Goal: Task Accomplishment & Management: Complete application form

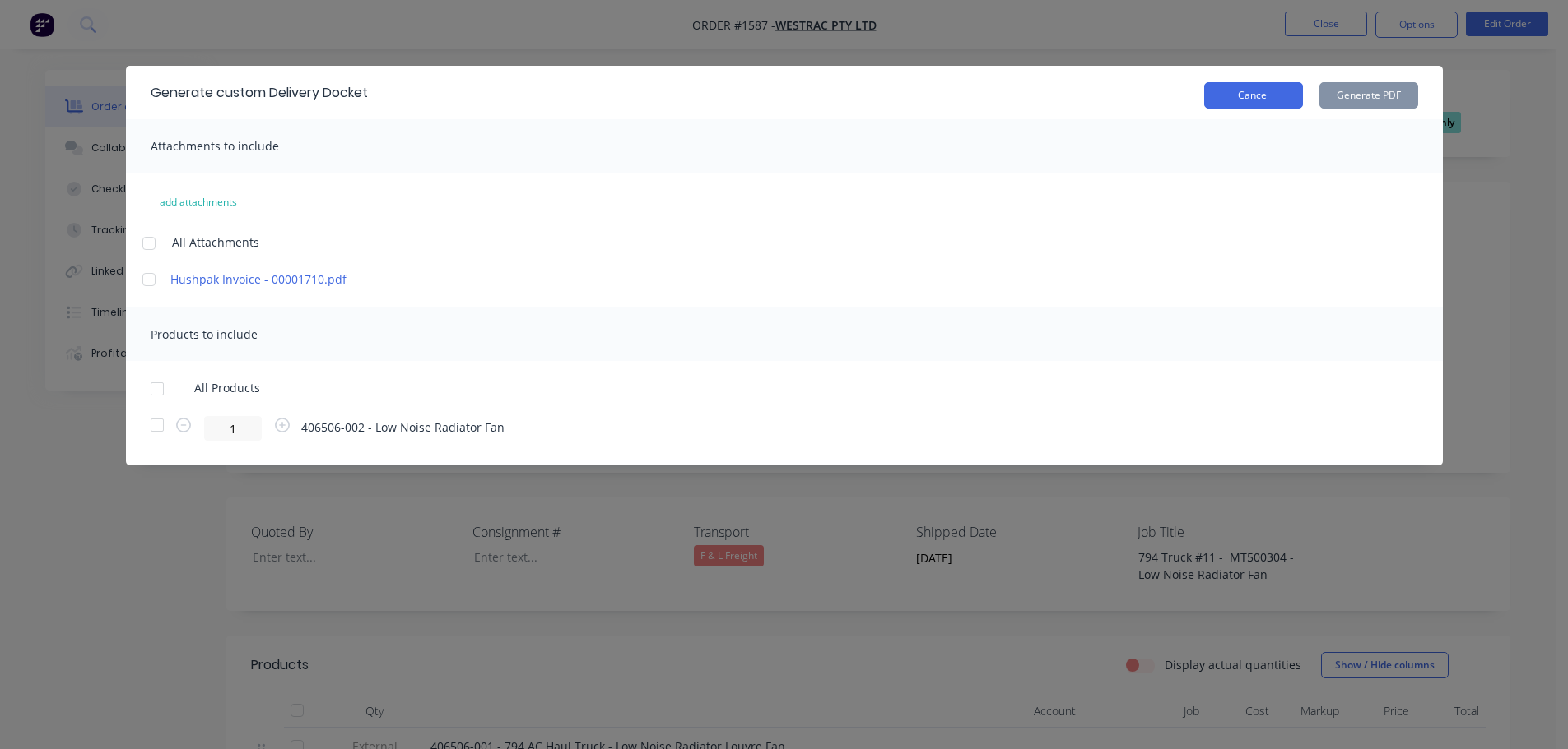
click at [1243, 102] on button "Cancel" at bounding box center [1253, 95] width 99 height 26
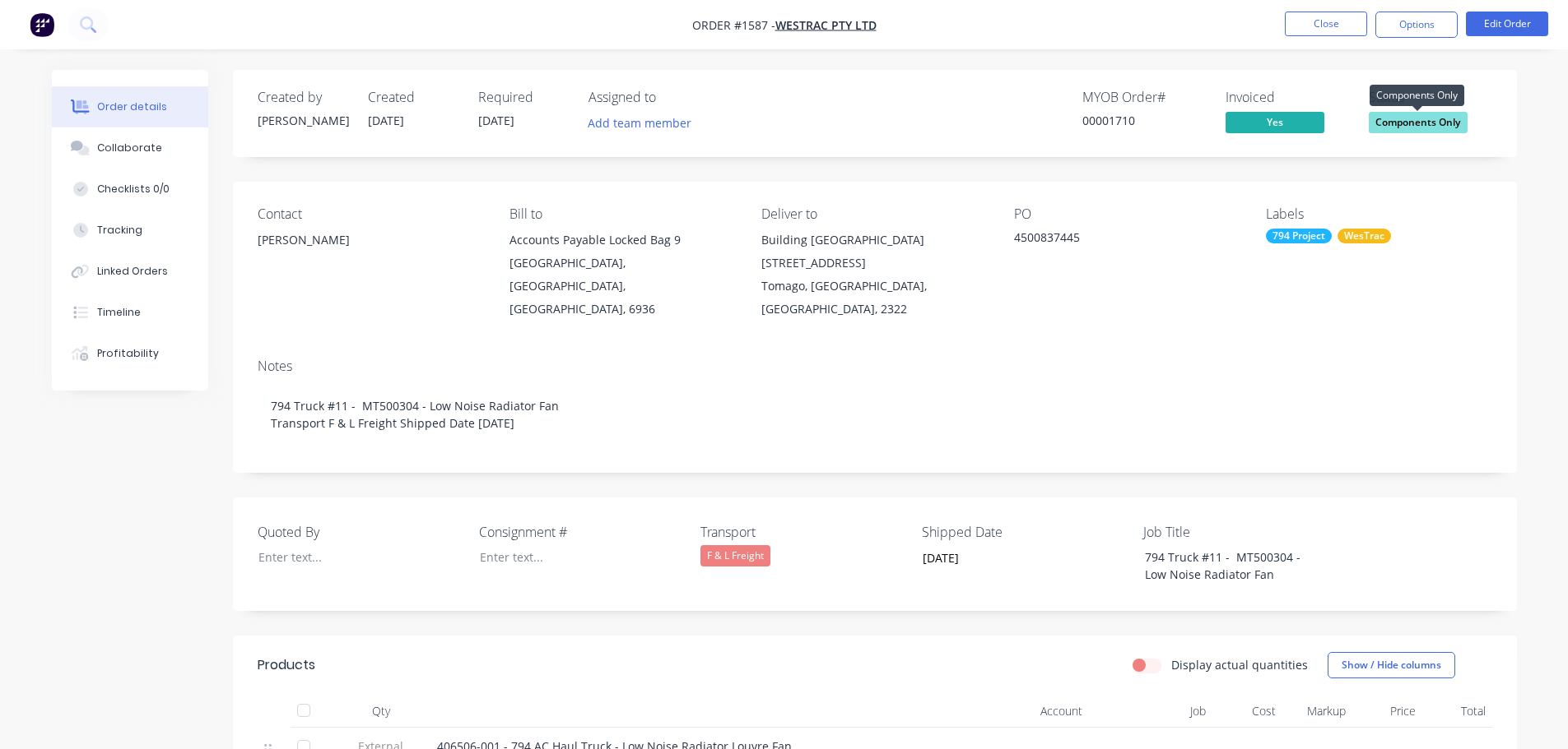
click at [1405, 125] on span "Components Only" at bounding box center [1417, 122] width 99 height 20
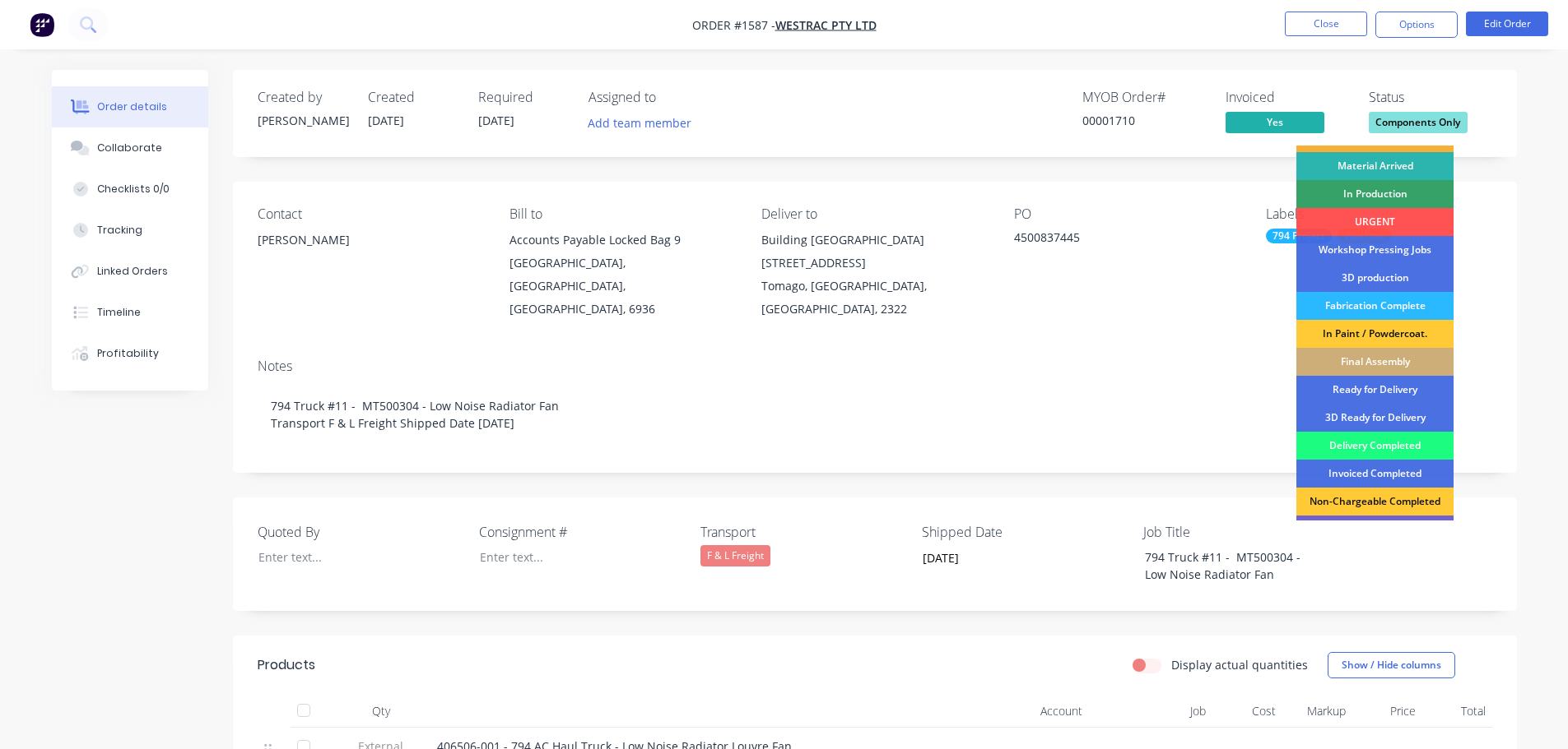
scroll to position [213, 0]
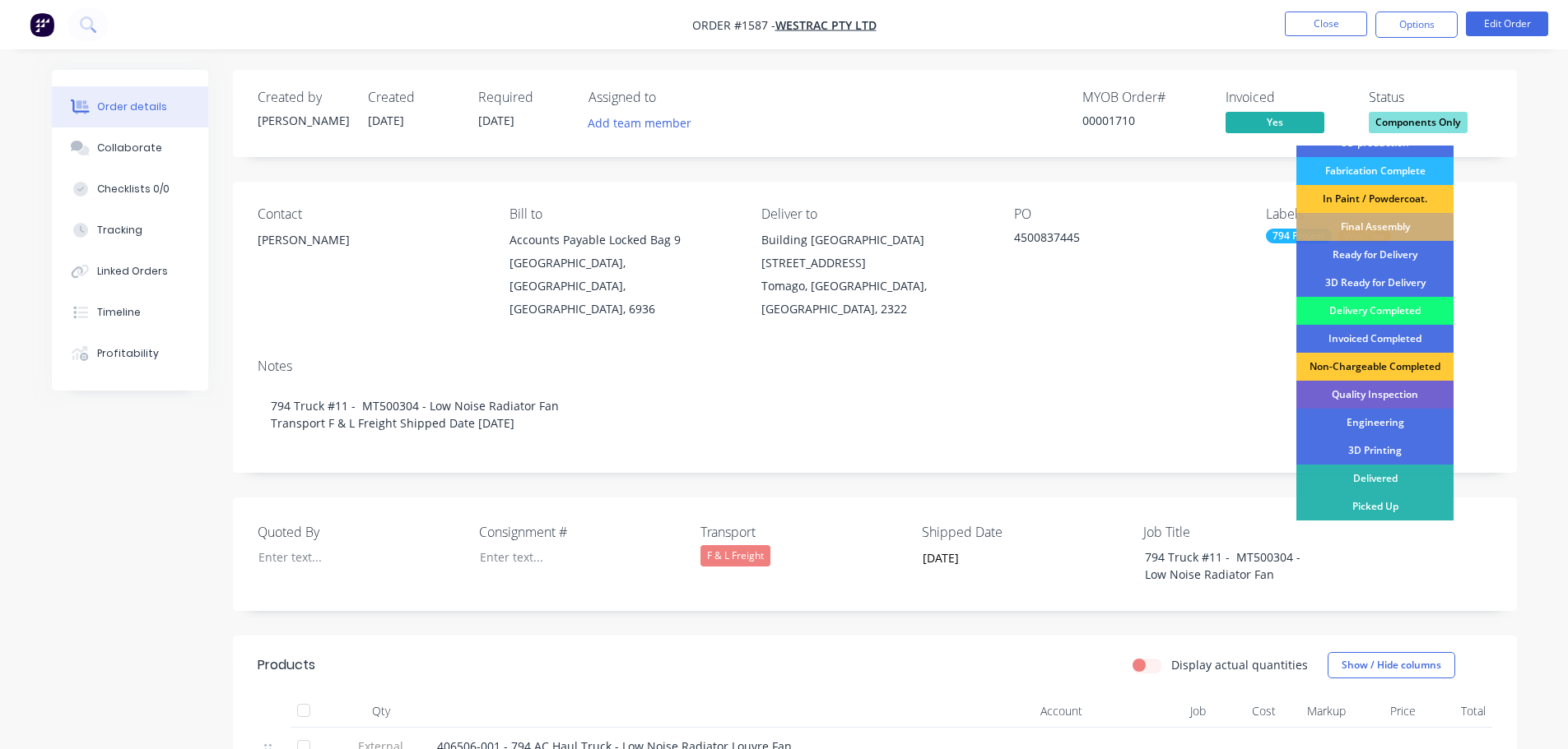
click at [1361, 308] on div "Delivery Completed" at bounding box center [1375, 311] width 158 height 28
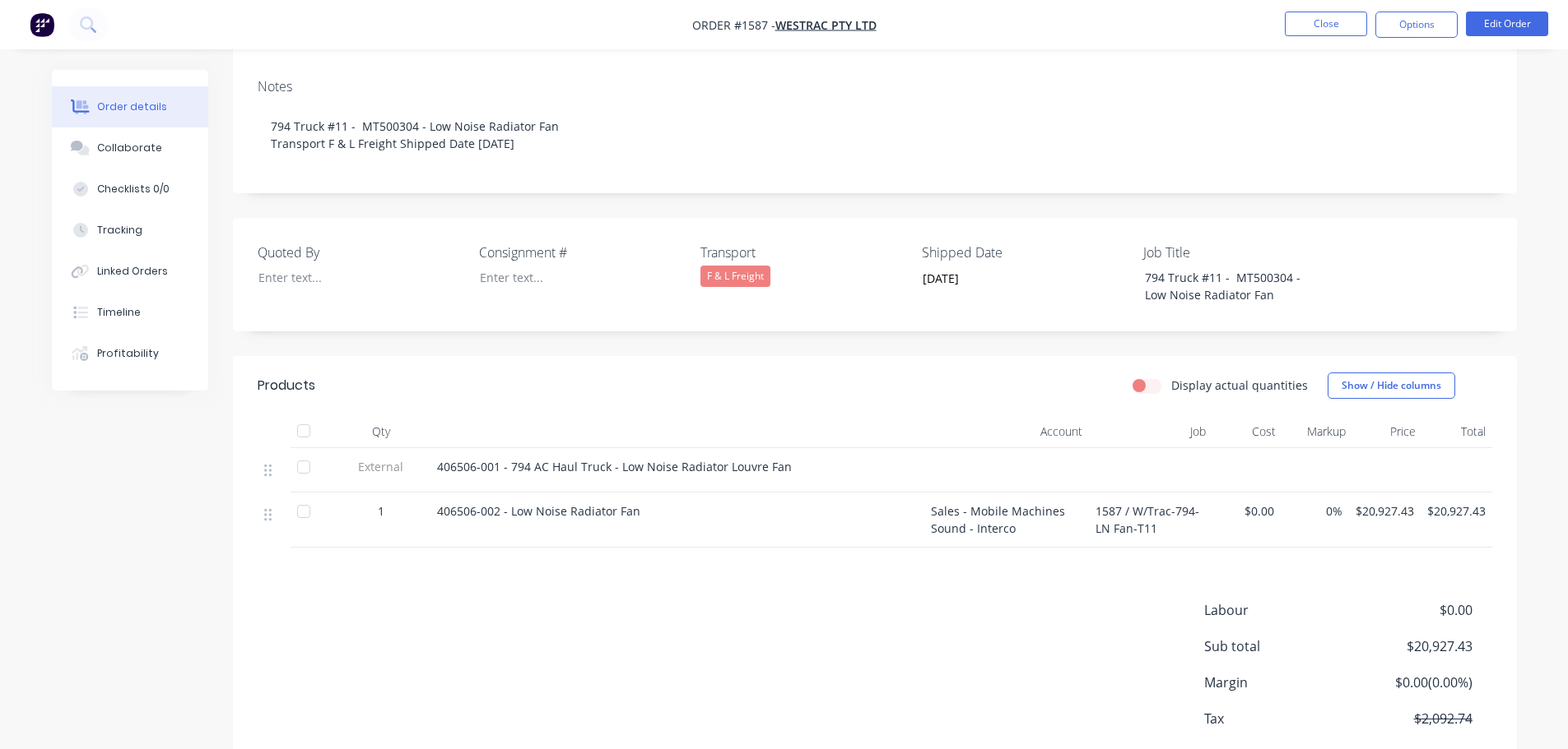
scroll to position [329, 0]
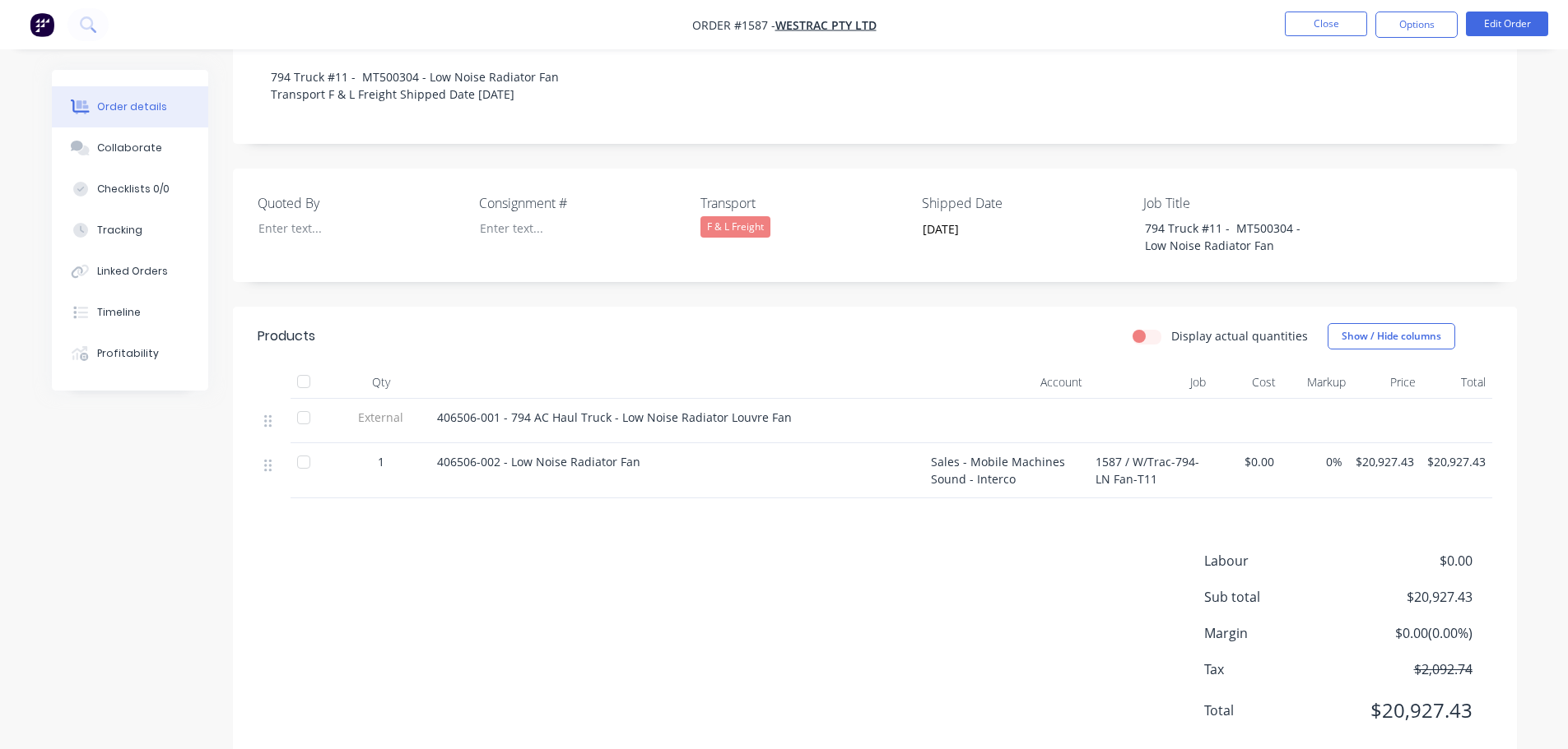
click at [305, 368] on div at bounding box center [304, 382] width 33 height 33
click at [127, 144] on div "Collaborate" at bounding box center [130, 148] width 65 height 15
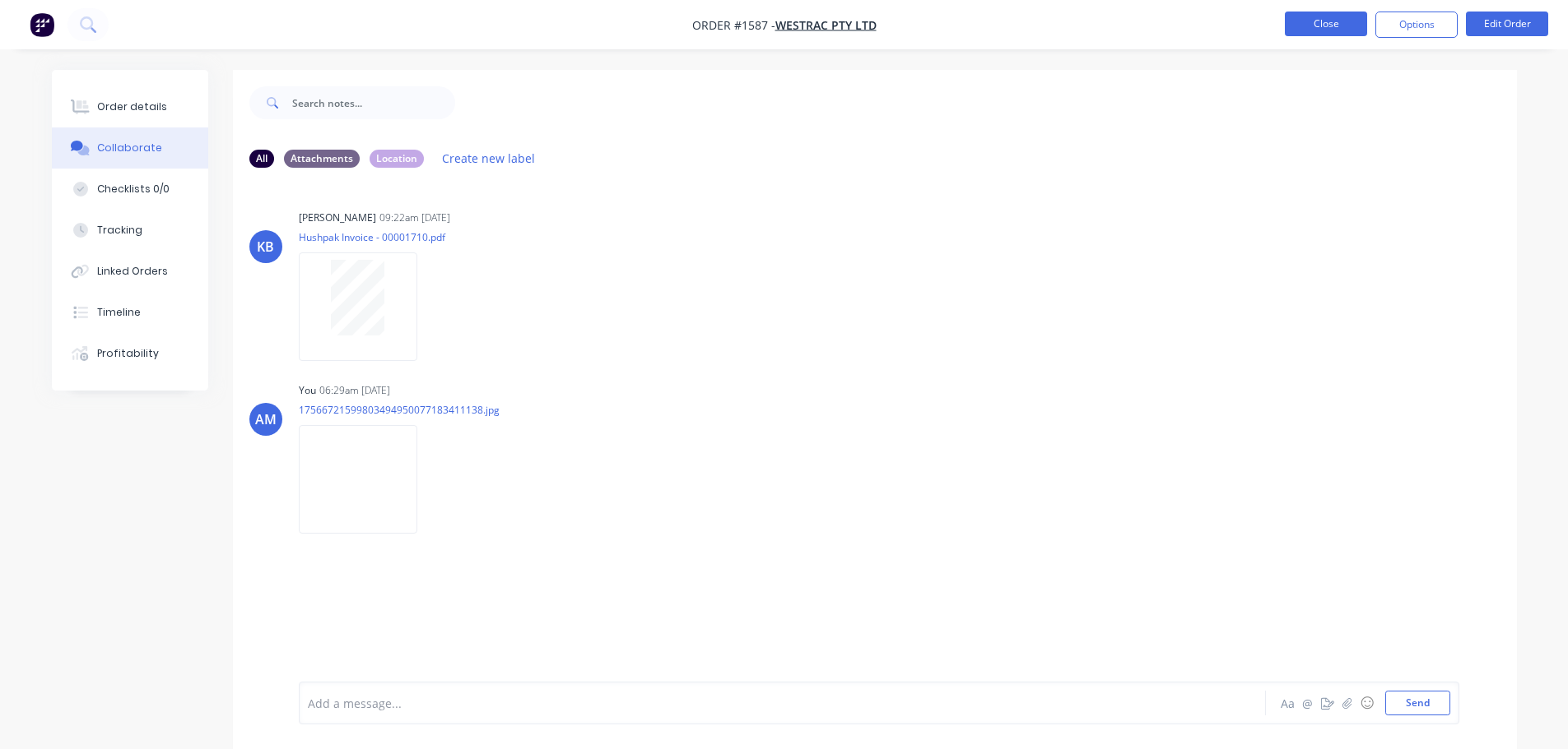
click at [1318, 25] on button "Close" at bounding box center [1325, 24] width 82 height 24
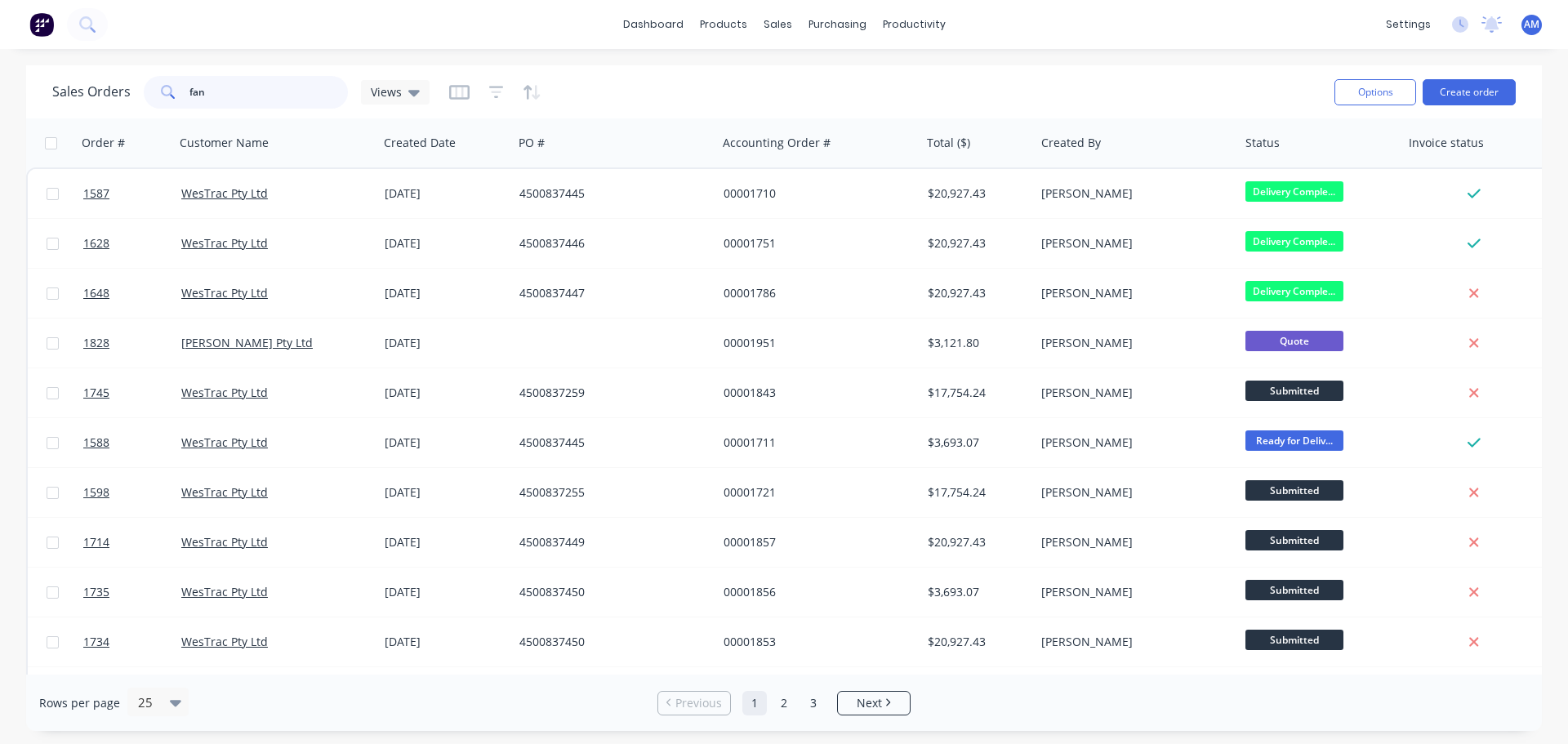
drag, startPoint x: 208, startPoint y: 95, endPoint x: 162, endPoint y: 84, distance: 47.3
click at [162, 84] on div "fan" at bounding box center [245, 92] width 204 height 33
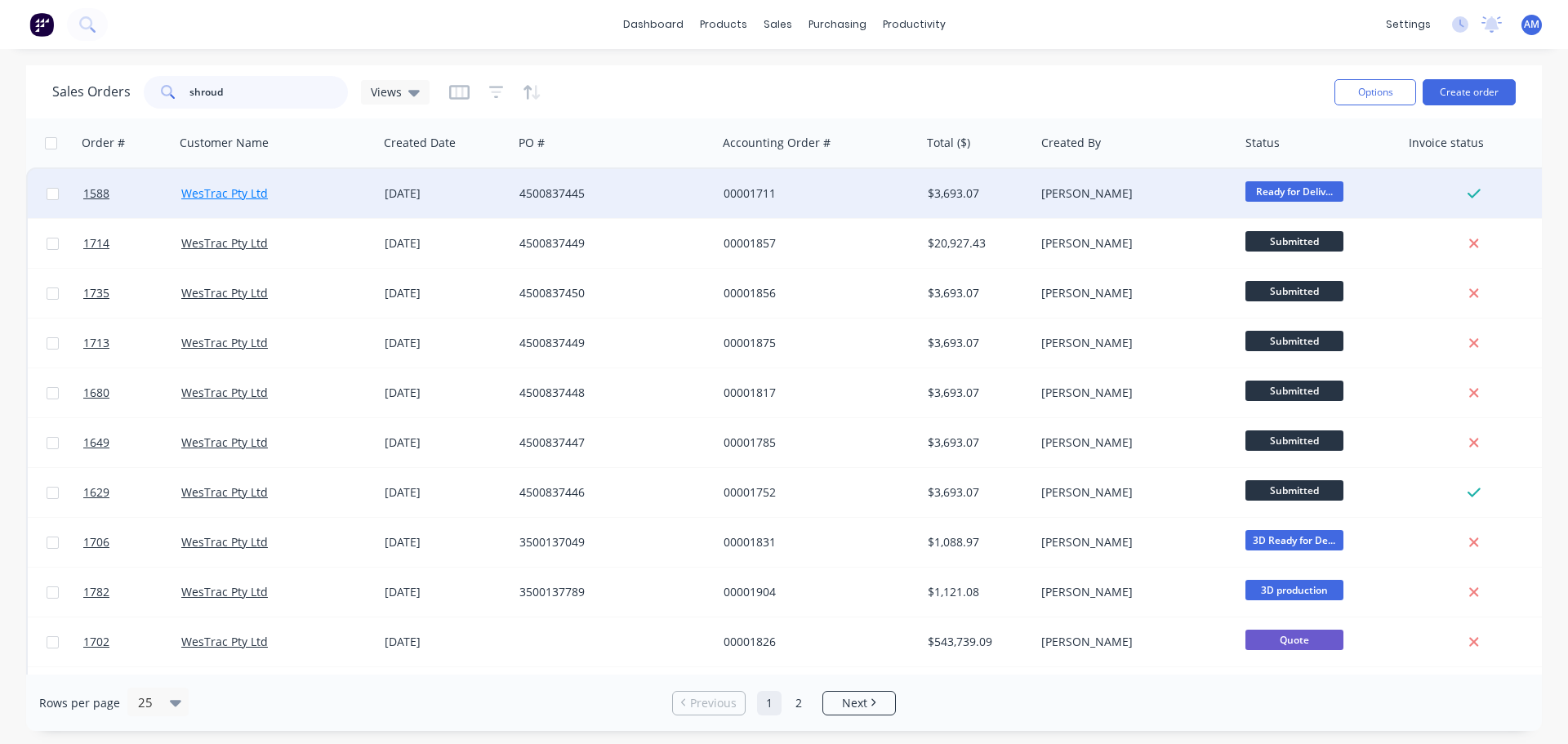
type input "shroud"
click at [262, 197] on link "WesTrac Pty Ltd" at bounding box center [225, 193] width 87 height 16
click at [566, 189] on div "4500837445" at bounding box center [610, 193] width 182 height 17
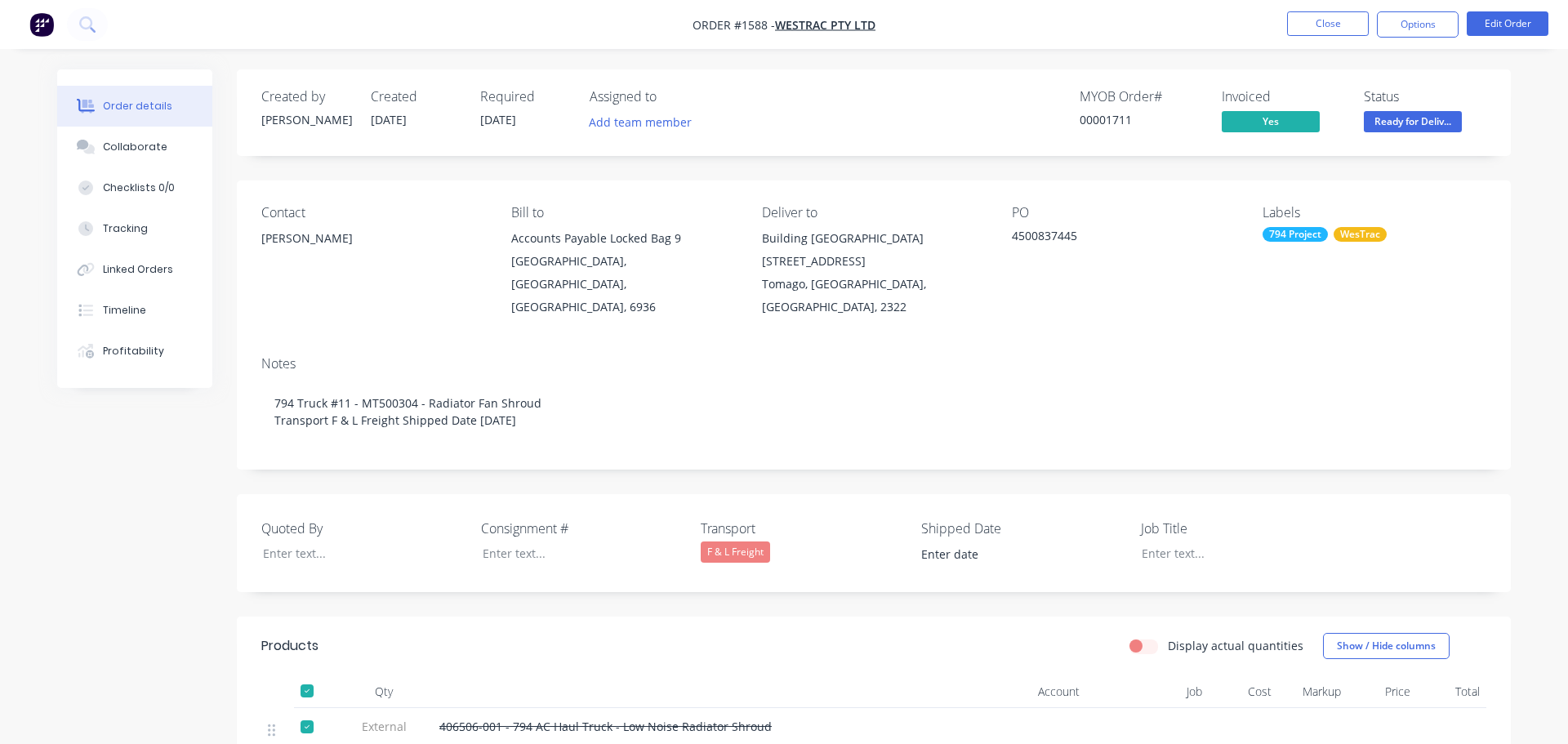
type input "[DATE]"
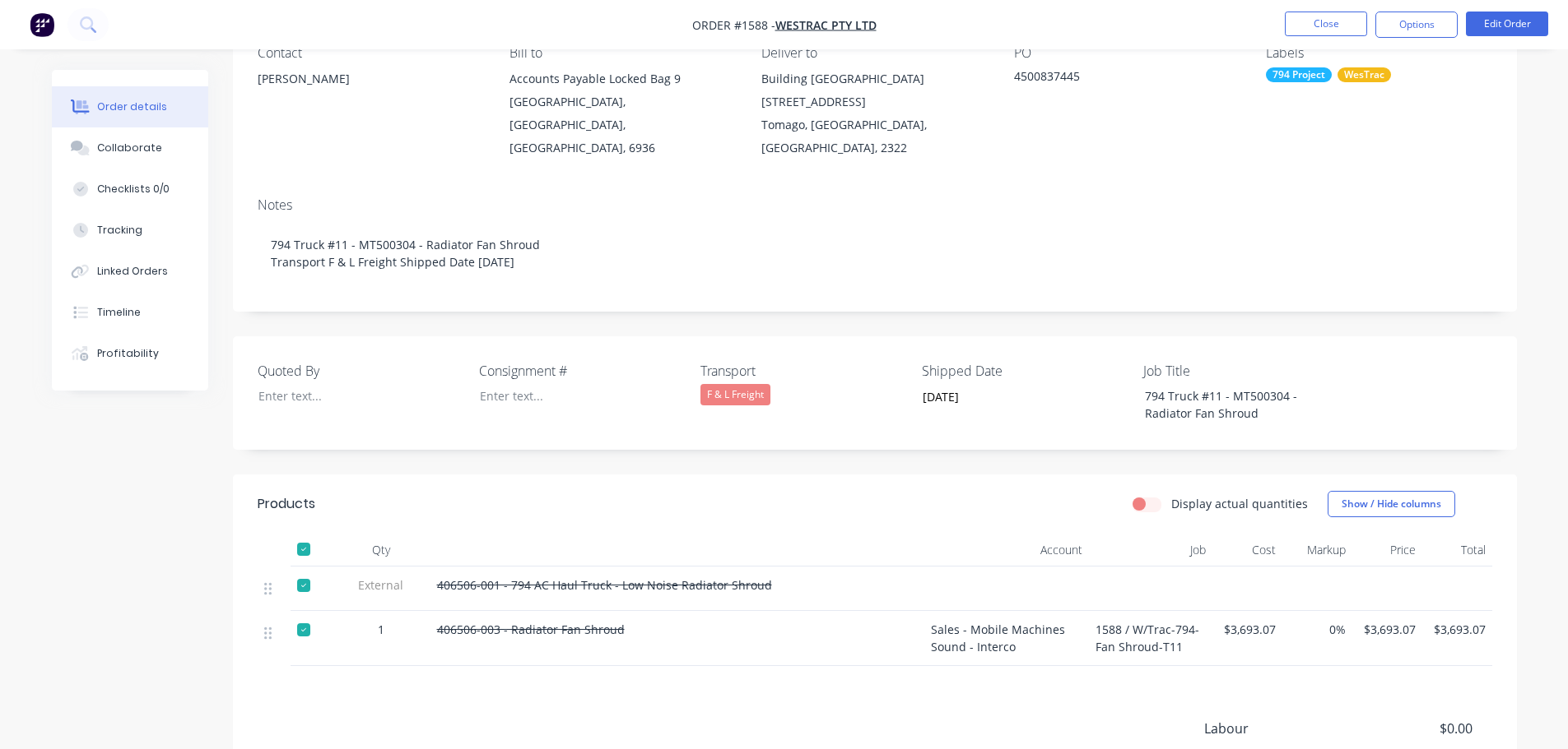
scroll to position [164, 0]
drag, startPoint x: 1086, startPoint y: 75, endPoint x: 1012, endPoint y: 69, distance: 74.2
click at [1012, 69] on div "Contact [PERSON_NAME] [PERSON_NAME] to Accounts Payable Locked Bag [STREET_ADDR…" at bounding box center [875, 99] width 1283 height 164
copy div "4500837445"
click at [308, 566] on div at bounding box center [304, 583] width 33 height 33
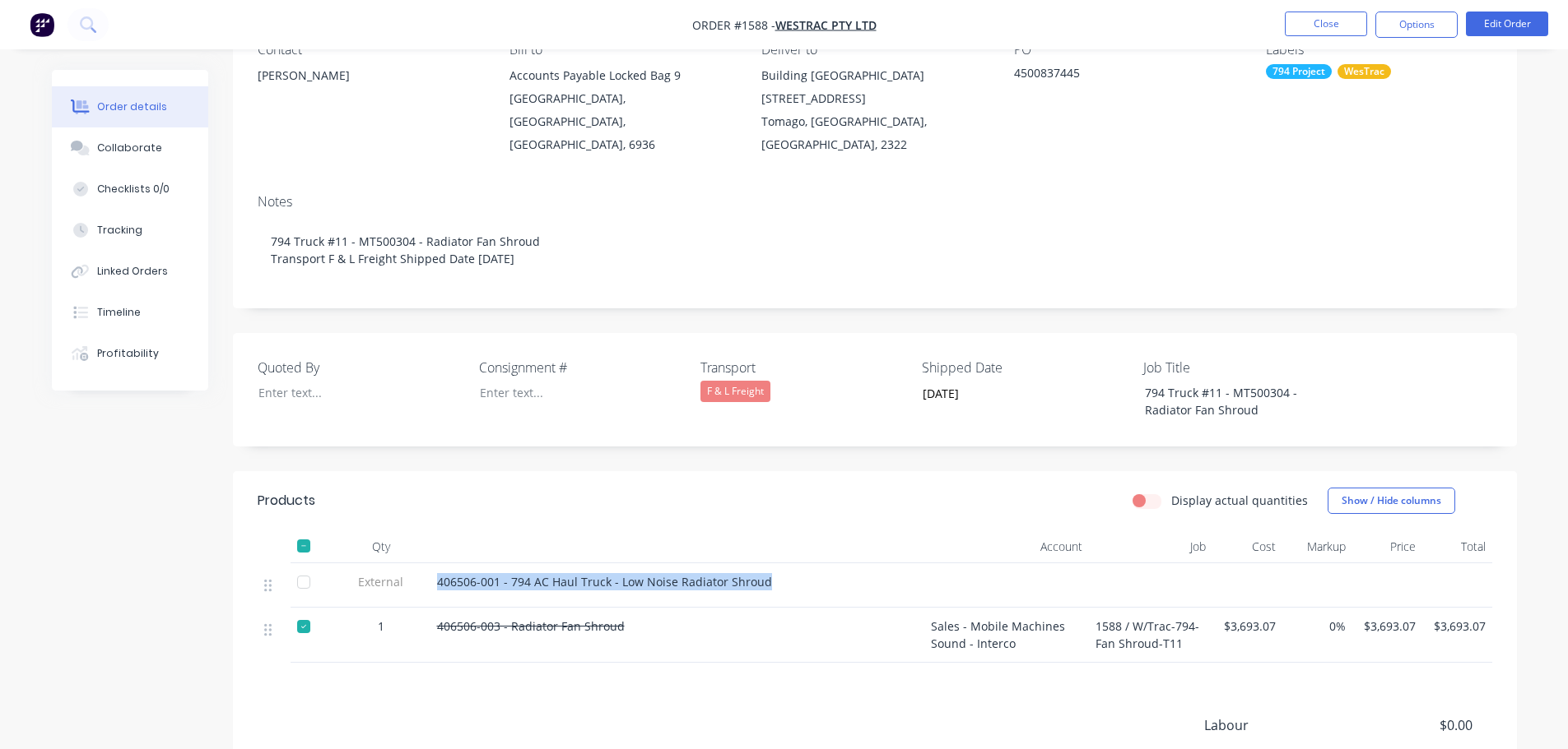
drag, startPoint x: 768, startPoint y: 564, endPoint x: 437, endPoint y: 553, distance: 331.2
click at [437, 573] on div "406506-001 - 794 AC Haul Truck - Low Noise Radiator Shroud" at bounding box center [677, 582] width 481 height 18
copy span "406506-001 - 794 AC Haul Truck - Low Noise Radiator Shroud"
click at [300, 567] on div at bounding box center [304, 583] width 33 height 33
click at [1323, 31] on button "Close" at bounding box center [1325, 24] width 82 height 24
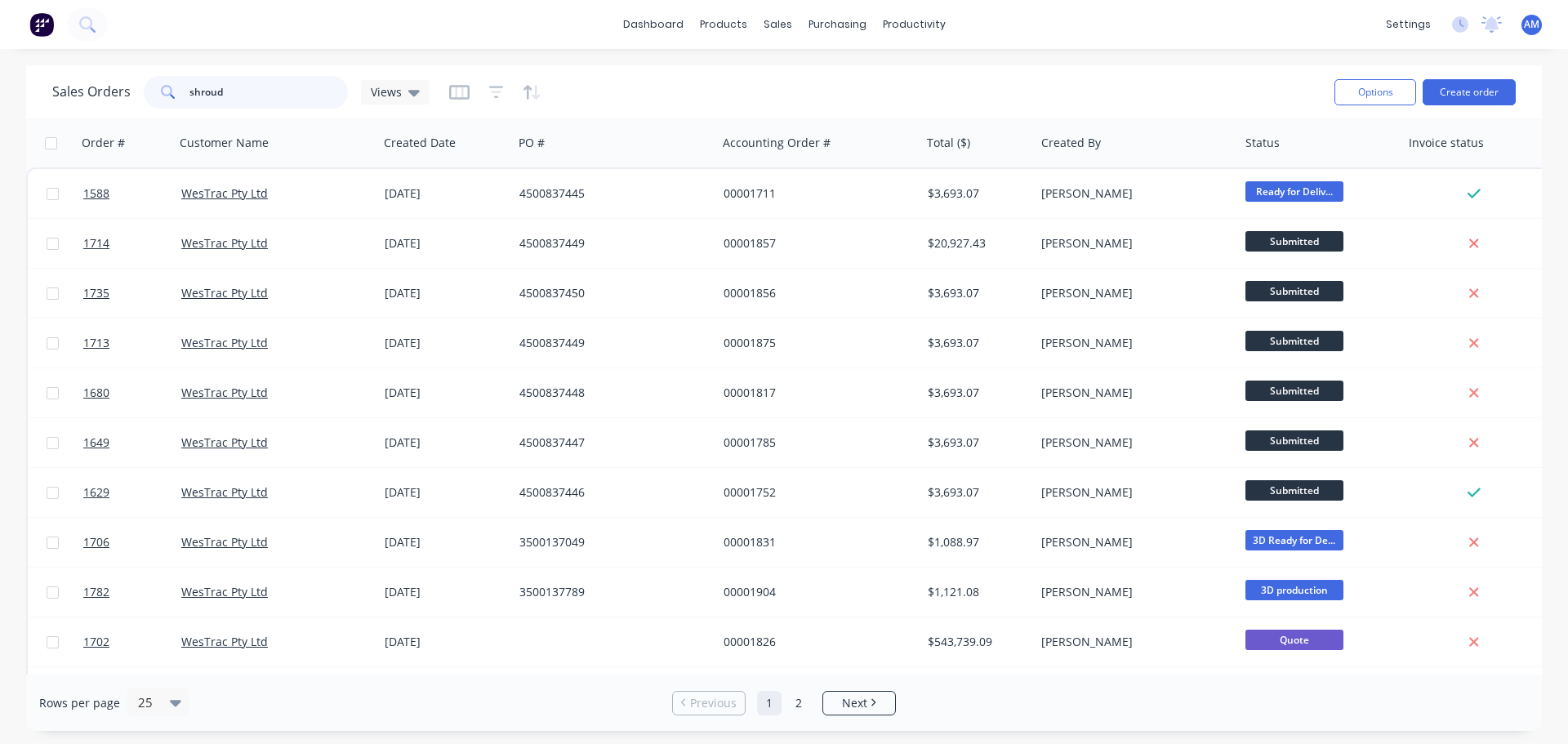
drag, startPoint x: 251, startPoint y: 98, endPoint x: 182, endPoint y: 87, distance: 69.9
click at [182, 87] on div "shroud" at bounding box center [245, 92] width 204 height 33
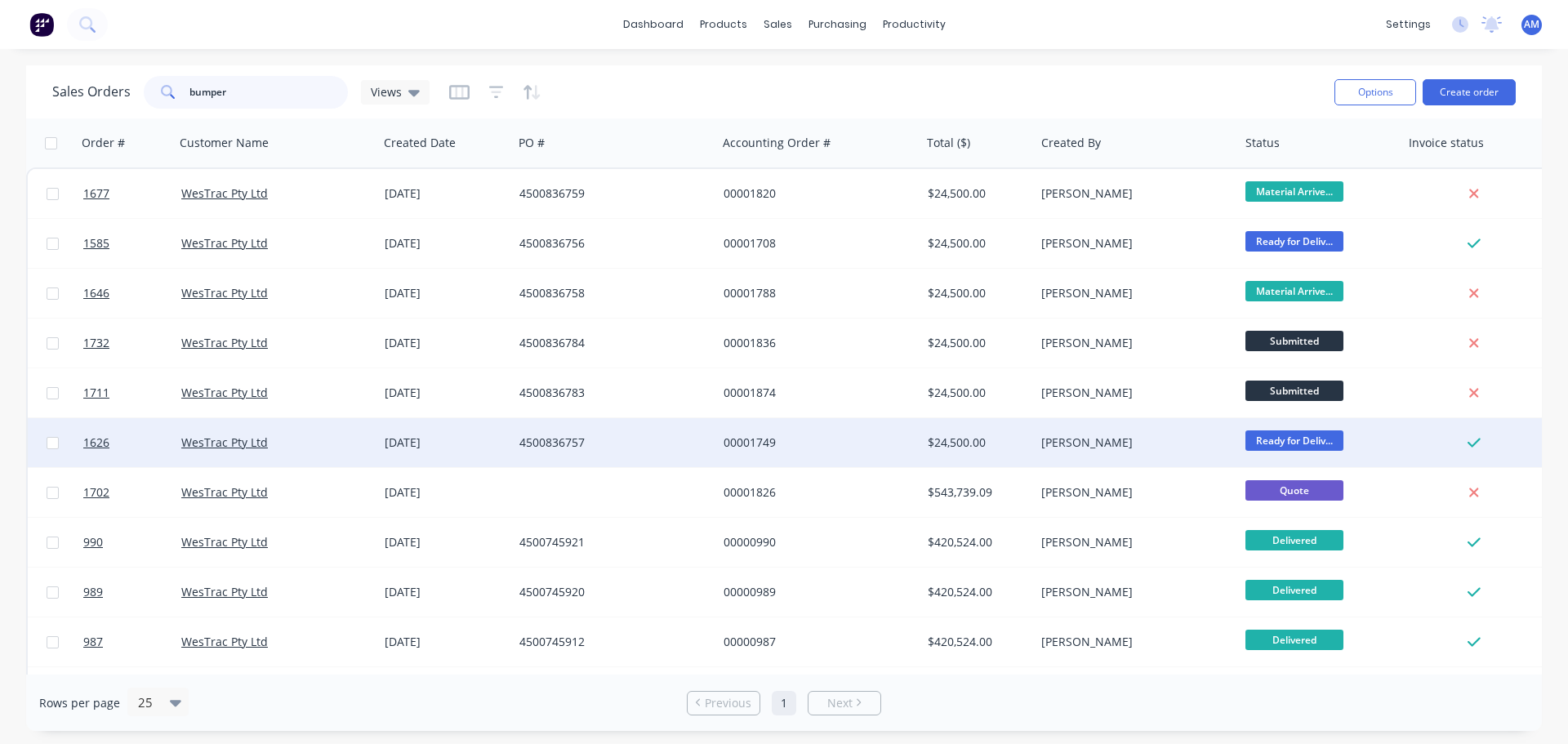
type input "bumper"
click at [564, 440] on div "4500836757" at bounding box center [610, 442] width 182 height 17
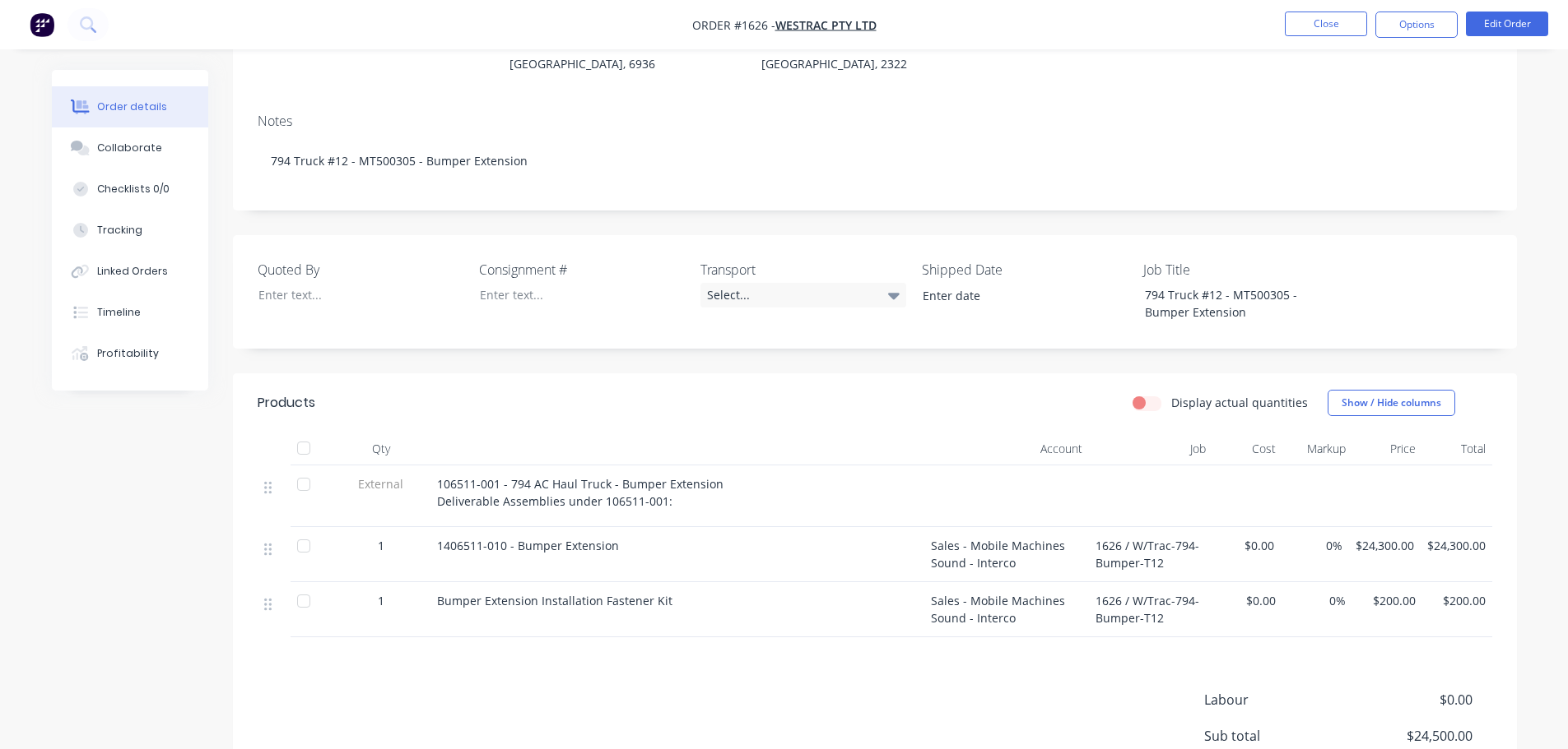
scroll to position [247, 0]
click at [749, 281] on div "Select..." at bounding box center [803, 293] width 206 height 24
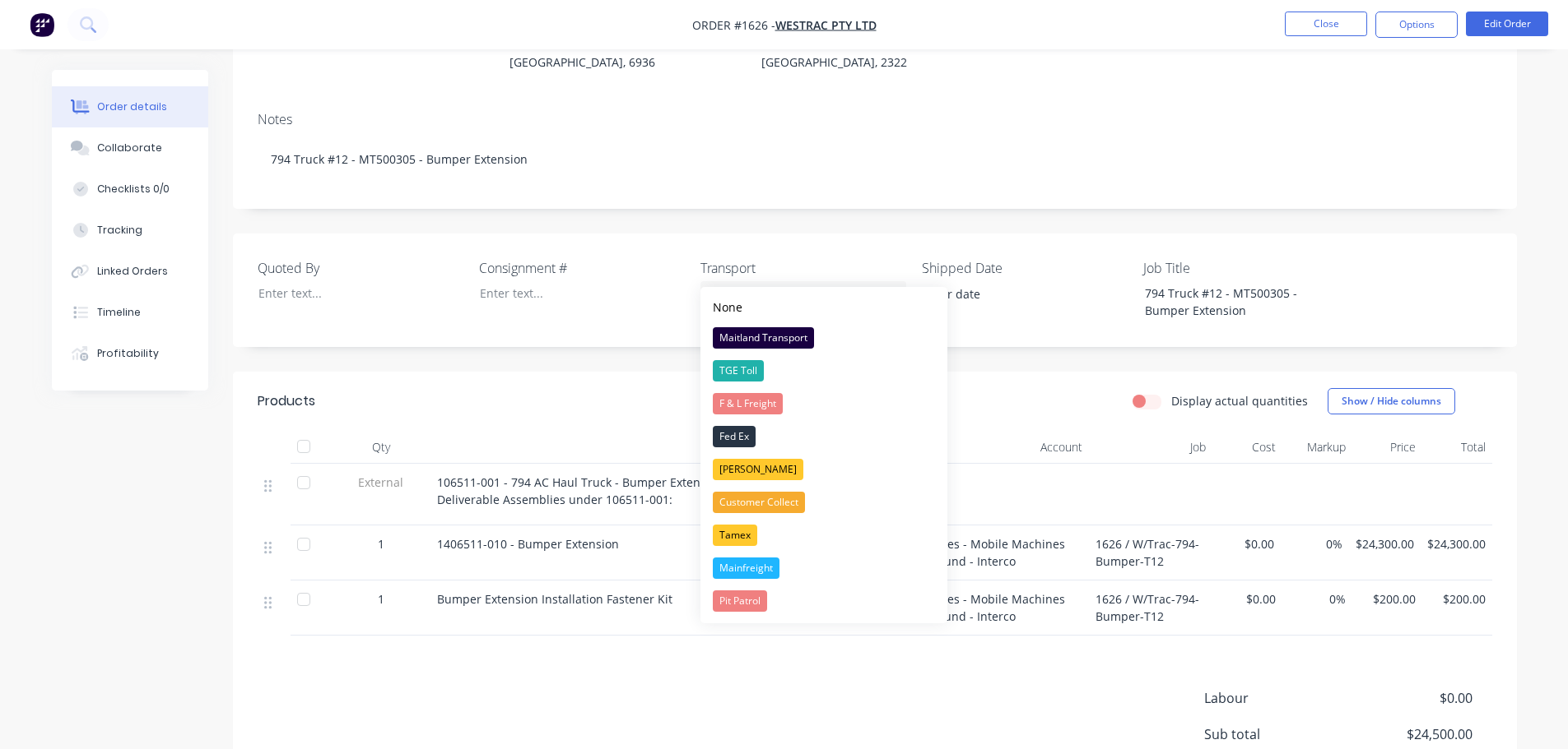
click at [762, 409] on button "F & L Freight" at bounding box center [824, 404] width 247 height 33
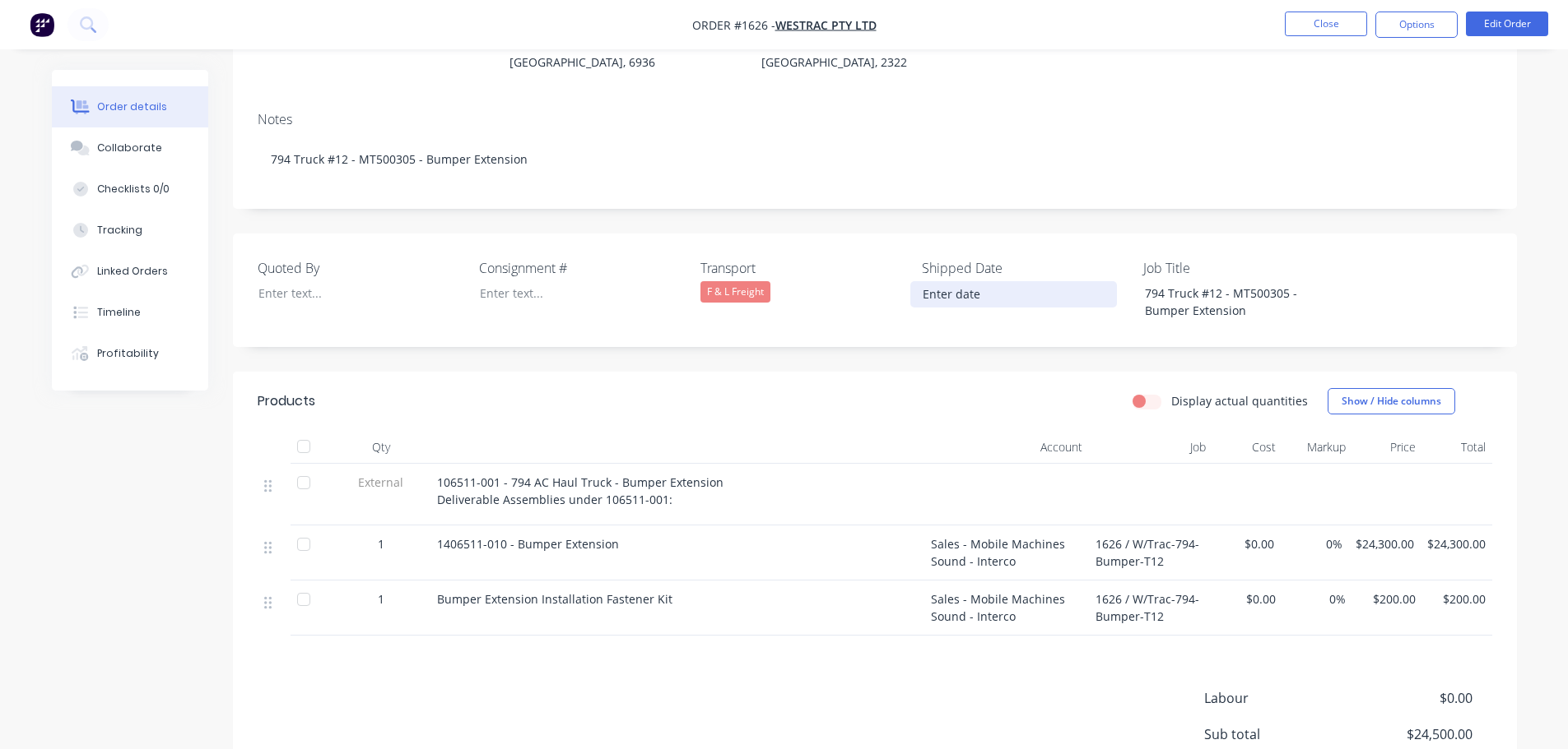
click at [983, 282] on input at bounding box center [1014, 294] width 205 height 24
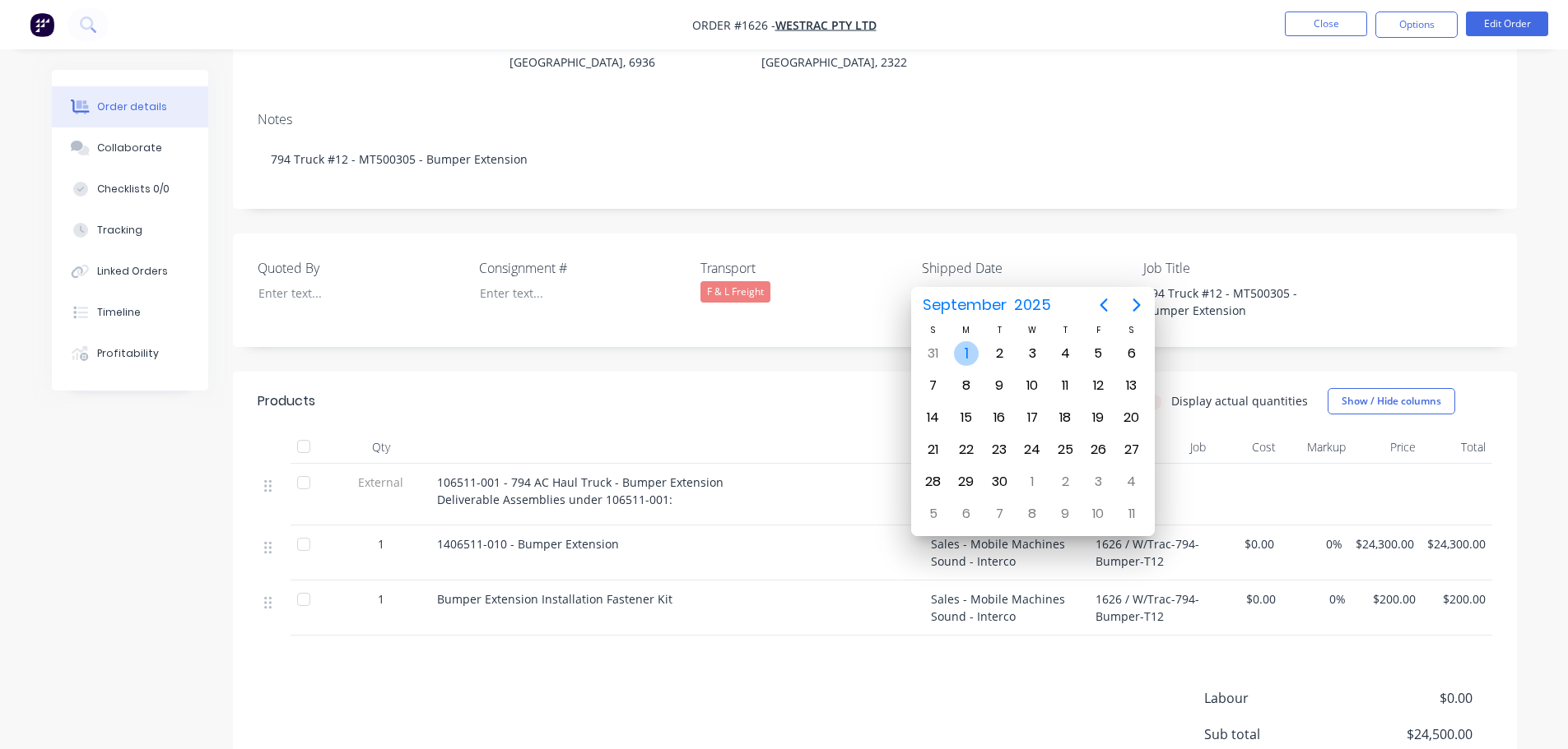
click at [968, 354] on div "1" at bounding box center [966, 354] width 25 height 24
type input "[DATE]"
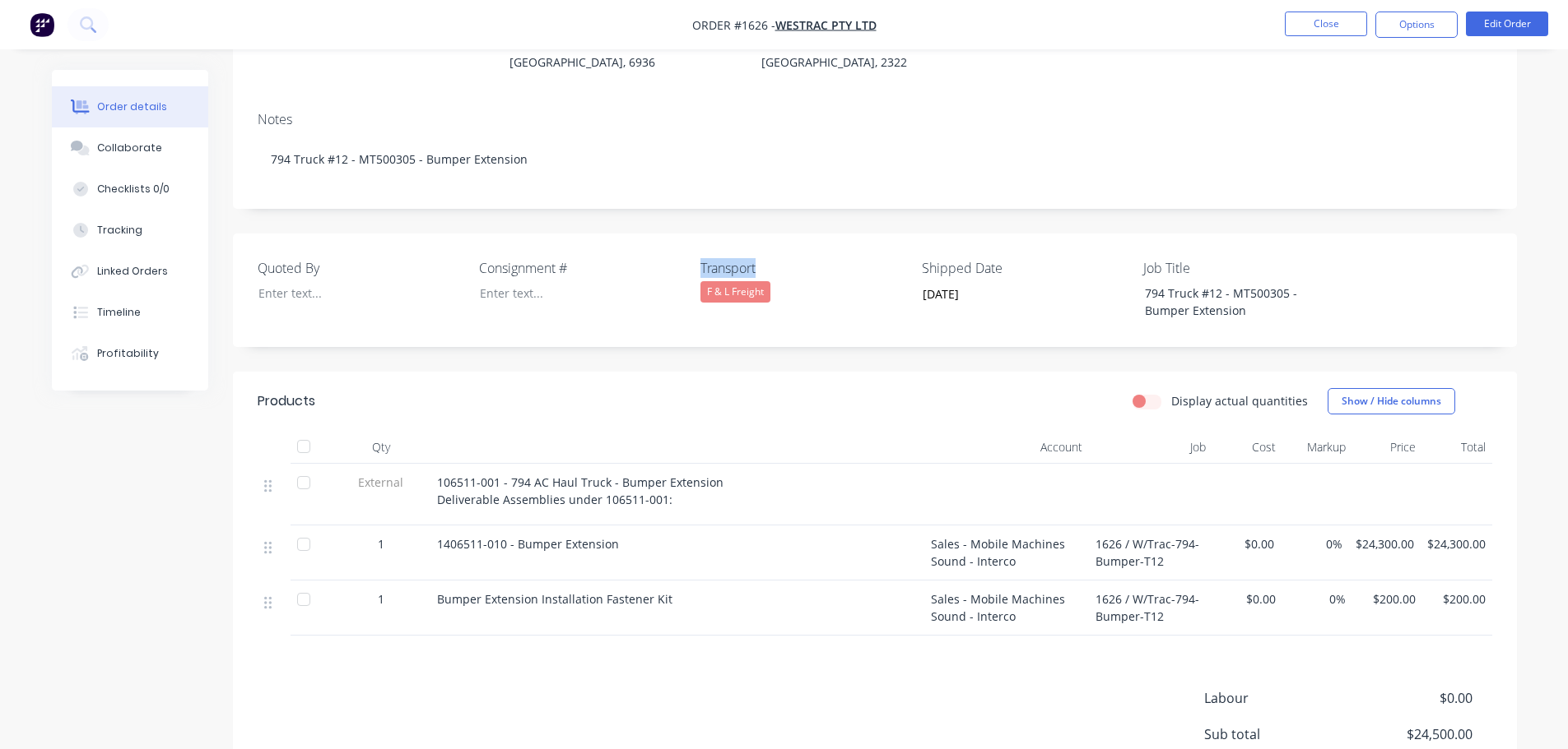
drag, startPoint x: 765, startPoint y: 249, endPoint x: 687, endPoint y: 242, distance: 78.3
click at [687, 242] on div "Quoted By Consignment # Transport F & L Freight Shipped Date [DATE] Job Title 7…" at bounding box center [875, 290] width 1283 height 114
copy div "Transport"
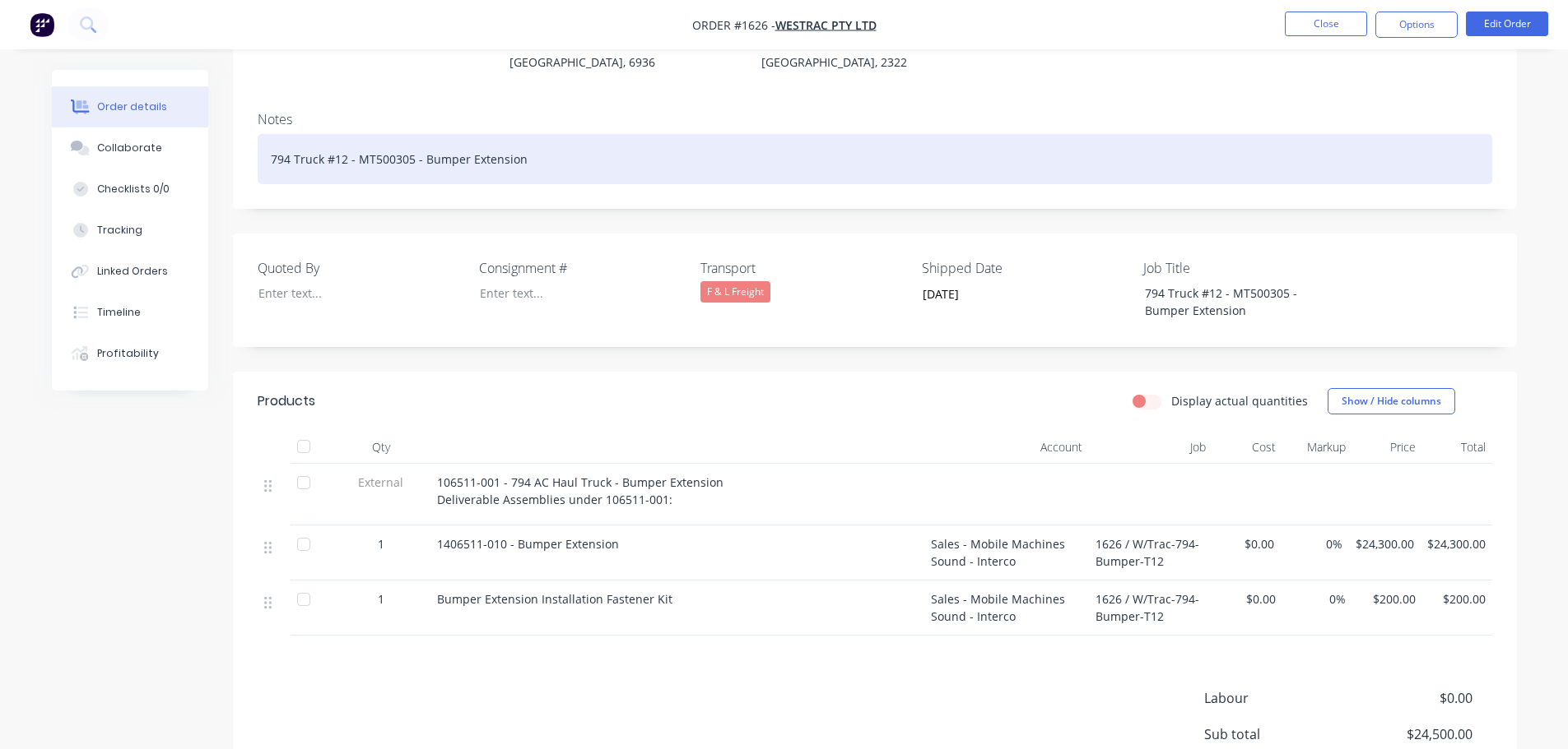
click at [538, 134] on div "794 Truck #12 - MT500305 - Bumper Extension" at bounding box center [875, 158] width 1234 height 50
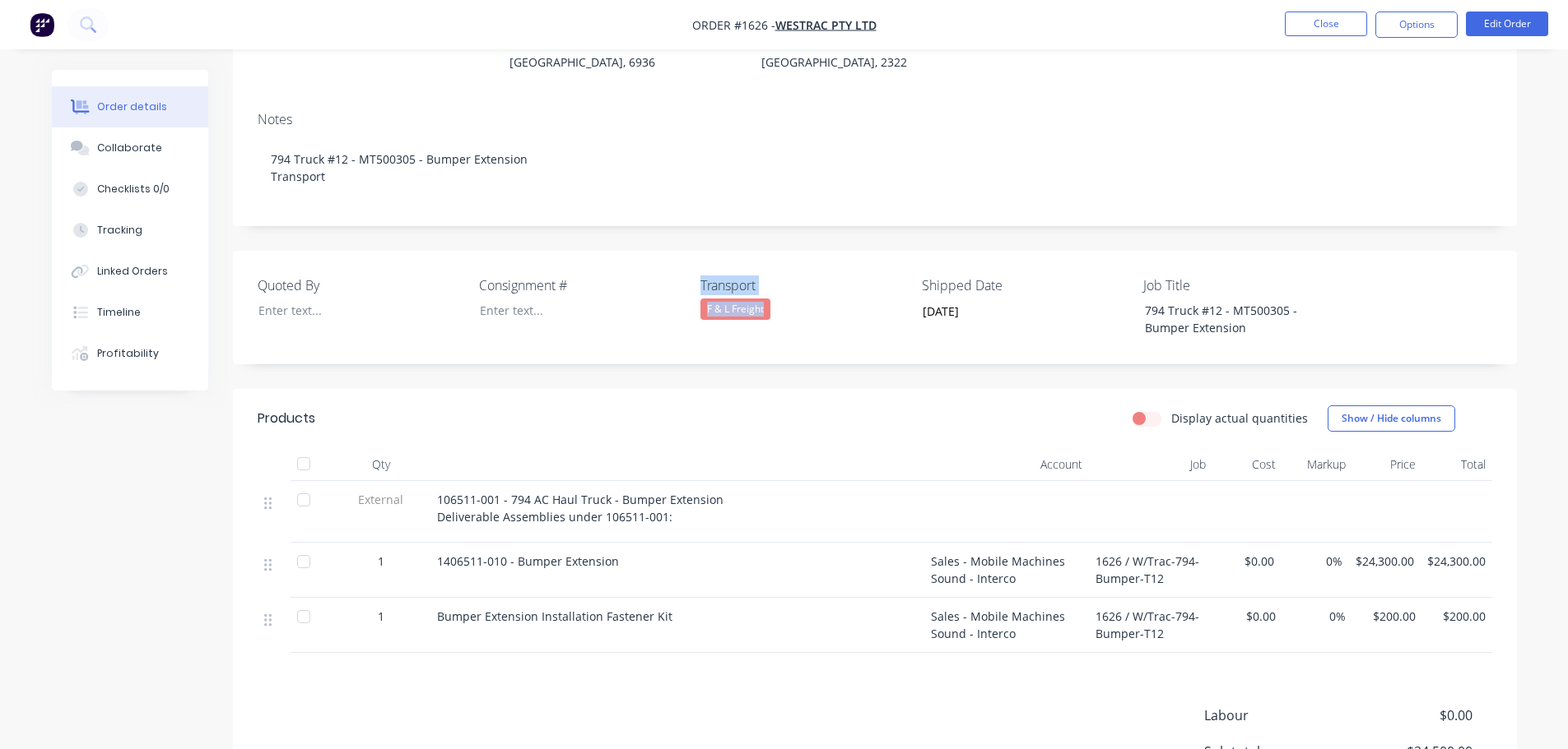
drag, startPoint x: 773, startPoint y: 290, endPoint x: 689, endPoint y: 285, distance: 84.1
click at [689, 285] on div "Quoted By Consignment # Transport F & L Freight Shipped Date [DATE] Job Title 7…" at bounding box center [875, 308] width 1283 height 114
click at [767, 318] on div "Quoted By Consignment # Transport F & L Freight Shipped Date [DATE] Job Title 7…" at bounding box center [875, 308] width 1283 height 114
click at [776, 305] on div "Transport F & L Freight" at bounding box center [803, 307] width 206 height 64
click at [781, 298] on div "F & L Freight" at bounding box center [803, 309] width 206 height 21
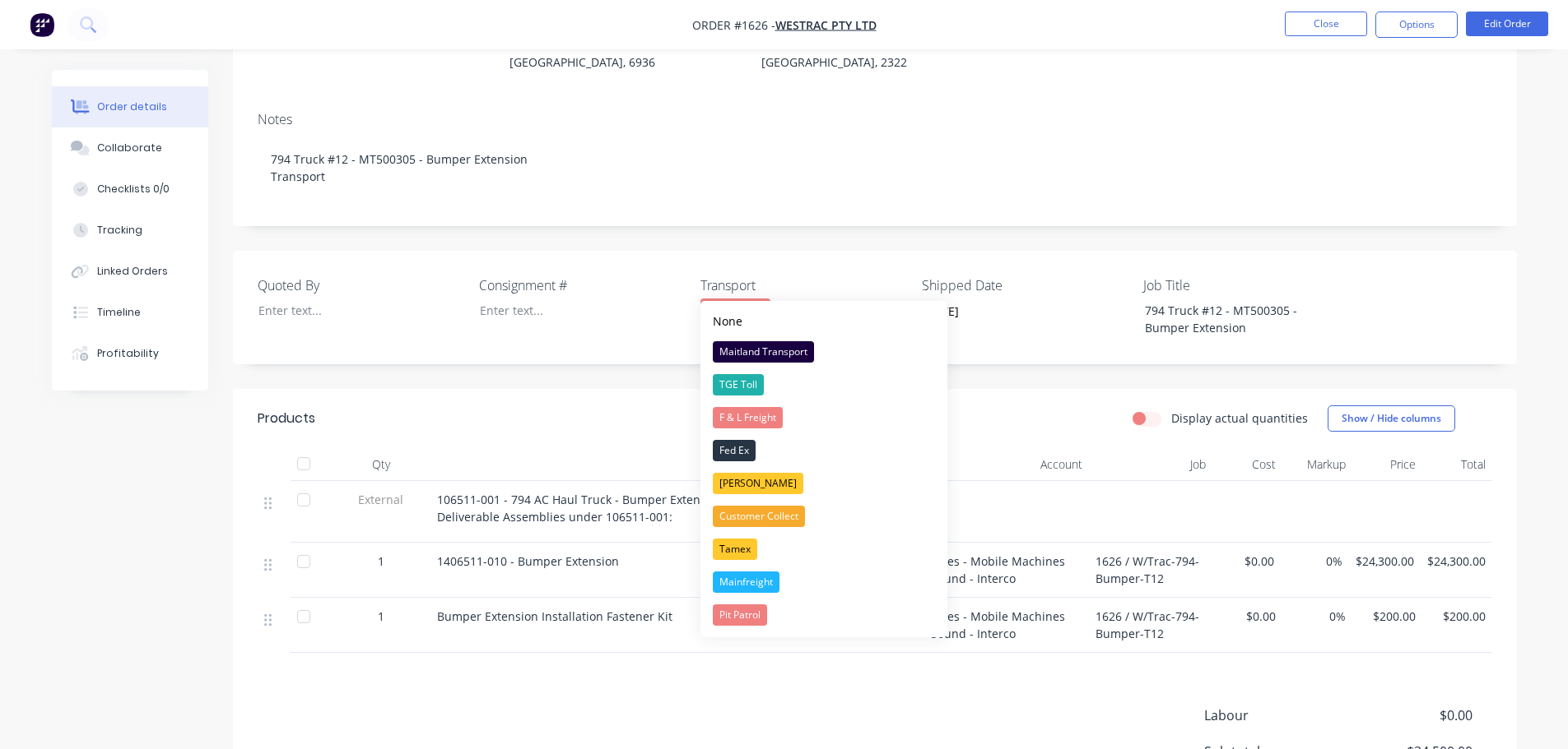
drag, startPoint x: 773, startPoint y: 284, endPoint x: 700, endPoint y: 286, distance: 73.0
click at [700, 298] on div "F & L Freight" at bounding box center [803, 309] width 206 height 21
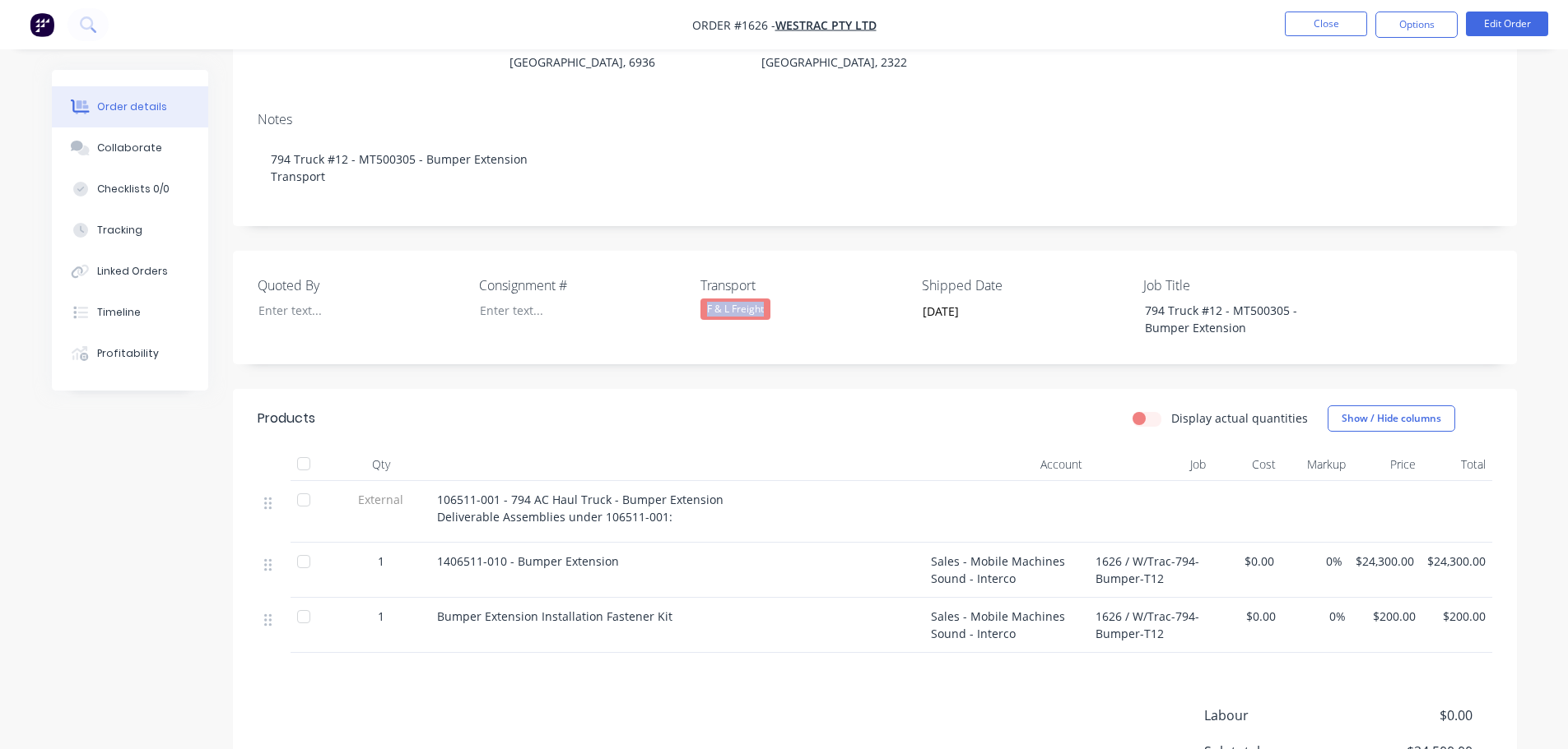
copy div "F & L Freight"
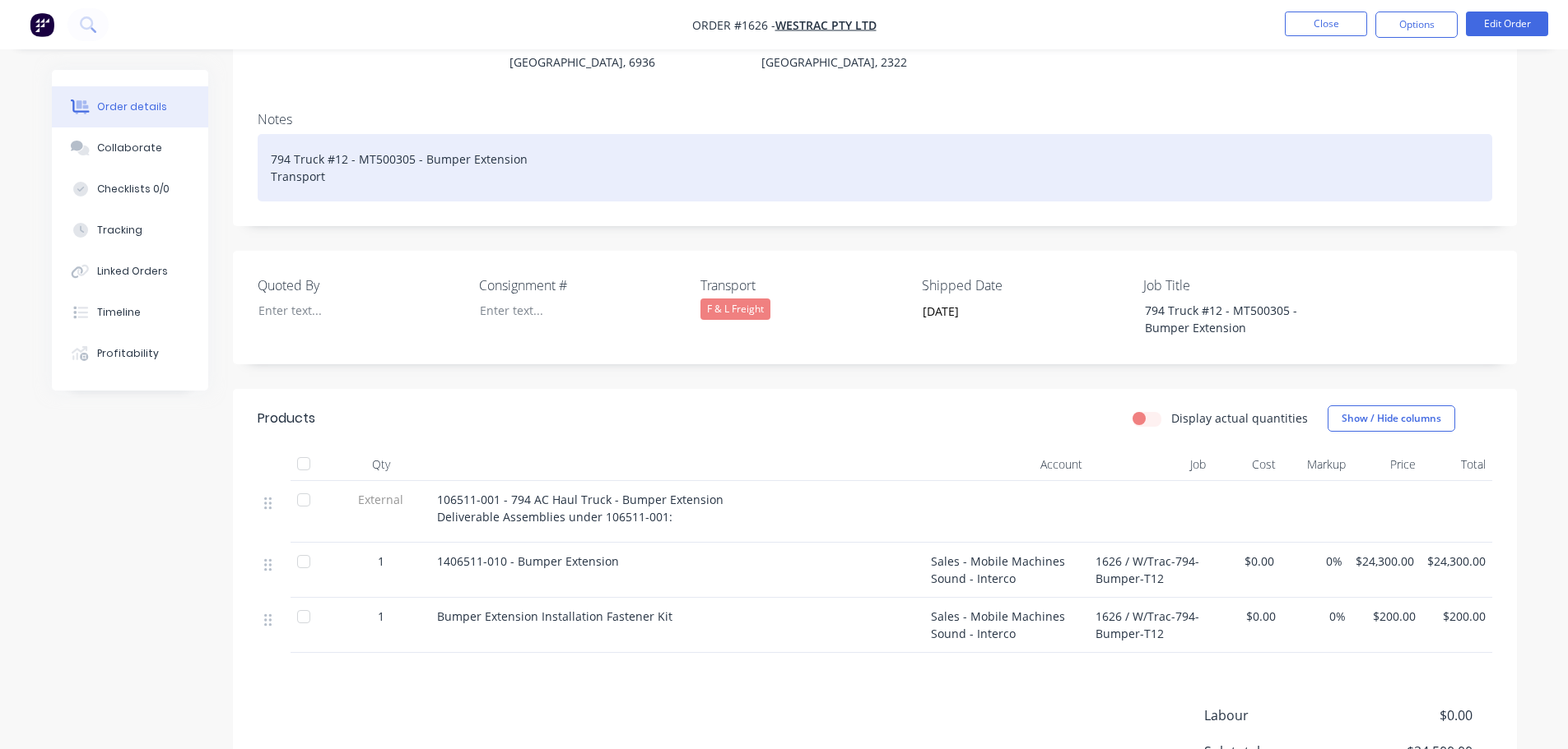
click at [356, 149] on div "794 Truck #12 - MT500305 - Bumper Extension Transport" at bounding box center [875, 167] width 1234 height 67
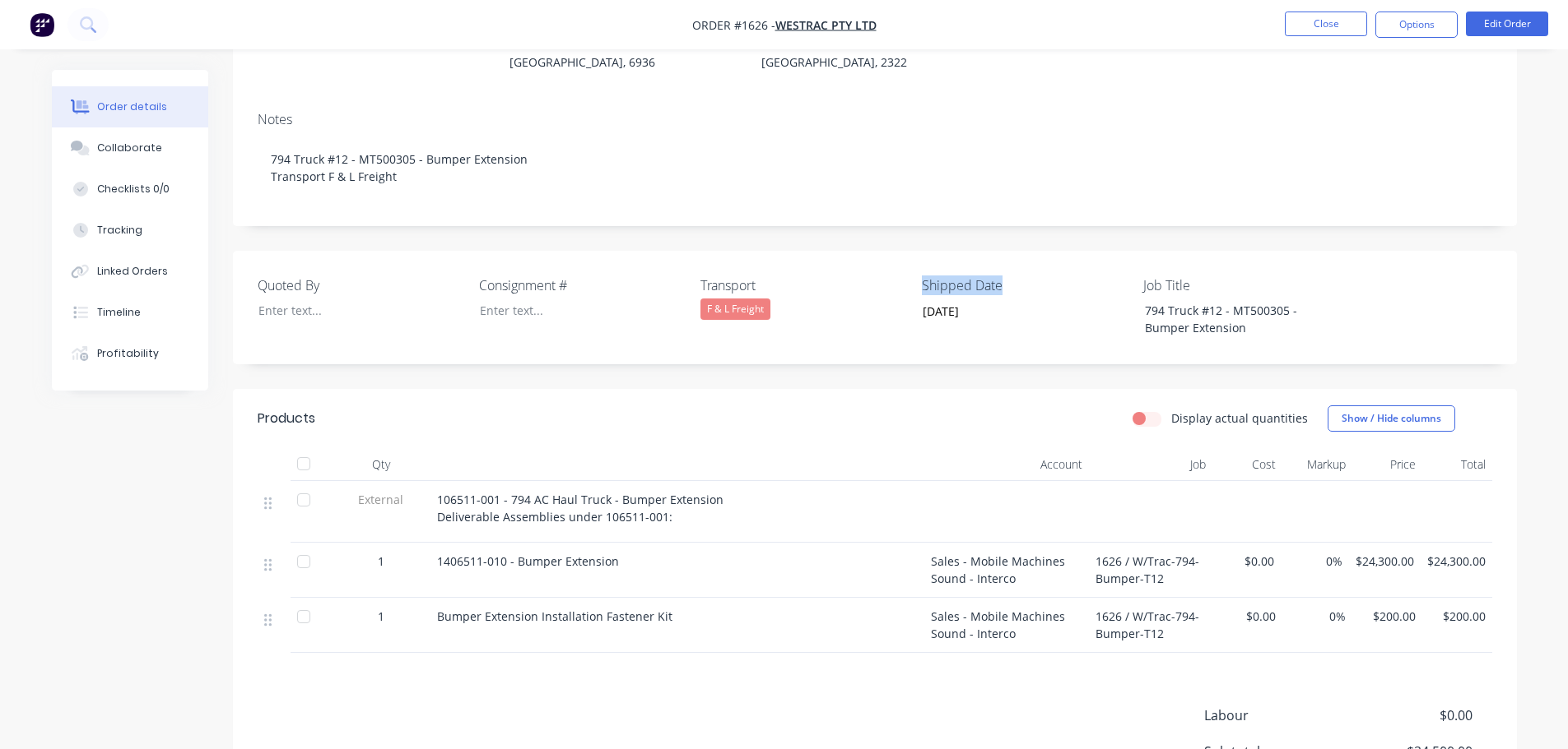
drag, startPoint x: 1006, startPoint y: 260, endPoint x: 922, endPoint y: 263, distance: 84.1
click at [922, 276] on label "Shipped Date" at bounding box center [1024, 285] width 206 height 20
copy label "Shipped Date"
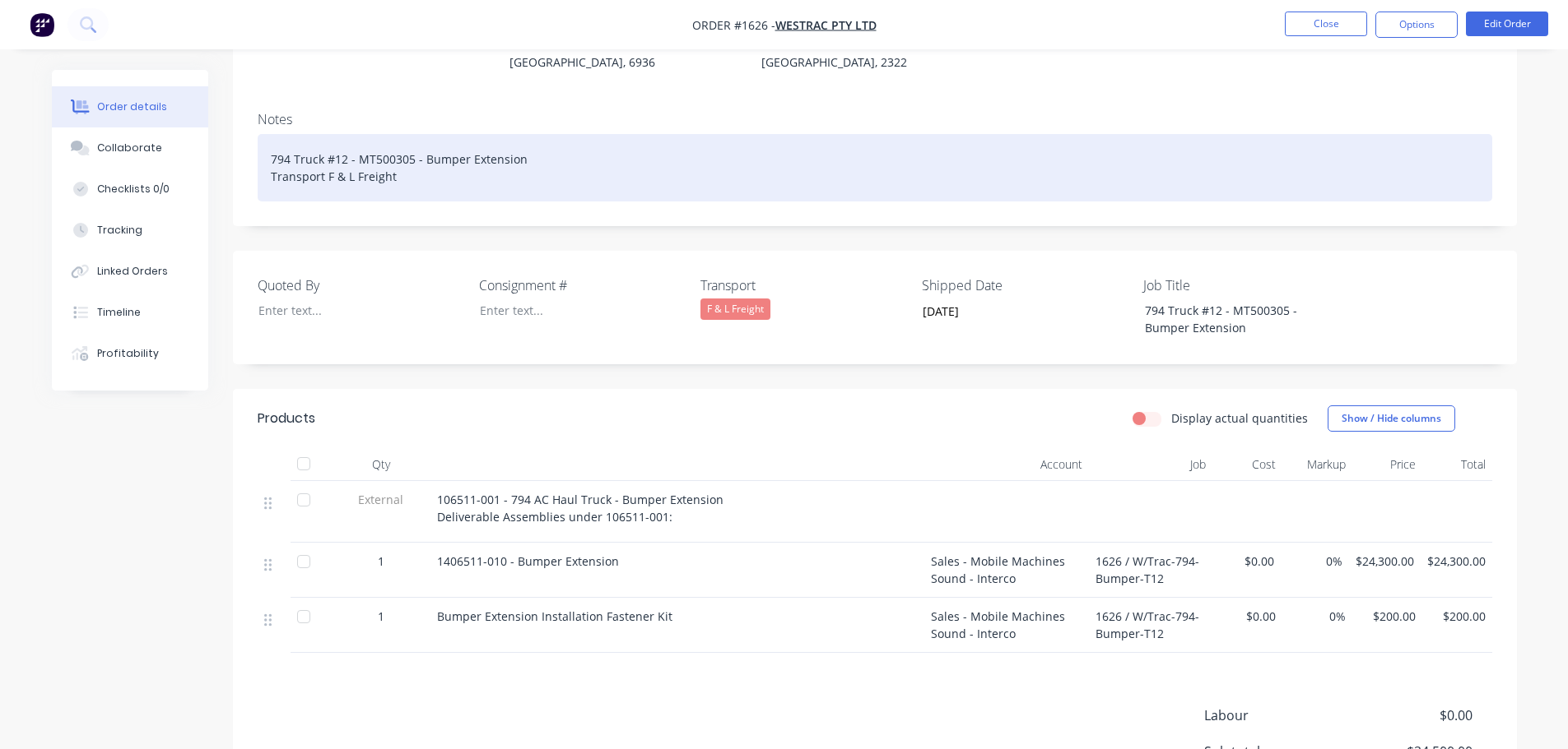
click at [442, 153] on div "794 Truck #12 - MT500305 - Bumper Extension Transport F & L Freight" at bounding box center [875, 167] width 1234 height 67
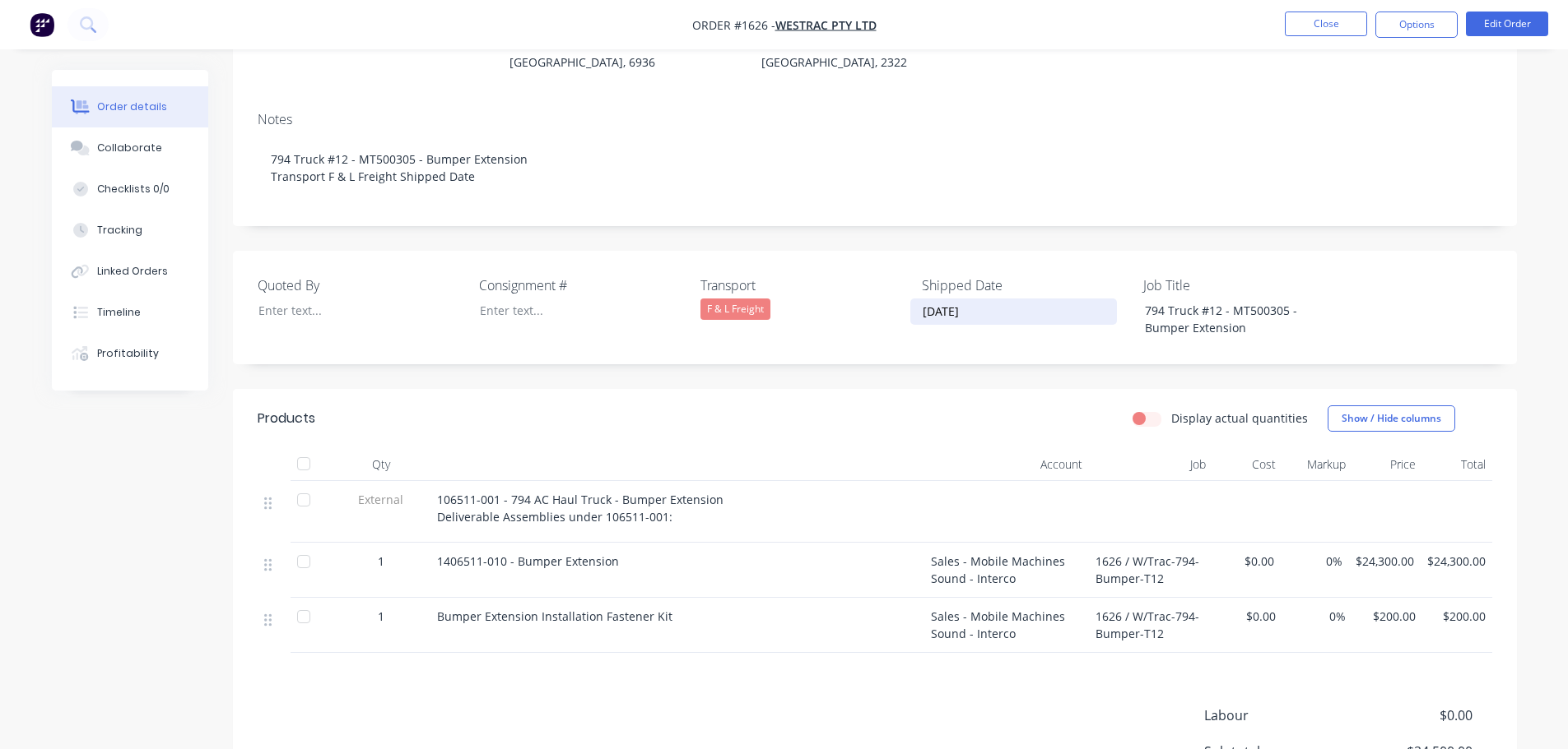
drag, startPoint x: 988, startPoint y: 294, endPoint x: 921, endPoint y: 290, distance: 67.1
click at [921, 299] on input "[DATE]" at bounding box center [1014, 312] width 205 height 24
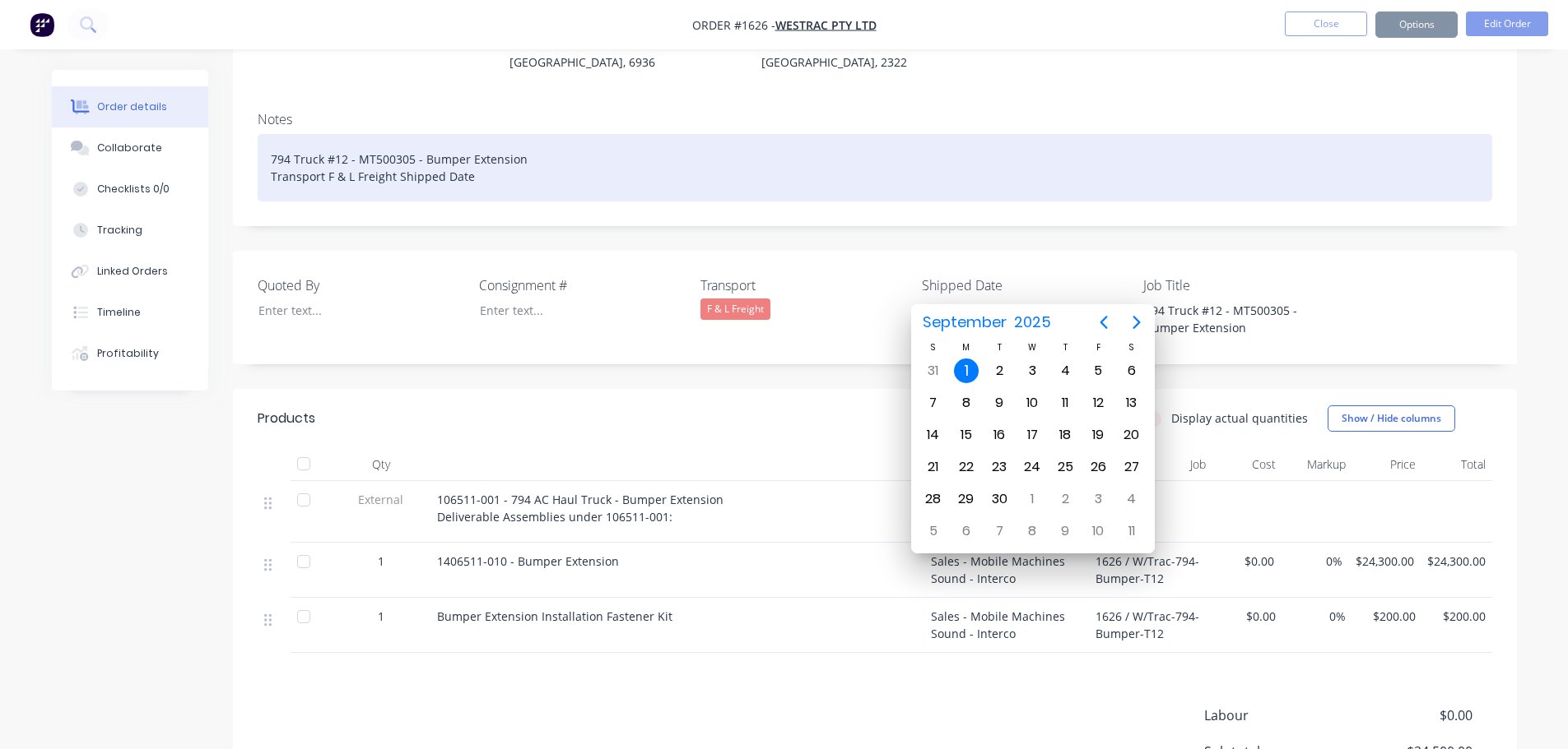
click at [485, 157] on div "794 Truck #12 - MT500305 - Bumper Extension Transport F & L Freight Shipped Date" at bounding box center [875, 167] width 1234 height 67
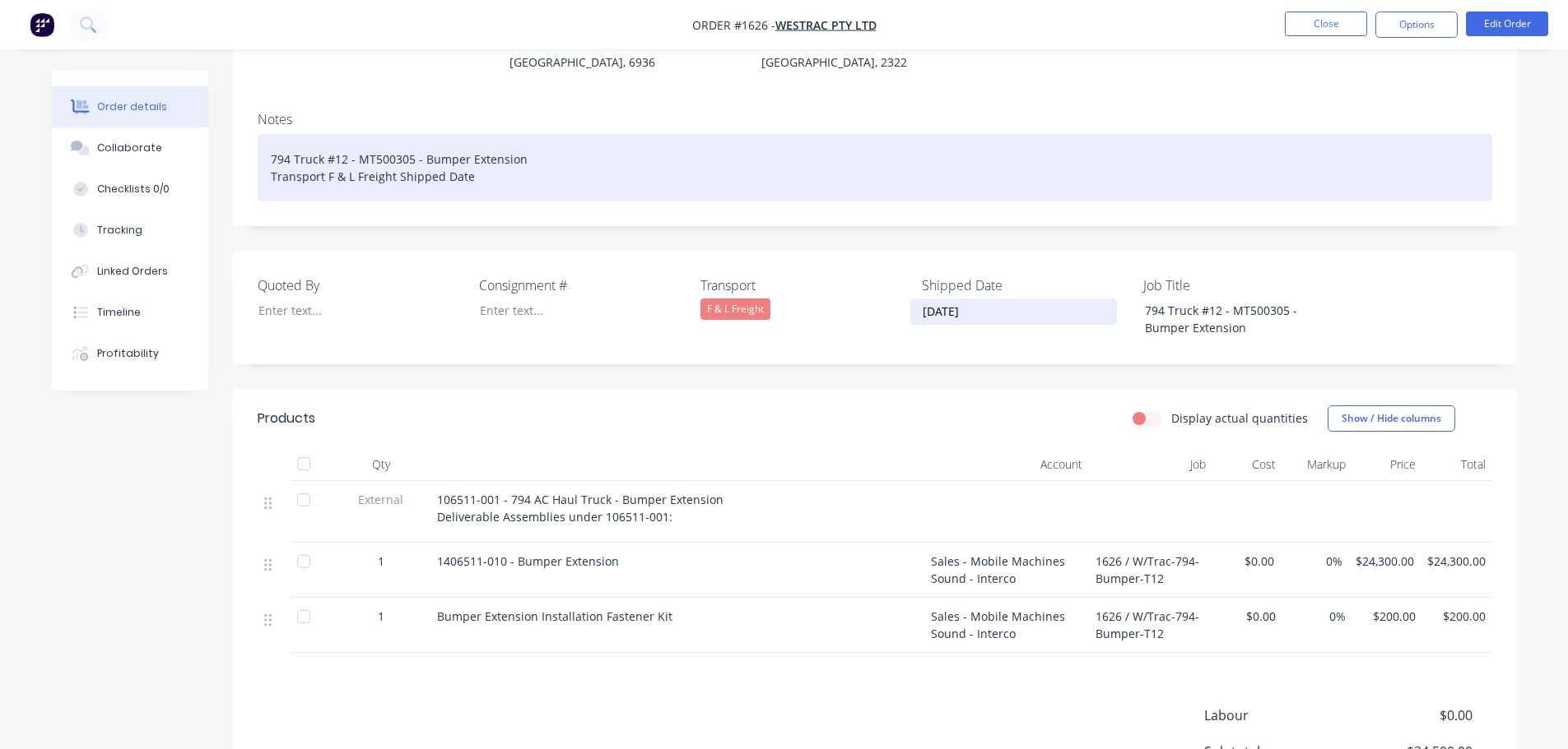
click at [484, 153] on div "794 Truck #12 - MT500305 - Bumper Extension Transport F & L Freight Shipped Date" at bounding box center [875, 167] width 1234 height 67
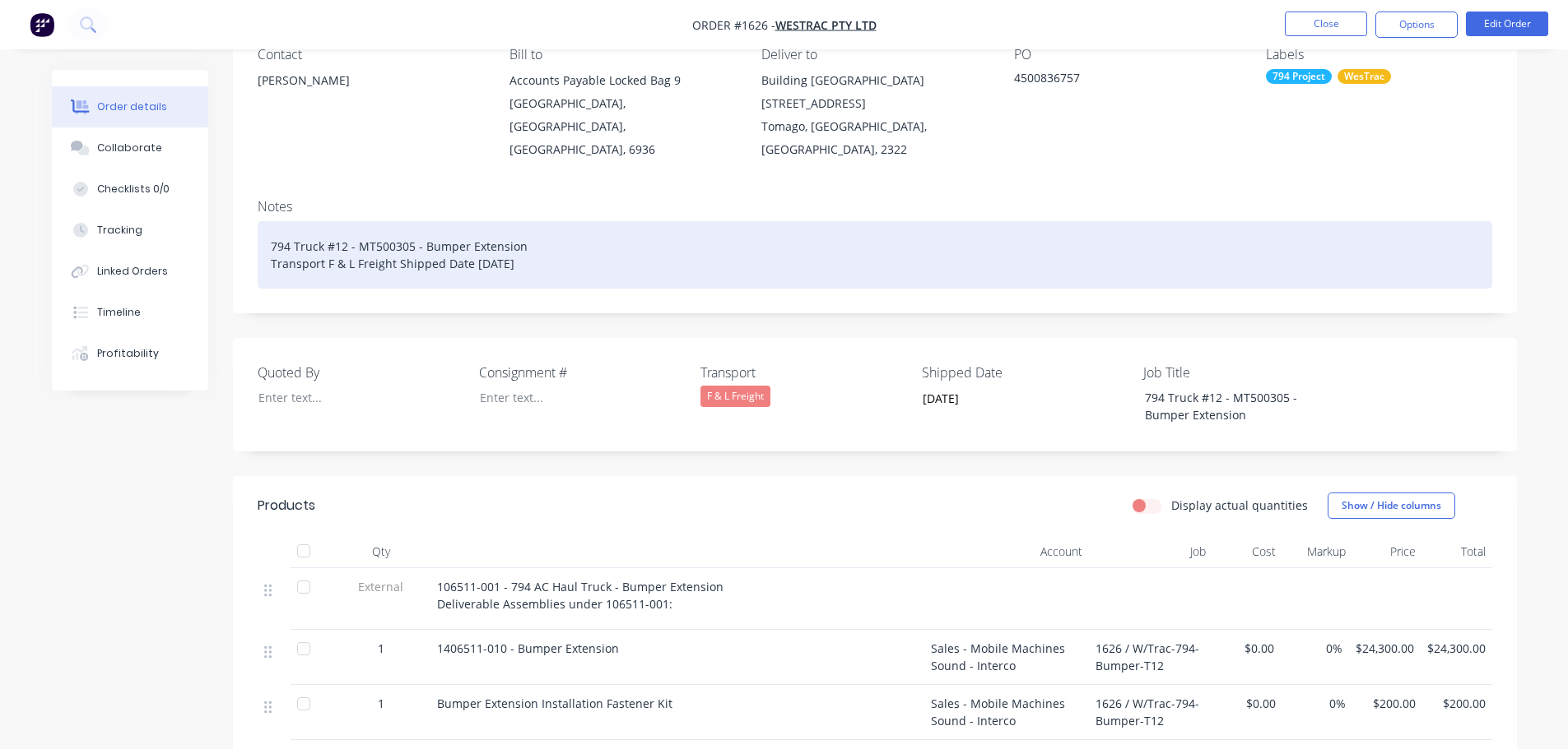
scroll to position [0, 0]
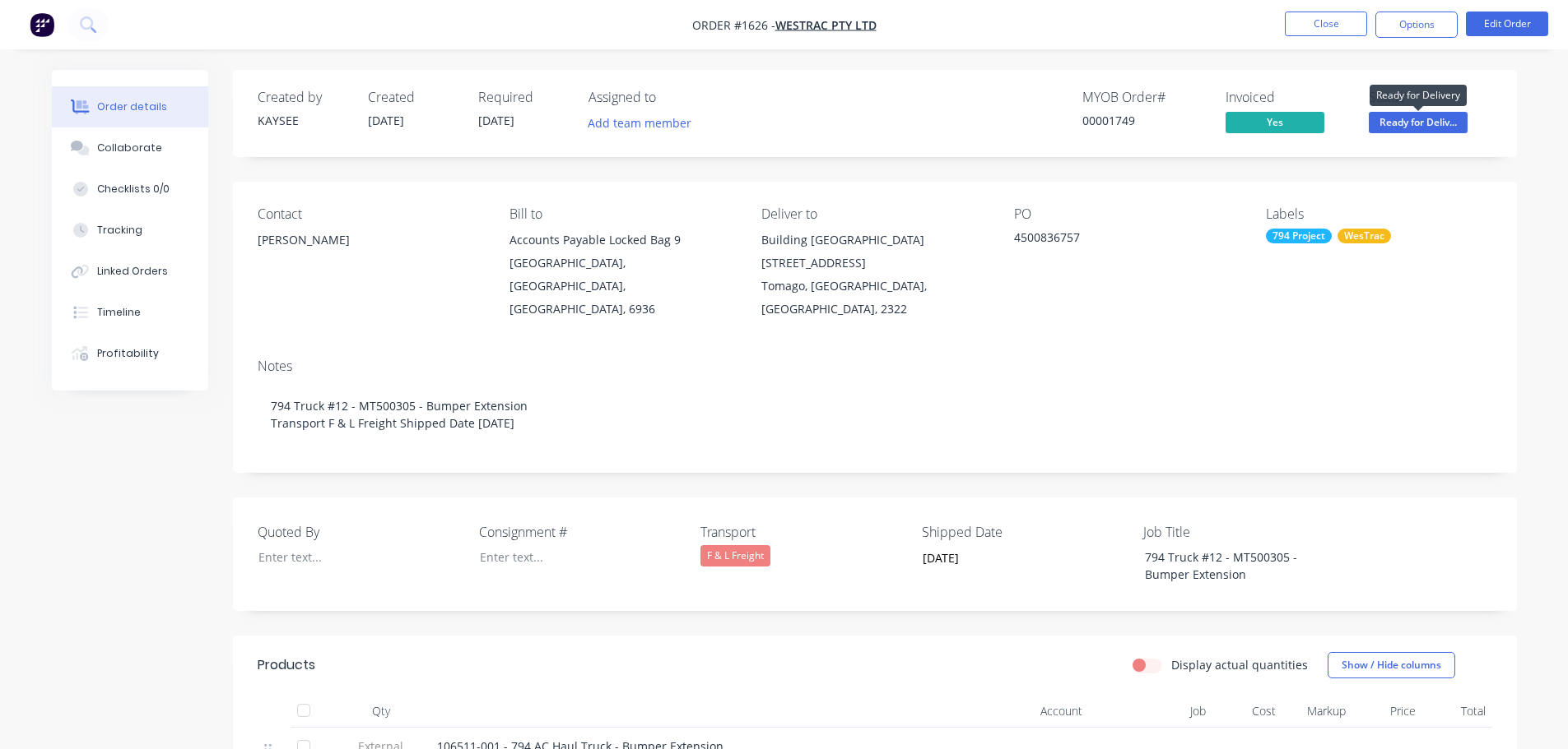
click at [1424, 121] on span "Ready for Deliv..." at bounding box center [1417, 122] width 99 height 20
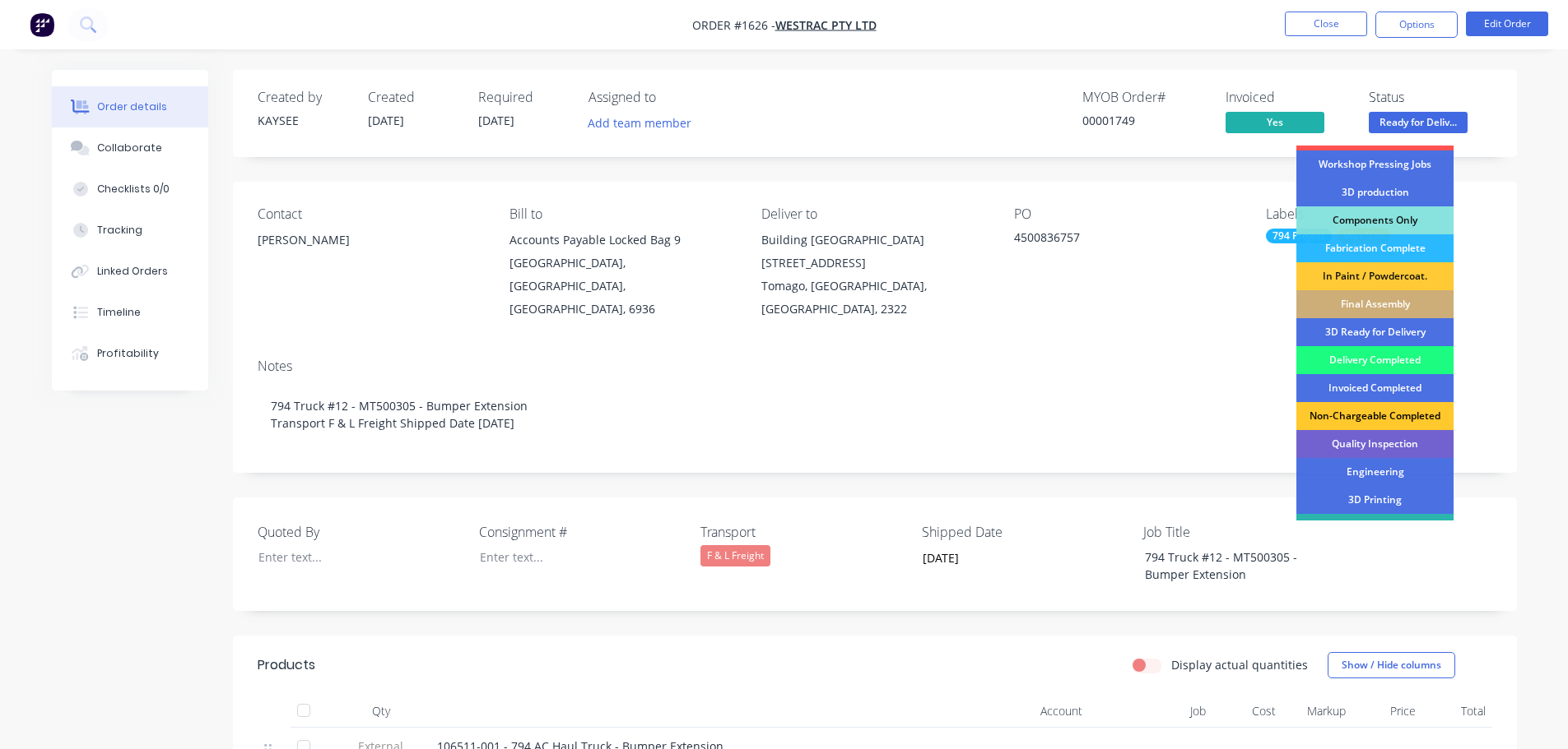
scroll to position [164, 0]
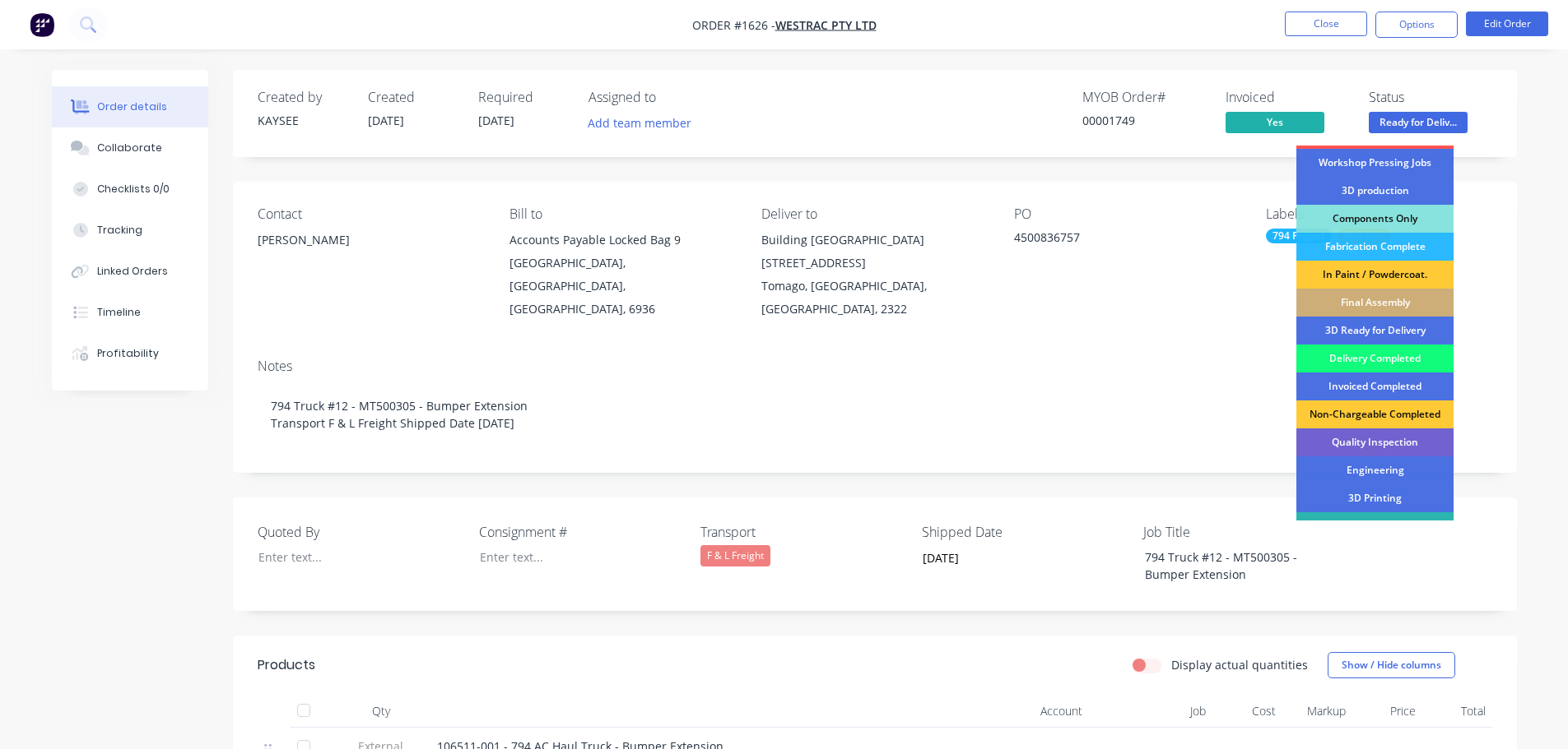
click at [1374, 356] on div "Delivery Completed" at bounding box center [1375, 359] width 158 height 28
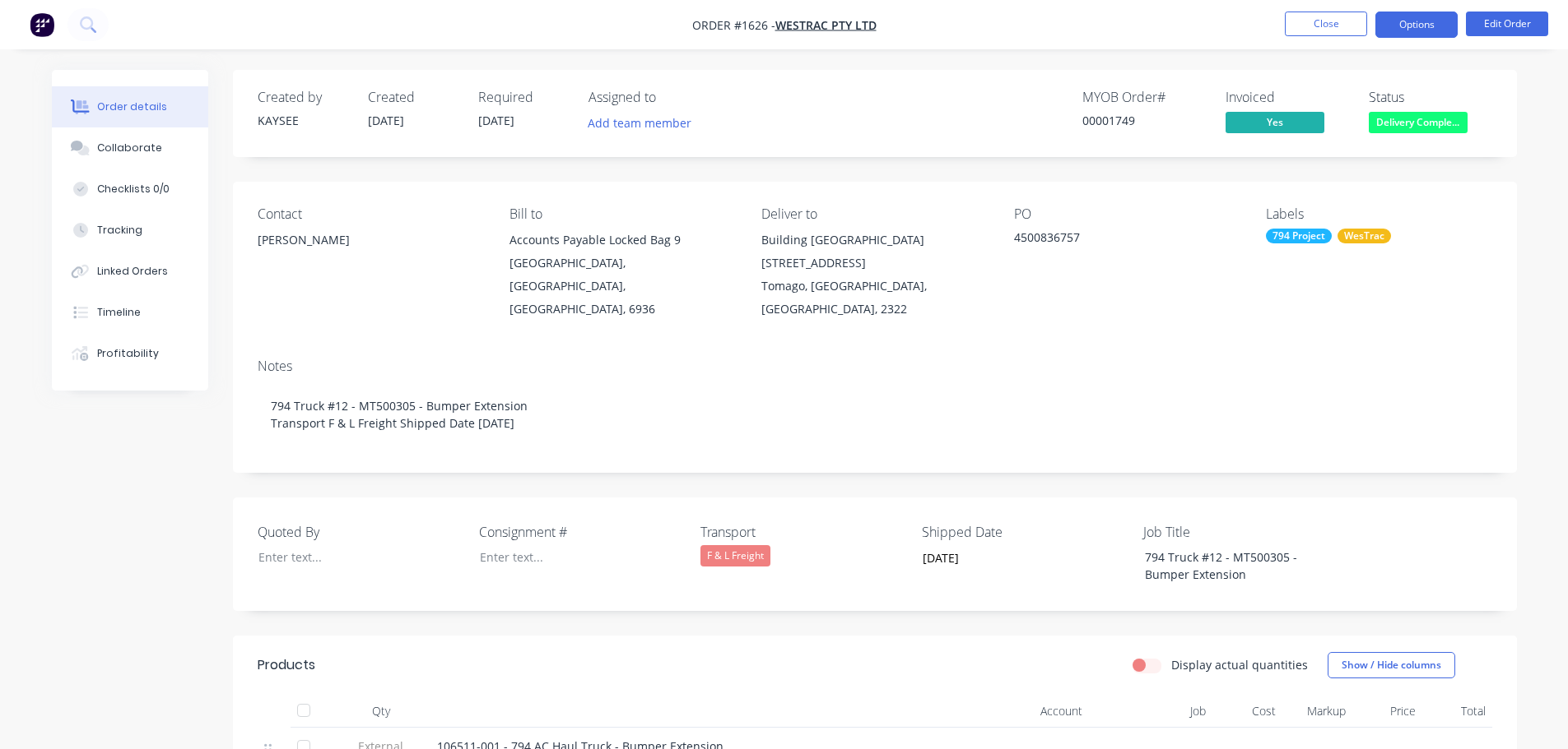
click at [1403, 28] on button "Options" at bounding box center [1417, 24] width 82 height 26
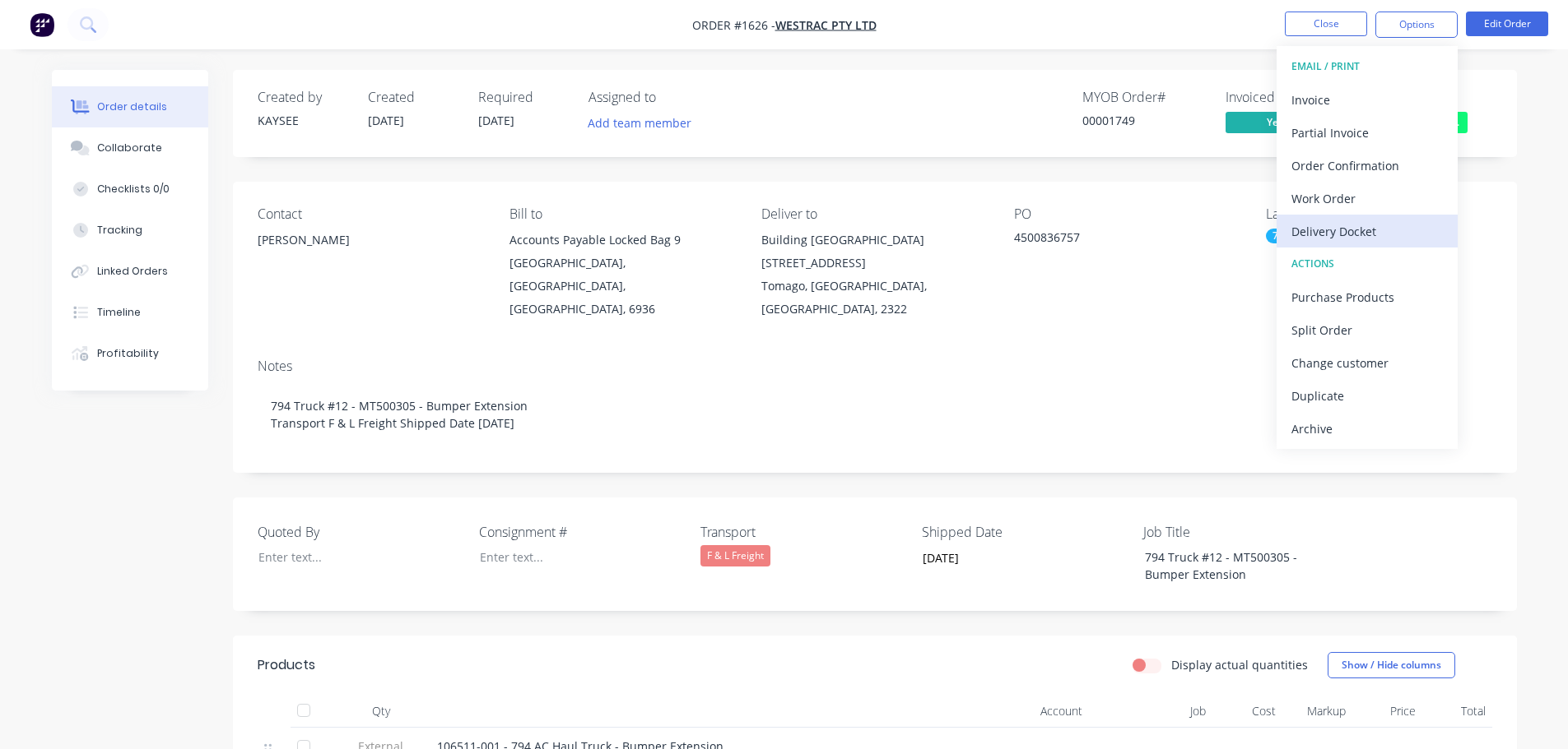
click at [1347, 225] on div "Delivery Docket" at bounding box center [1367, 231] width 151 height 24
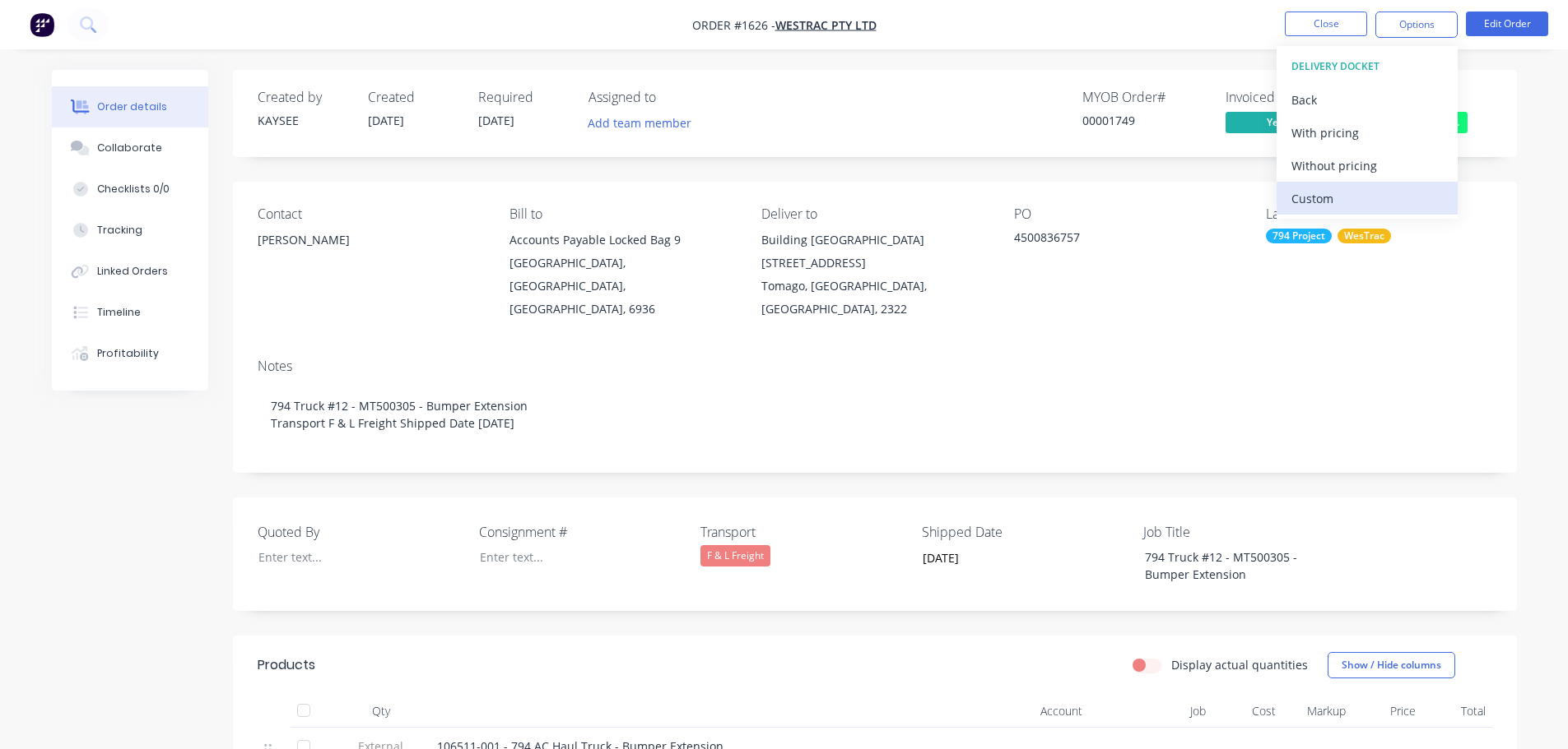
click at [1342, 193] on div "Custom" at bounding box center [1367, 198] width 151 height 24
click at [1348, 164] on div "Without pricing" at bounding box center [1367, 165] width 151 height 24
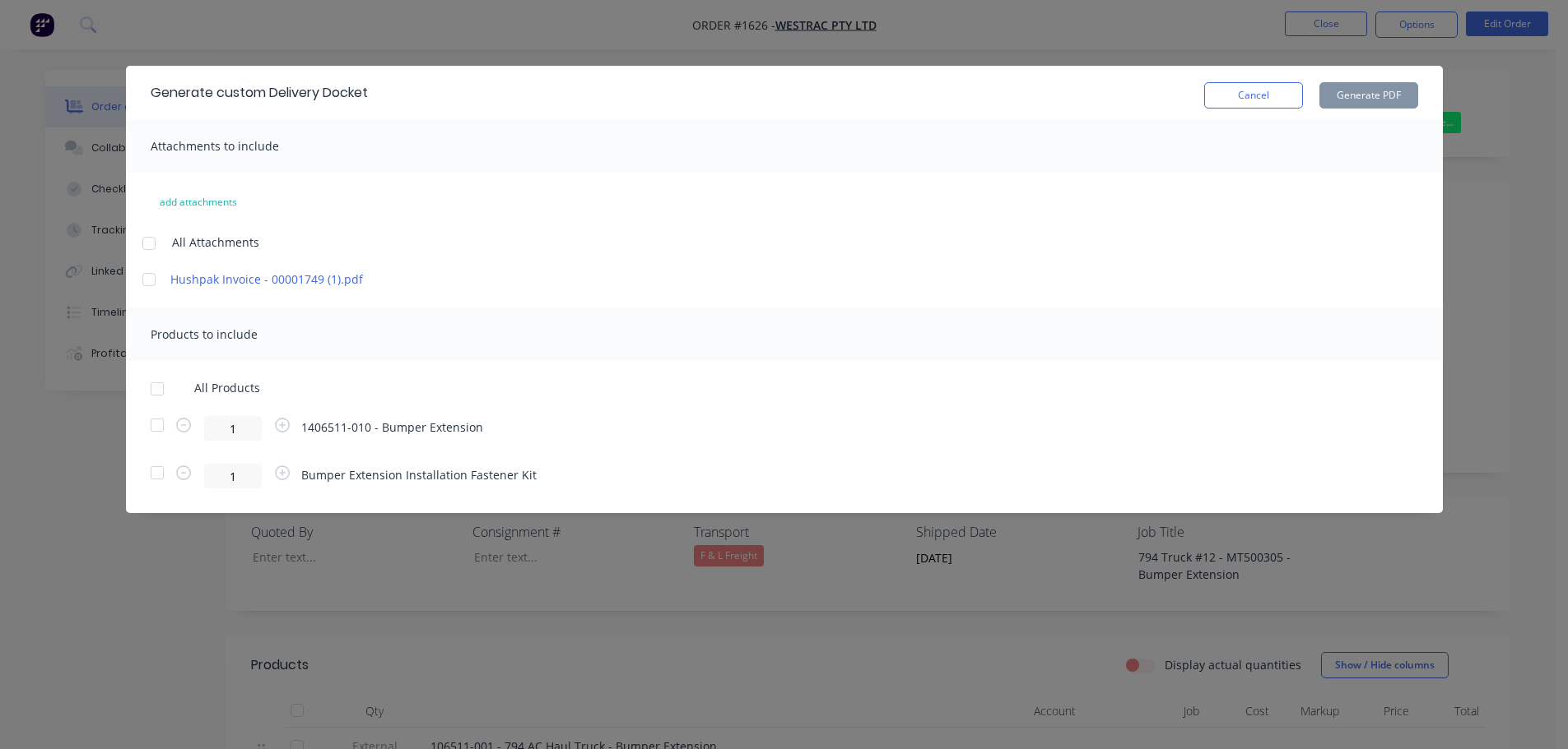
click at [156, 390] on div at bounding box center [158, 389] width 33 height 33
click at [1363, 99] on button "Generate PDF" at bounding box center [1368, 95] width 99 height 26
click at [1257, 100] on button "Cancel" at bounding box center [1253, 95] width 99 height 26
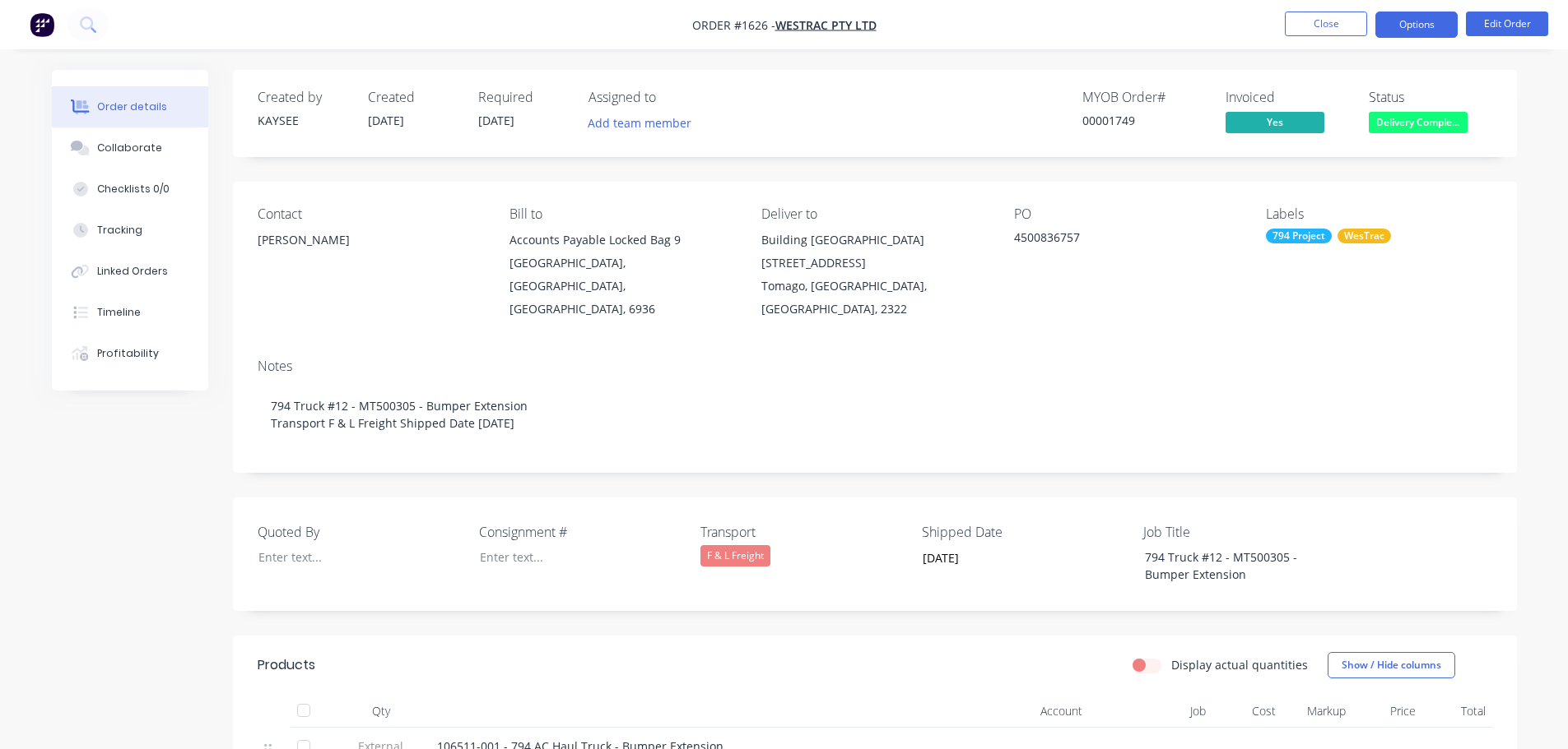
click at [1416, 30] on button "Options" at bounding box center [1417, 24] width 82 height 26
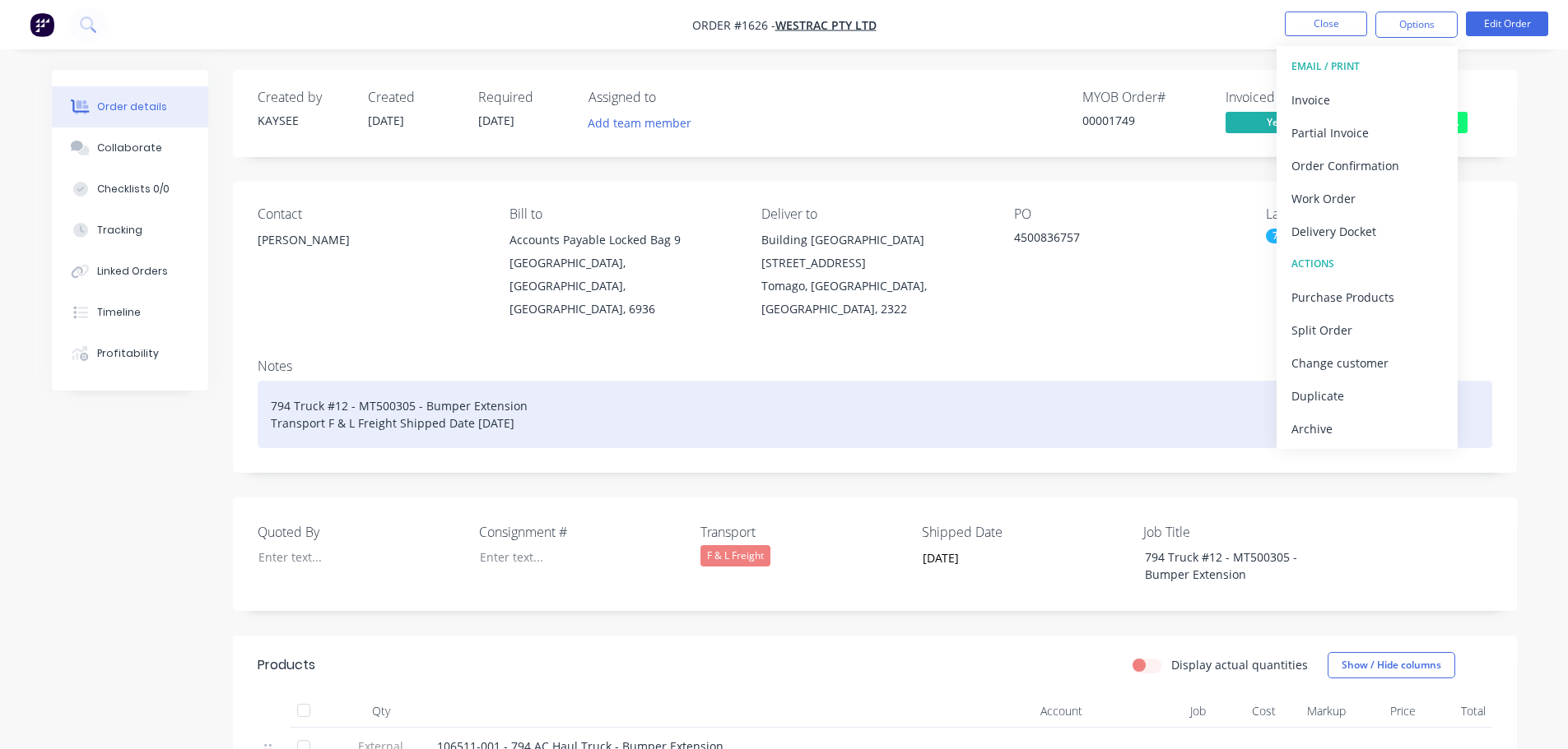
click at [1031, 399] on div "794 Truck #12 - MT500305 - Bumper Extension Transport F & L Freight Shipped Dat…" at bounding box center [875, 414] width 1234 height 67
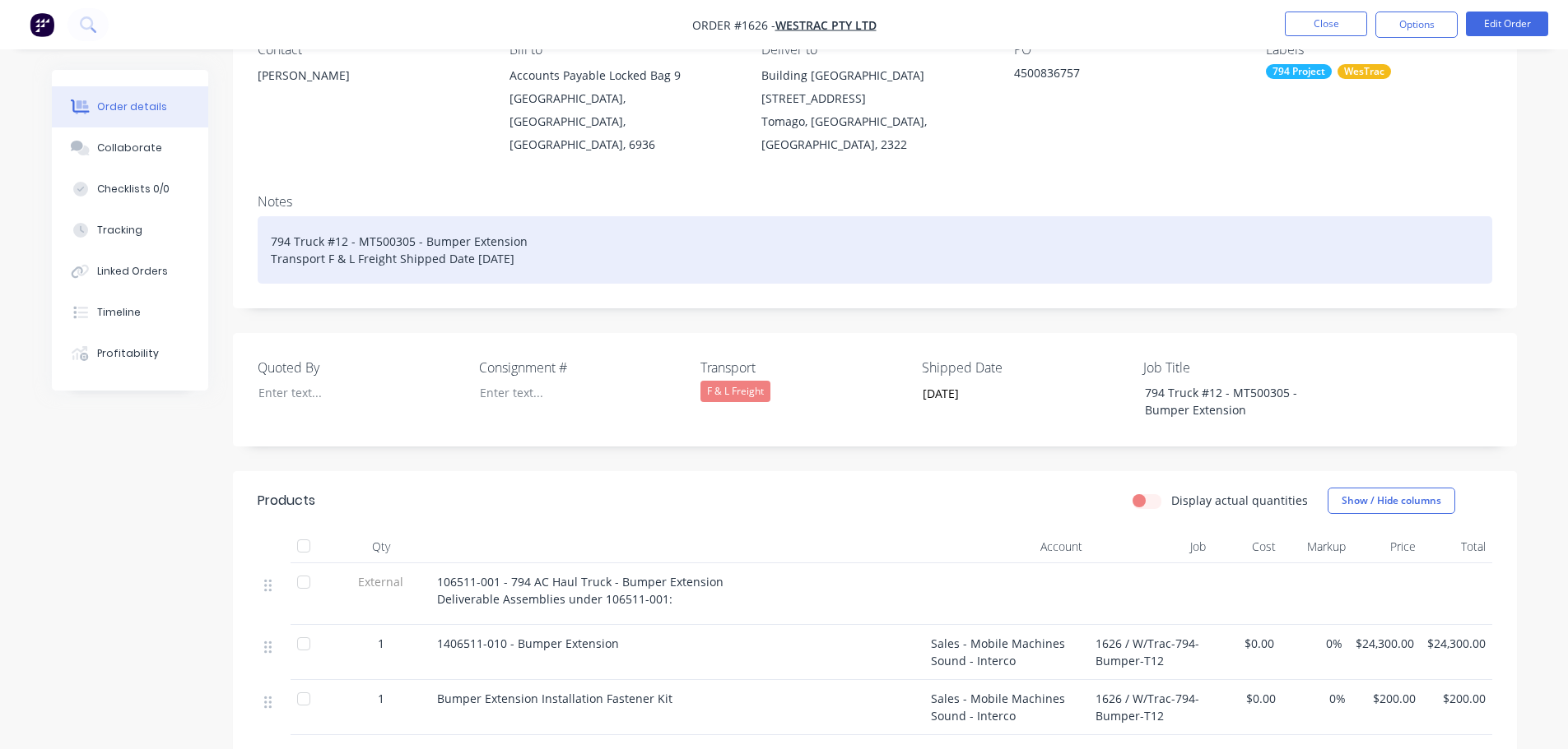
click at [307, 529] on div at bounding box center [304, 546] width 33 height 33
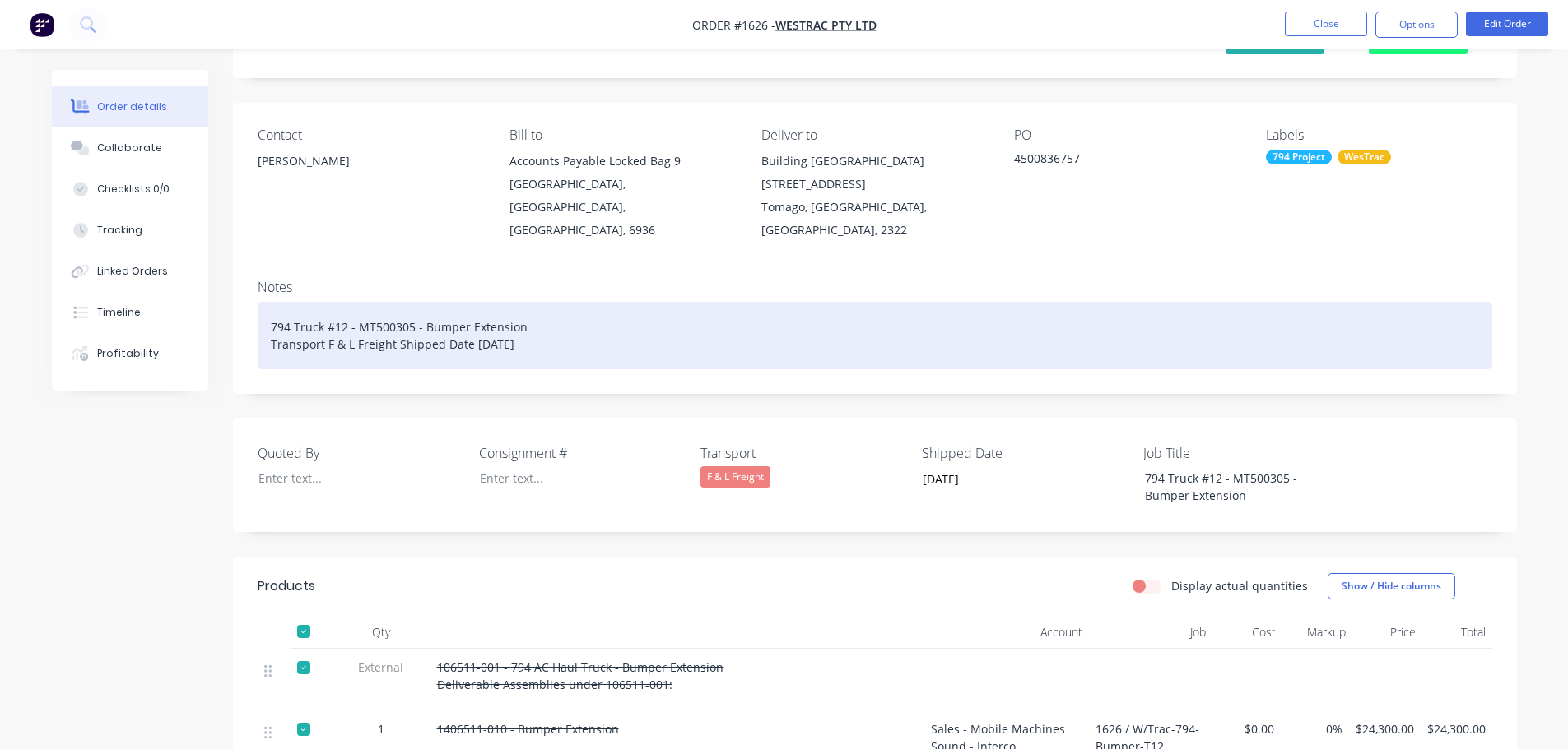
scroll to position [0, 0]
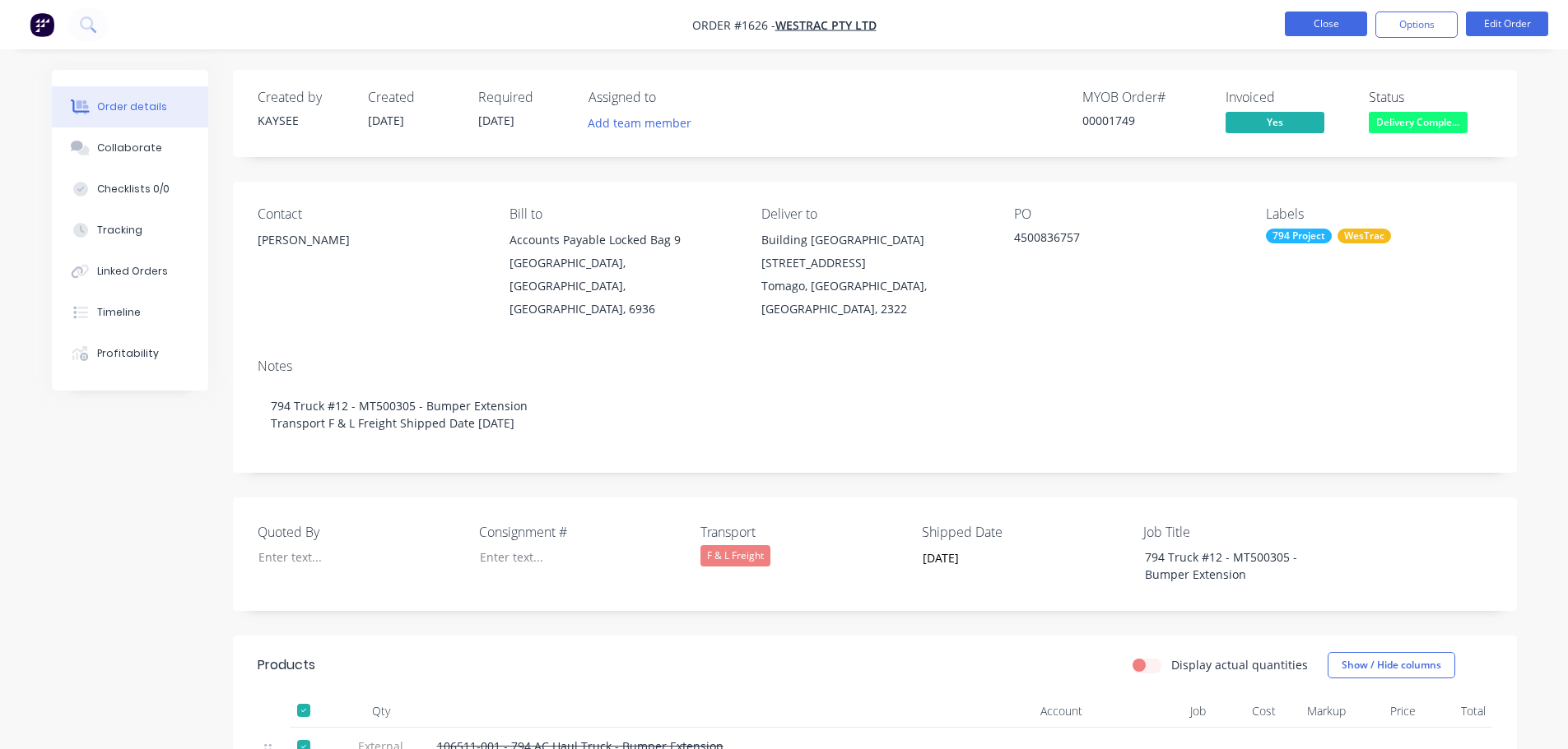
click at [1327, 22] on button "Close" at bounding box center [1325, 24] width 82 height 24
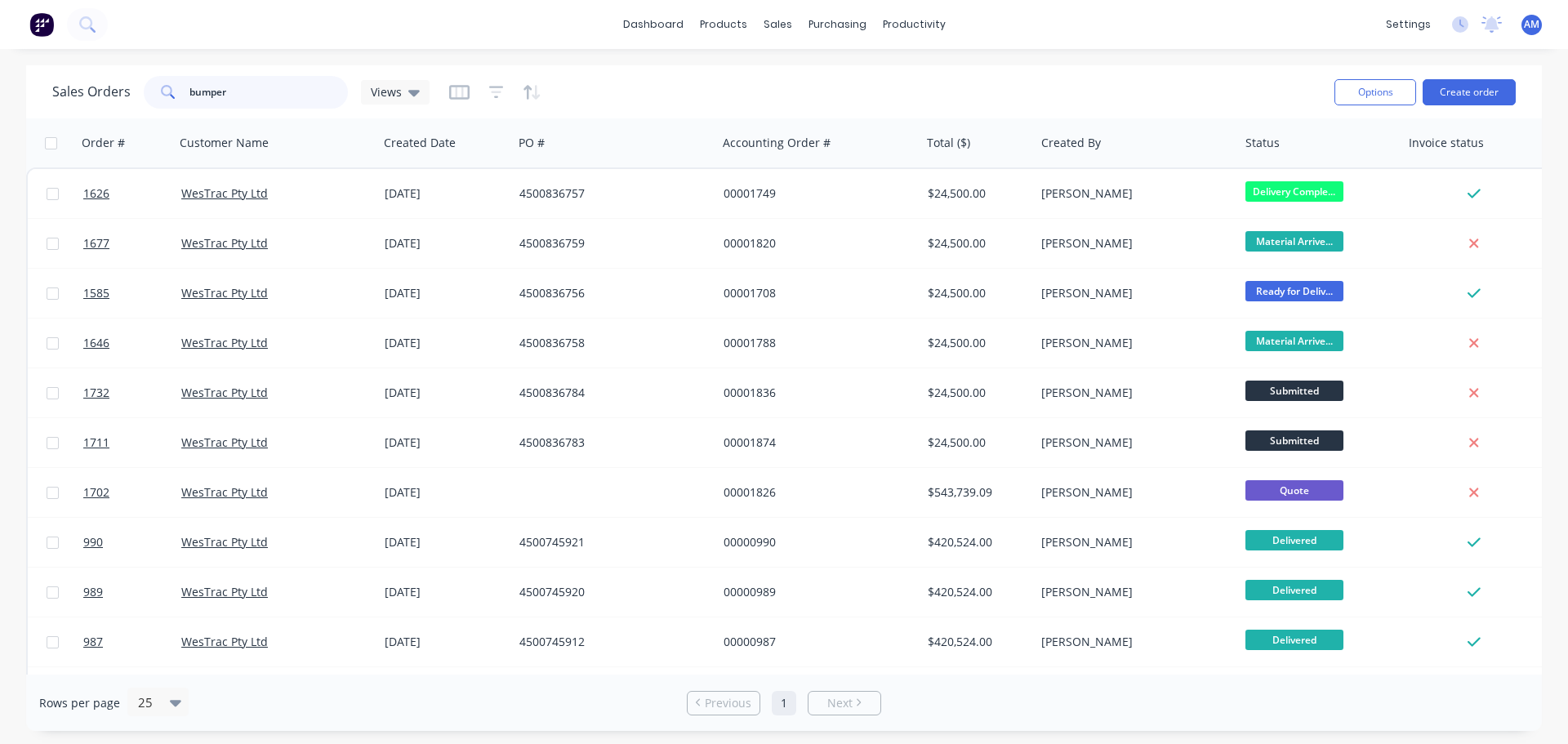
drag, startPoint x: 235, startPoint y: 90, endPoint x: 183, endPoint y: 87, distance: 52.1
click at [183, 87] on div "bumper" at bounding box center [245, 92] width 204 height 33
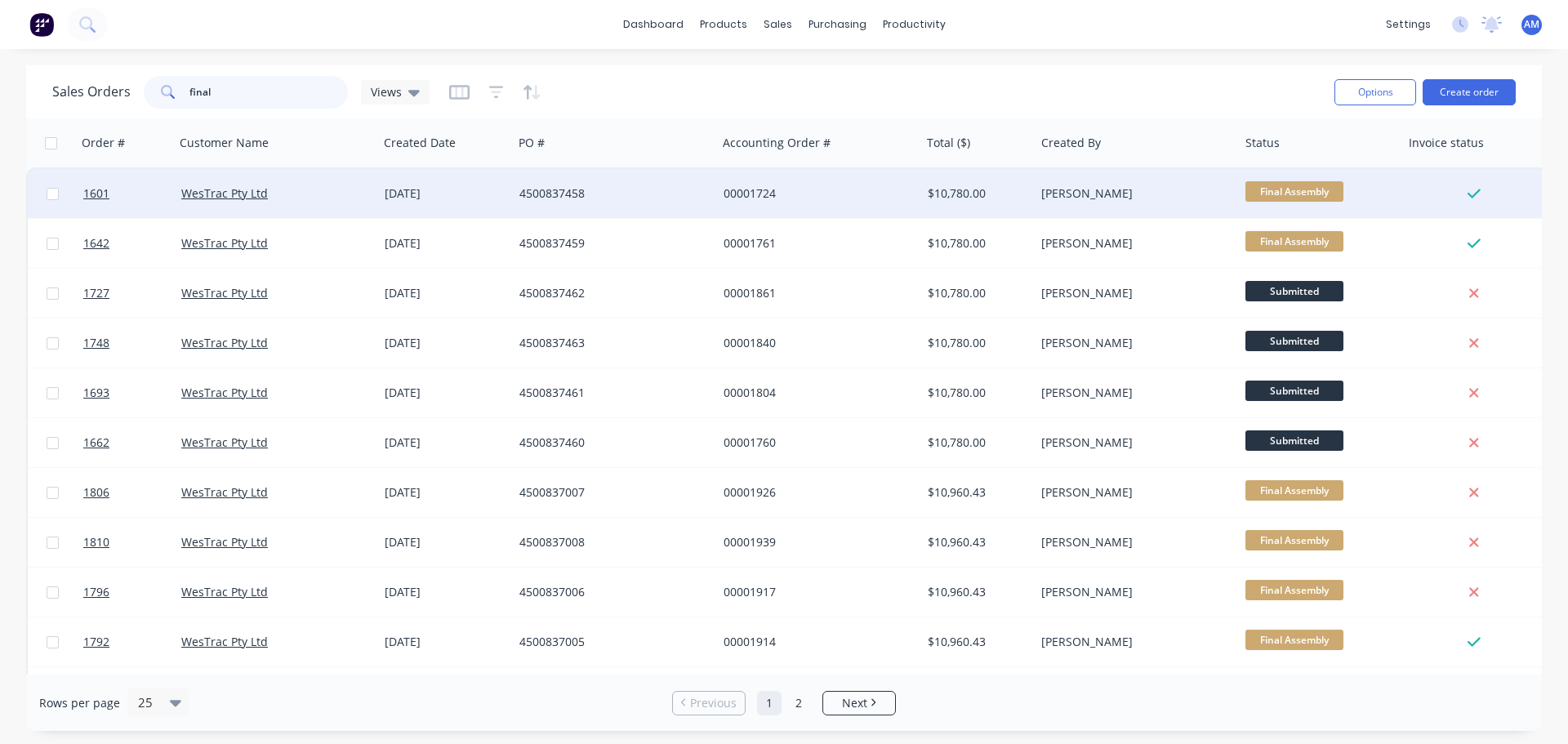
type input "final"
click at [559, 194] on div "4500837458" at bounding box center [610, 193] width 182 height 17
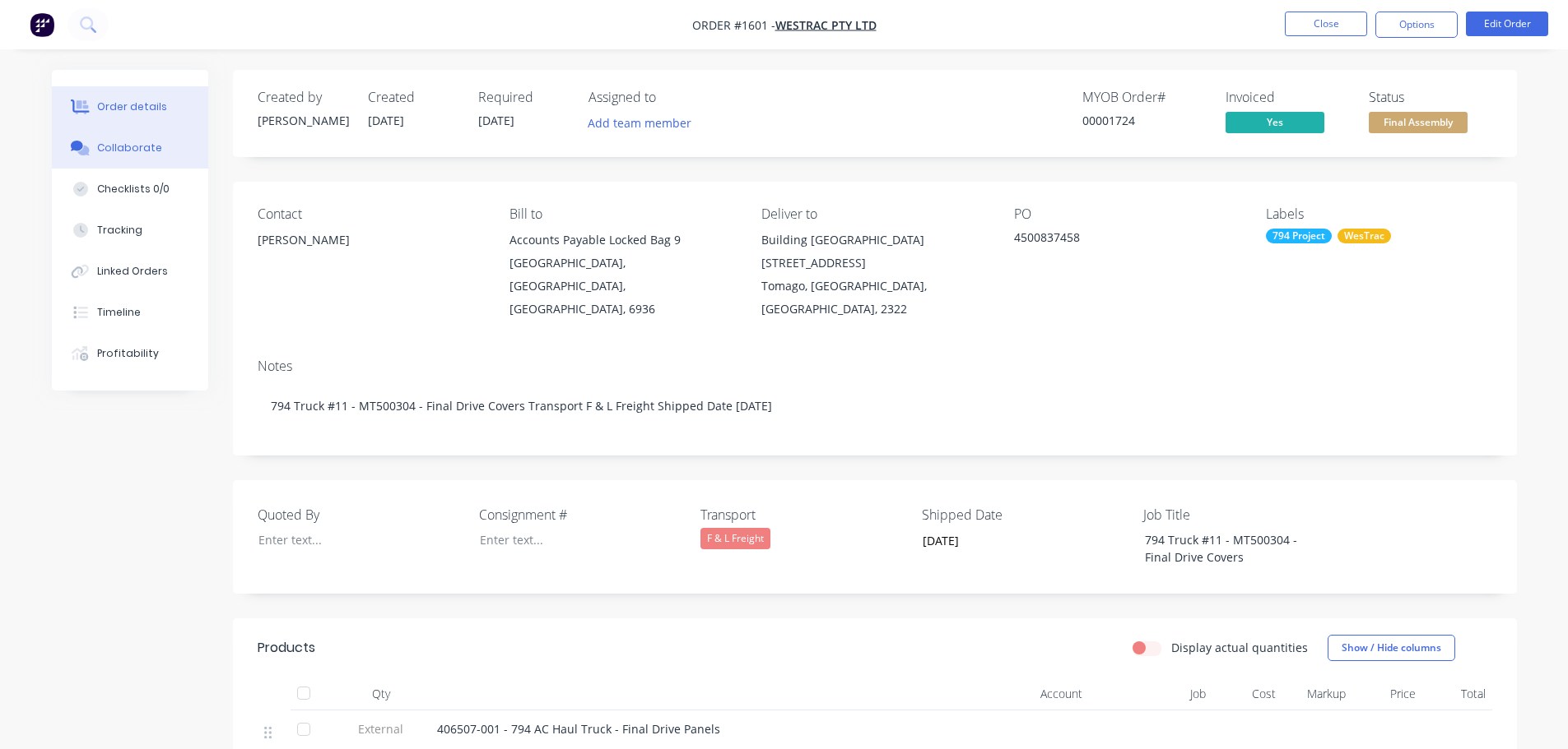
click at [126, 149] on div "Collaborate" at bounding box center [130, 148] width 65 height 15
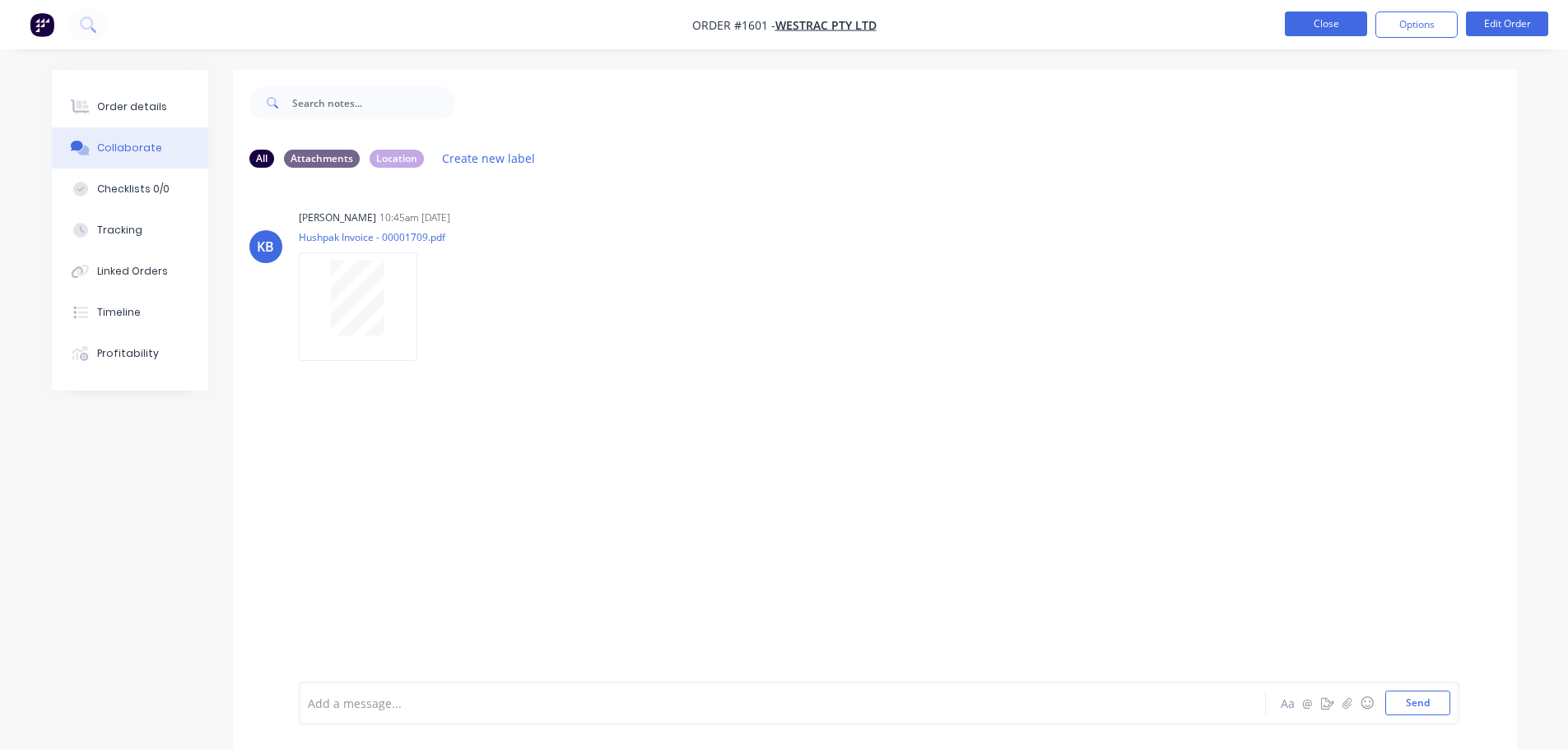
click at [1309, 18] on button "Close" at bounding box center [1325, 24] width 82 height 24
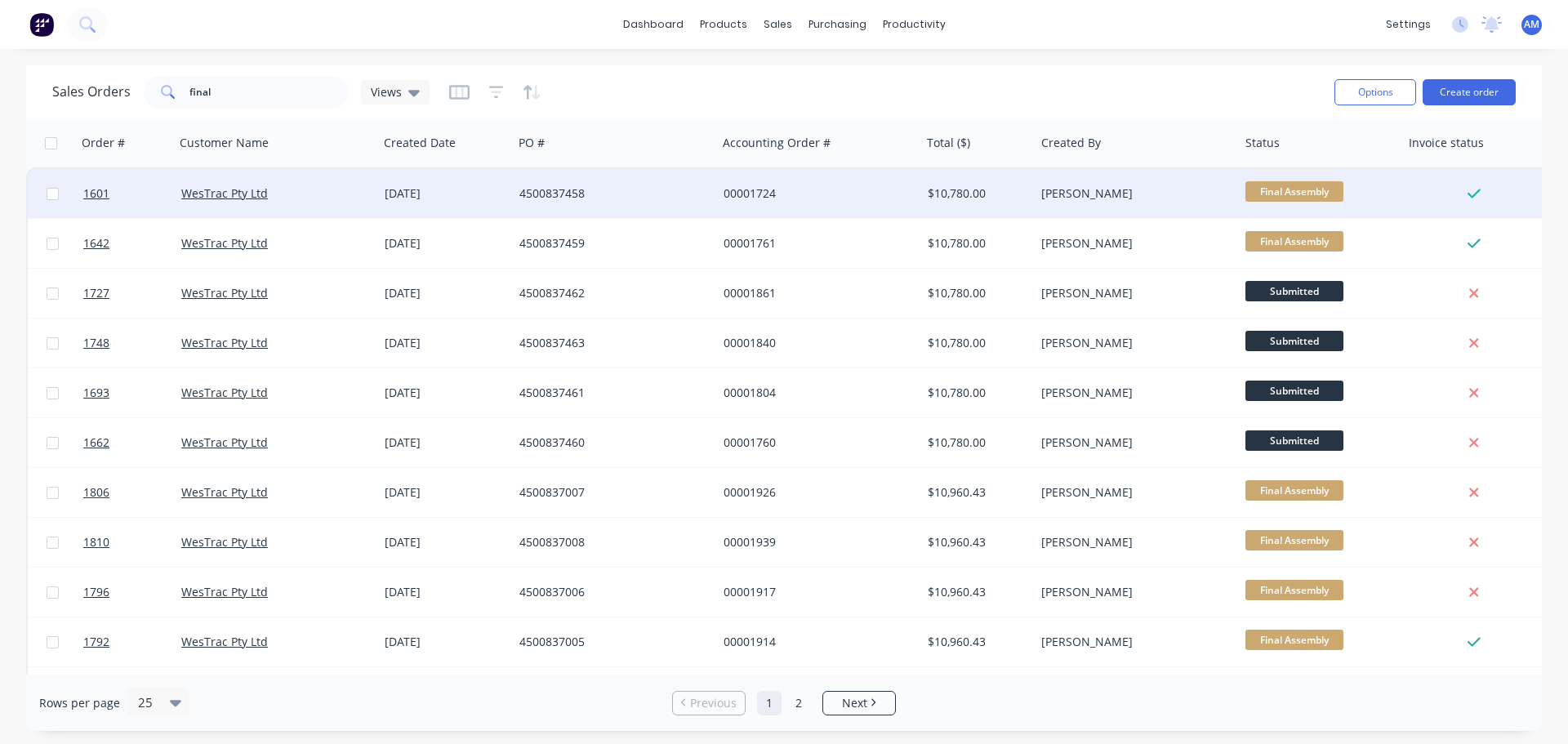
click at [740, 189] on div "00001724" at bounding box center [814, 193] width 182 height 17
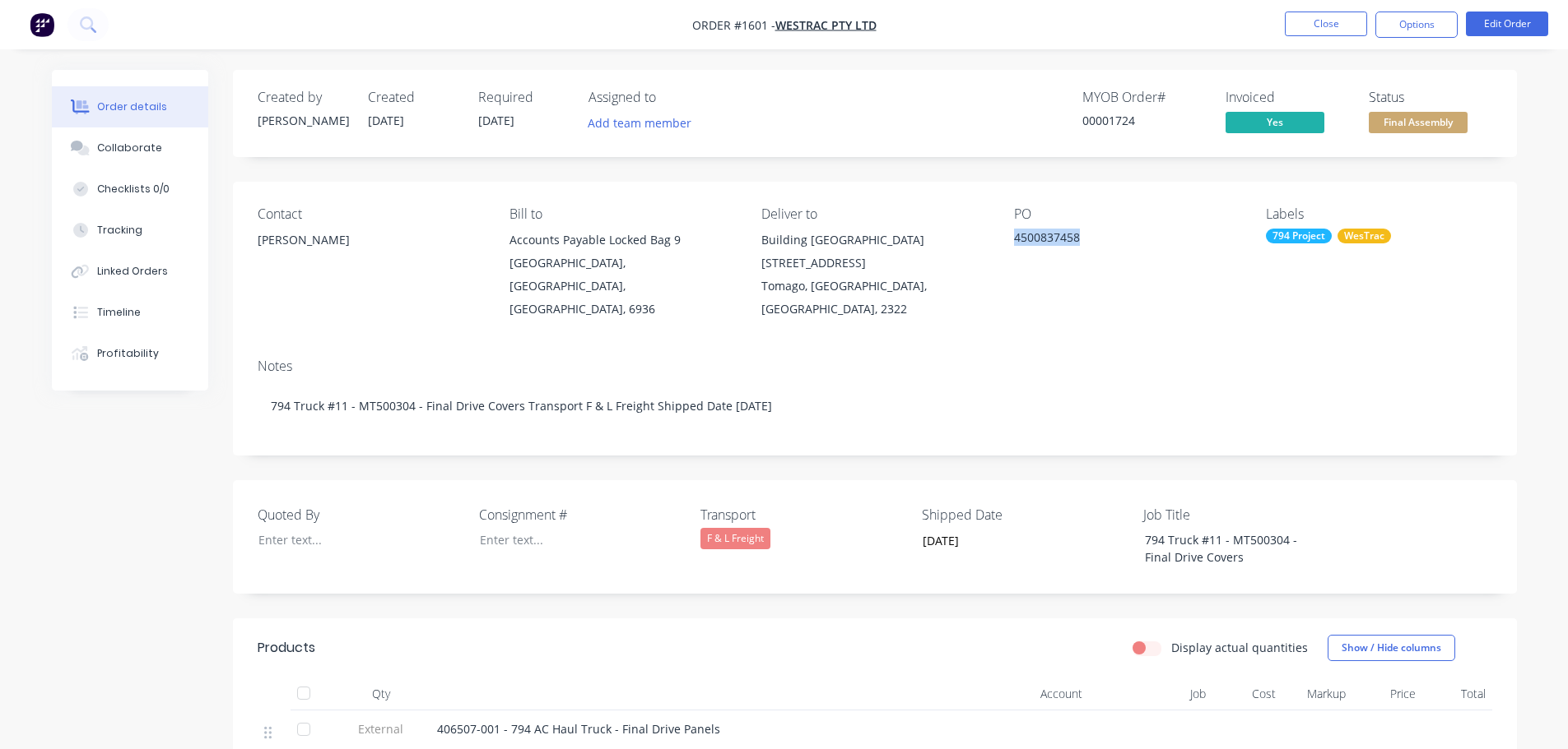
drag, startPoint x: 1082, startPoint y: 237, endPoint x: 1015, endPoint y: 241, distance: 67.1
click at [1015, 241] on div "4500837458" at bounding box center [1116, 240] width 206 height 23
copy div "4500837458"
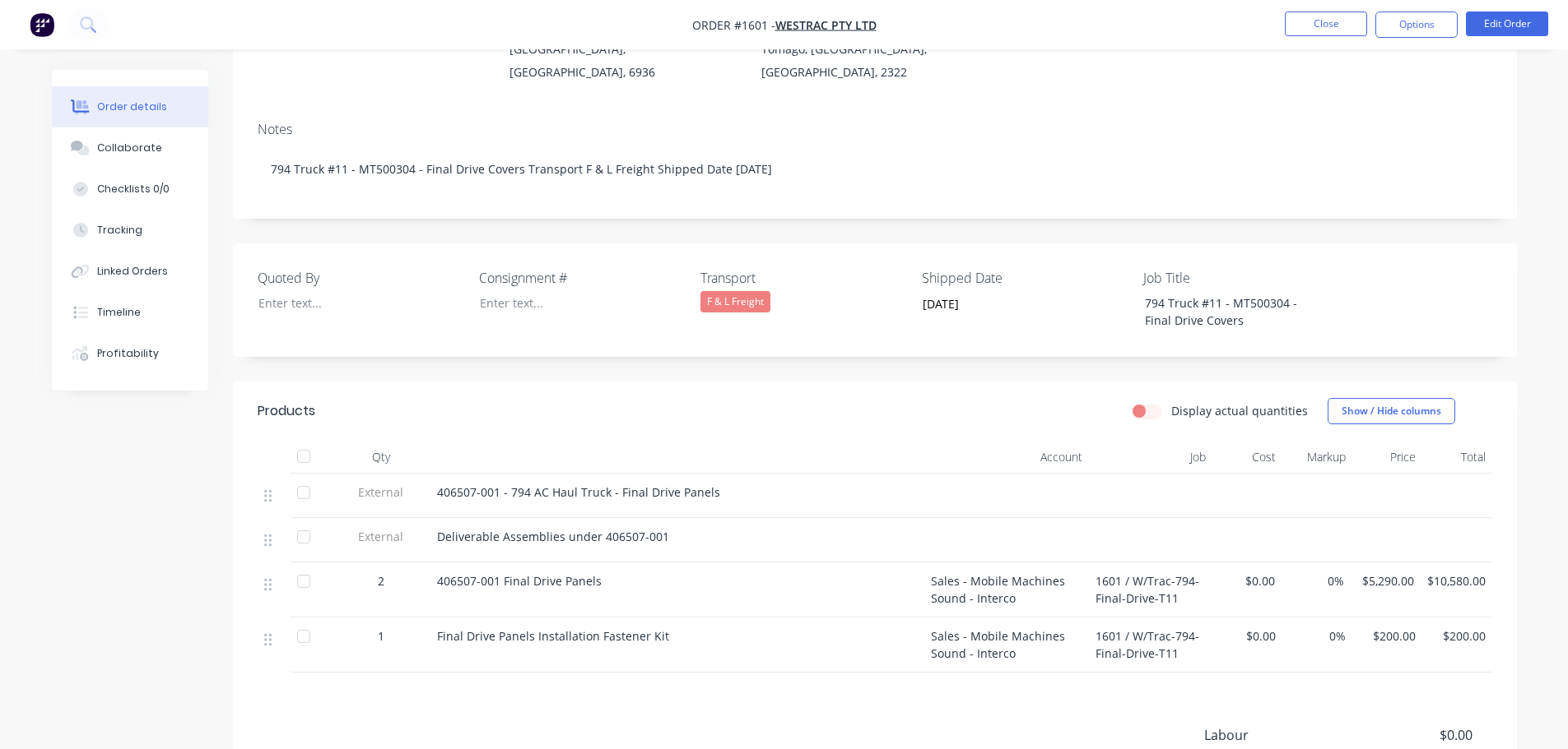
scroll to position [247, 0]
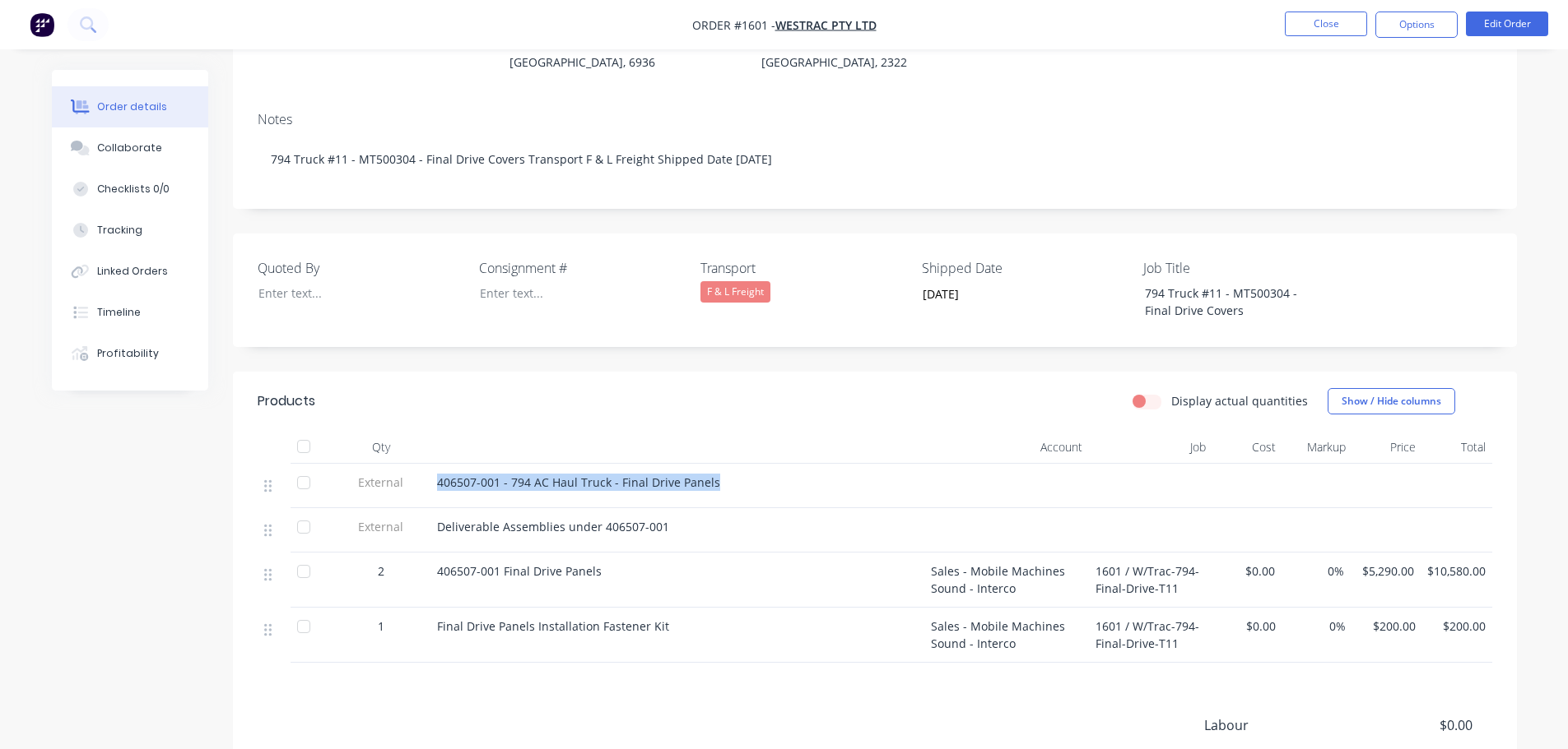
drag, startPoint x: 719, startPoint y: 463, endPoint x: 411, endPoint y: 457, distance: 308.1
click at [411, 464] on div "External 406507-001 - 794 AC Haul Truck - Final Drive Panels" at bounding box center [875, 486] width 1234 height 45
copy div "406507-001 - 794 AC Haul Truck - Final Drive Panels"
drag, startPoint x: 620, startPoint y: 550, endPoint x: 430, endPoint y: 550, distance: 190.0
click at [431, 553] on div "406507-001 Final Drive Panels" at bounding box center [678, 580] width 494 height 55
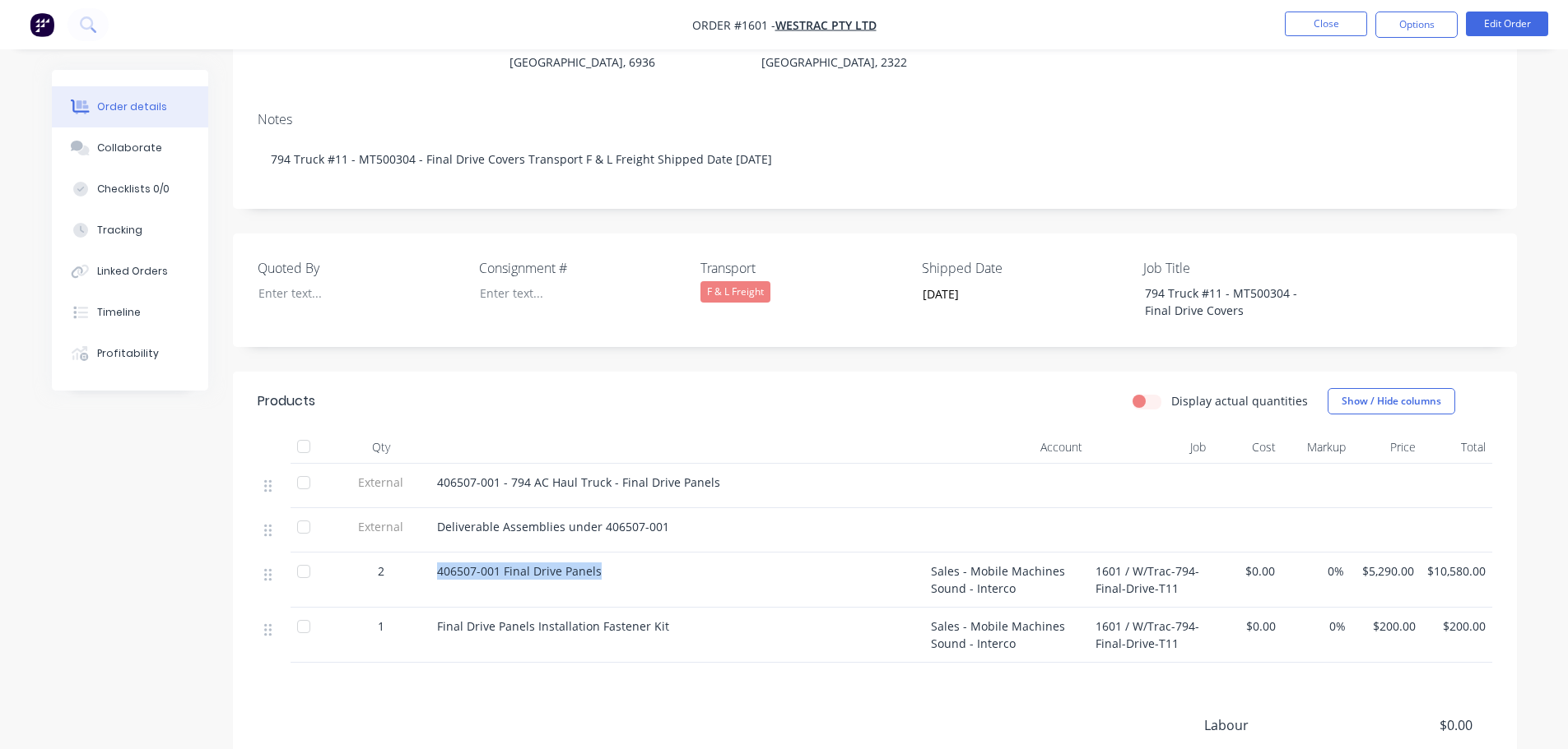
copy span "406507-001 Final Drive Panels"
click at [1313, 27] on button "Close" at bounding box center [1325, 24] width 82 height 24
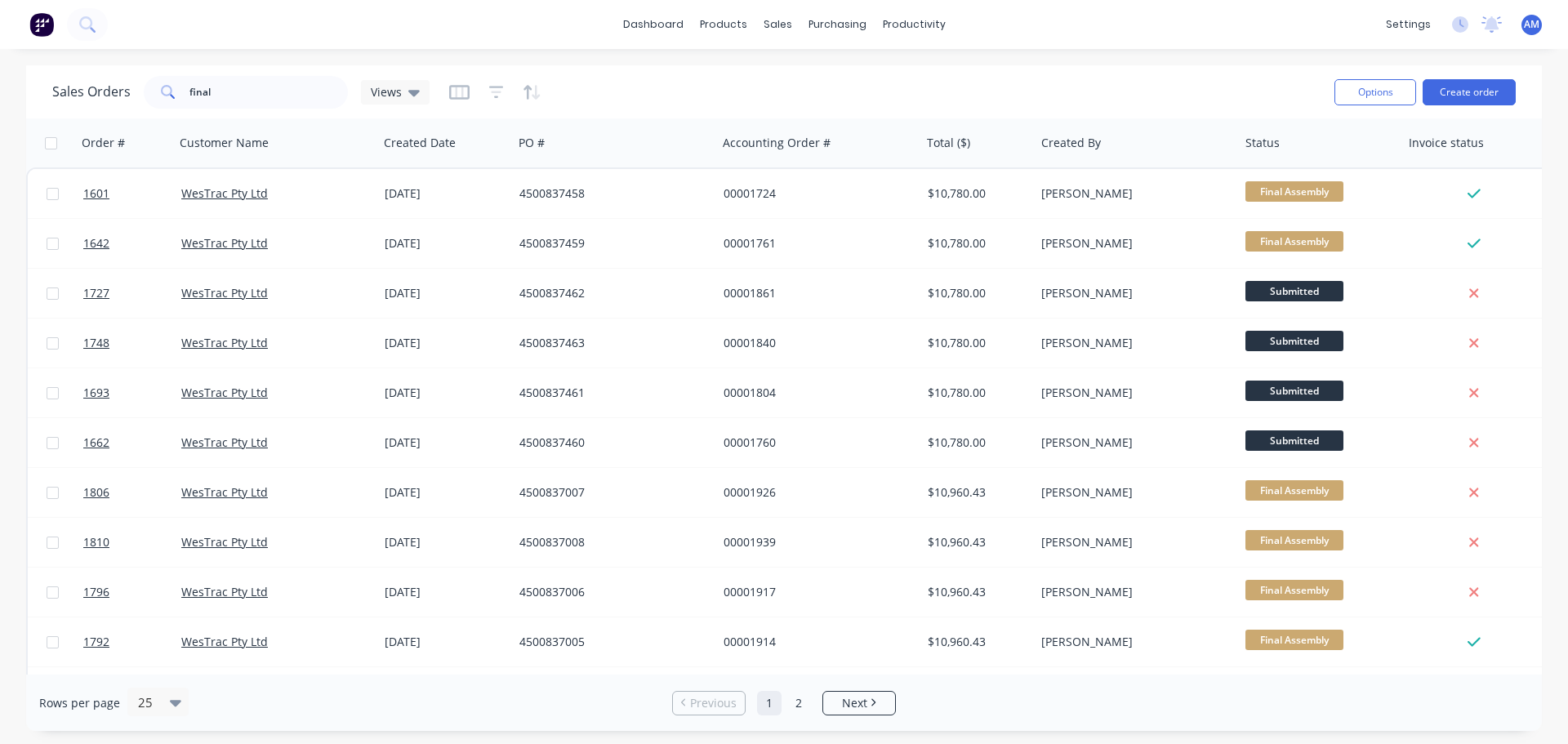
drag, startPoint x: 208, startPoint y: 112, endPoint x: 257, endPoint y: 102, distance: 50.0
click at [255, 103] on div "Sales Orders final Views Options Create order" at bounding box center [784, 91] width 1516 height 53
drag, startPoint x: 250, startPoint y: 102, endPoint x: 166, endPoint y: 95, distance: 84.3
click at [169, 95] on div "final" at bounding box center [245, 92] width 204 height 33
type input "1599"
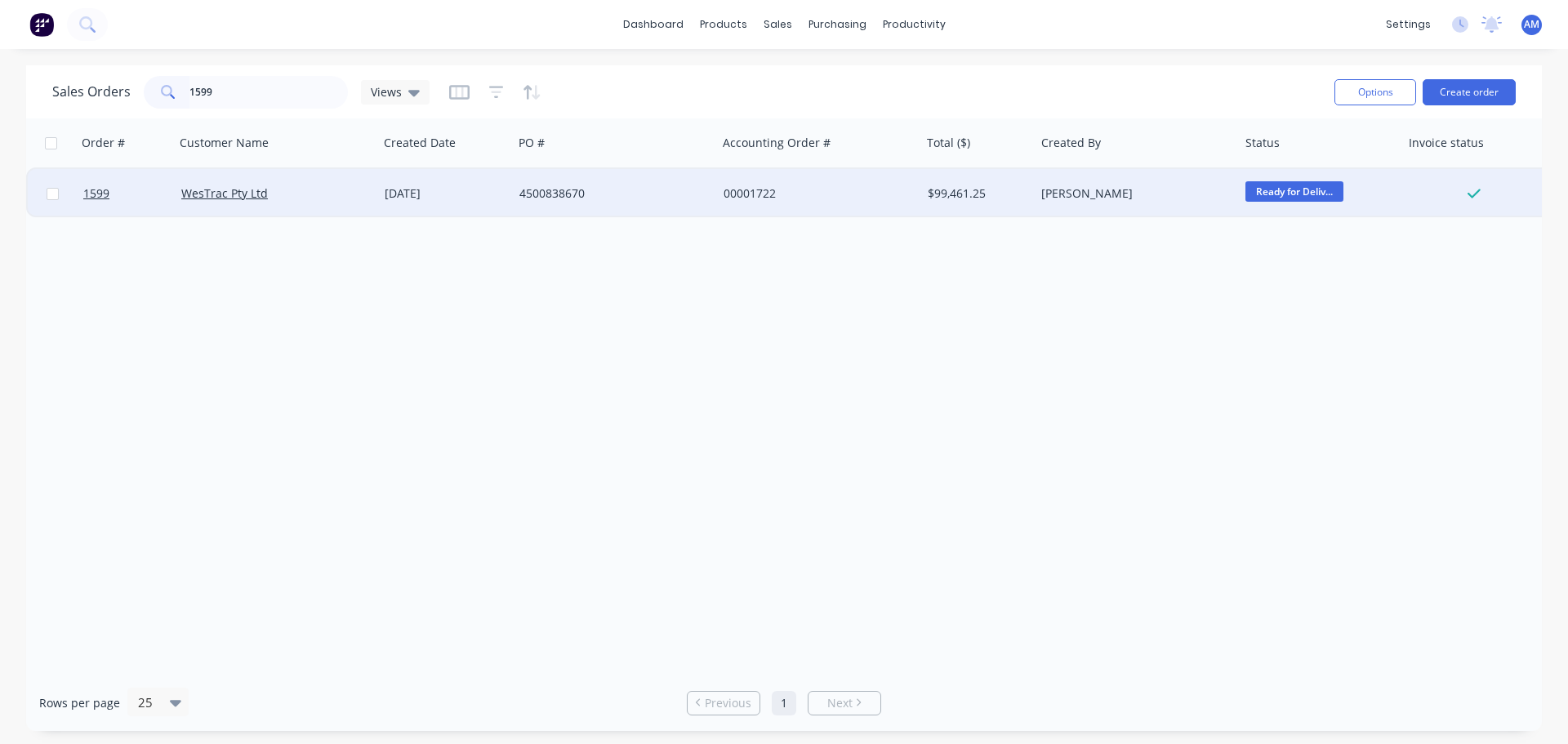
click at [572, 189] on div "4500838670" at bounding box center [610, 193] width 182 height 17
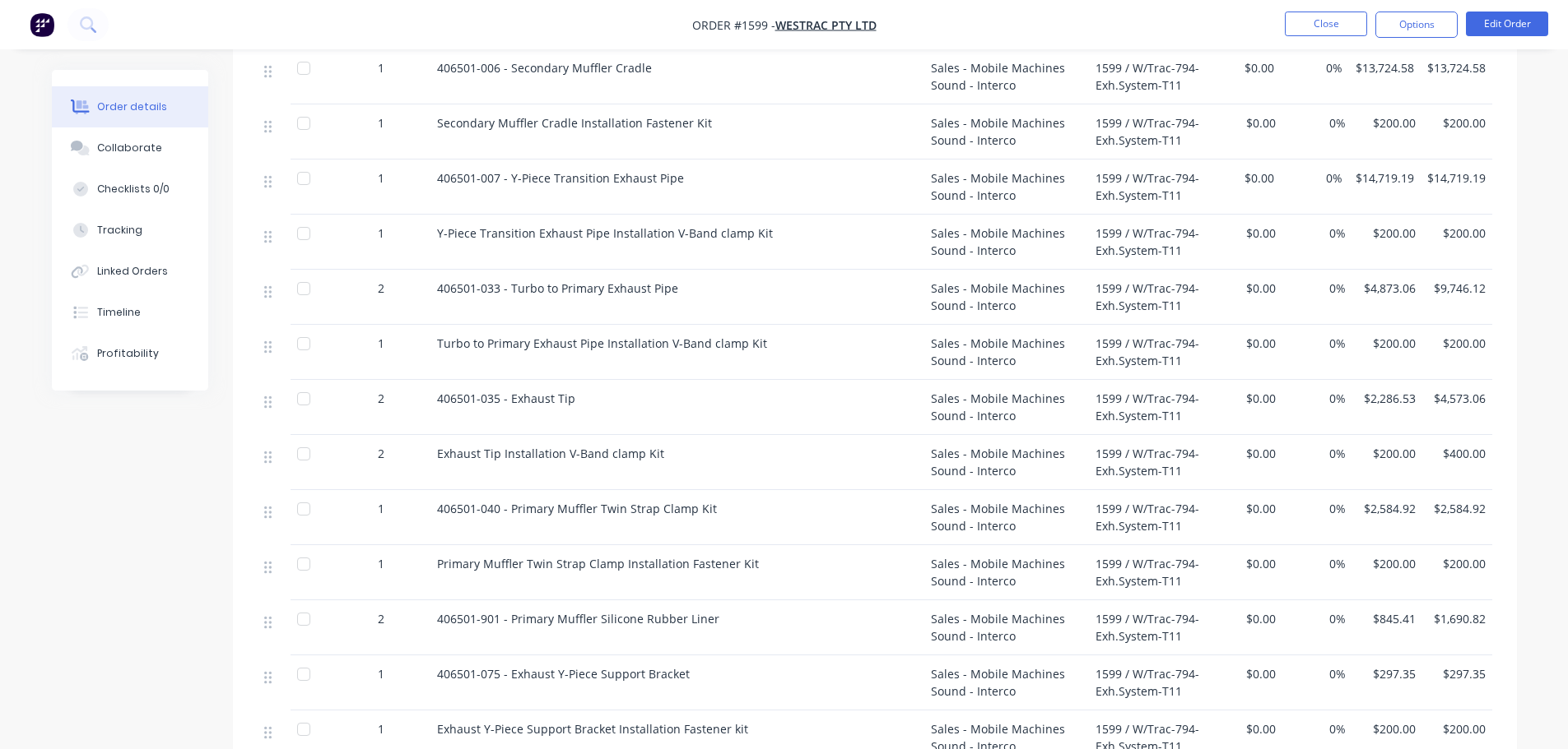
scroll to position [905, 0]
click at [1431, 24] on button "Options" at bounding box center [1417, 24] width 82 height 26
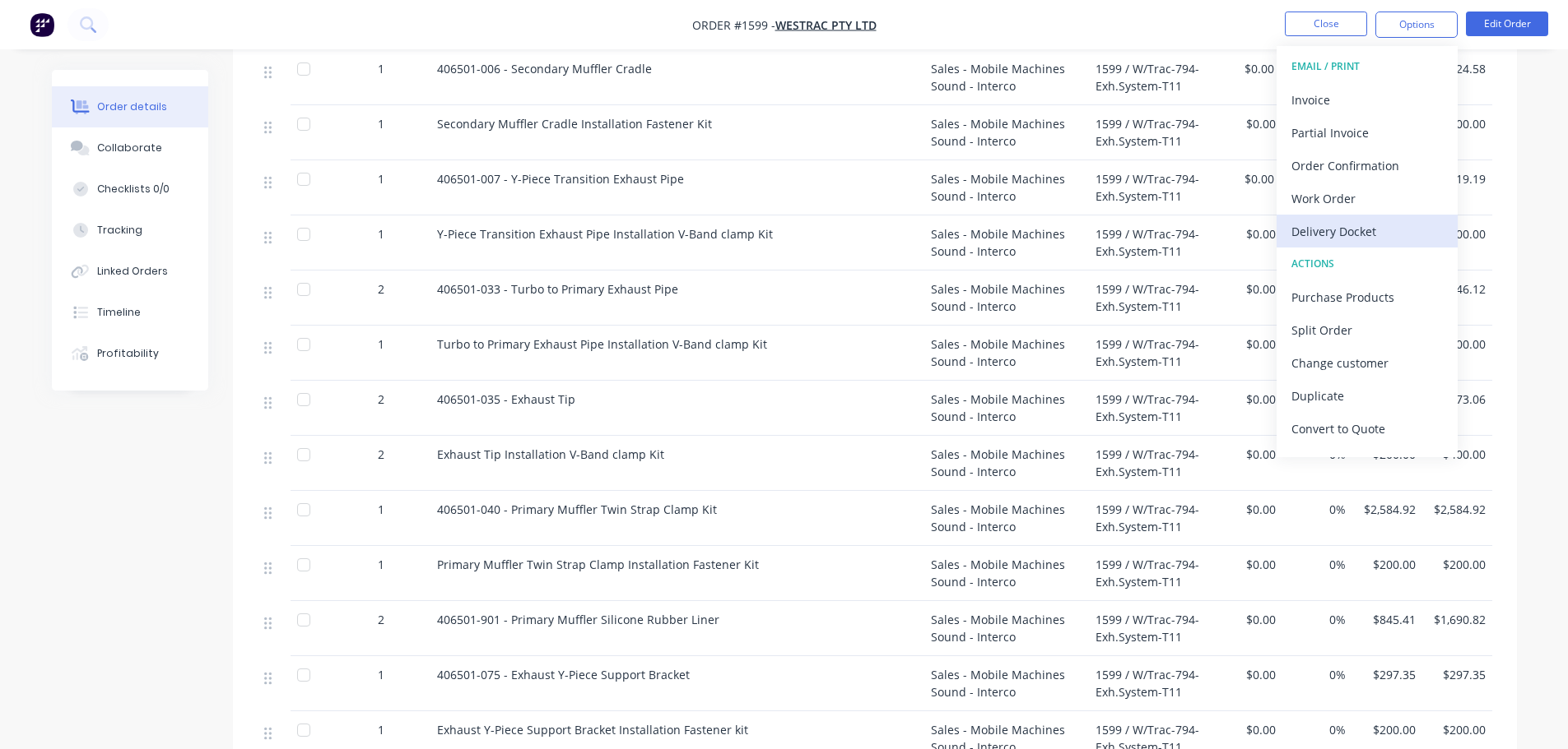
click at [1362, 233] on div "Delivery Docket" at bounding box center [1367, 231] width 151 height 24
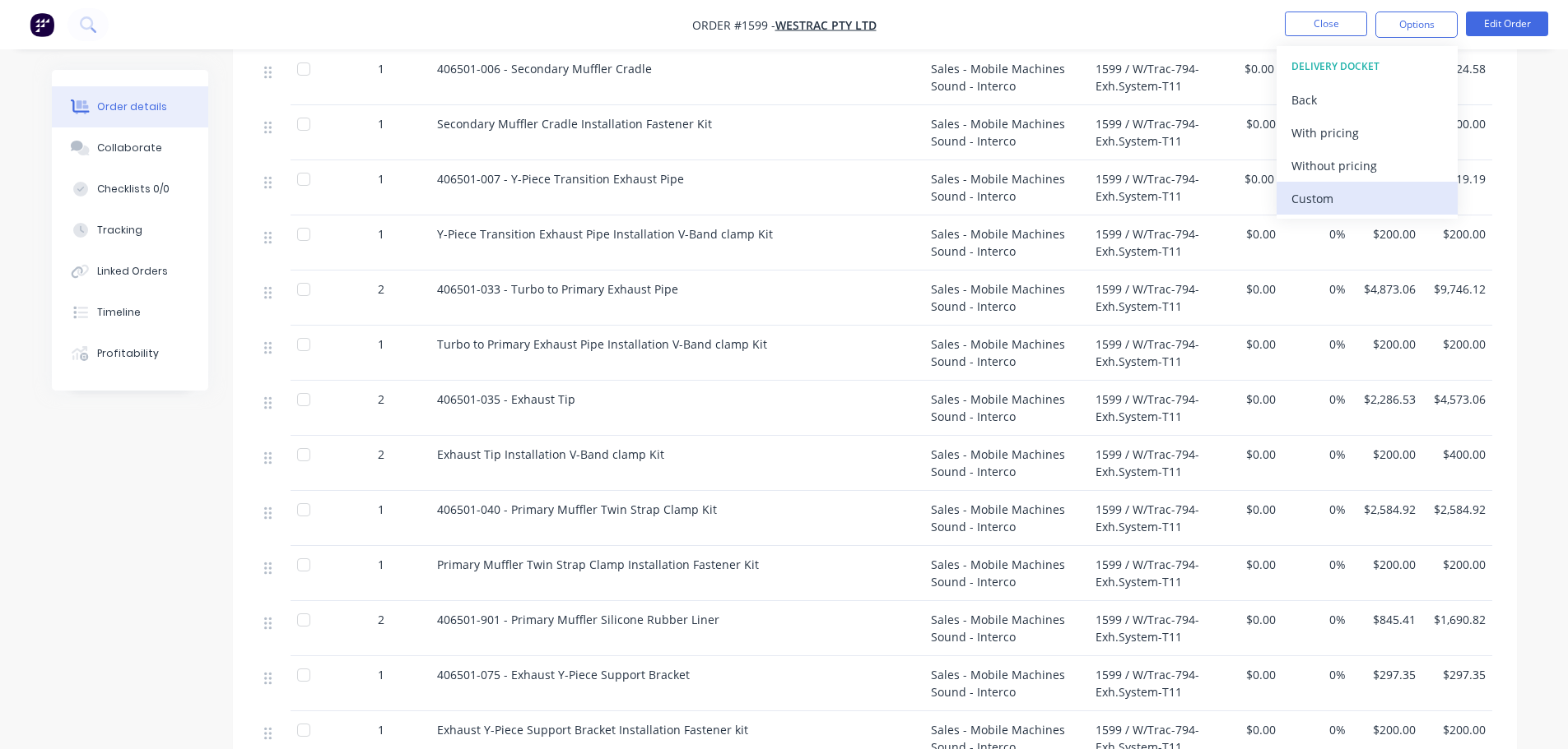
click at [1318, 191] on div "Custom" at bounding box center [1367, 198] width 151 height 24
click at [1323, 170] on div "Without pricing" at bounding box center [1367, 165] width 151 height 24
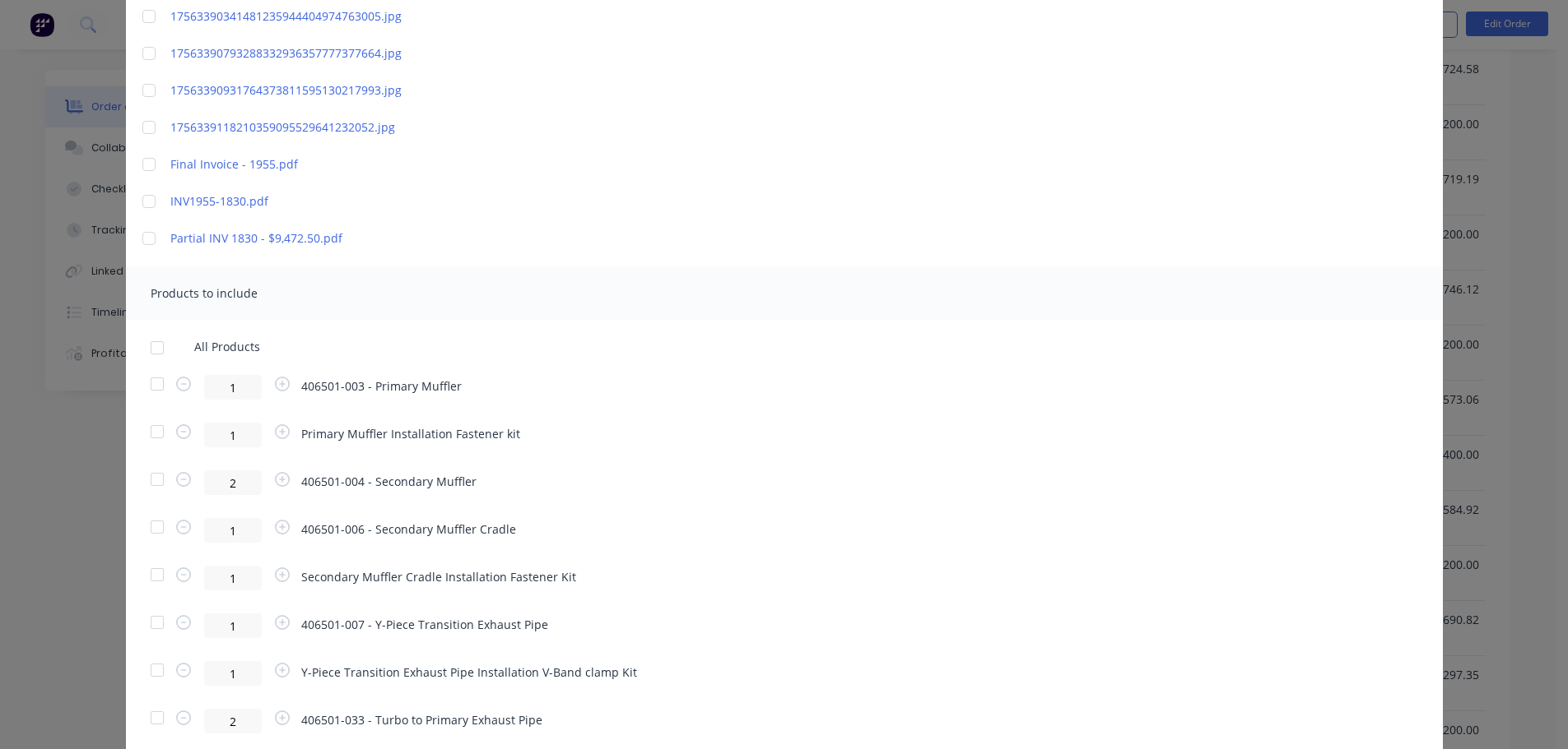
scroll to position [740, 0]
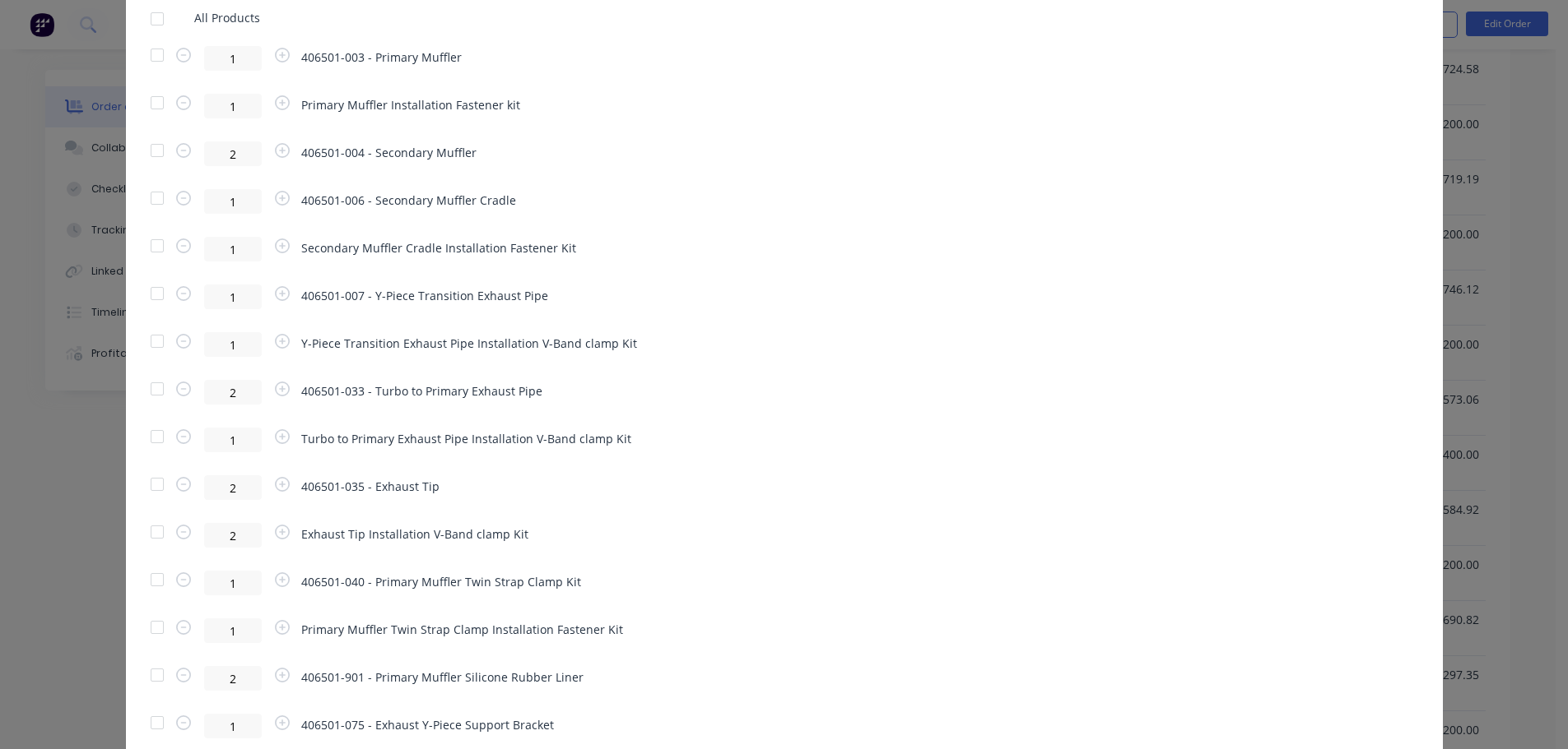
click at [151, 486] on div at bounding box center [158, 485] width 33 height 33
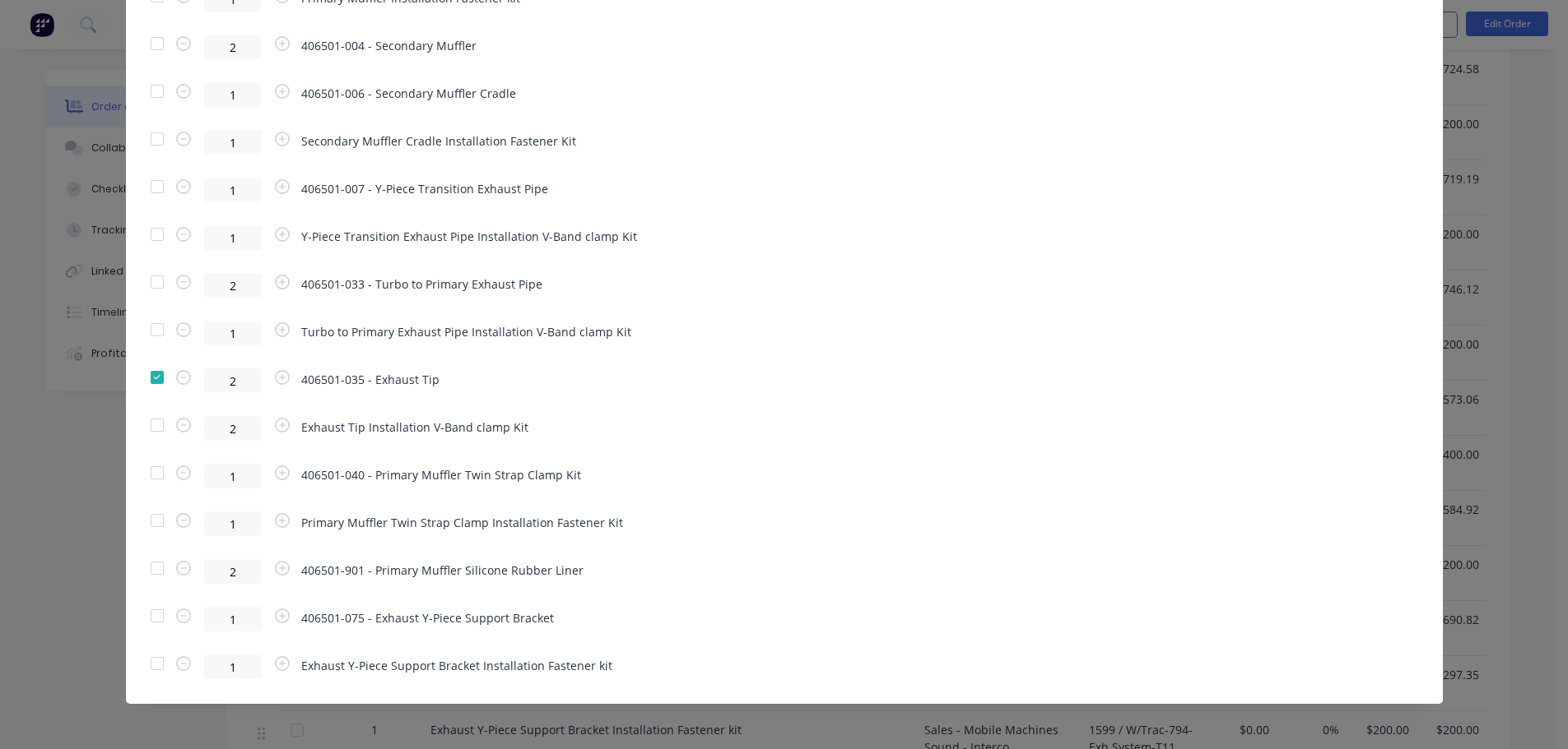
scroll to position [850, 0]
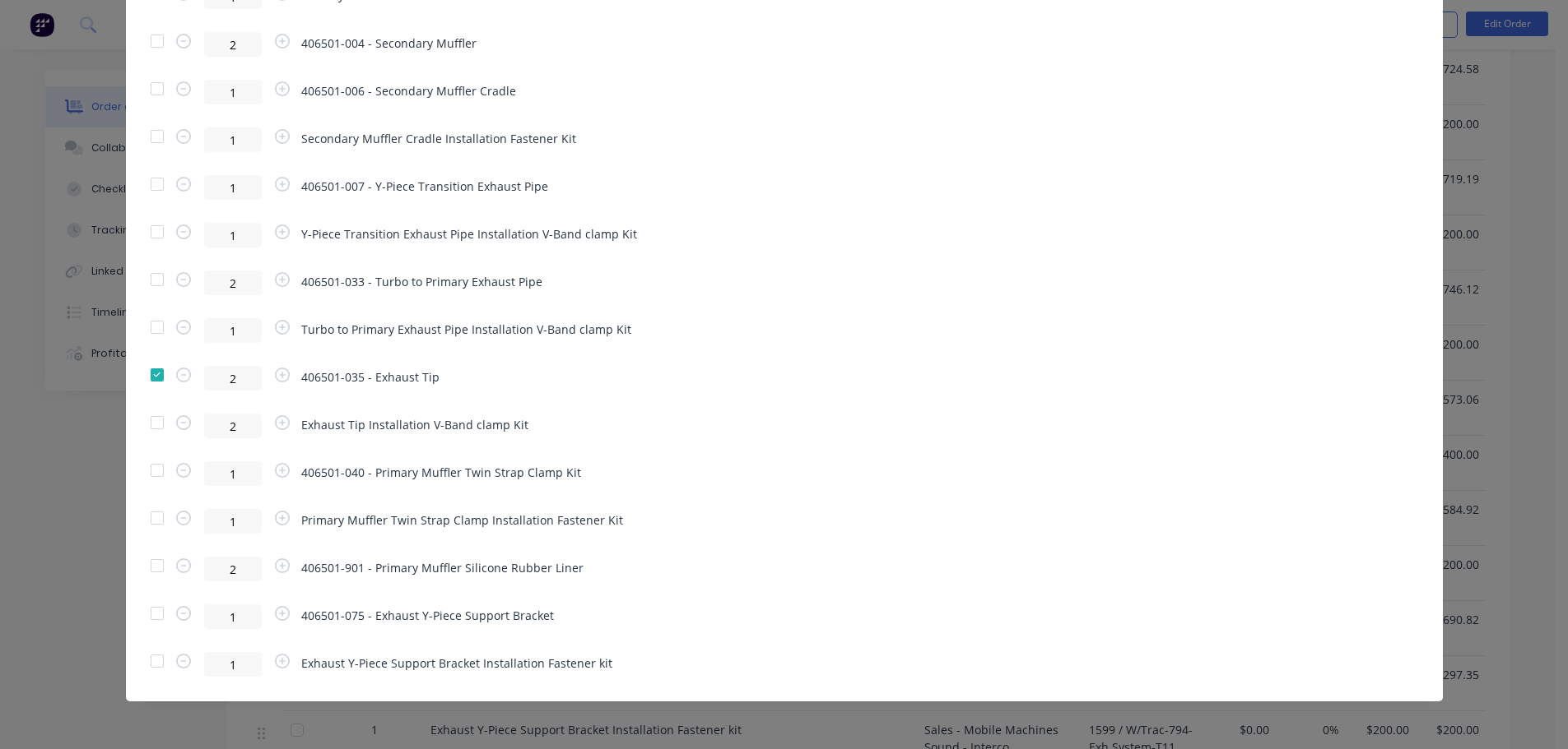
click at [153, 429] on div at bounding box center [158, 423] width 33 height 33
click at [149, 330] on div at bounding box center [158, 327] width 33 height 33
click at [153, 235] on div at bounding box center [158, 232] width 33 height 33
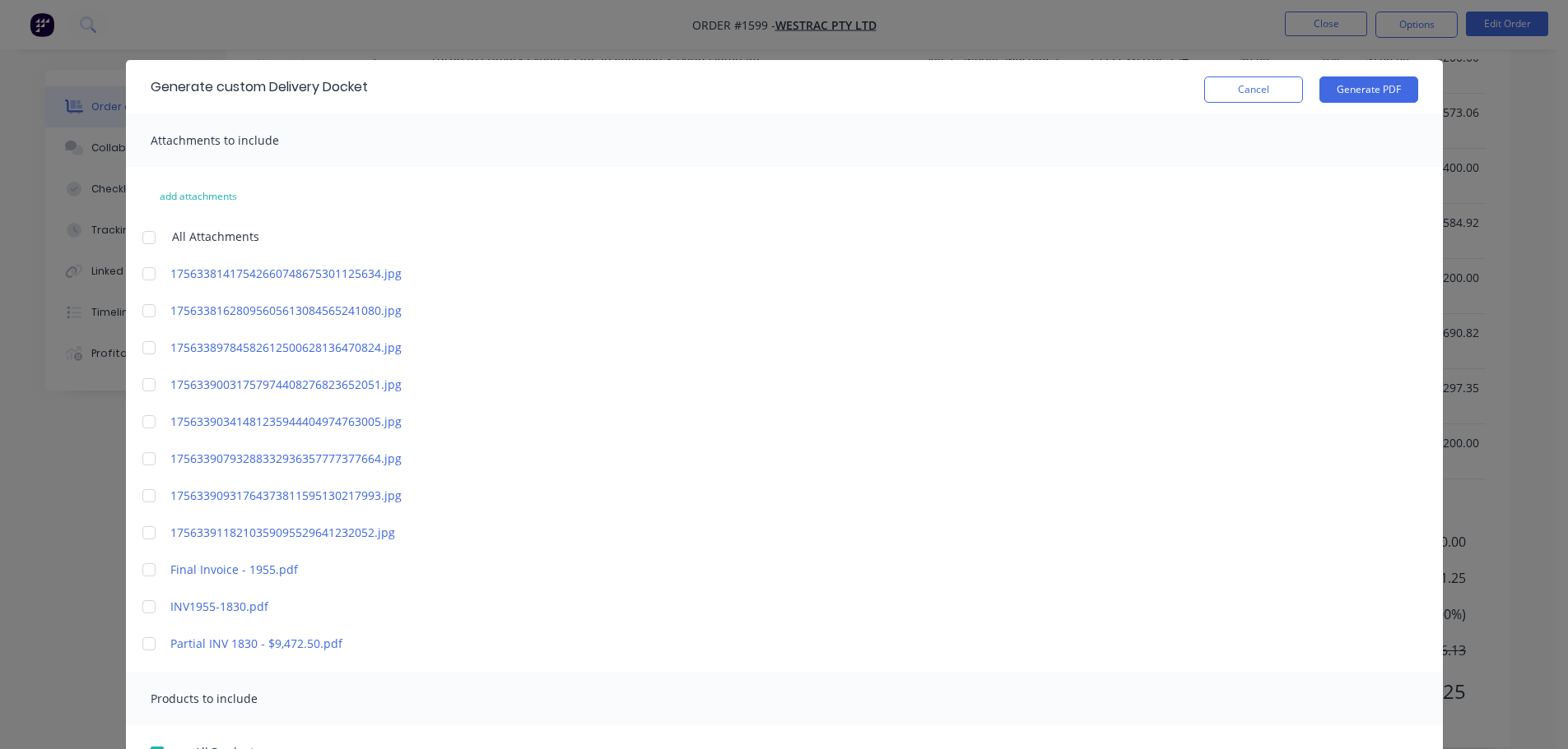
scroll to position [0, 0]
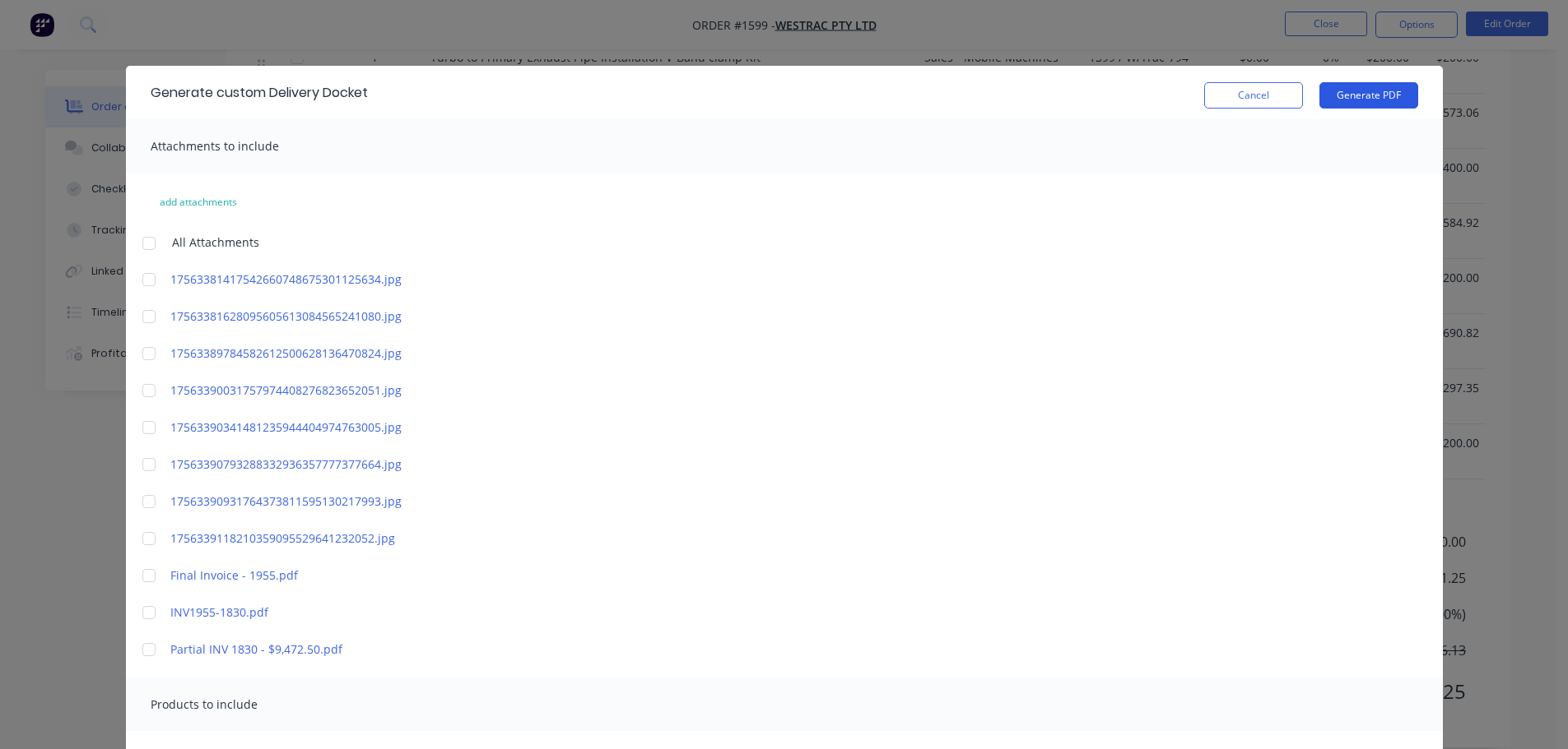
click at [1354, 95] on button "Generate PDF" at bounding box center [1368, 95] width 99 height 26
click at [1251, 86] on button "Cancel" at bounding box center [1253, 95] width 99 height 26
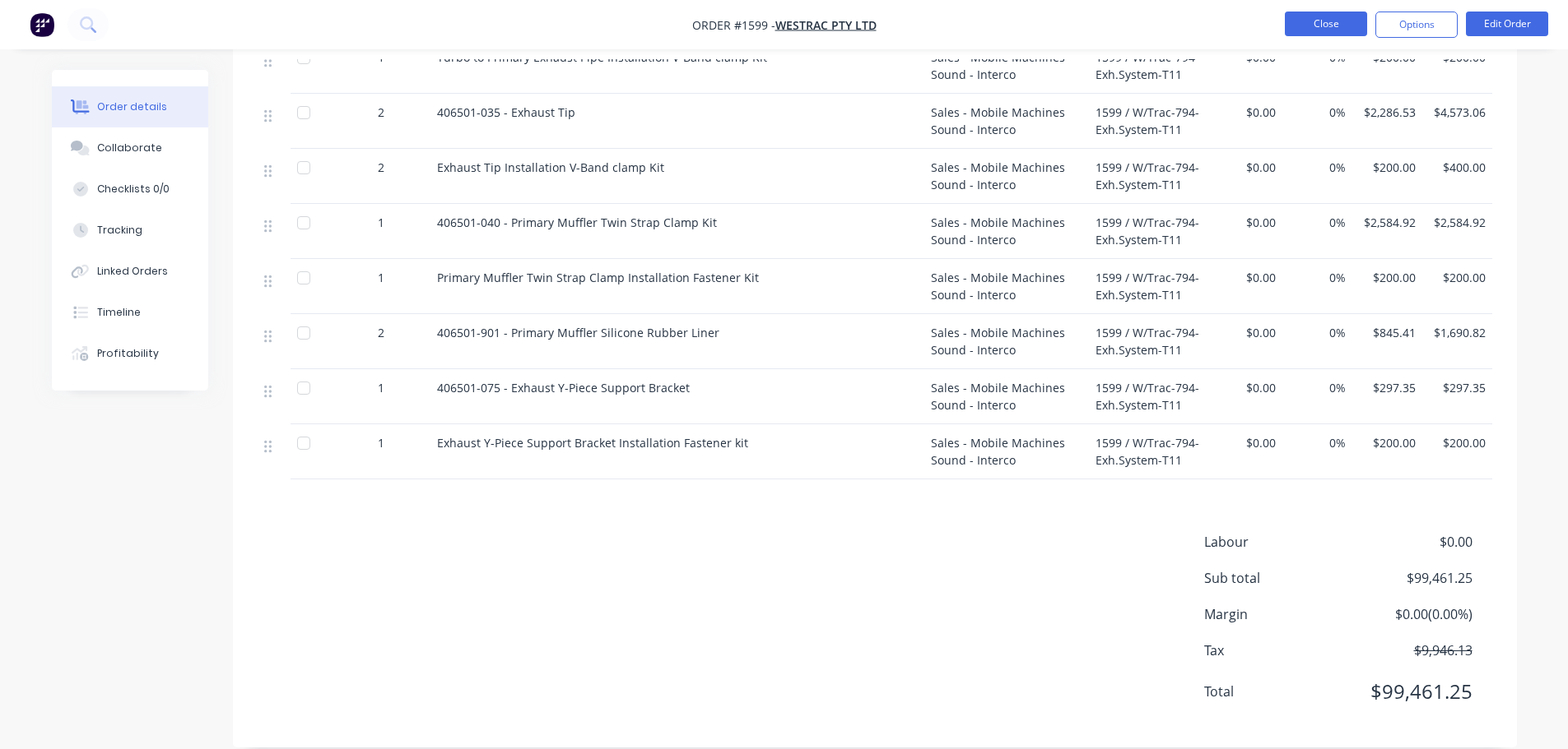
click at [1339, 33] on button "Close" at bounding box center [1325, 24] width 82 height 24
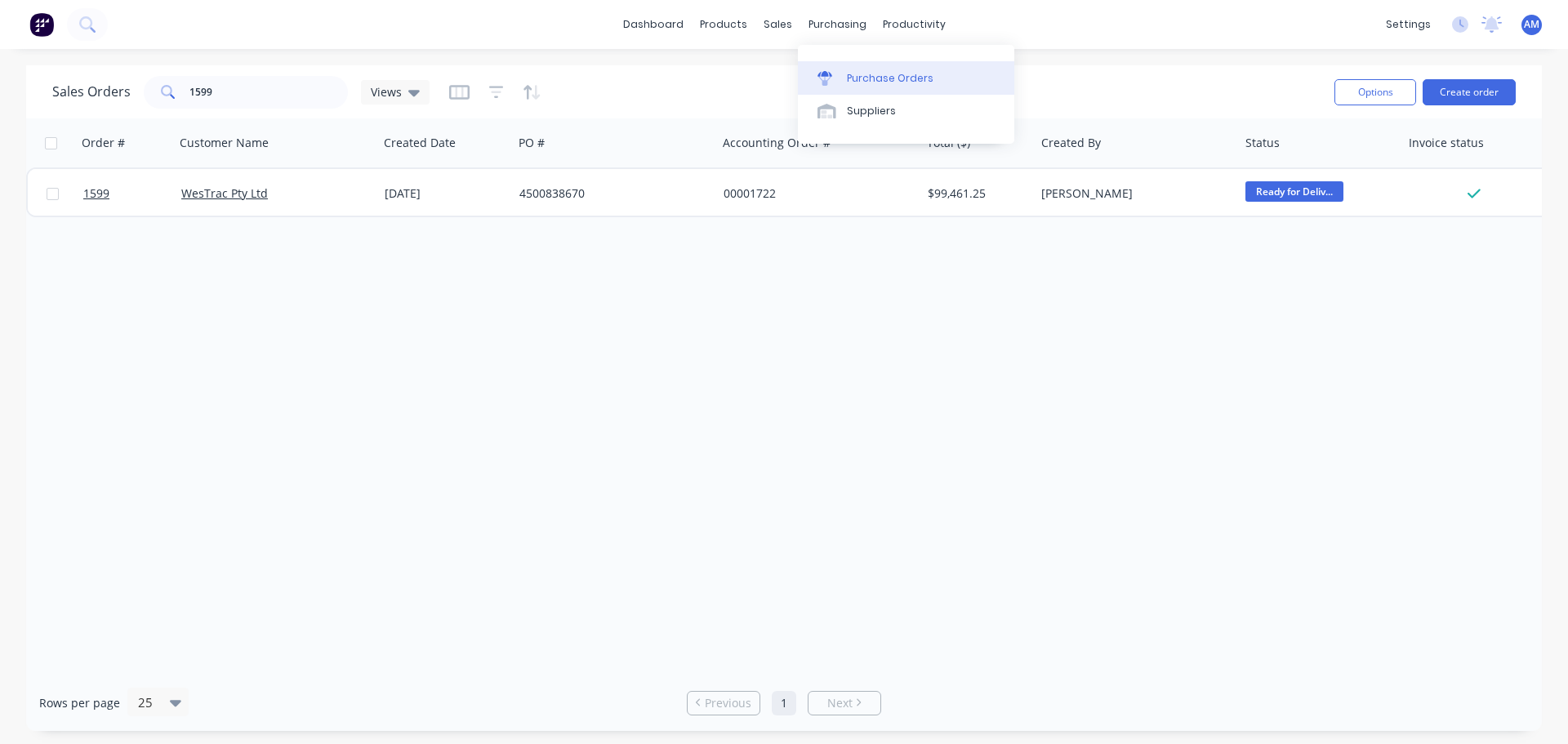
click at [879, 75] on div "Purchase Orders" at bounding box center [890, 78] width 87 height 15
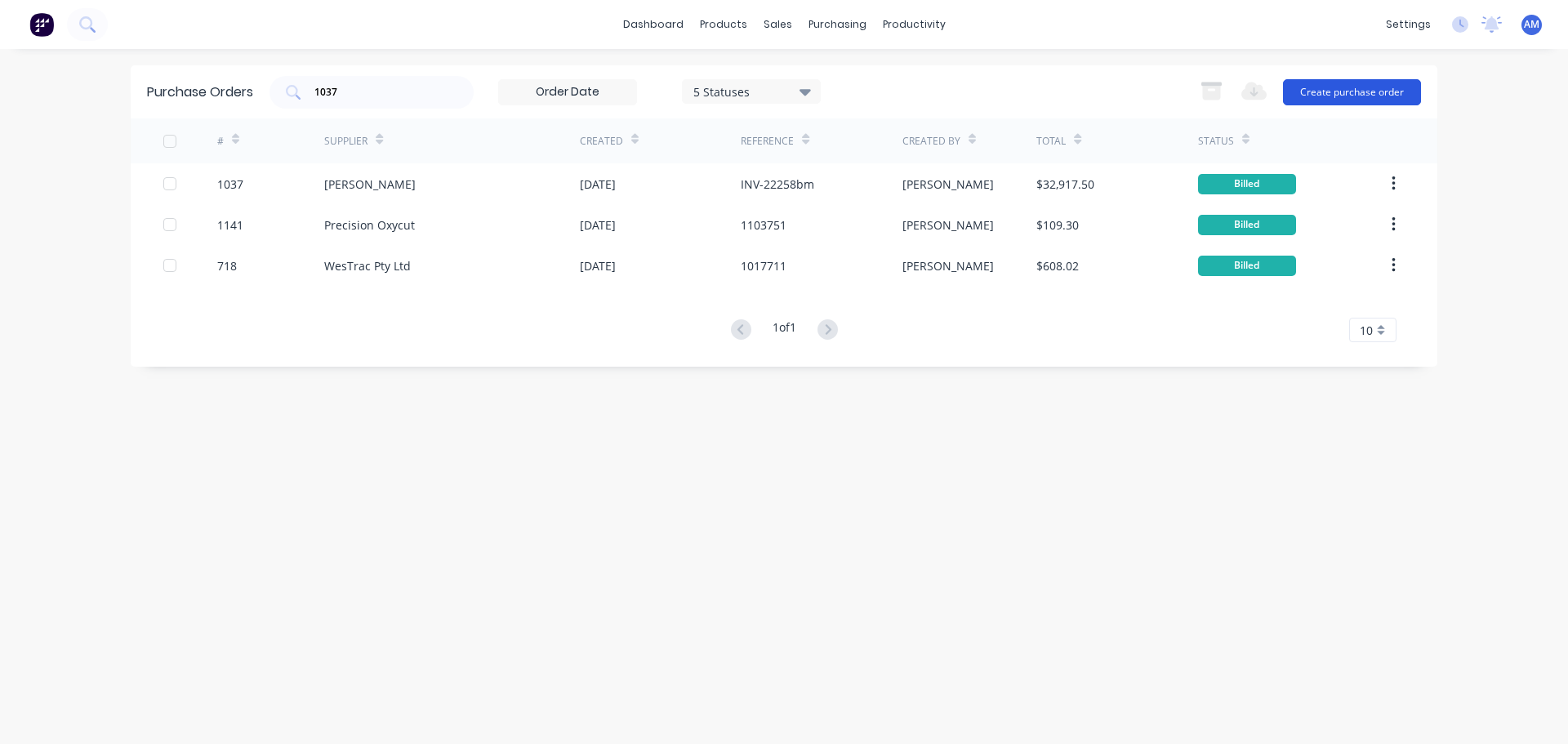
click at [1331, 94] on button "Create purchase order" at bounding box center [1352, 92] width 138 height 26
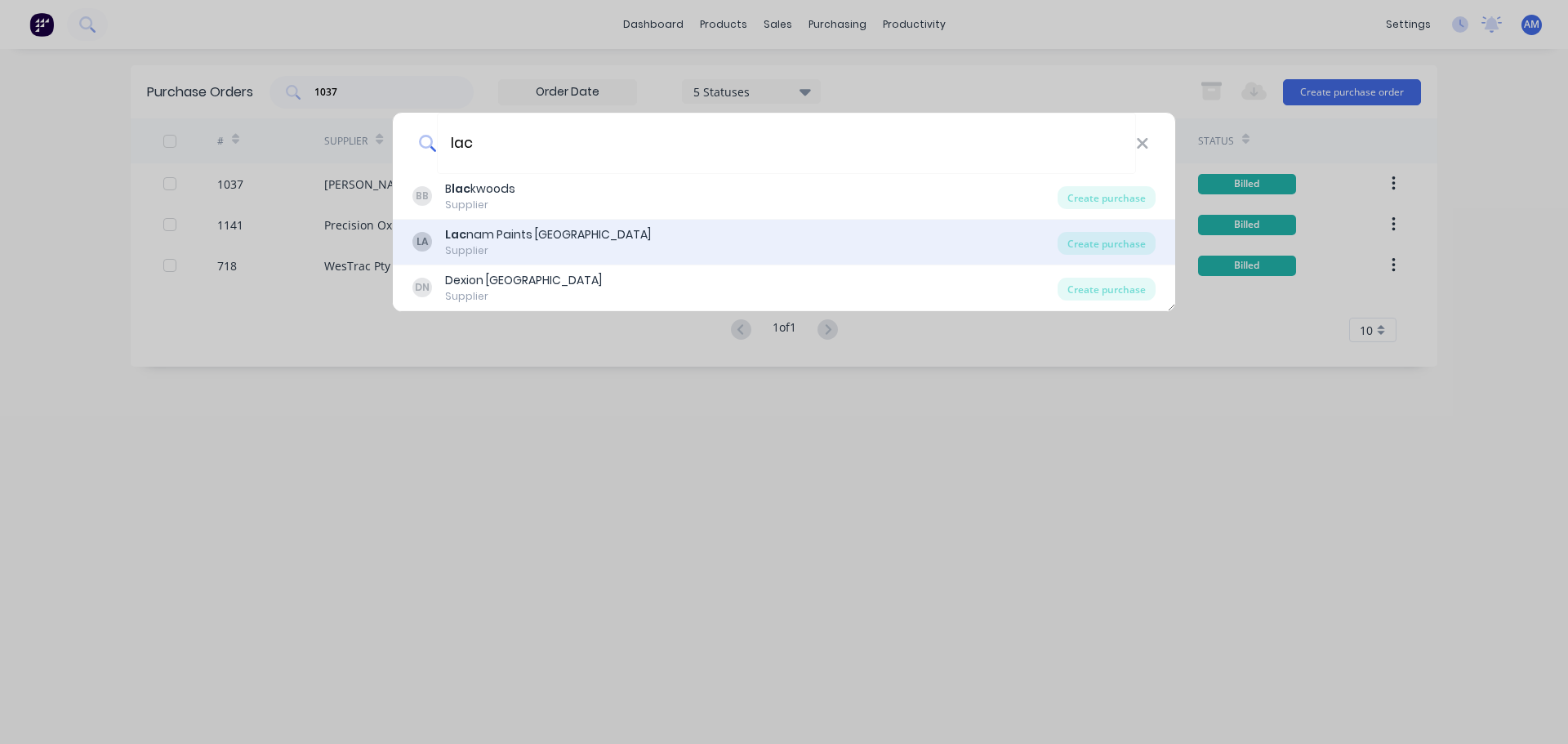
type input "lac"
click at [527, 231] on div "Lac nam Paints [GEOGRAPHIC_DATA]" at bounding box center [547, 235] width 206 height 17
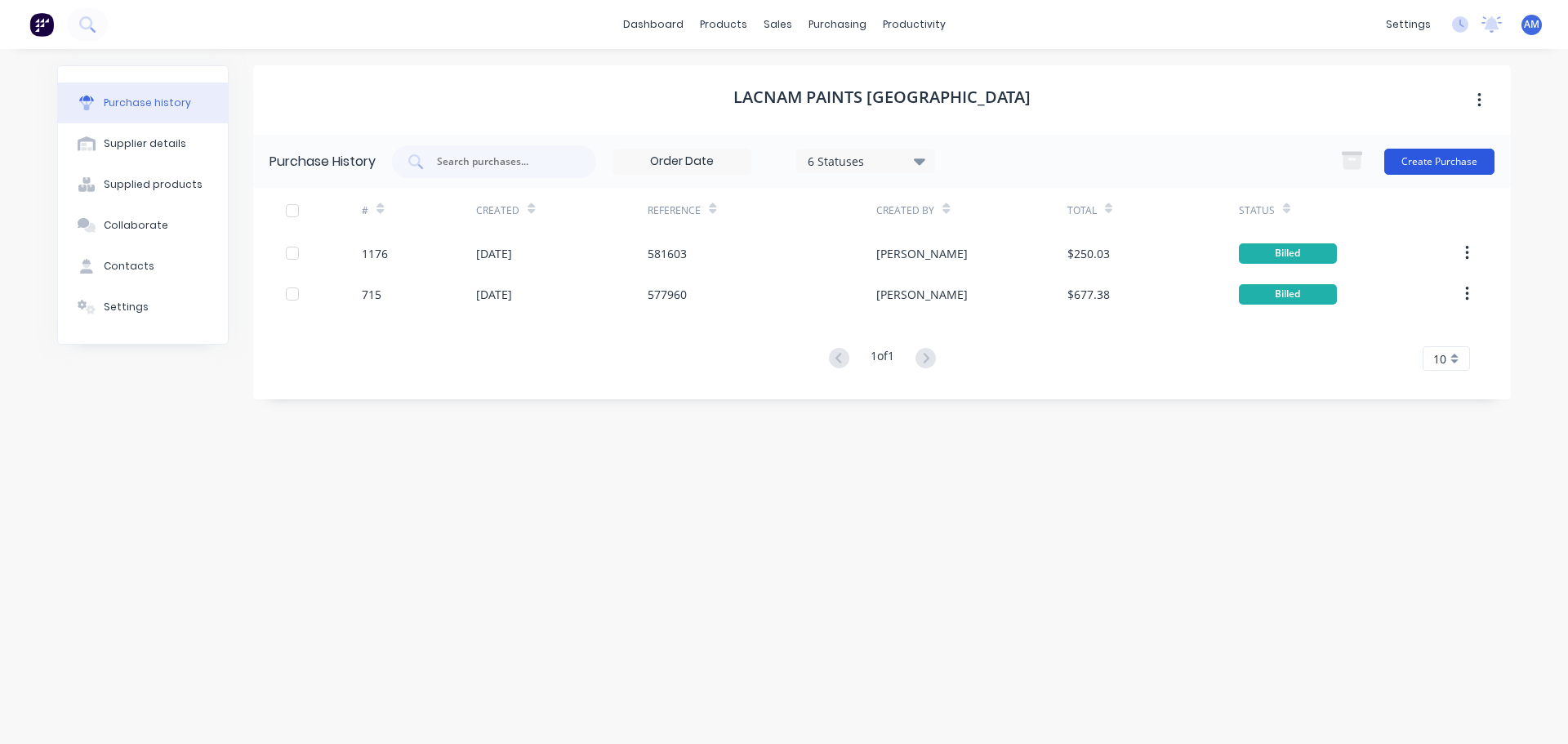
click at [1431, 158] on button "Create Purchase" at bounding box center [1439, 162] width 110 height 26
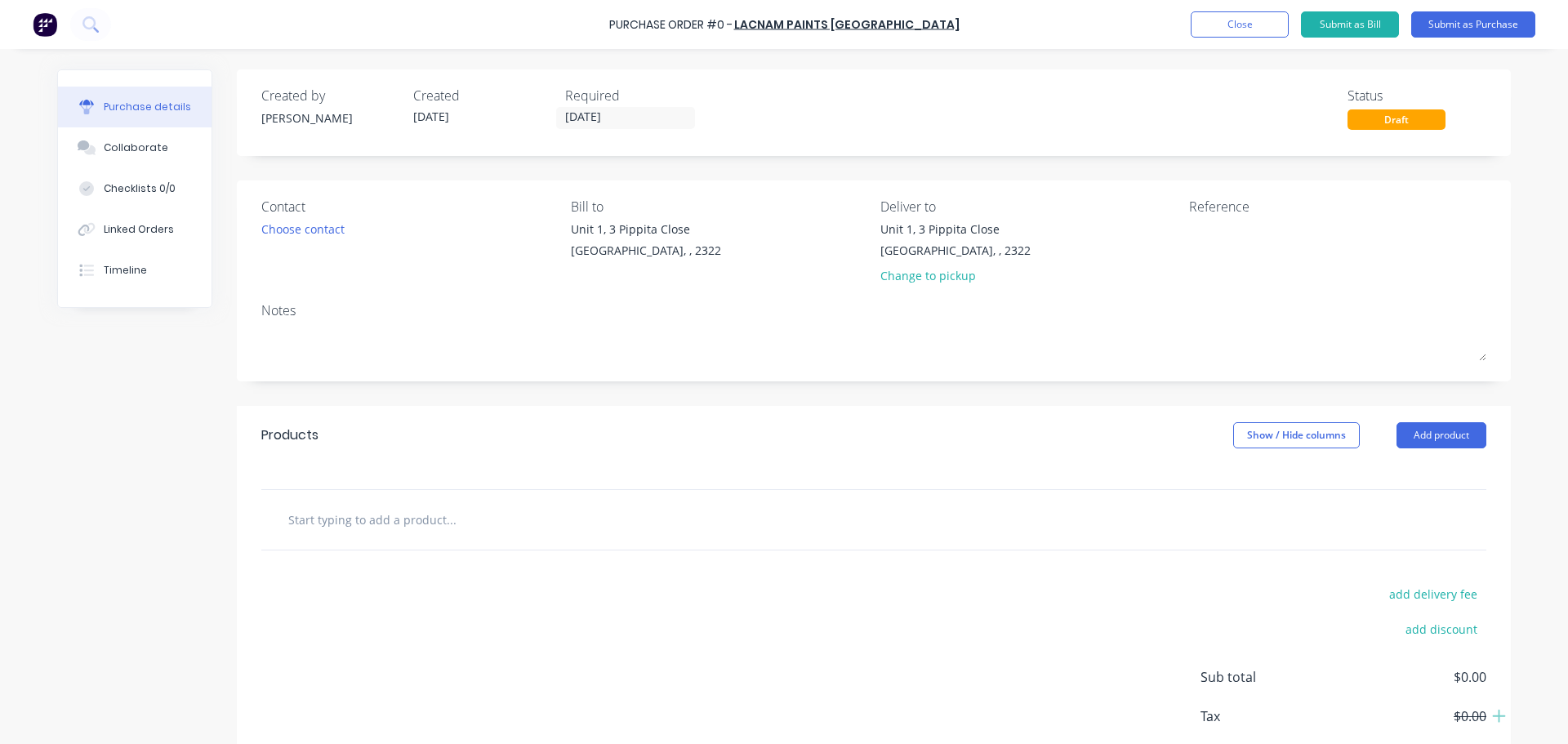
click at [426, 524] on input "text" at bounding box center [451, 520] width 327 height 33
type input "$"
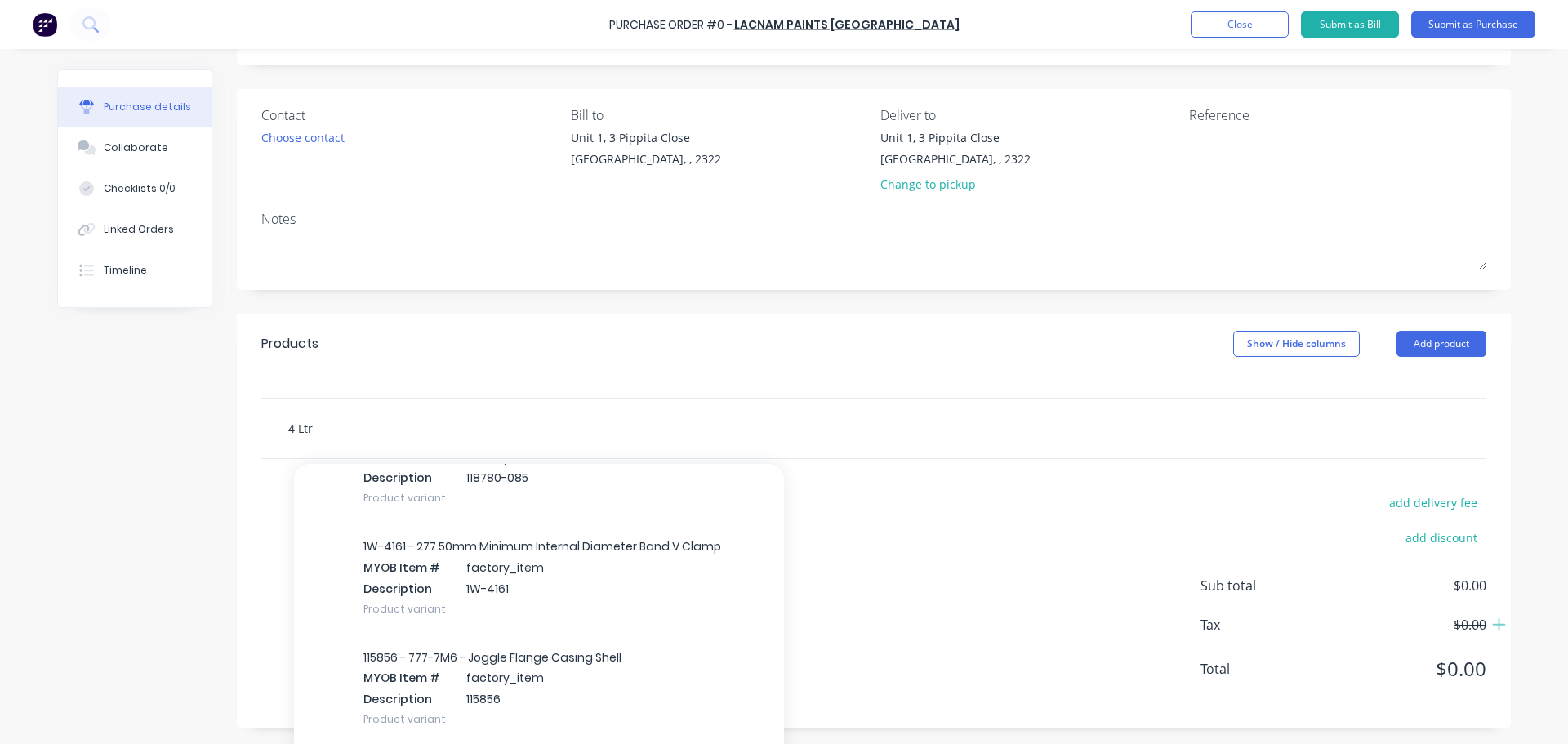
scroll to position [327, 0]
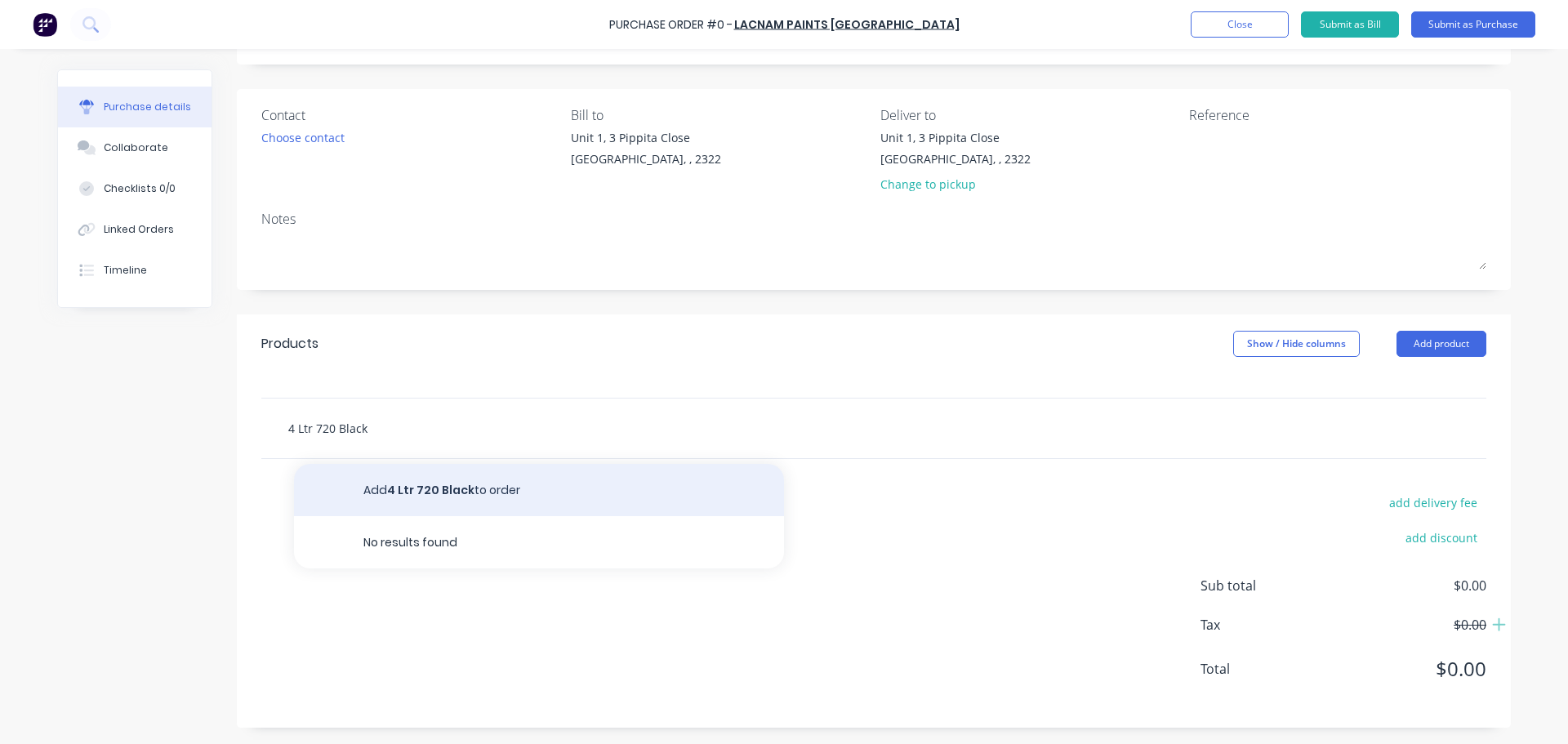
type input "4 Ltr 720 Black"
click at [466, 488] on button "Add 4 Ltr 720 Black to order" at bounding box center [539, 490] width 490 height 52
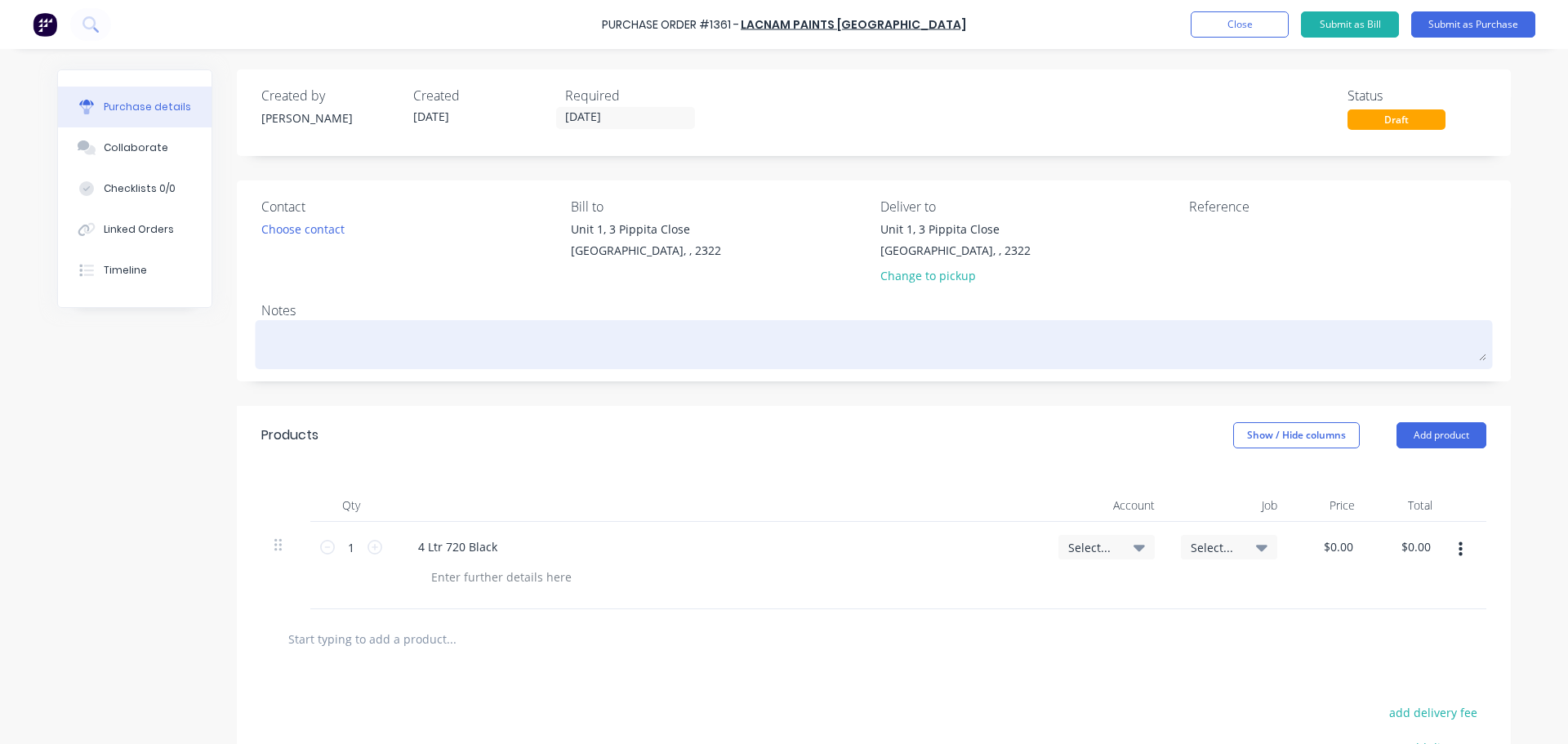
click at [308, 335] on textarea at bounding box center [874, 342] width 1225 height 37
type textarea "x"
type textarea "1"
type textarea "x"
type textarea "15"
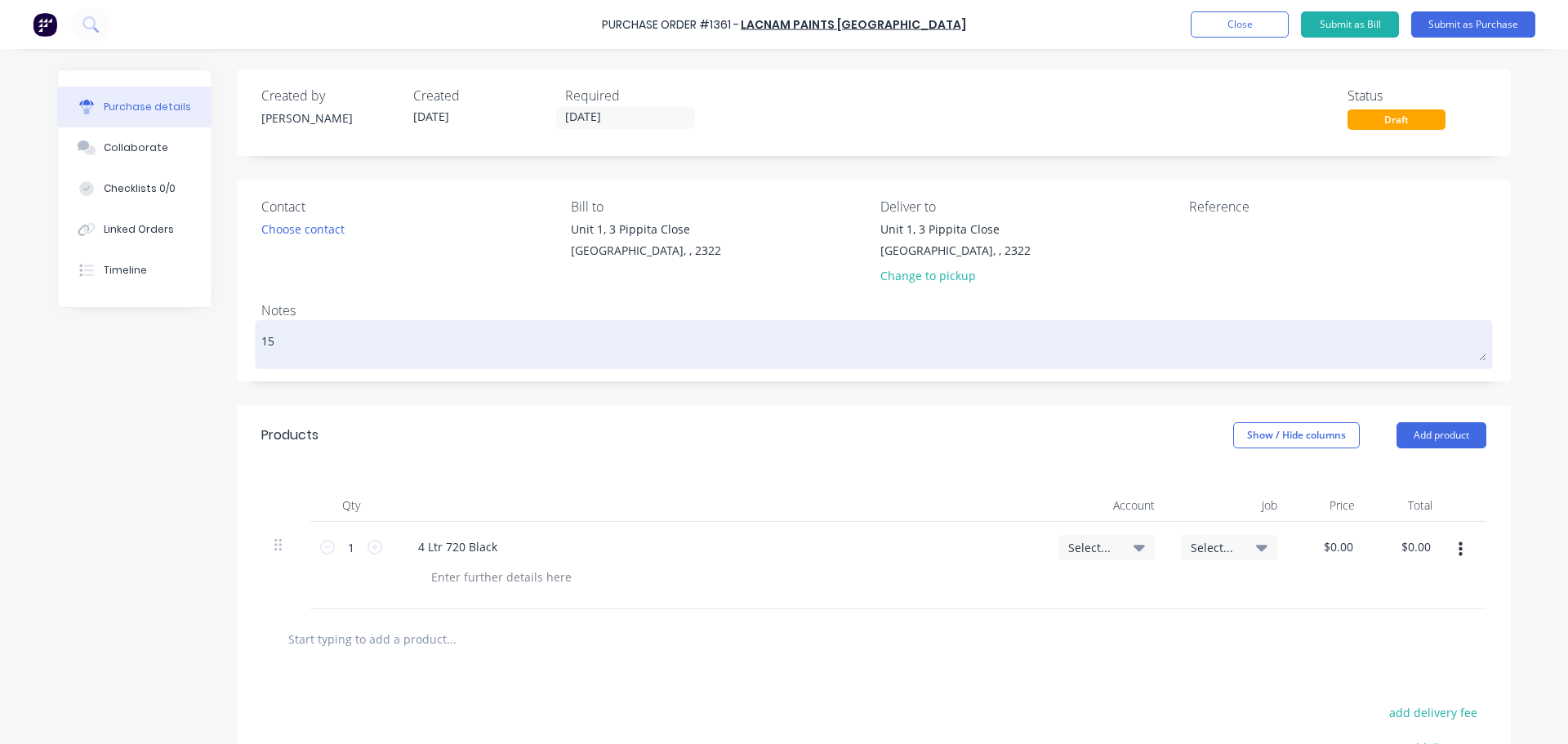
type textarea "x"
type textarea "158"
type textarea "x"
type textarea "1586"
type textarea "x"
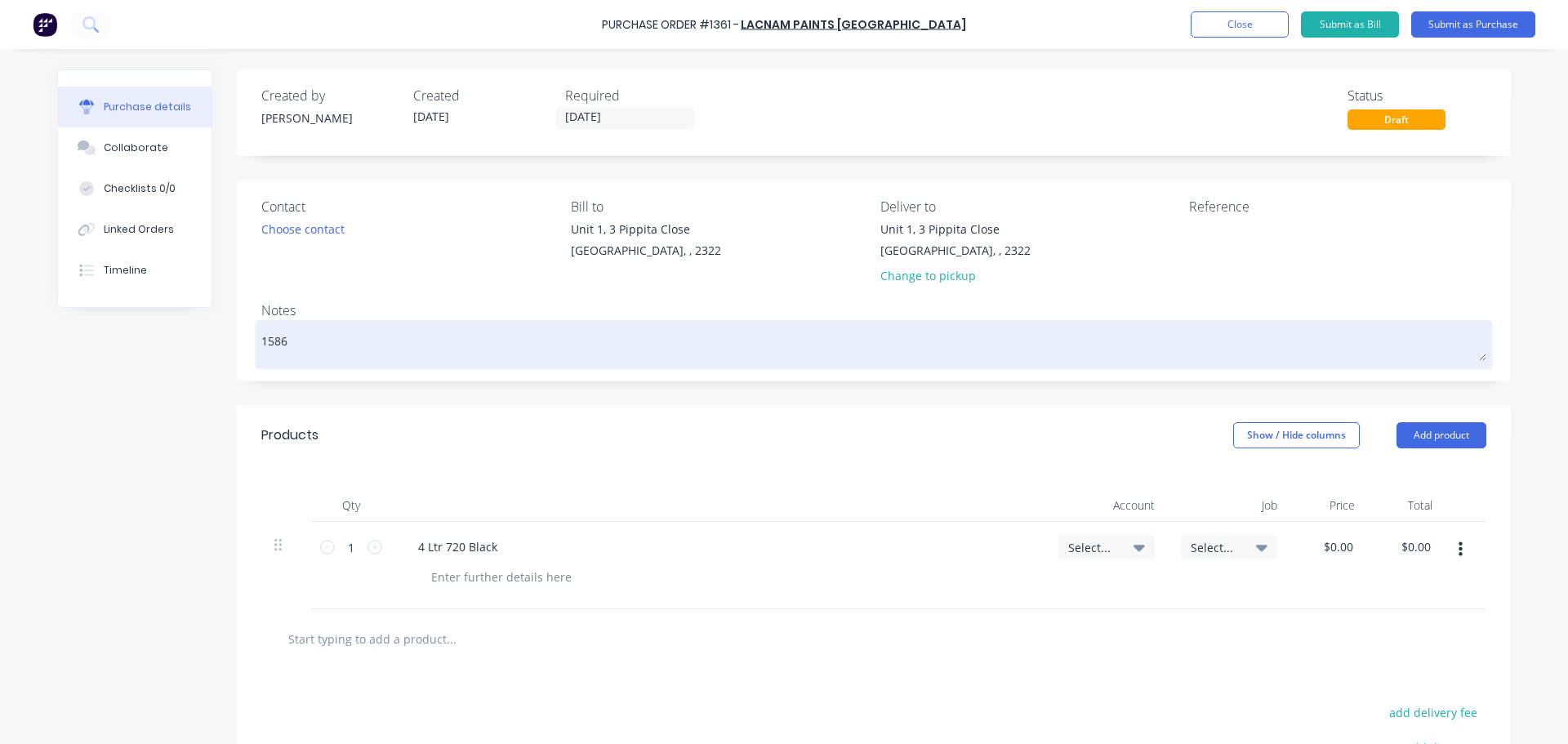
type textarea "1586"
type textarea "x"
type textarea "1586"
type textarea "x"
type textarea "J 1586"
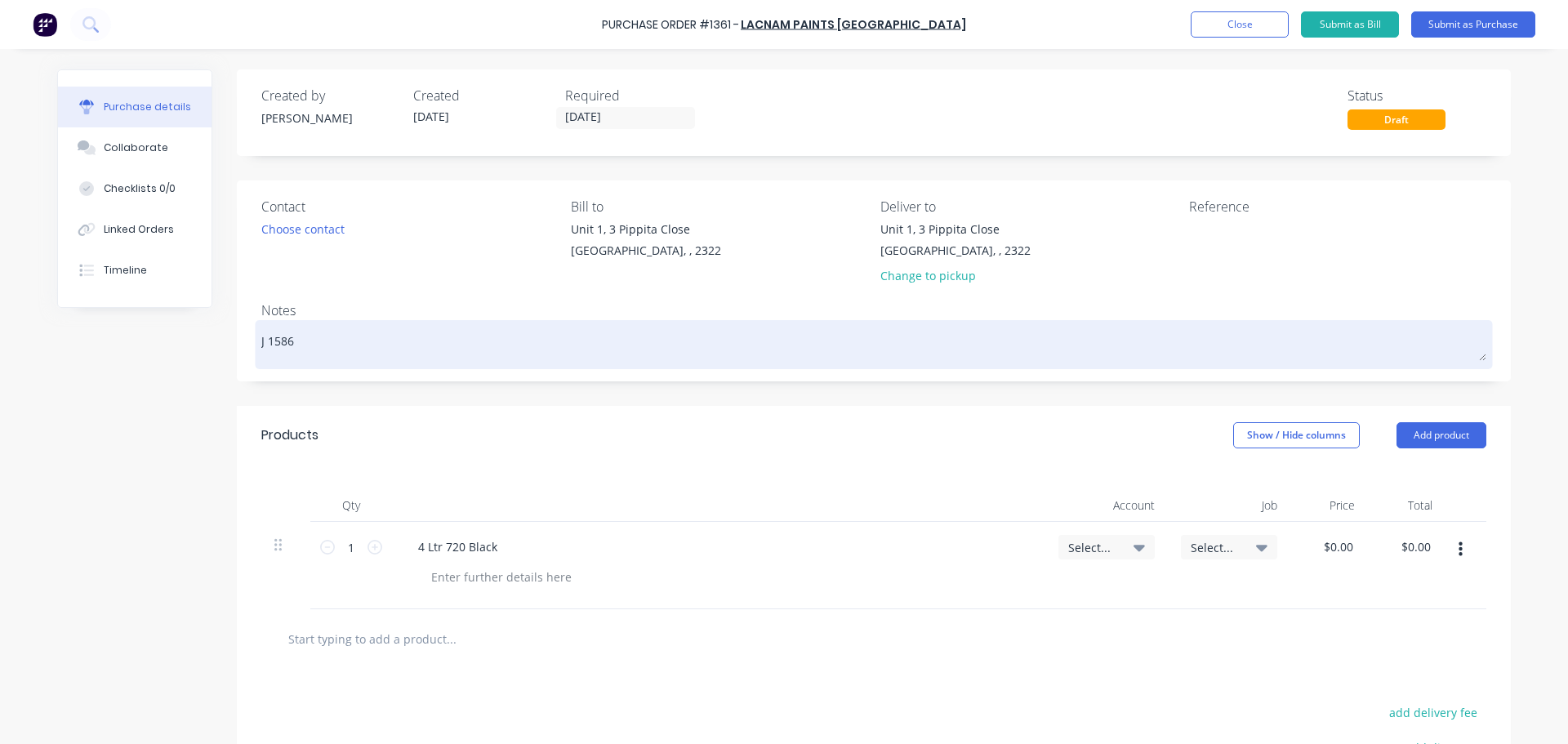
type textarea "x"
type textarea "JN 1586"
type textarea "x"
type textarea "JN 1586"
type textarea "x"
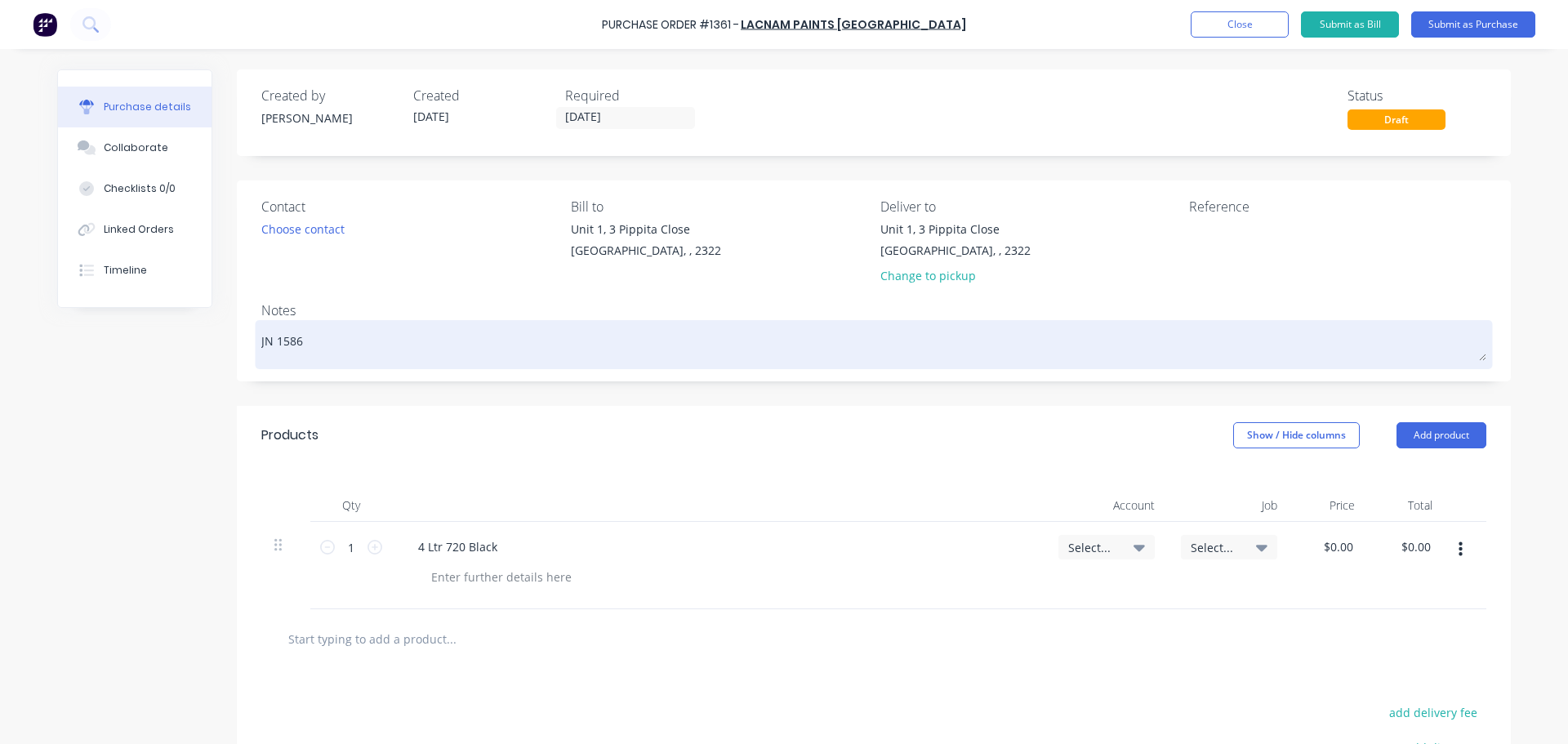
type textarea "JN 1586 L"
type textarea "x"
type textarea "JN 1586 Lo"
type textarea "x"
type textarea "JN 1586 [PERSON_NAME]"
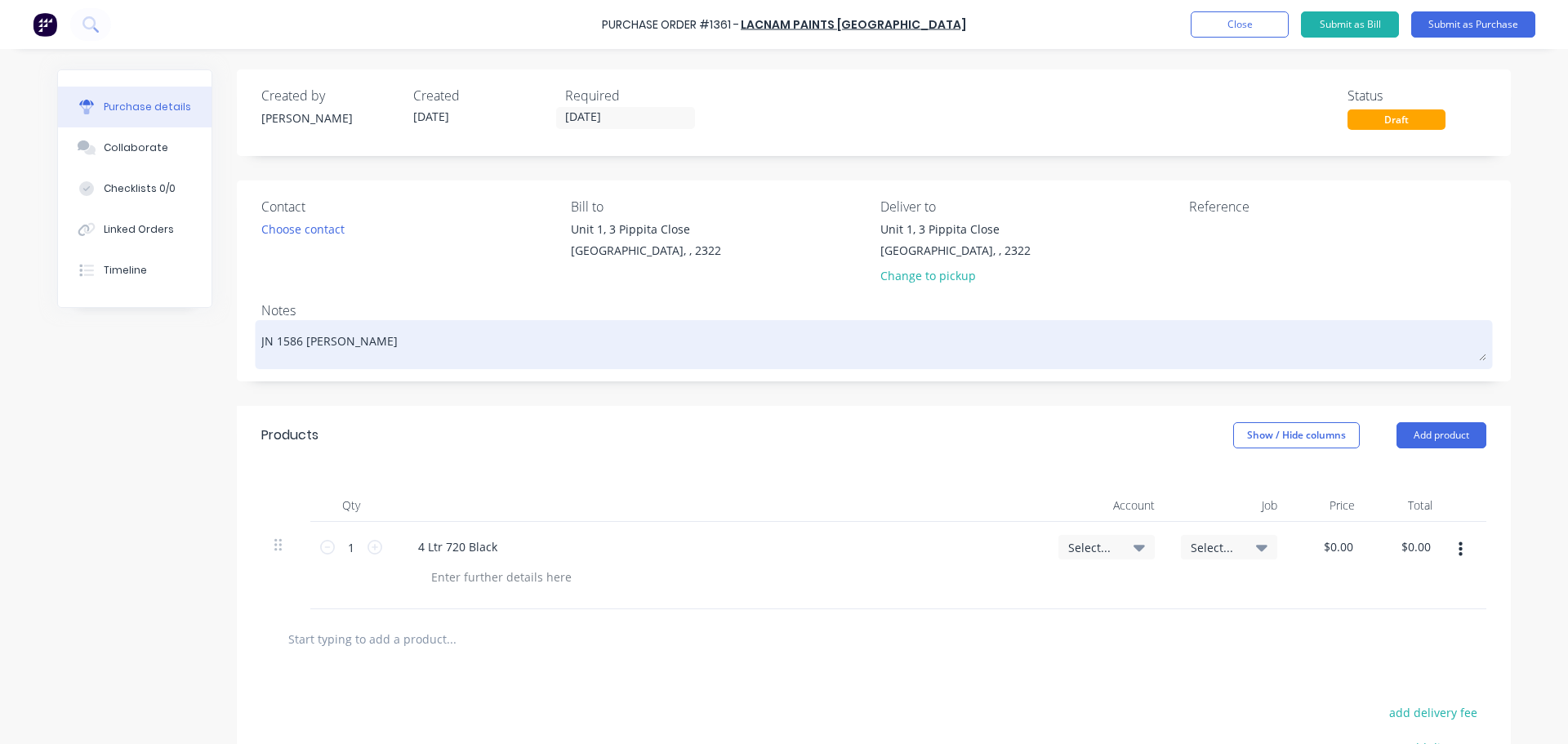
type textarea "x"
type textarea "JN 1586 Louv"
type textarea "x"
type textarea "JN 1586 Louvr"
type textarea "x"
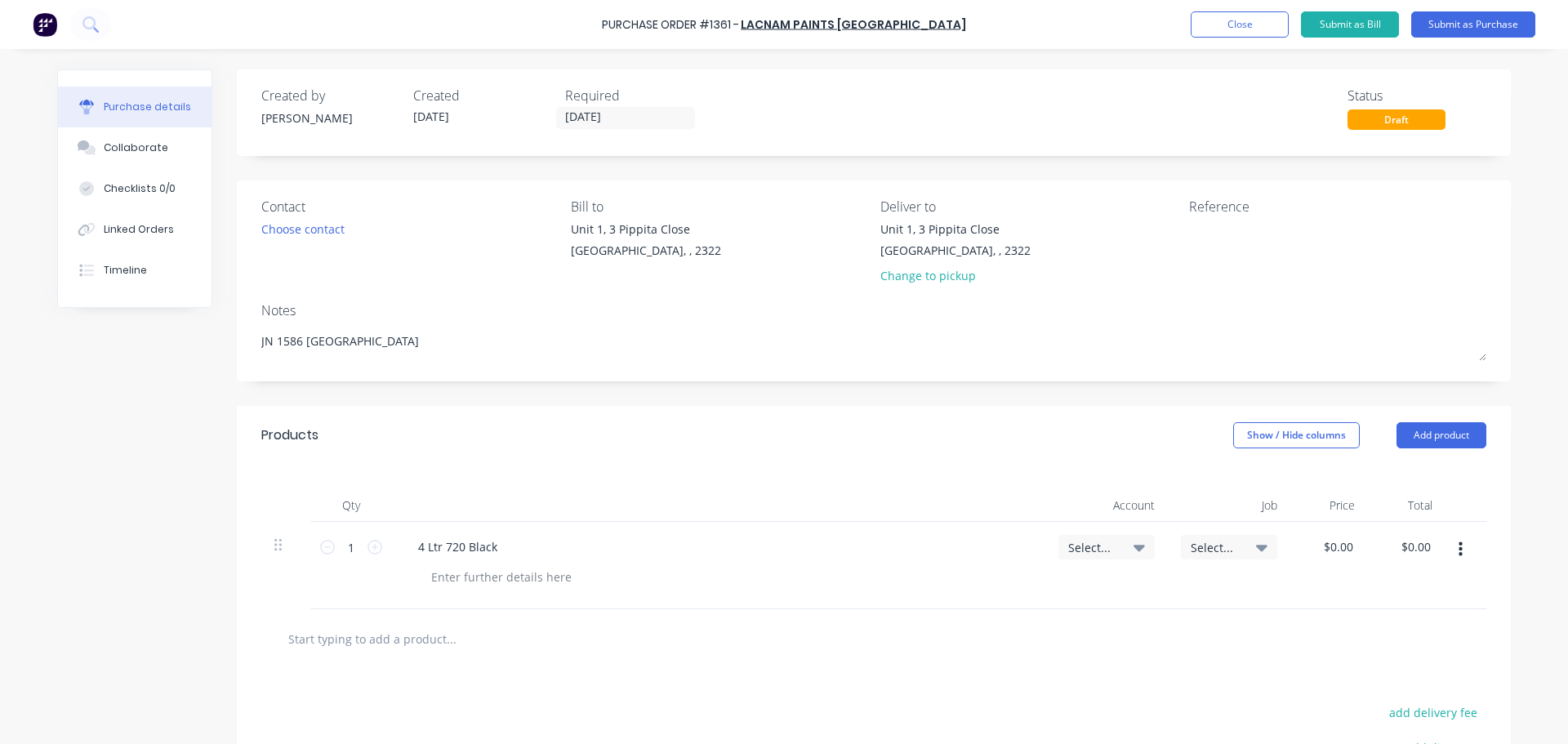
type textarea "JN 1586 [GEOGRAPHIC_DATA]"
type textarea "x"
type textarea "JN 1586 [GEOGRAPHIC_DATA]"
click at [1134, 548] on icon at bounding box center [1139, 548] width 11 height 7
type textarea "x"
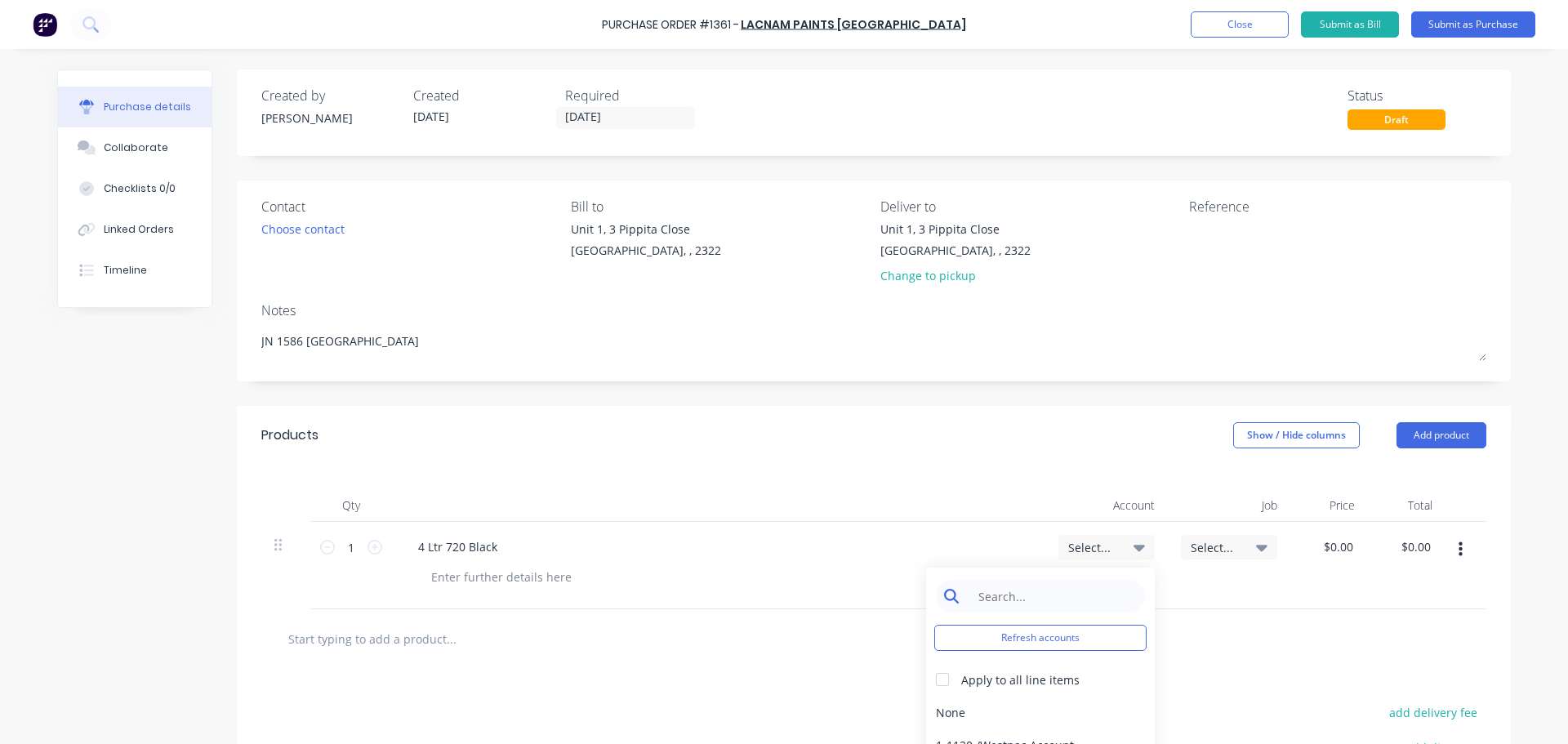
click at [976, 592] on input at bounding box center [1053, 596] width 168 height 33
type input "1-14"
click at [1050, 716] on div "1-1400 / Work in Progress" at bounding box center [1040, 713] width 228 height 33
click at [1247, 546] on div "Select..." at bounding box center [1228, 547] width 76 height 15
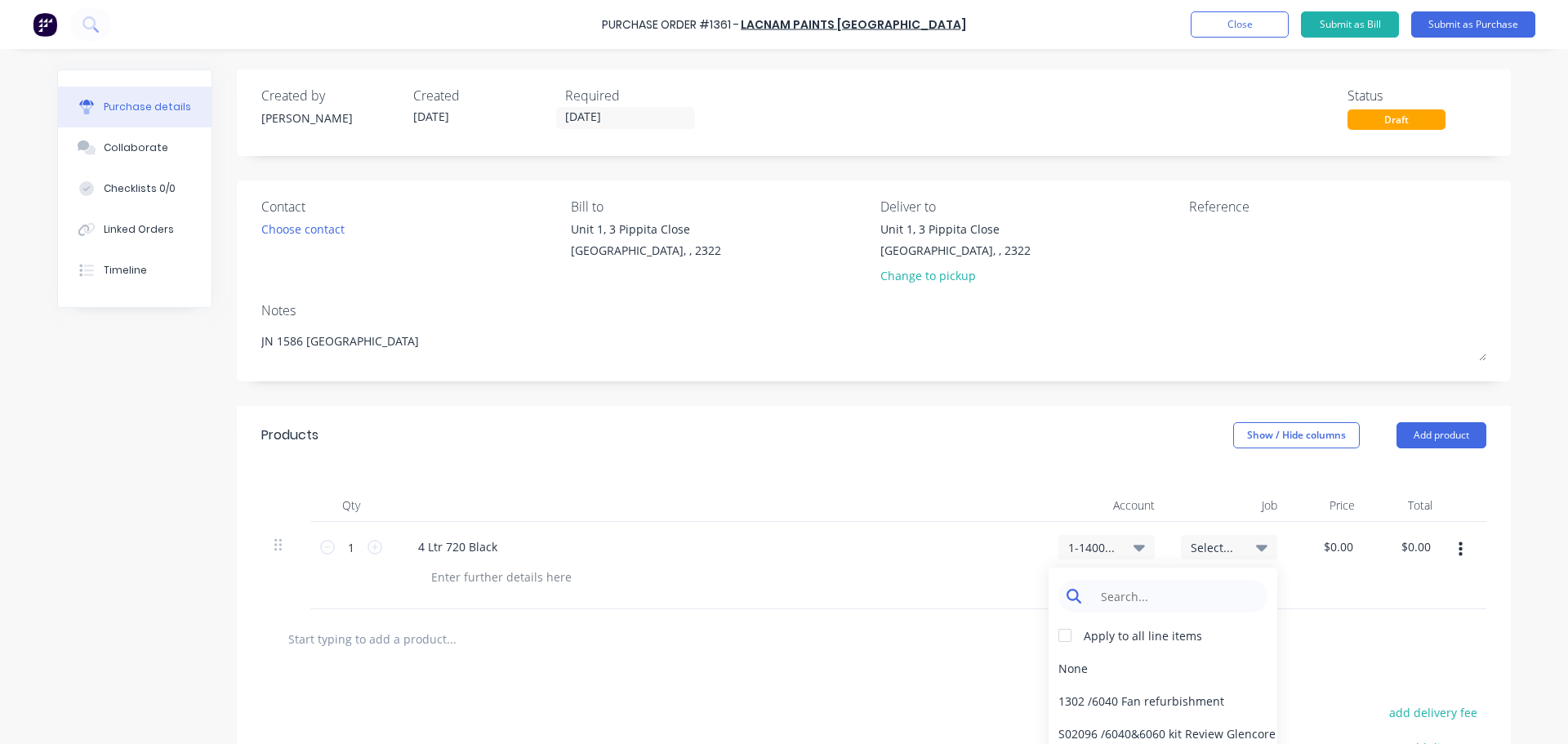
type textarea "x"
click at [1176, 592] on input at bounding box center [1175, 596] width 168 height 33
type input "1586"
click at [1168, 670] on div "1586 / W/Trac-794-[GEOGRAPHIC_DATA]-T11" at bounding box center [1162, 668] width 228 height 33
click at [1468, 24] on button "Submit as Purchase" at bounding box center [1472, 24] width 124 height 26
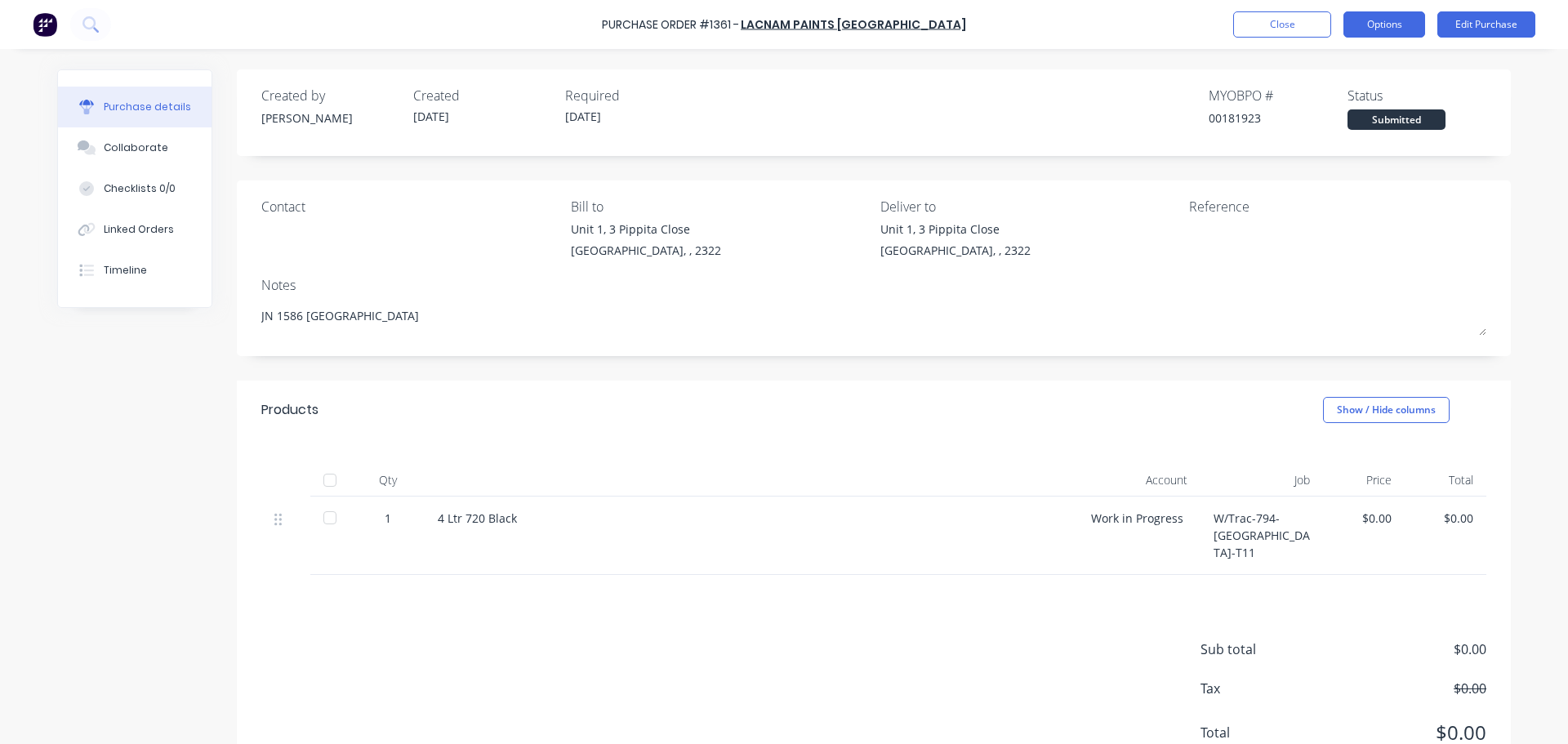
click at [1380, 28] on button "Options" at bounding box center [1384, 24] width 82 height 26
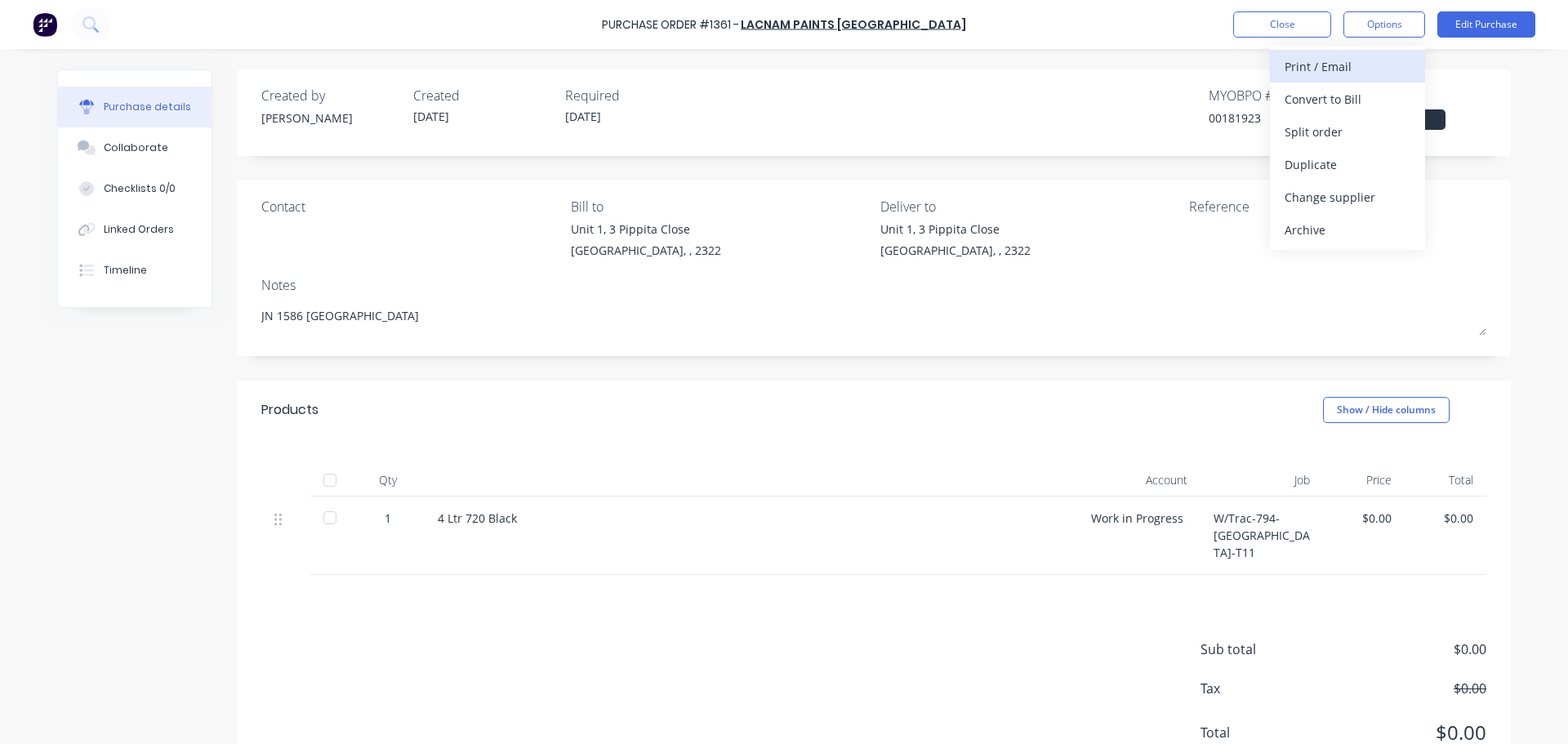
click at [1327, 74] on div "Print / Email" at bounding box center [1347, 66] width 126 height 23
click at [1328, 92] on div "With pricing" at bounding box center [1347, 99] width 126 height 23
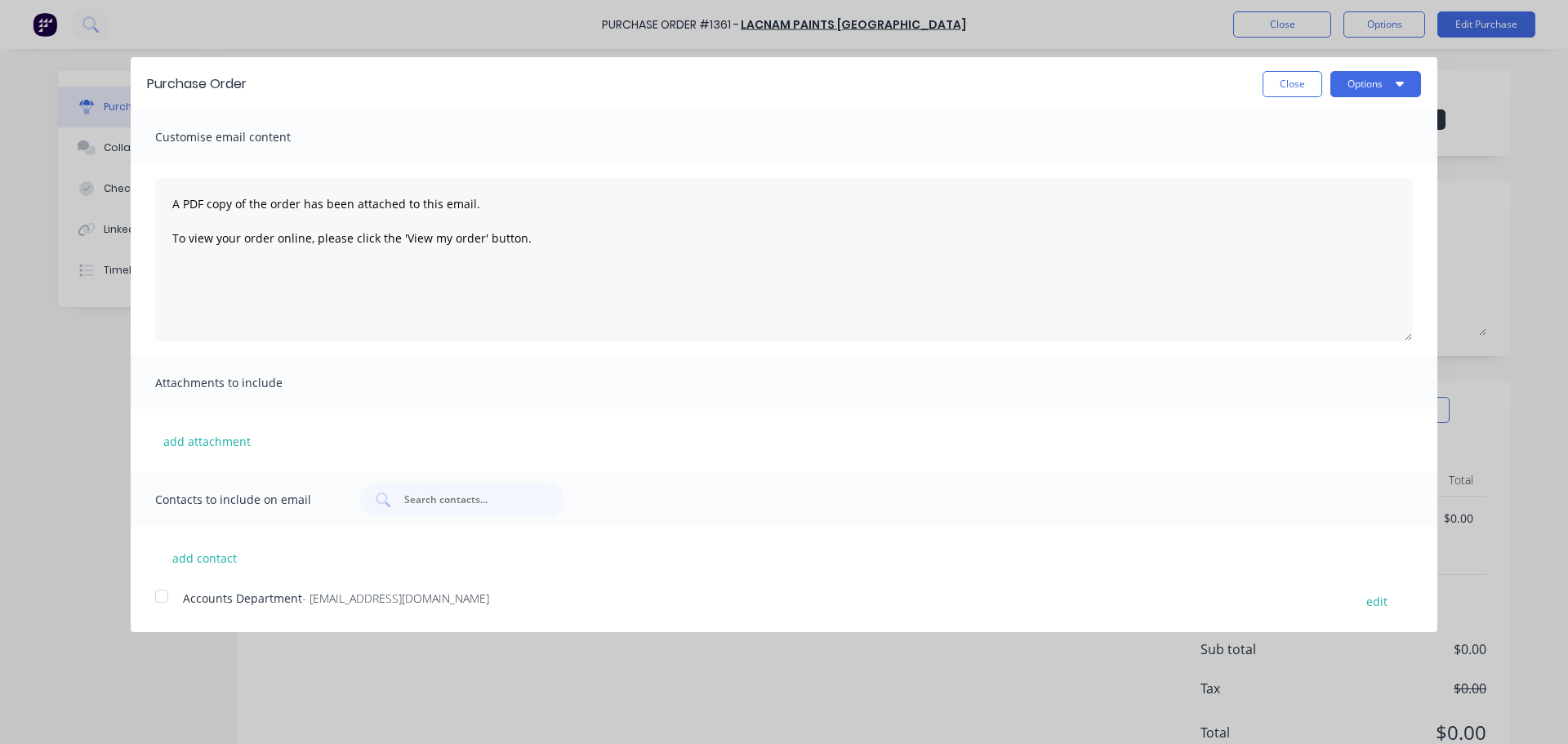
click at [162, 606] on div at bounding box center [162, 596] width 33 height 33
click at [1369, 83] on button "Options" at bounding box center [1375, 84] width 90 height 26
click at [1302, 160] on div "Email" at bounding box center [1343, 157] width 126 height 23
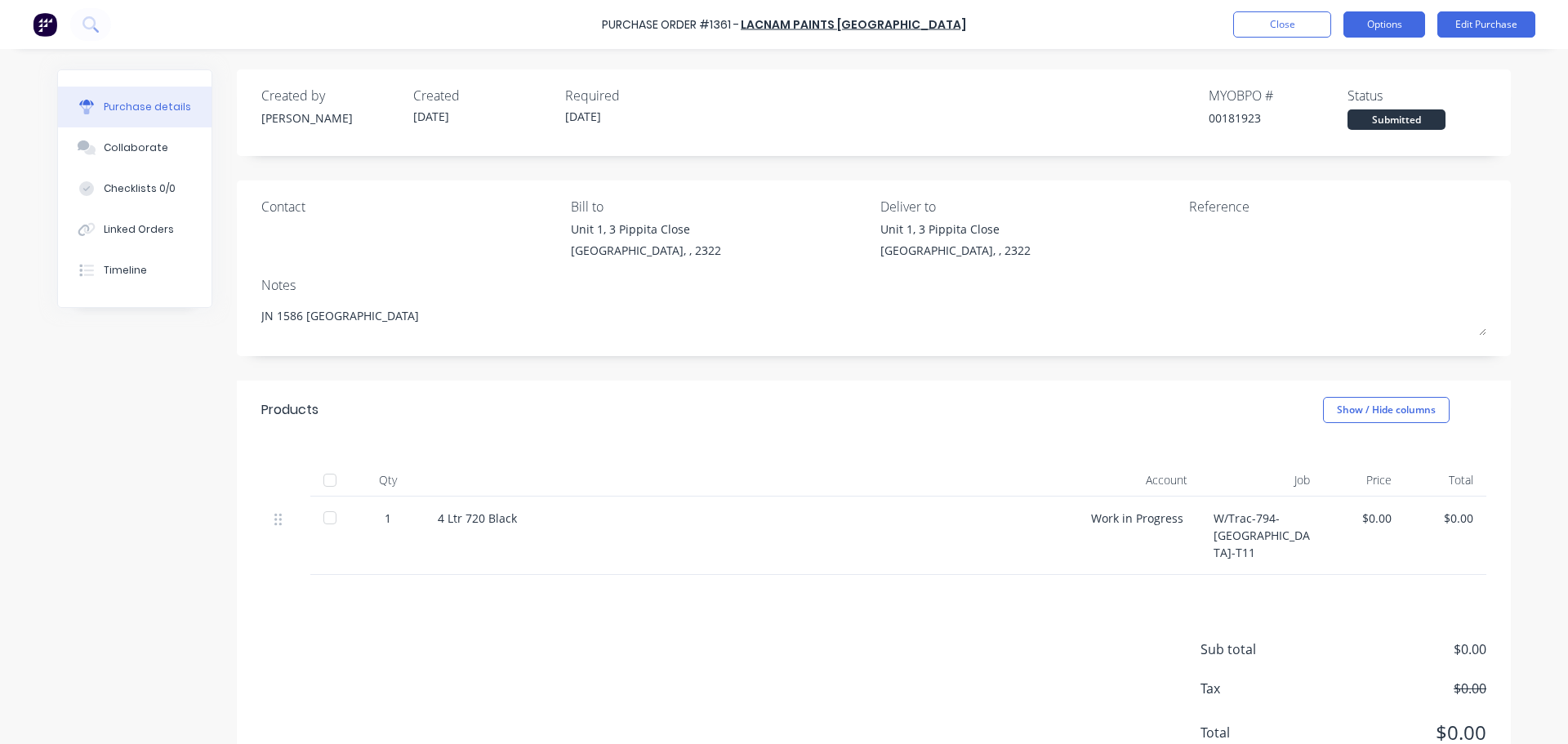
click at [1386, 27] on button "Options" at bounding box center [1384, 24] width 82 height 26
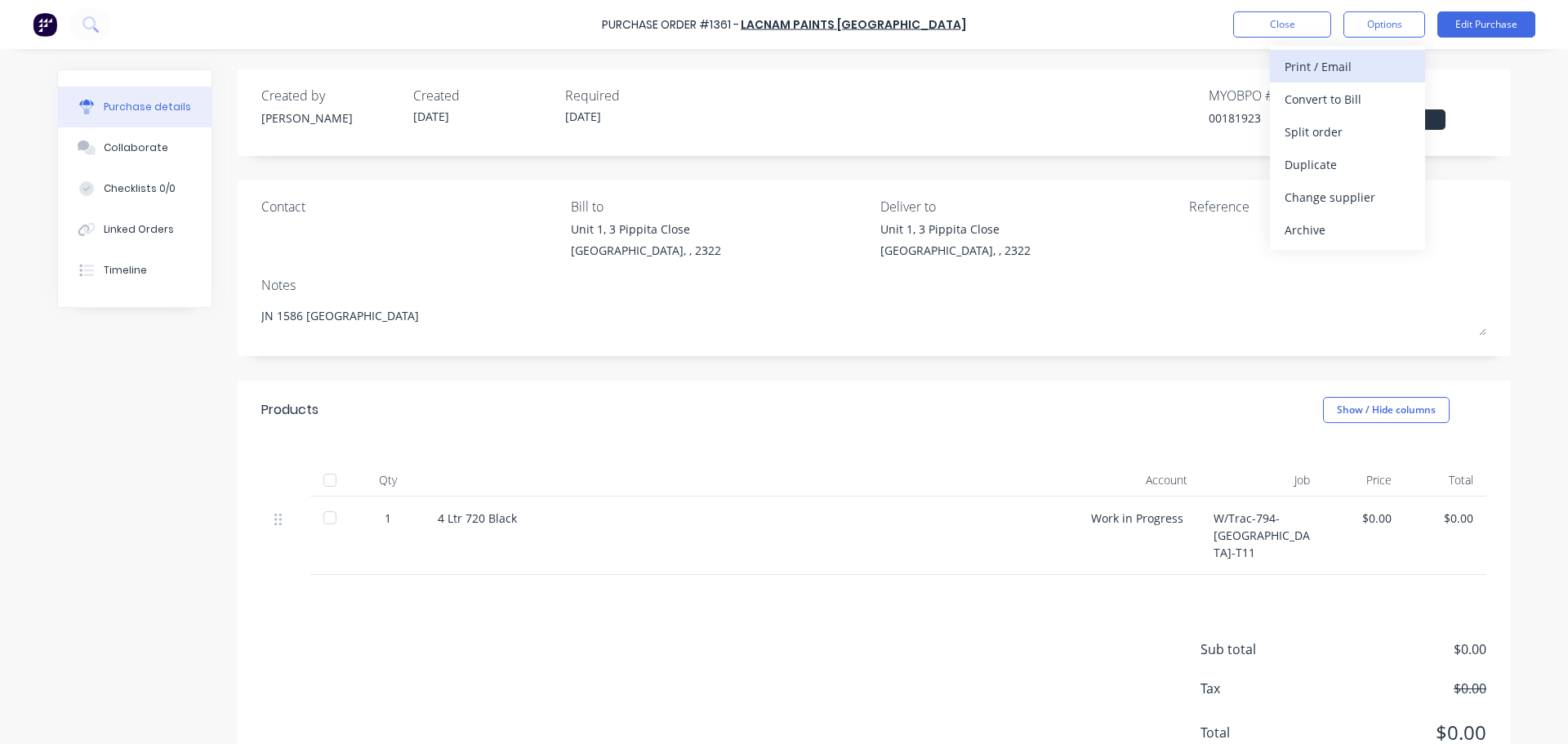
click at [1329, 70] on div "Print / Email" at bounding box center [1347, 66] width 126 height 23
click at [1326, 127] on div "Without pricing" at bounding box center [1347, 131] width 126 height 23
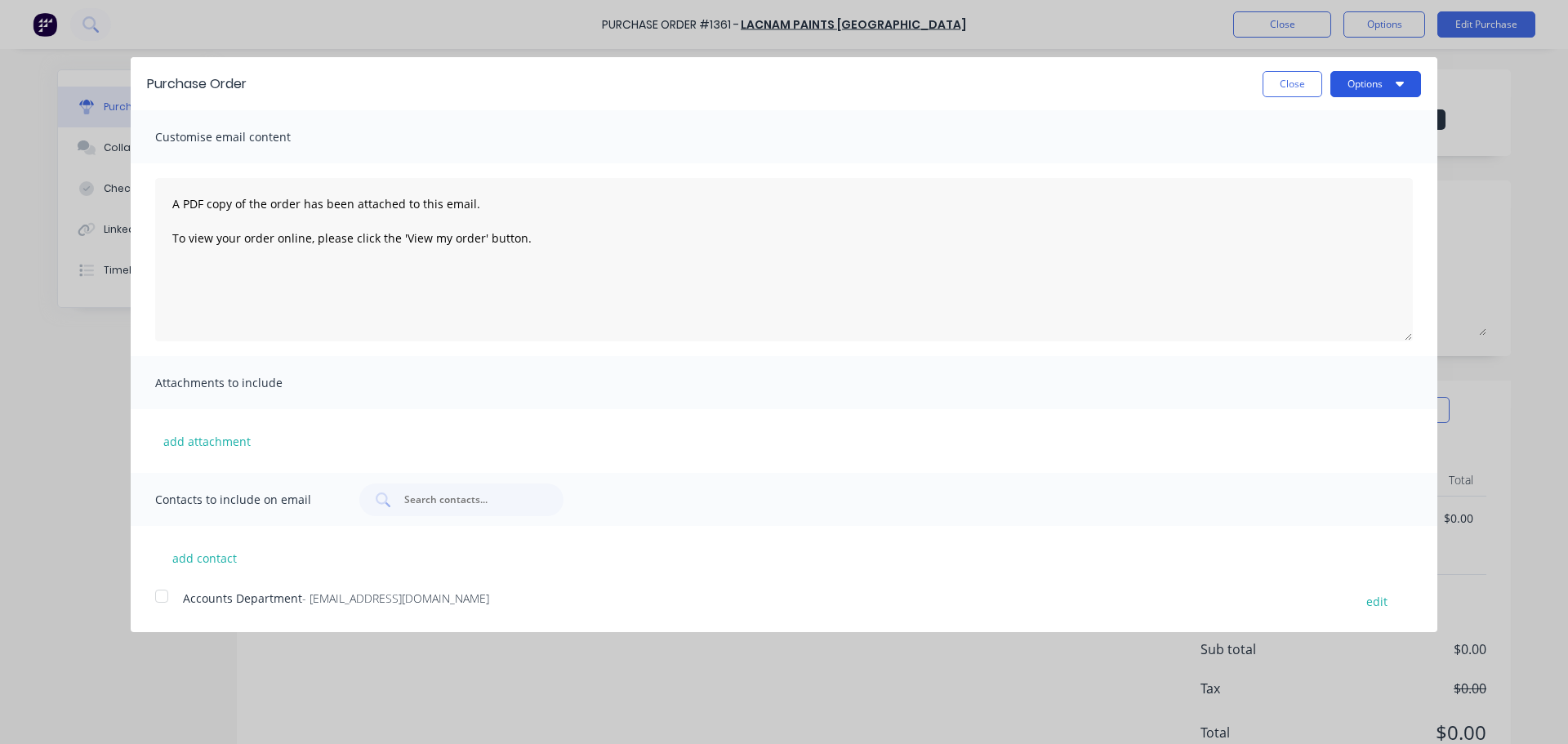
click at [1366, 85] on button "Options" at bounding box center [1375, 84] width 90 height 26
click at [1307, 123] on div "Print" at bounding box center [1343, 125] width 126 height 23
click at [1285, 90] on button "Close" at bounding box center [1292, 84] width 60 height 26
type textarea "x"
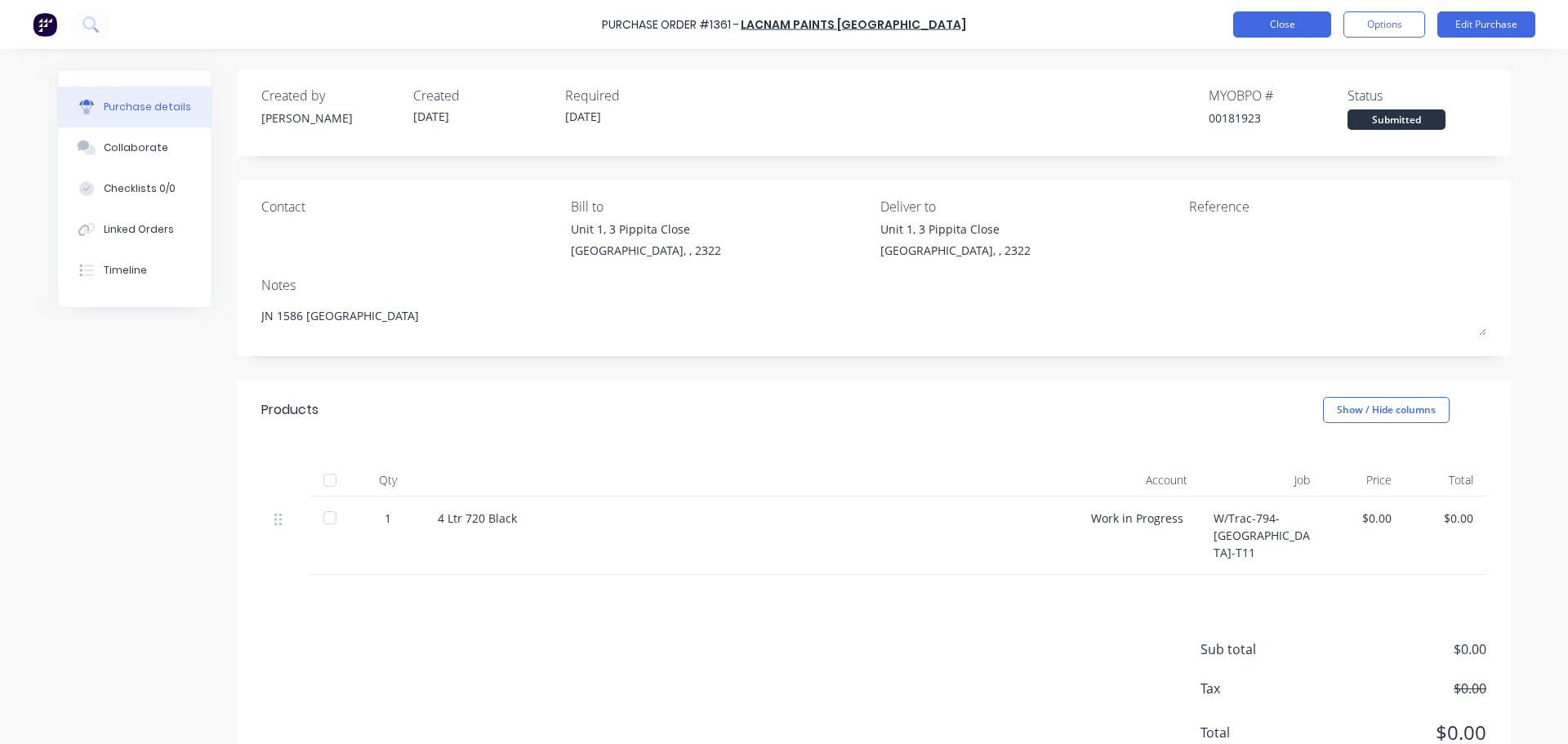
click at [1299, 33] on button "Close" at bounding box center [1281, 24] width 98 height 26
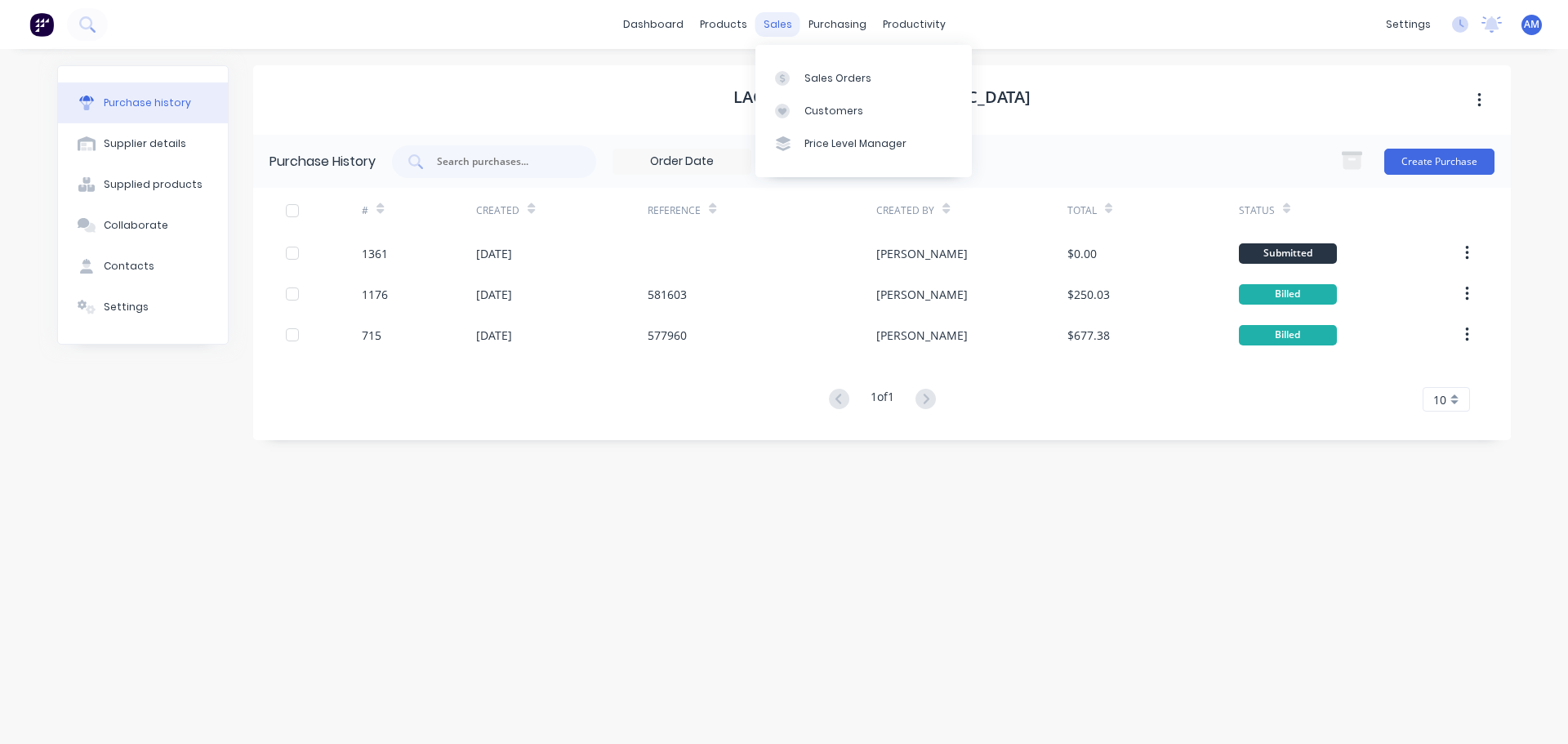
click at [771, 19] on div "sales" at bounding box center [777, 24] width 45 height 24
click at [810, 75] on div "Sales Orders" at bounding box center [837, 78] width 67 height 15
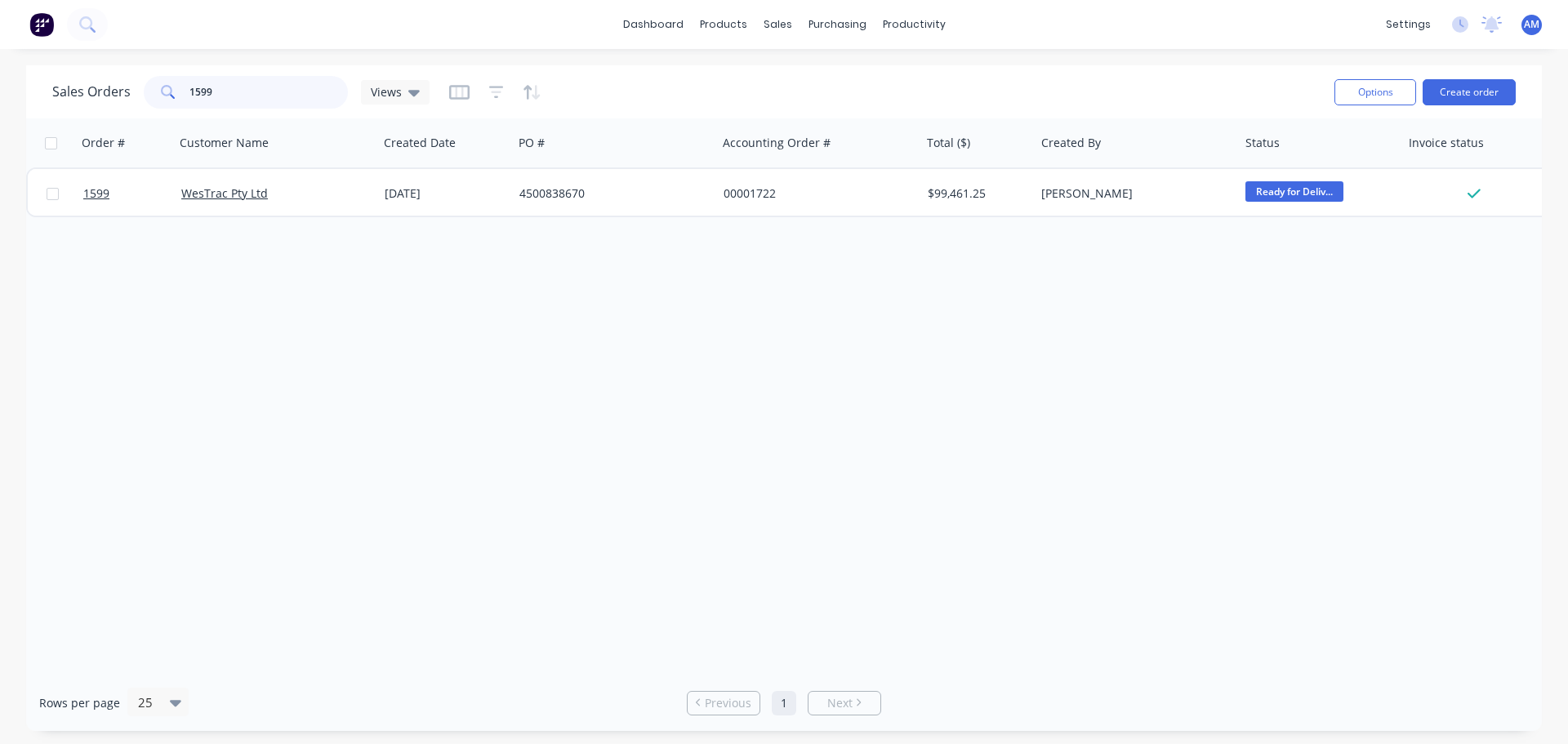
drag, startPoint x: 271, startPoint y: 83, endPoint x: 142, endPoint y: 91, distance: 129.2
click at [142, 91] on div "Sales Orders 1599 Views" at bounding box center [241, 92] width 377 height 33
type input "F"
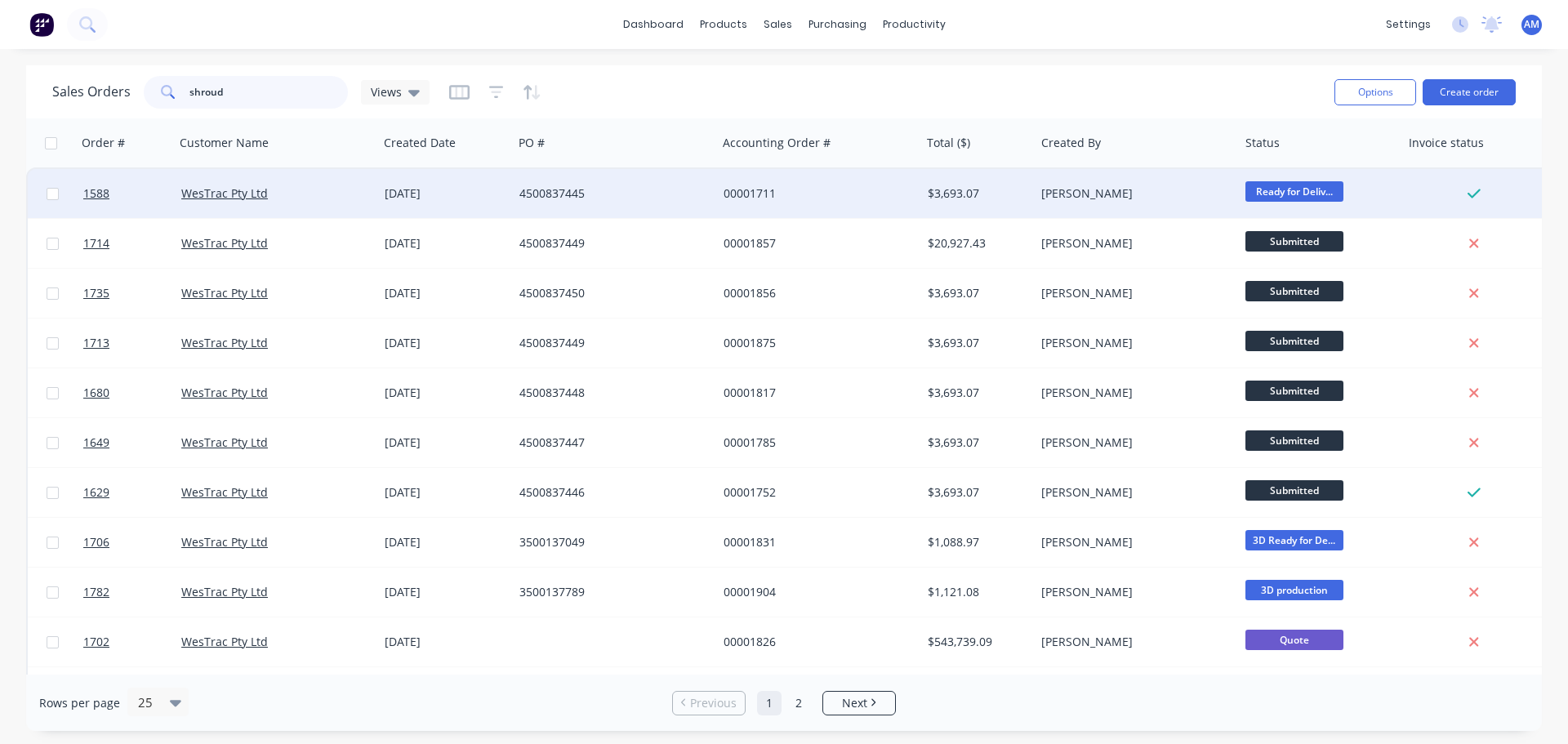
type input "shroud"
click at [1029, 188] on div "$3,693.07" at bounding box center [978, 194] width 115 height 49
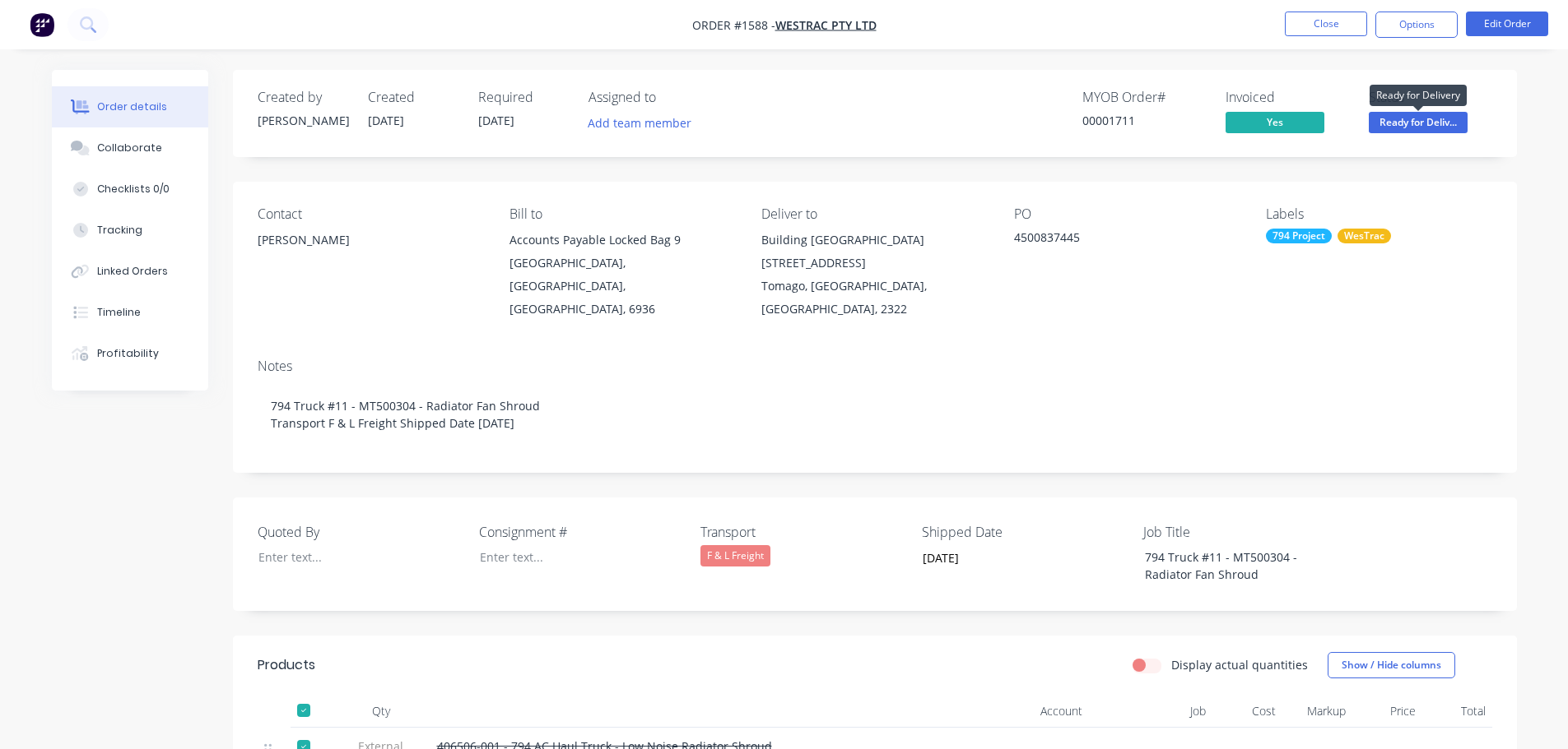
click at [1425, 123] on span "Ready for Deliv..." at bounding box center [1417, 122] width 99 height 20
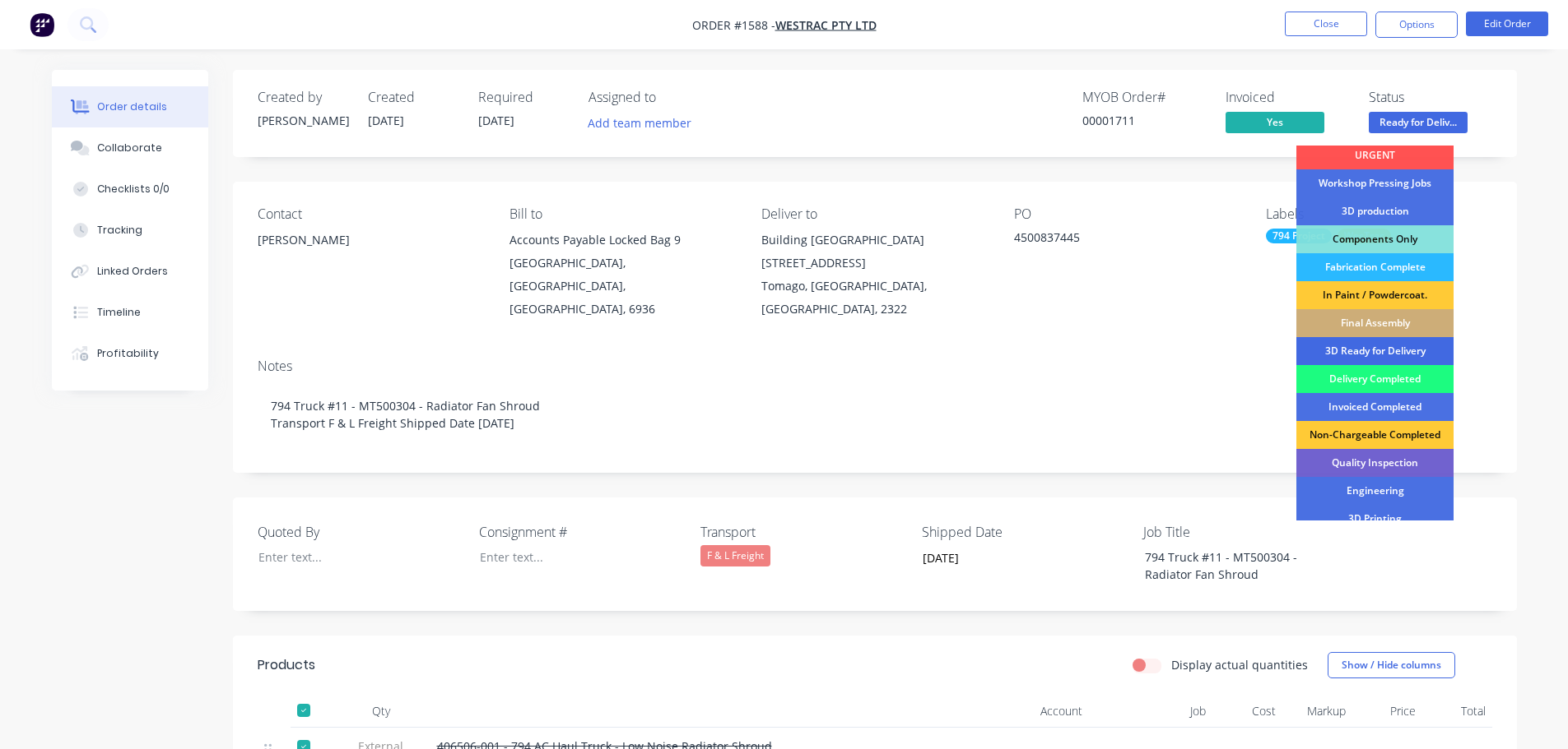
scroll to position [48, 0]
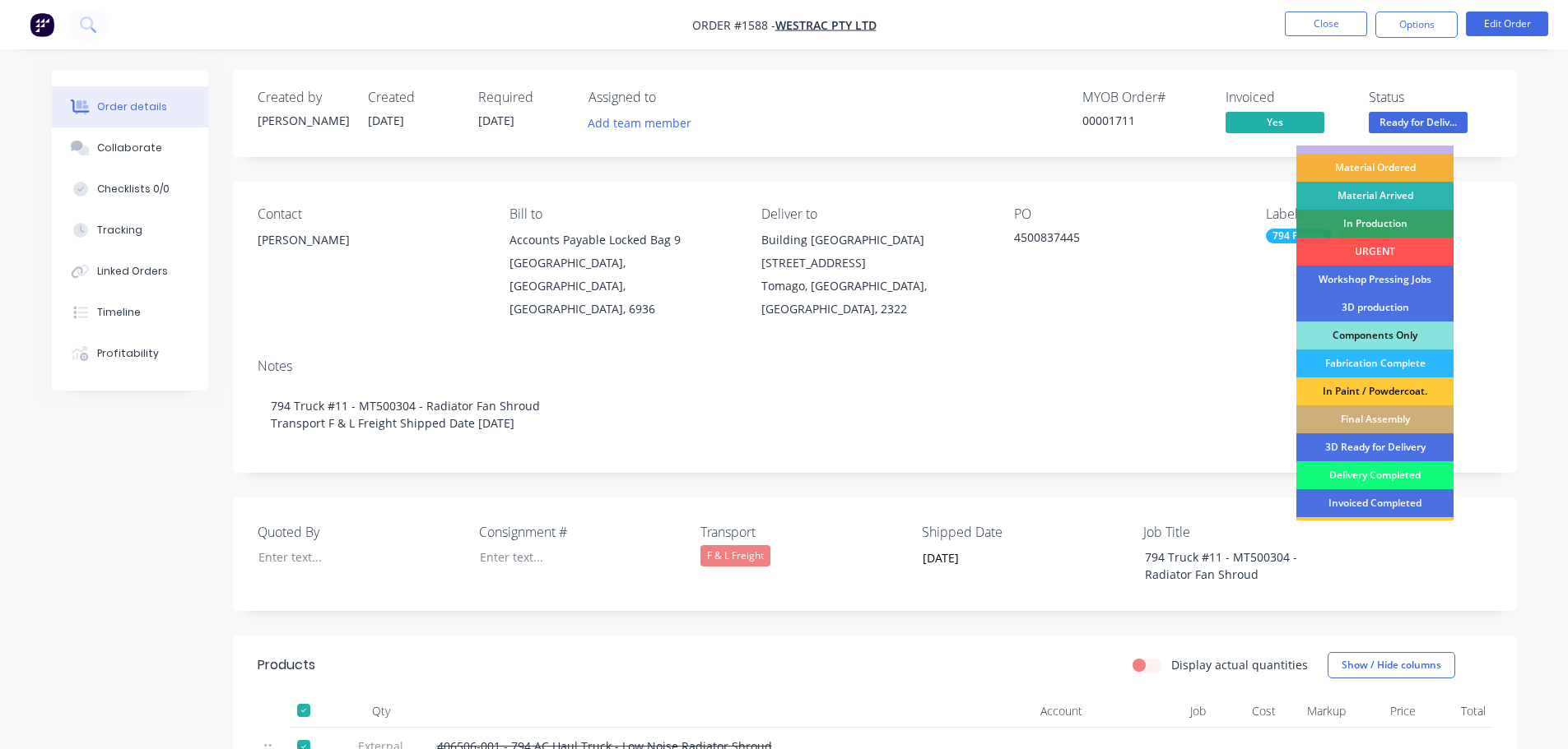
click at [1393, 472] on div "Delivery Completed" at bounding box center [1375, 475] width 158 height 28
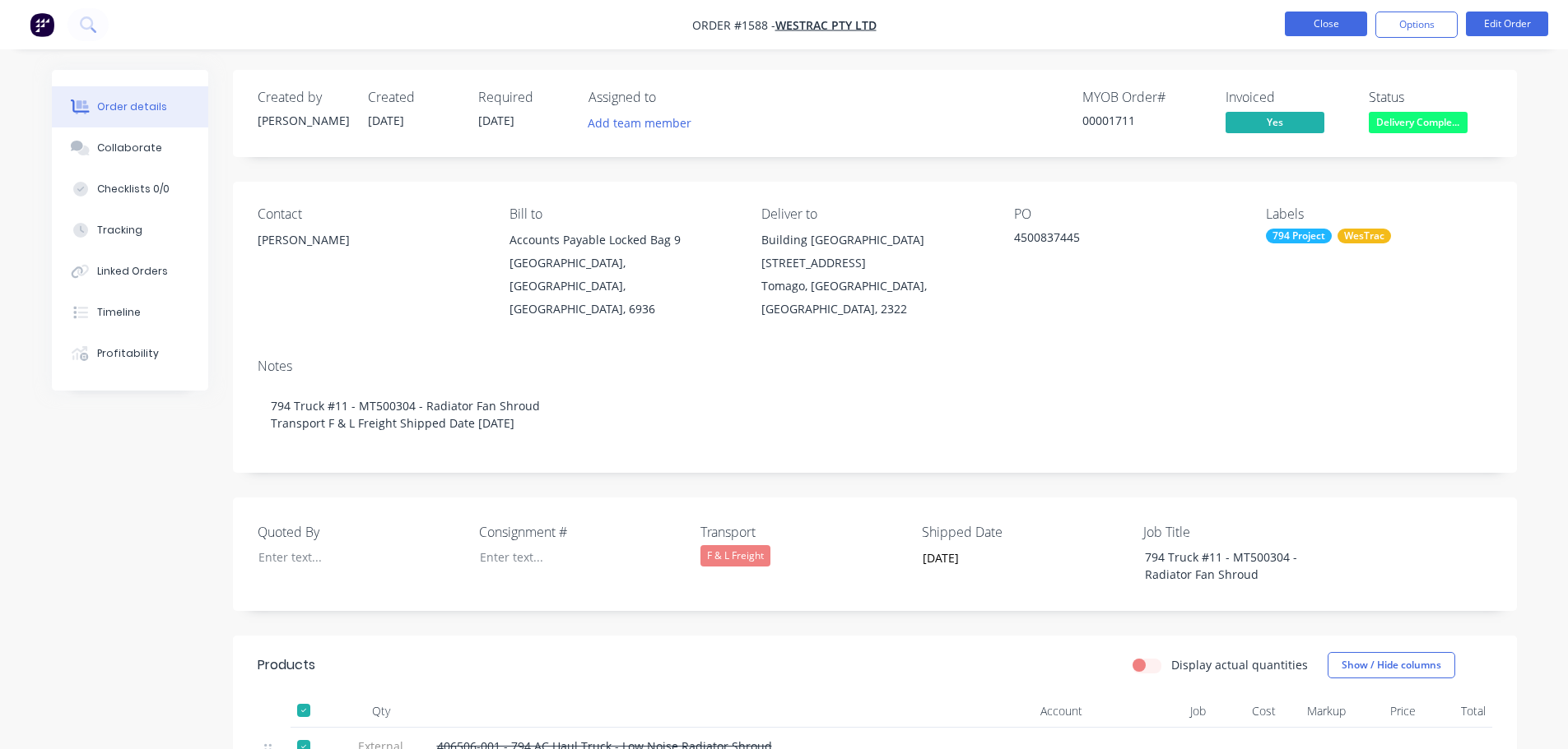
click at [1318, 23] on button "Close" at bounding box center [1325, 24] width 82 height 24
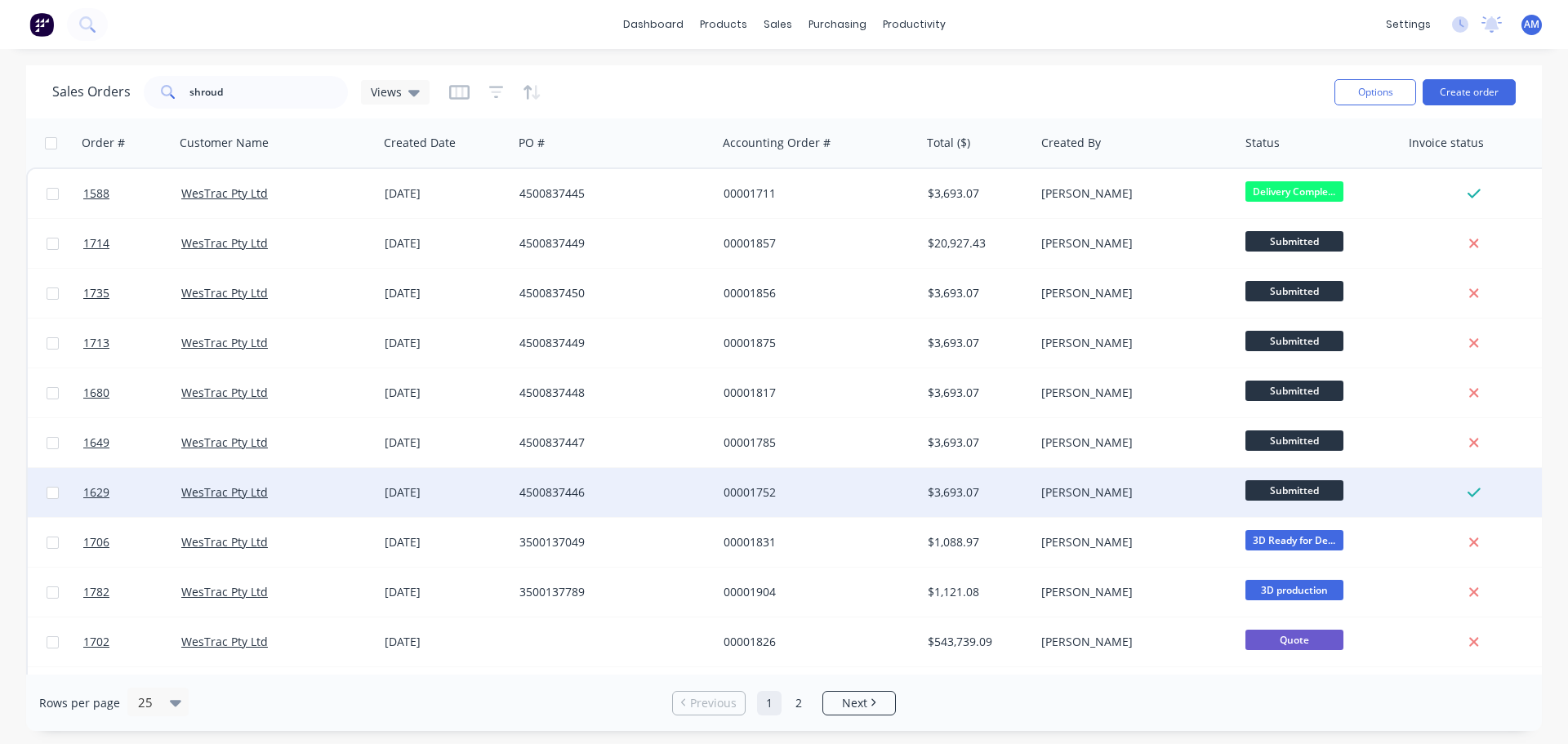
click at [956, 490] on div "$3,693.07" at bounding box center [976, 492] width 96 height 17
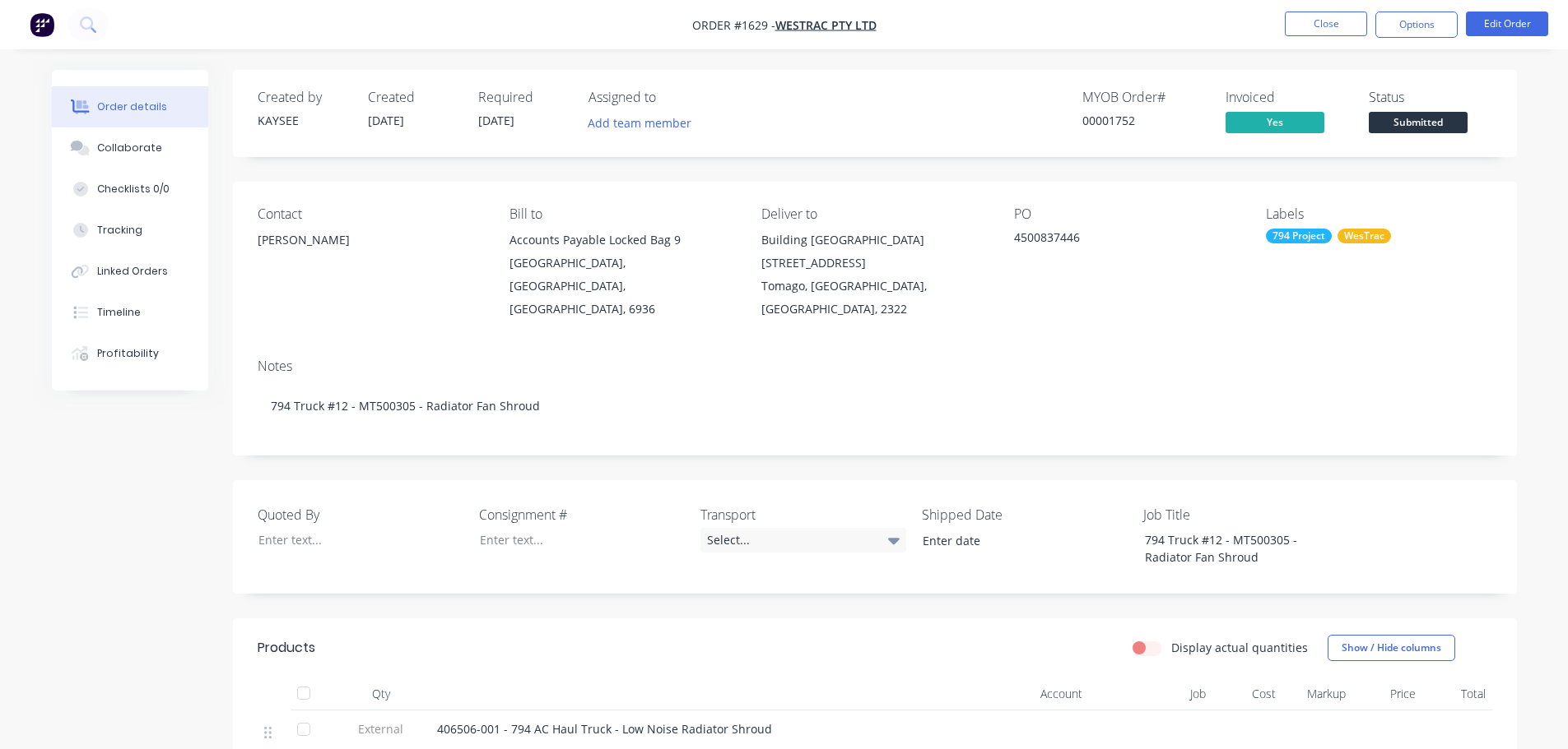
scroll to position [82, 0]
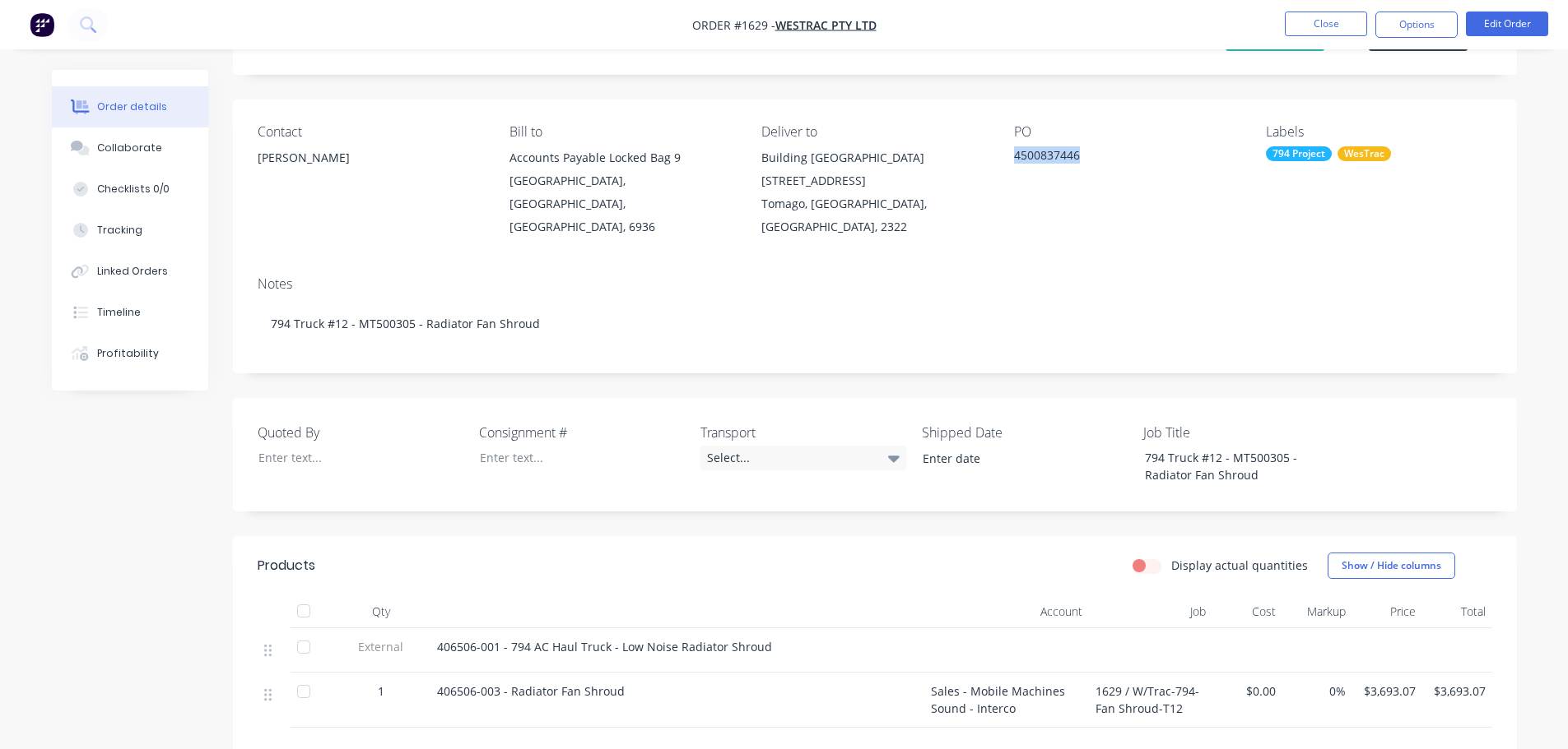
drag, startPoint x: 1079, startPoint y: 155, endPoint x: 1013, endPoint y: 144, distance: 66.9
click at [1014, 144] on div "PO 4500837446" at bounding box center [1127, 181] width 226 height 115
copy div "4500837446"
drag, startPoint x: 783, startPoint y: 624, endPoint x: 569, endPoint y: 651, distance: 215.7
click at [540, 640] on div "406506-001 - 794 AC Haul Truck - Low Noise Radiator Shroud" at bounding box center [678, 650] width 494 height 45
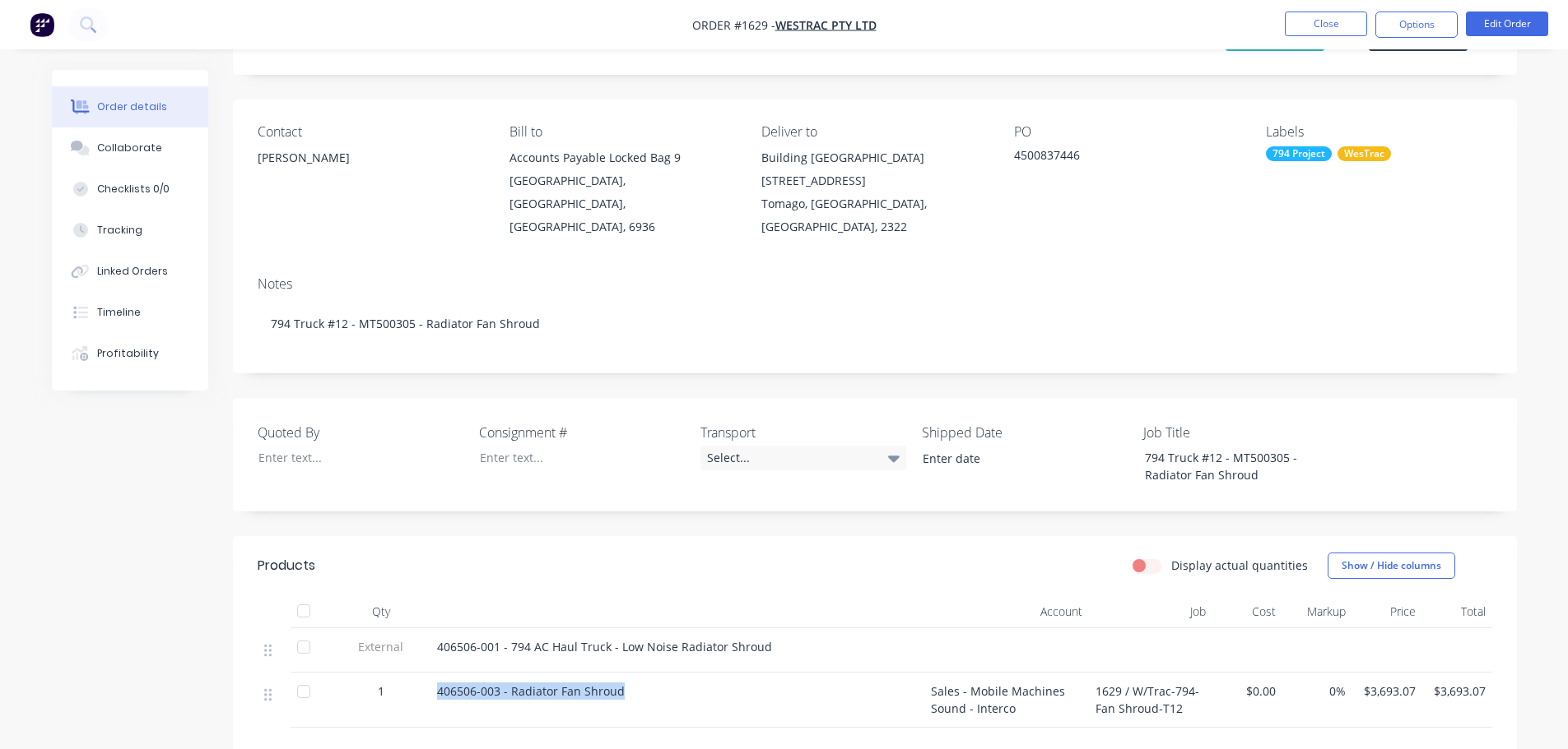
drag, startPoint x: 622, startPoint y: 668, endPoint x: 431, endPoint y: 670, distance: 191.0
click at [431, 673] on div "406506-003 - Radiator Fan Shroud" at bounding box center [678, 700] width 494 height 55
copy span "406506-003 - Radiator Fan Shroud"
click at [735, 445] on div "Select..." at bounding box center [803, 458] width 206 height 24
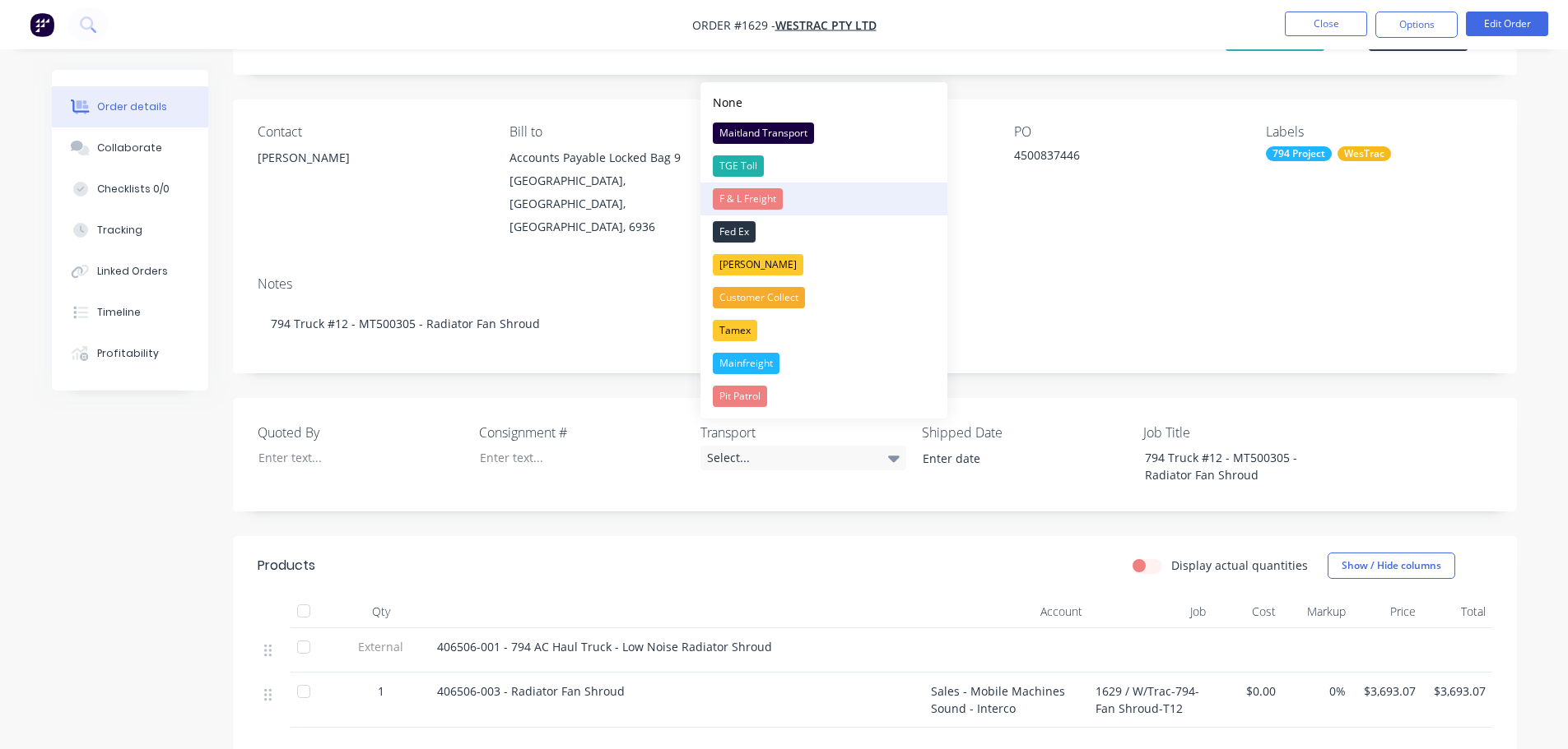
click at [767, 200] on div "F & L Freight" at bounding box center [748, 199] width 70 height 21
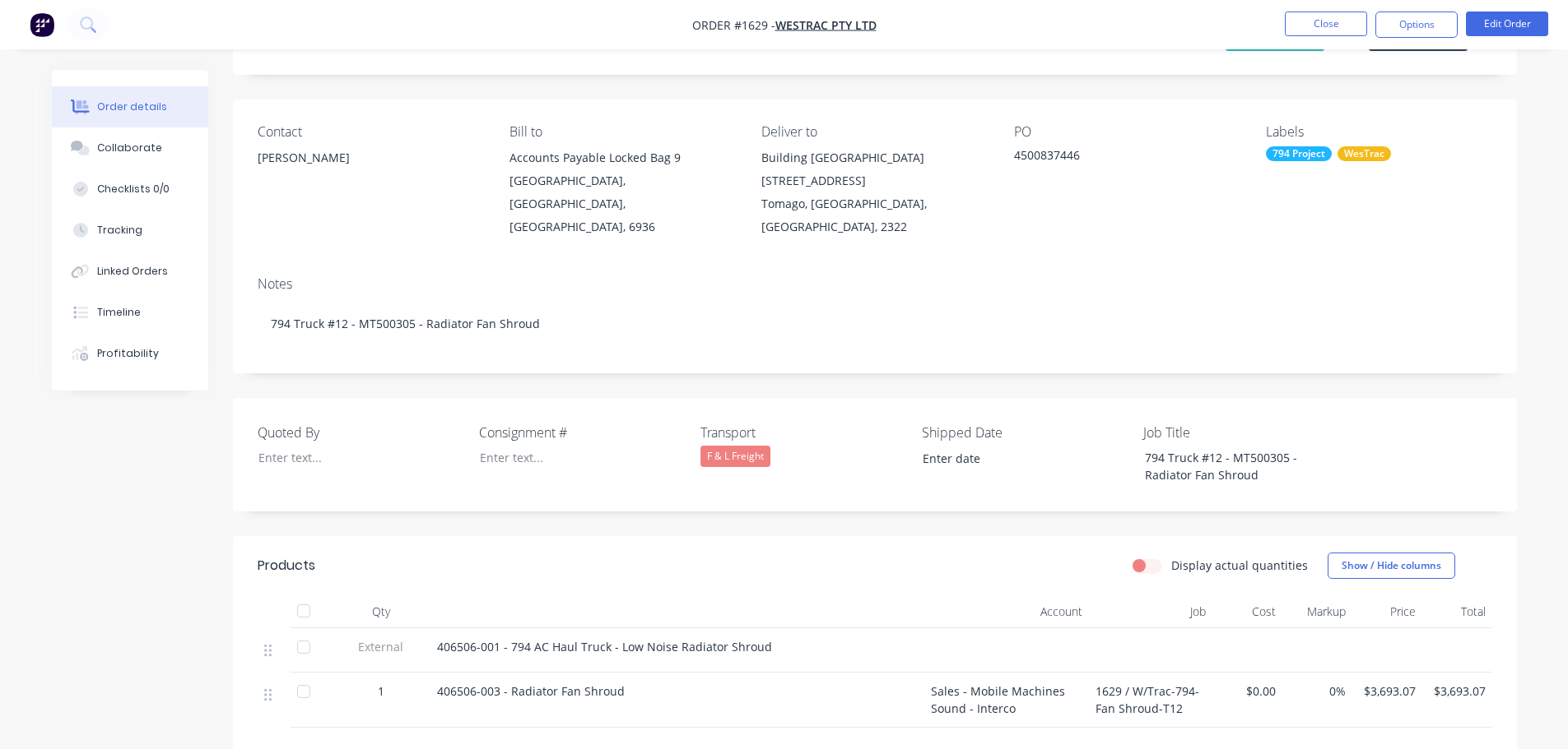
click at [939, 446] on label at bounding box center [1014, 458] width 207 height 26
click at [939, 446] on input at bounding box center [1014, 458] width 205 height 24
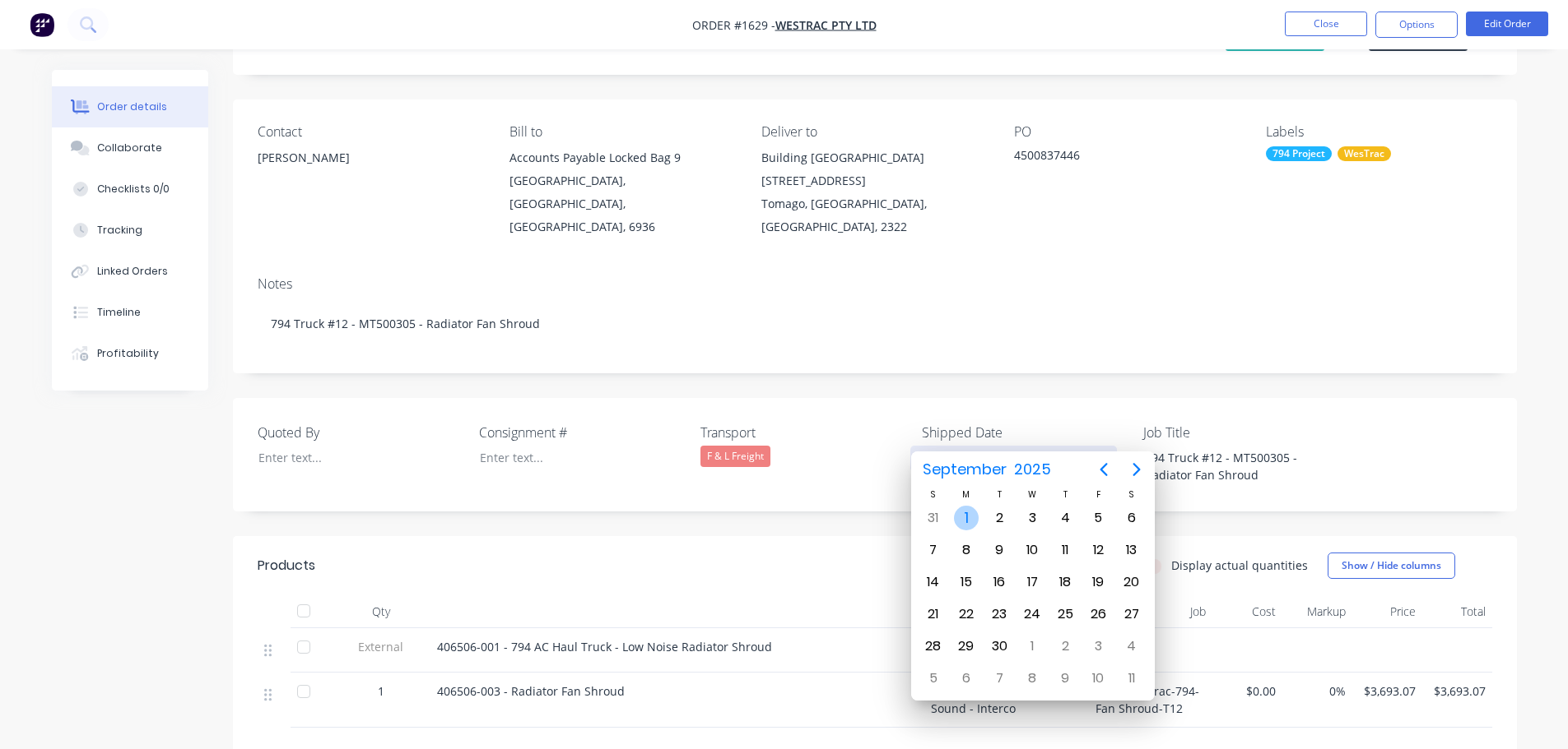
click at [973, 513] on div "1" at bounding box center [966, 518] width 25 height 24
type input "[DATE]"
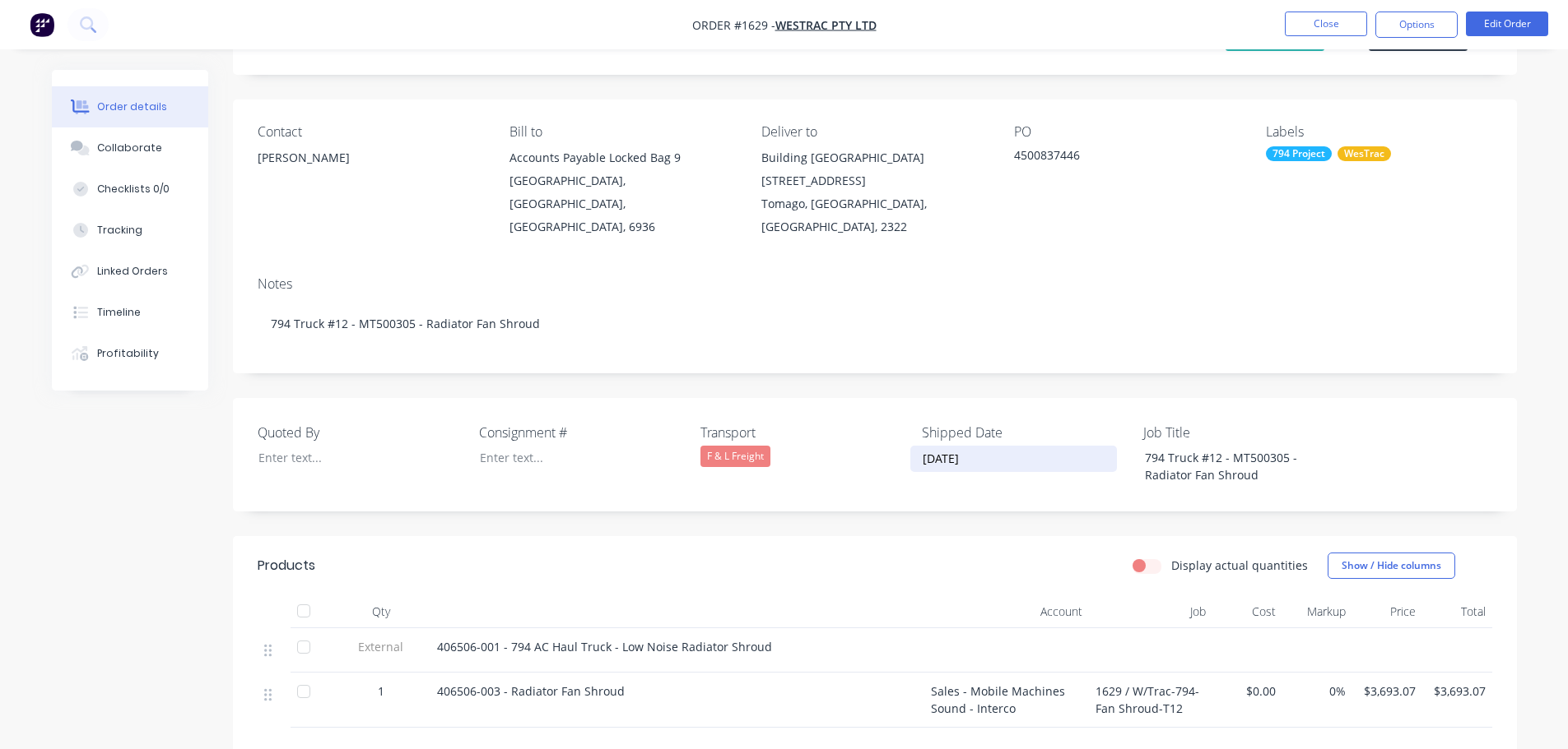
drag, startPoint x: 737, startPoint y: 401, endPoint x: 767, endPoint y: 406, distance: 30.4
click at [740, 423] on label "Transport" at bounding box center [803, 432] width 206 height 20
drag, startPoint x: 768, startPoint y: 406, endPoint x: 688, endPoint y: 409, distance: 80.1
click at [688, 409] on div "Quoted By Consignment # Transport F & L Freight Shipped Date [DATE] Job Title 7…" at bounding box center [875, 455] width 1283 height 114
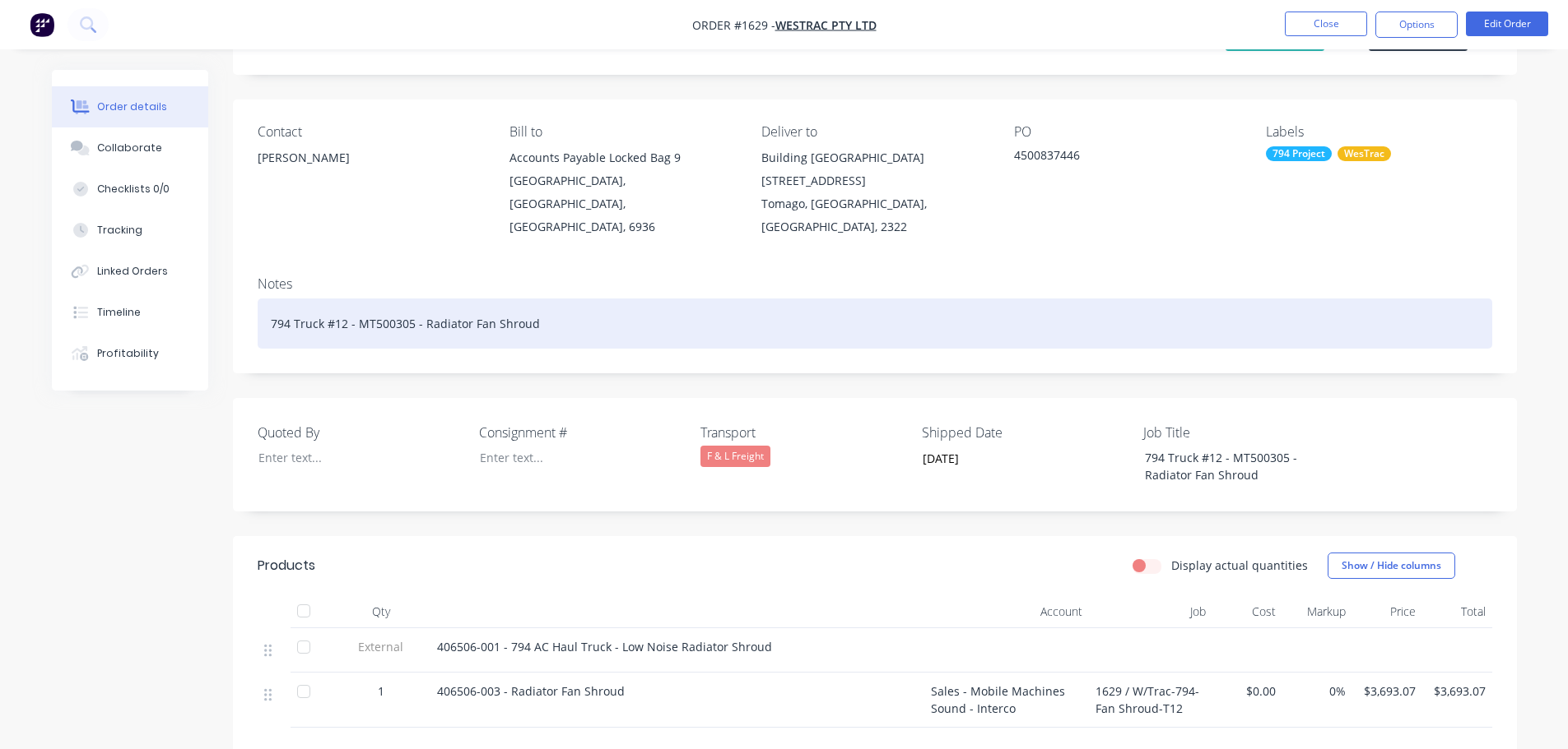
drag, startPoint x: 557, startPoint y: 281, endPoint x: 559, endPoint y: 309, distance: 28.1
click at [557, 298] on div "794 Truck #12 - MT500305 - Radiator Fan Shroud" at bounding box center [875, 323] width 1234 height 50
paste div
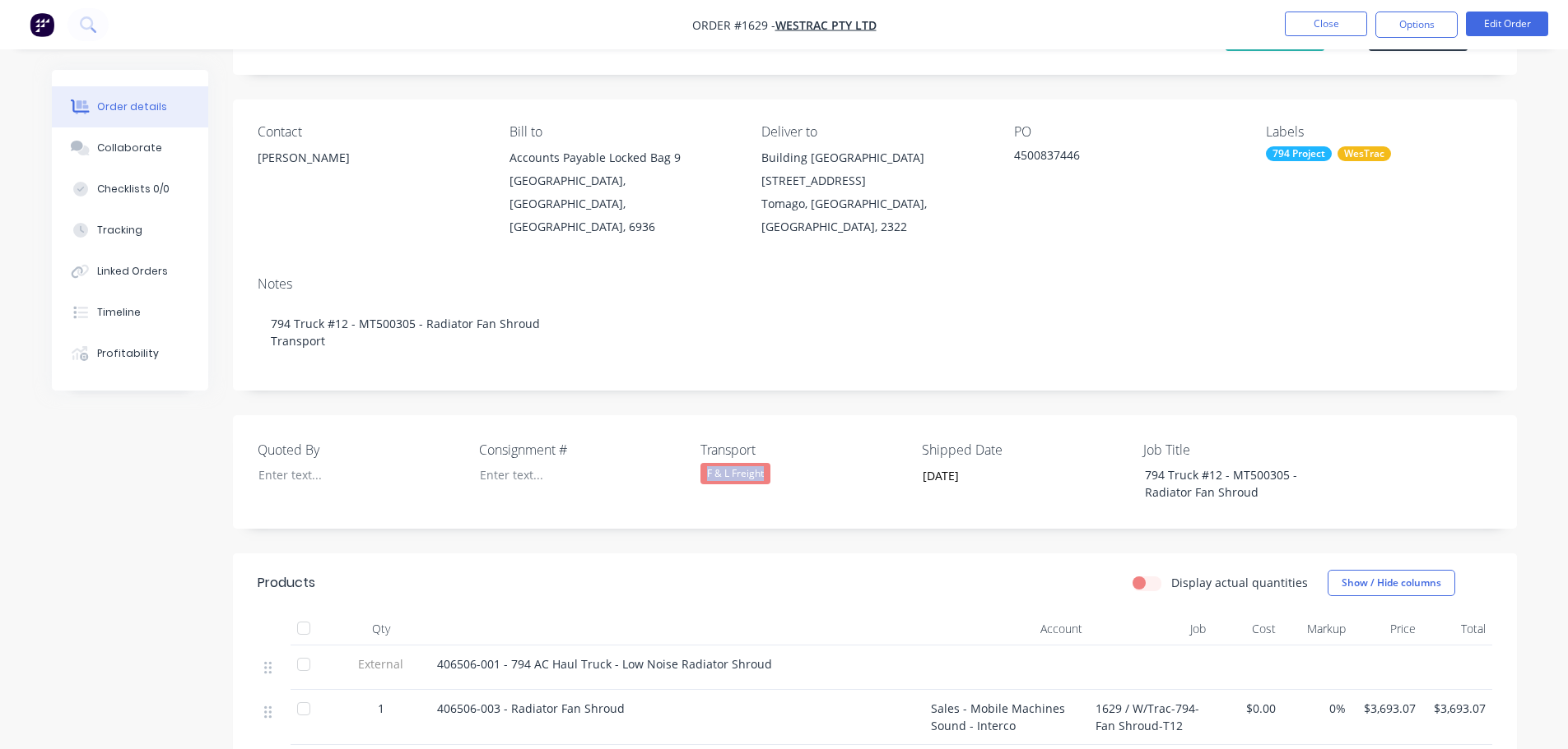
drag, startPoint x: 777, startPoint y: 445, endPoint x: 702, endPoint y: 448, distance: 75.1
click at [702, 463] on div "F & L Freight" at bounding box center [803, 473] width 206 height 21
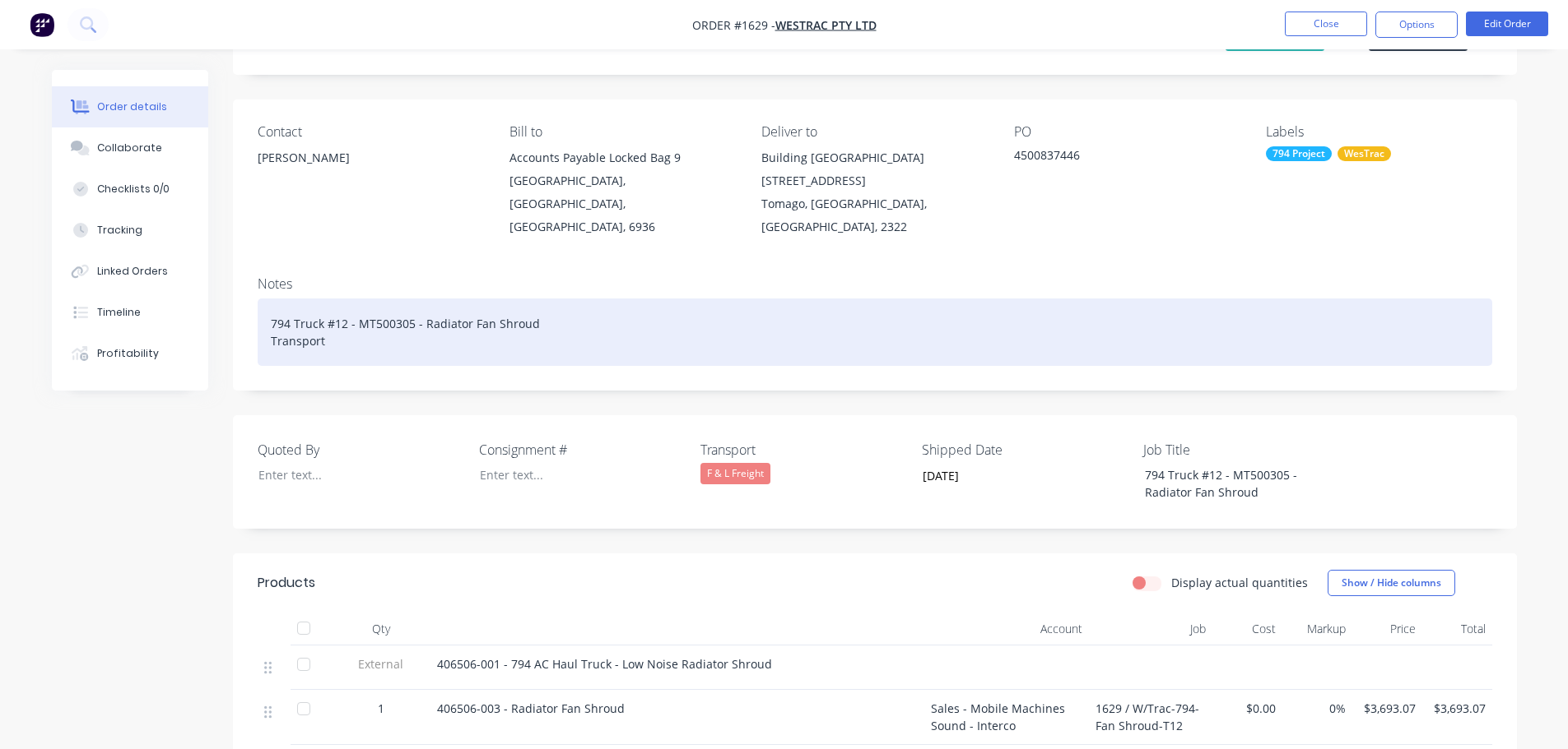
click at [342, 323] on div "794 Truck #12 - MT500305 - Radiator Fan Shroud Transport" at bounding box center [875, 332] width 1234 height 67
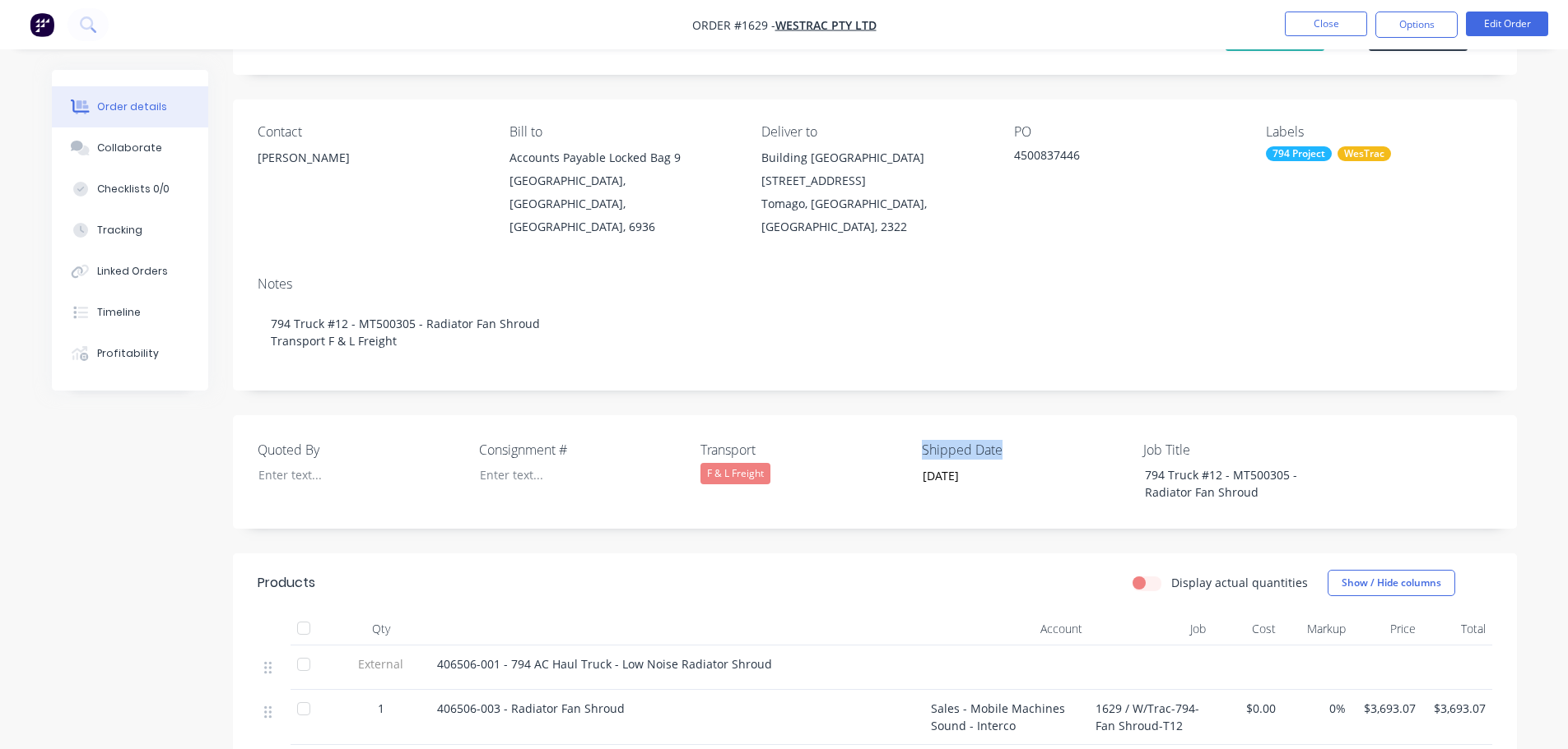
drag, startPoint x: 1013, startPoint y: 430, endPoint x: 925, endPoint y: 428, distance: 88.0
click at [925, 440] on label "Shipped Date" at bounding box center [1024, 450] width 206 height 20
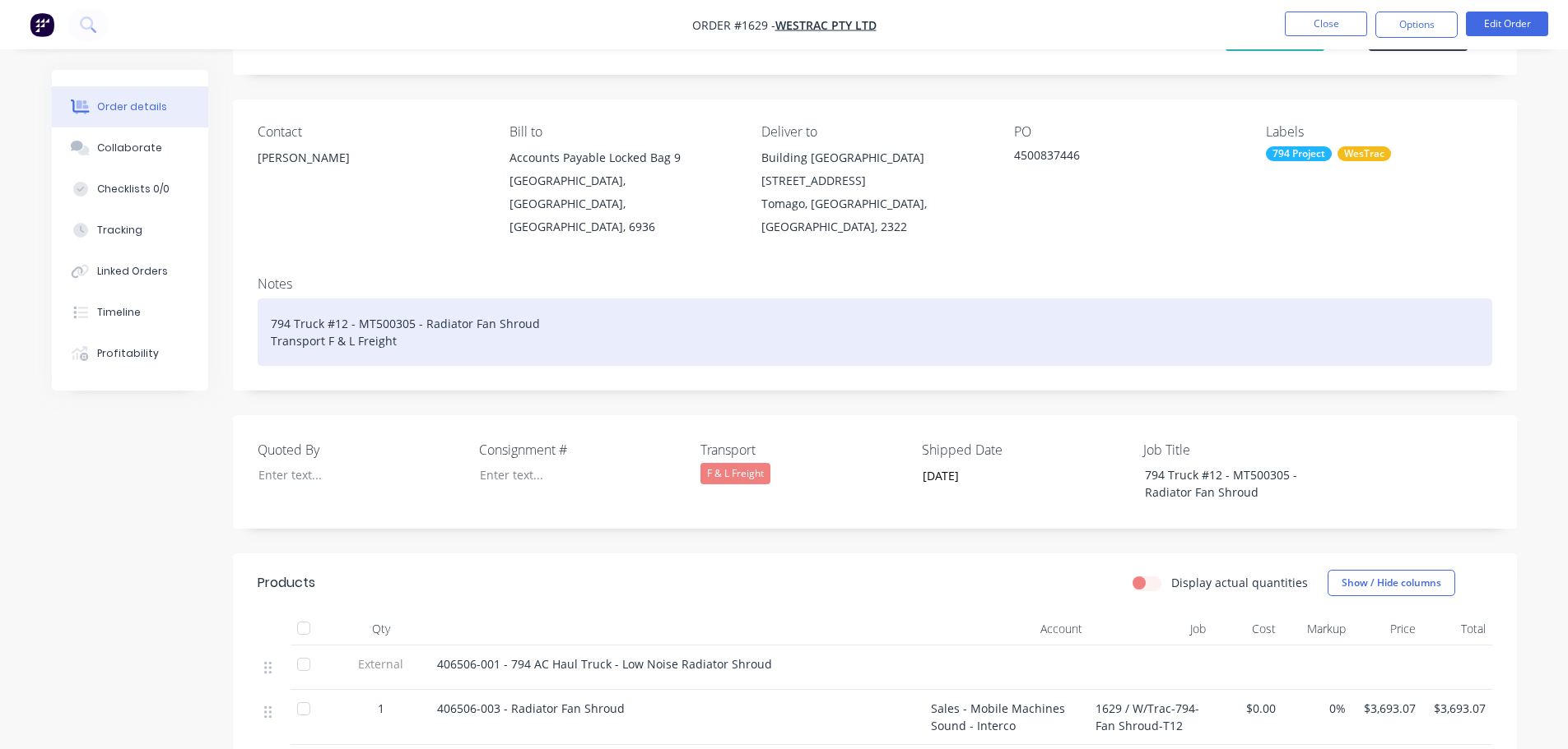
click at [427, 322] on div "794 Truck #12 - MT500305 - Radiator Fan Shroud Transport F & L Freight" at bounding box center [875, 332] width 1234 height 67
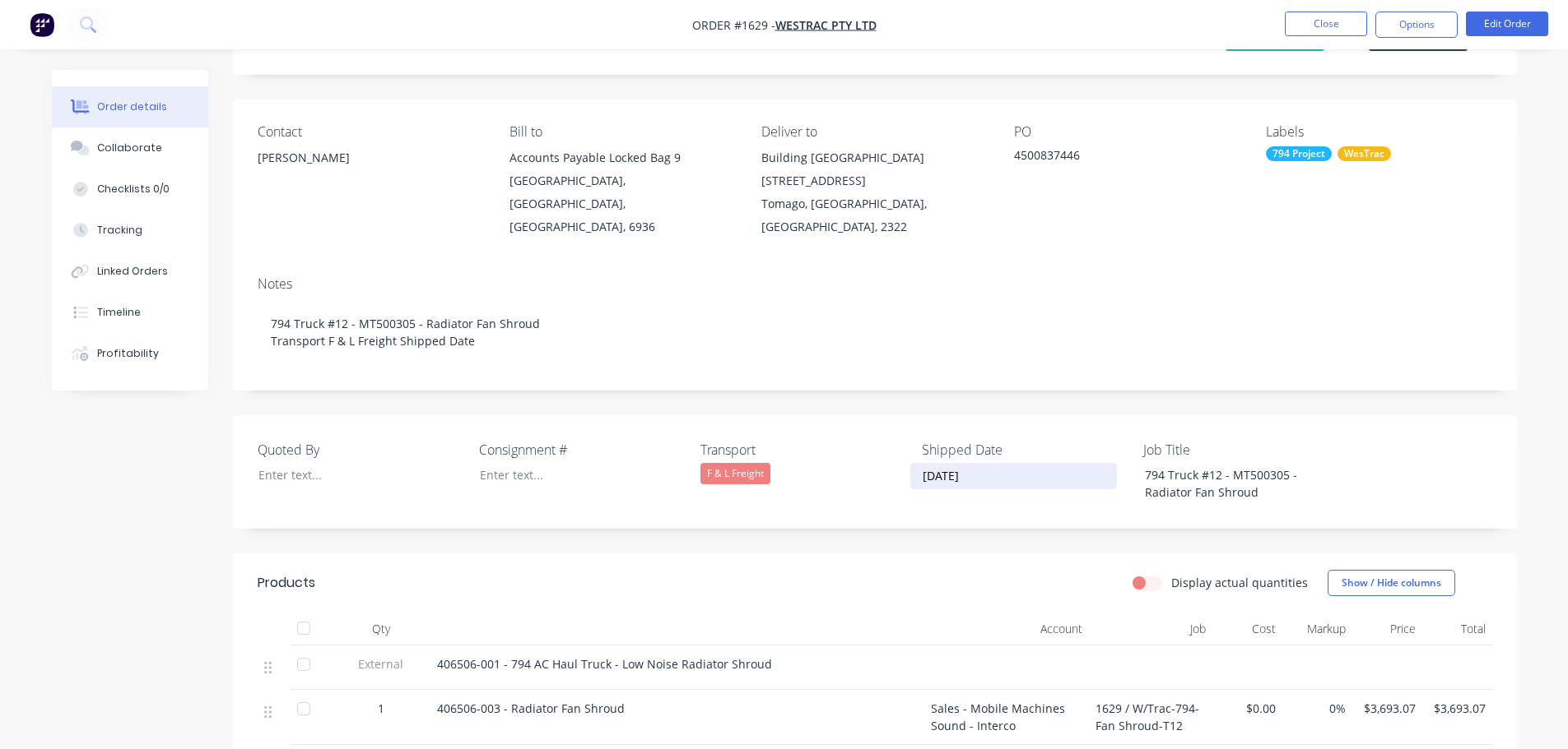
drag, startPoint x: 984, startPoint y: 454, endPoint x: 909, endPoint y: 453, distance: 75.0
click at [909, 453] on div "Quoted By Consignment # Transport F & L Freight Shipped Date [DATE] Job Title 7…" at bounding box center [875, 472] width 1283 height 114
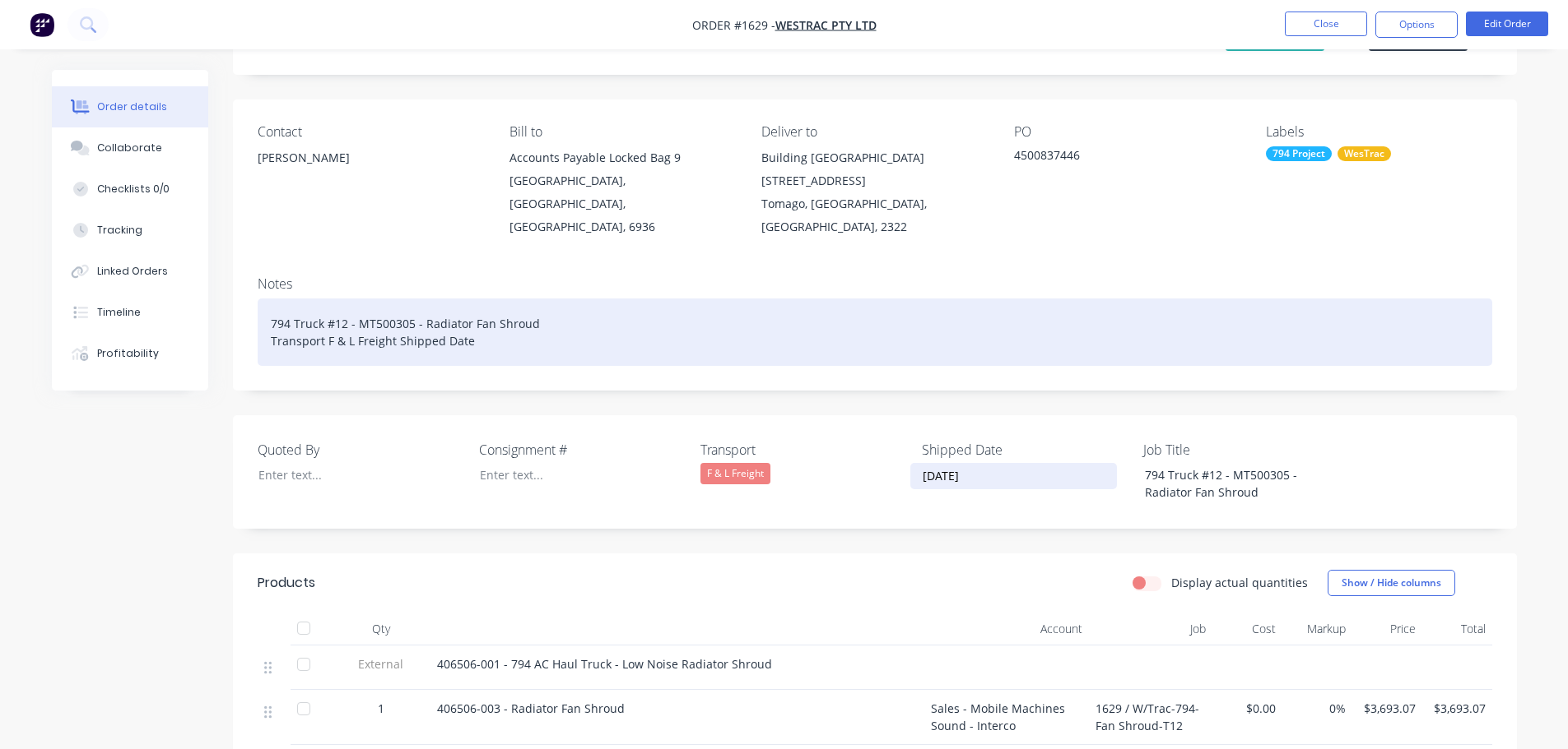
click at [510, 320] on div "794 Truck #12 - MT500305 - Radiator Fan Shroud Transport F & L Freight Shipped …" at bounding box center [875, 332] width 1234 height 67
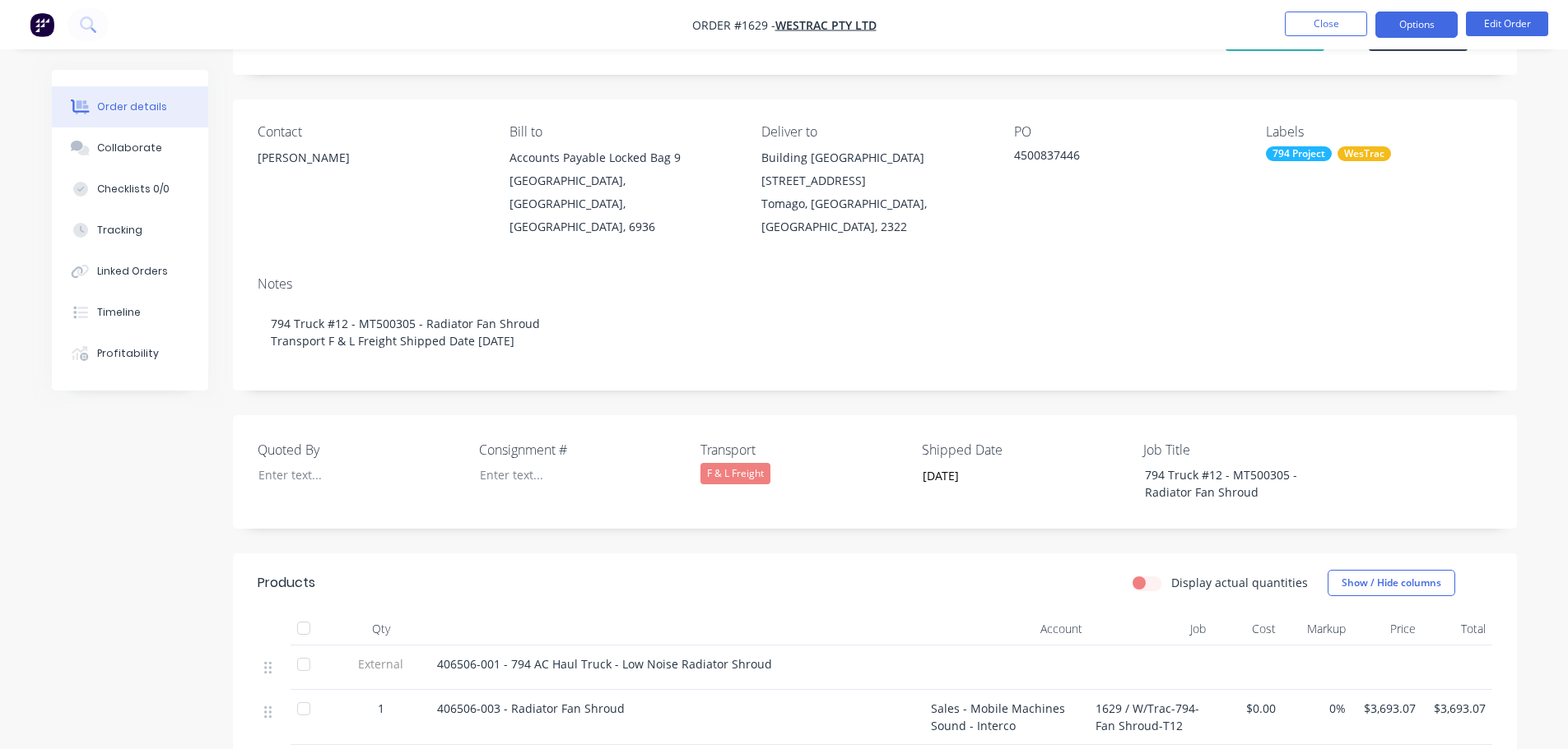
click at [1421, 24] on button "Options" at bounding box center [1417, 24] width 82 height 26
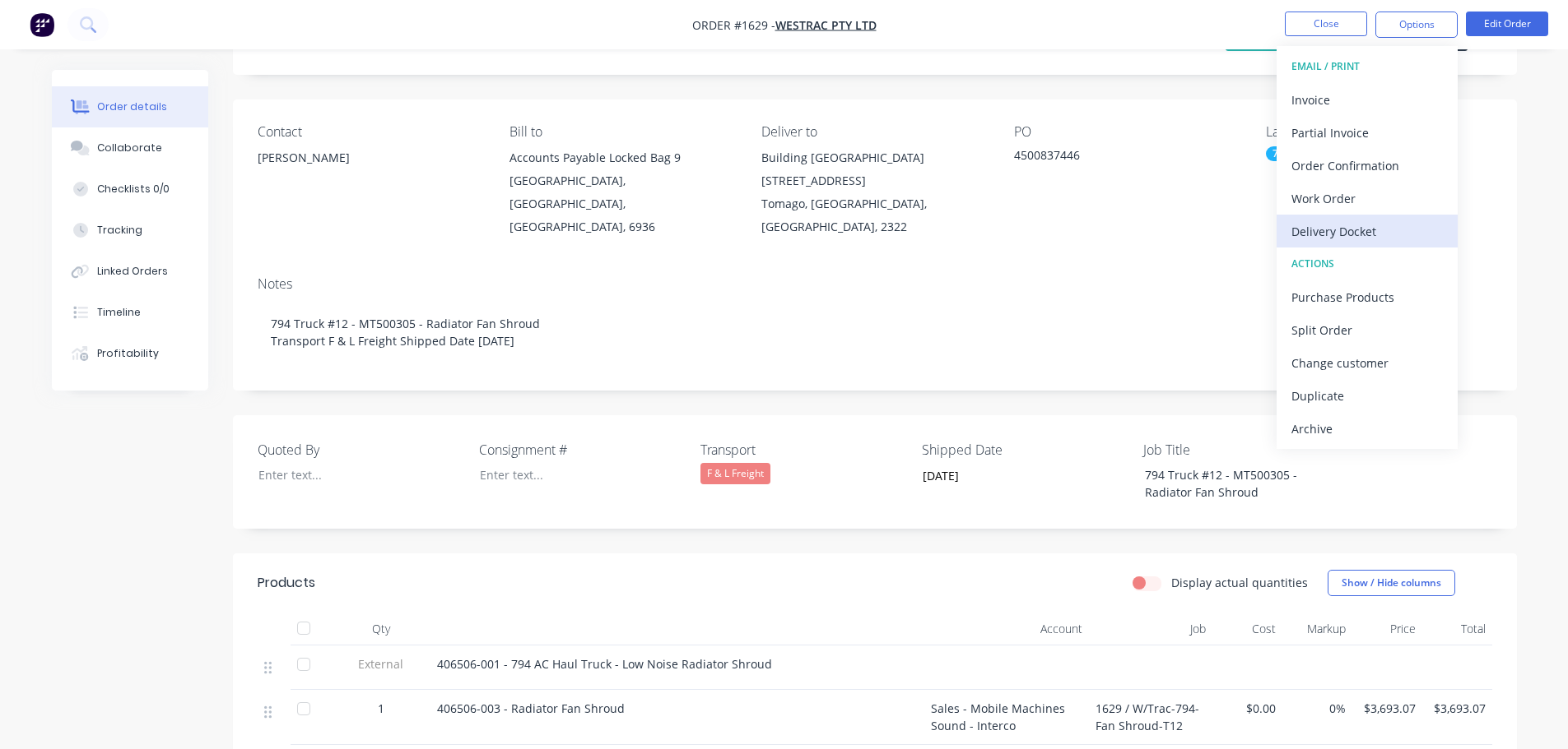
click at [1341, 238] on div "Delivery Docket" at bounding box center [1367, 231] width 151 height 24
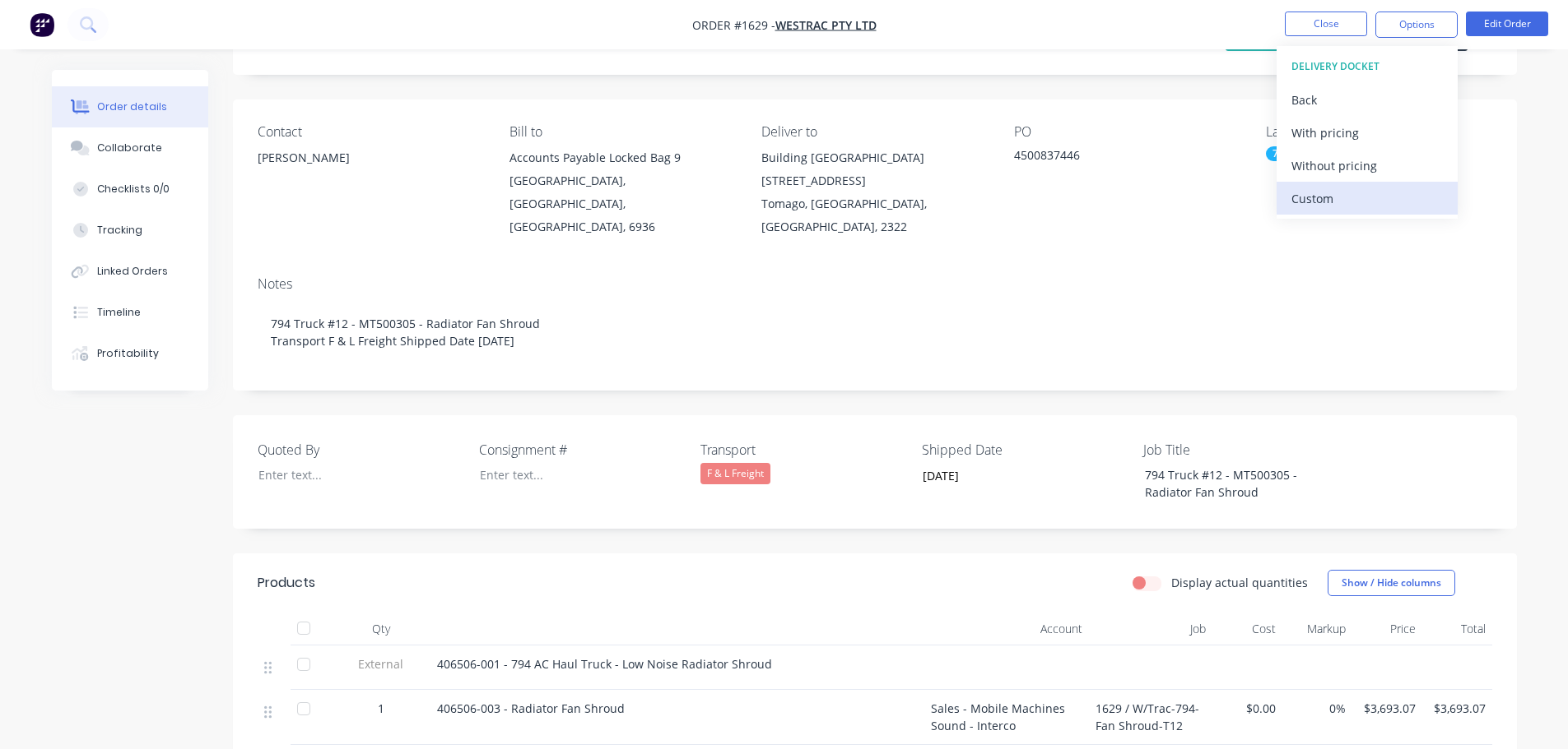
click at [1336, 201] on div "Custom" at bounding box center [1367, 198] width 151 height 24
click at [1339, 162] on div "Without pricing" at bounding box center [1367, 165] width 151 height 24
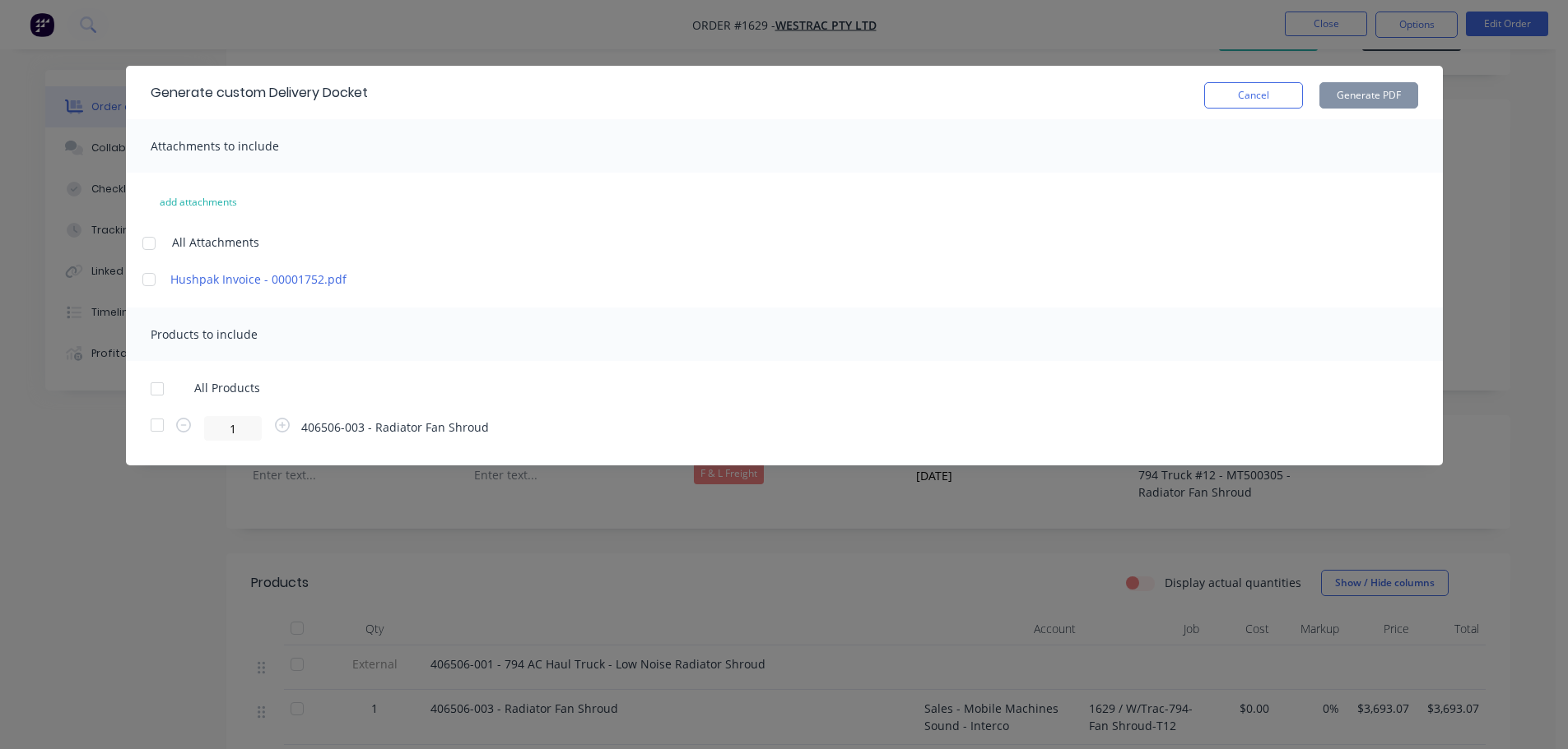
click at [164, 389] on div at bounding box center [158, 389] width 33 height 33
click at [1388, 92] on button "Generate PDF" at bounding box center [1368, 95] width 99 height 26
click at [1227, 100] on button "Cancel" at bounding box center [1253, 95] width 99 height 26
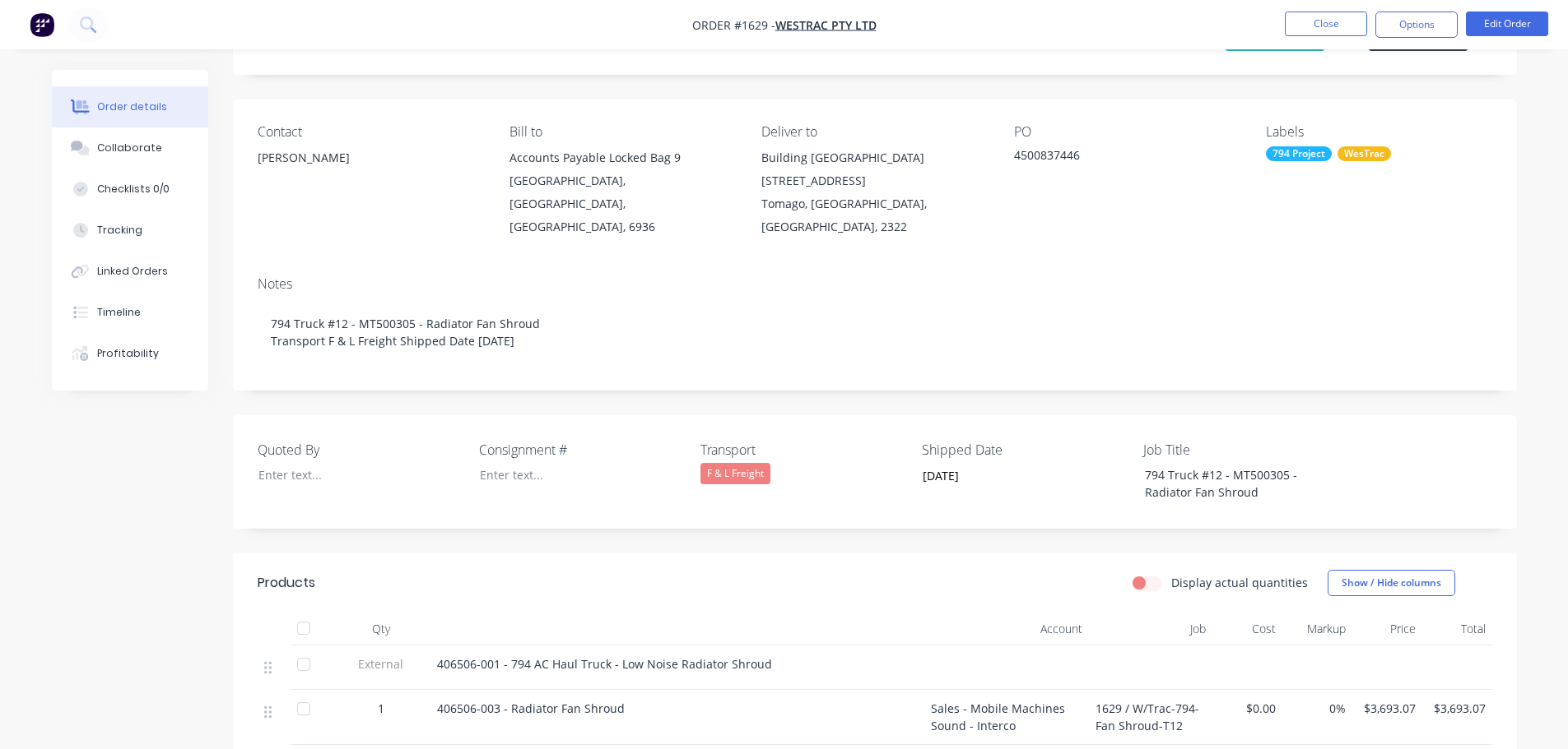
click at [308, 612] on div at bounding box center [304, 628] width 33 height 33
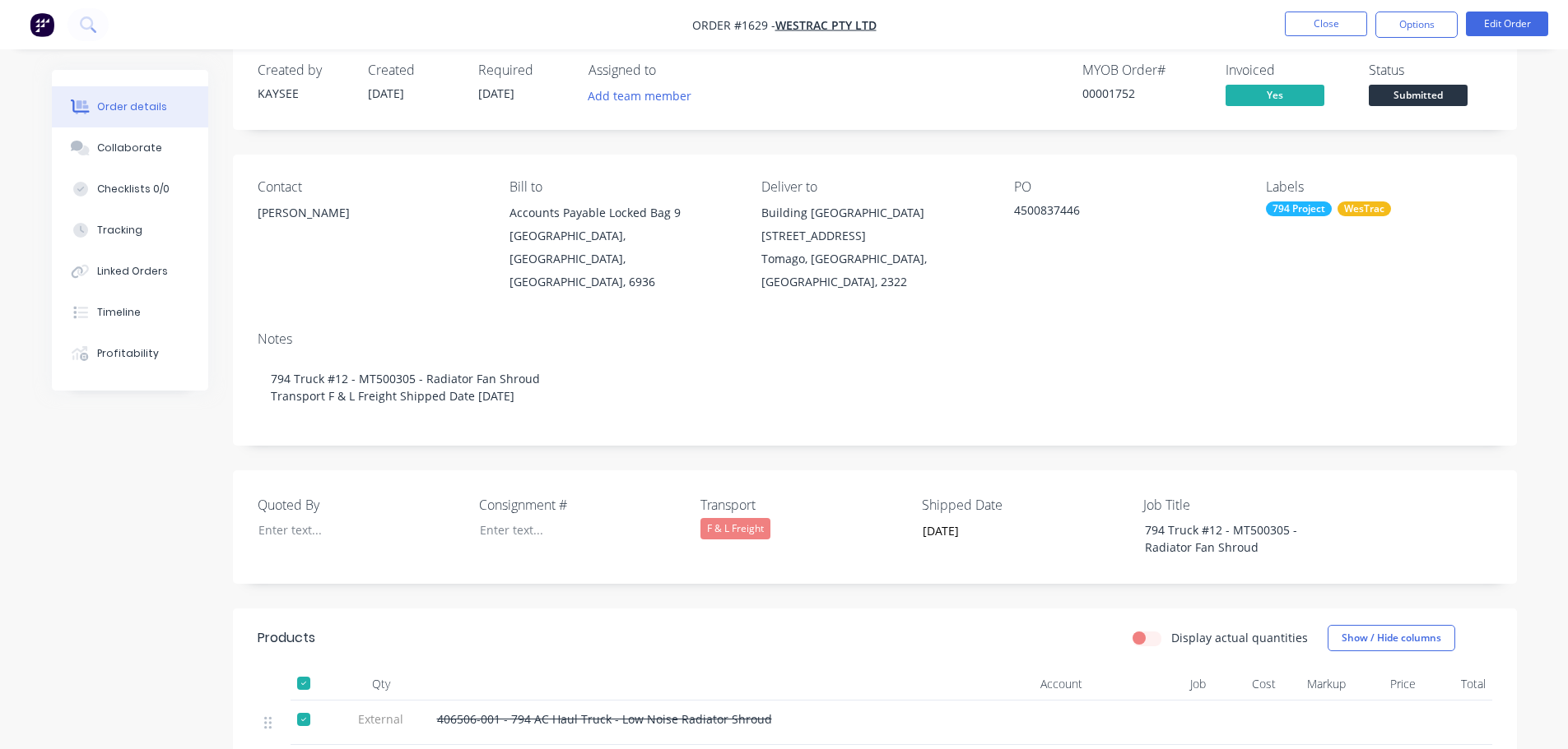
scroll to position [0, 0]
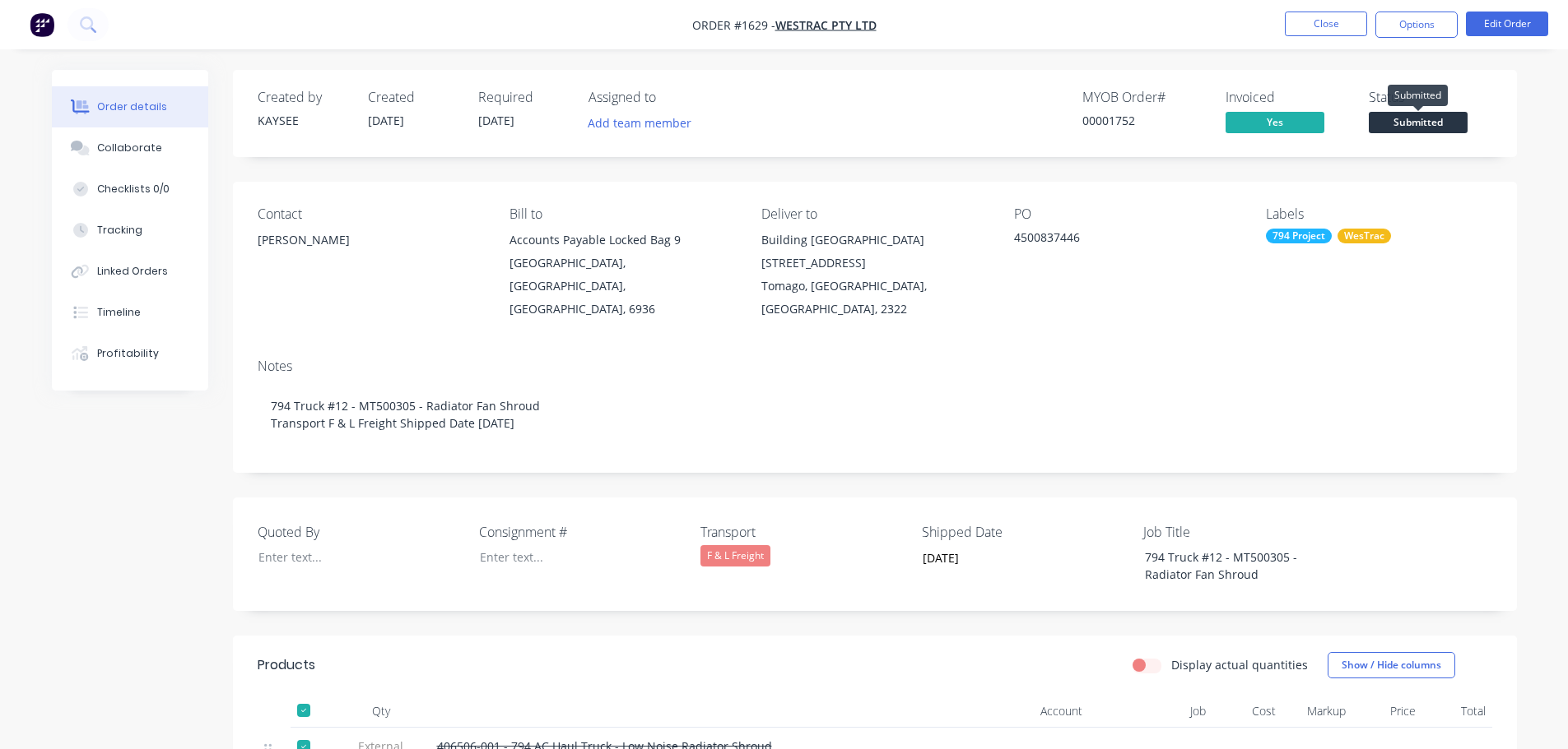
click at [1415, 124] on span "Submitted" at bounding box center [1417, 122] width 99 height 20
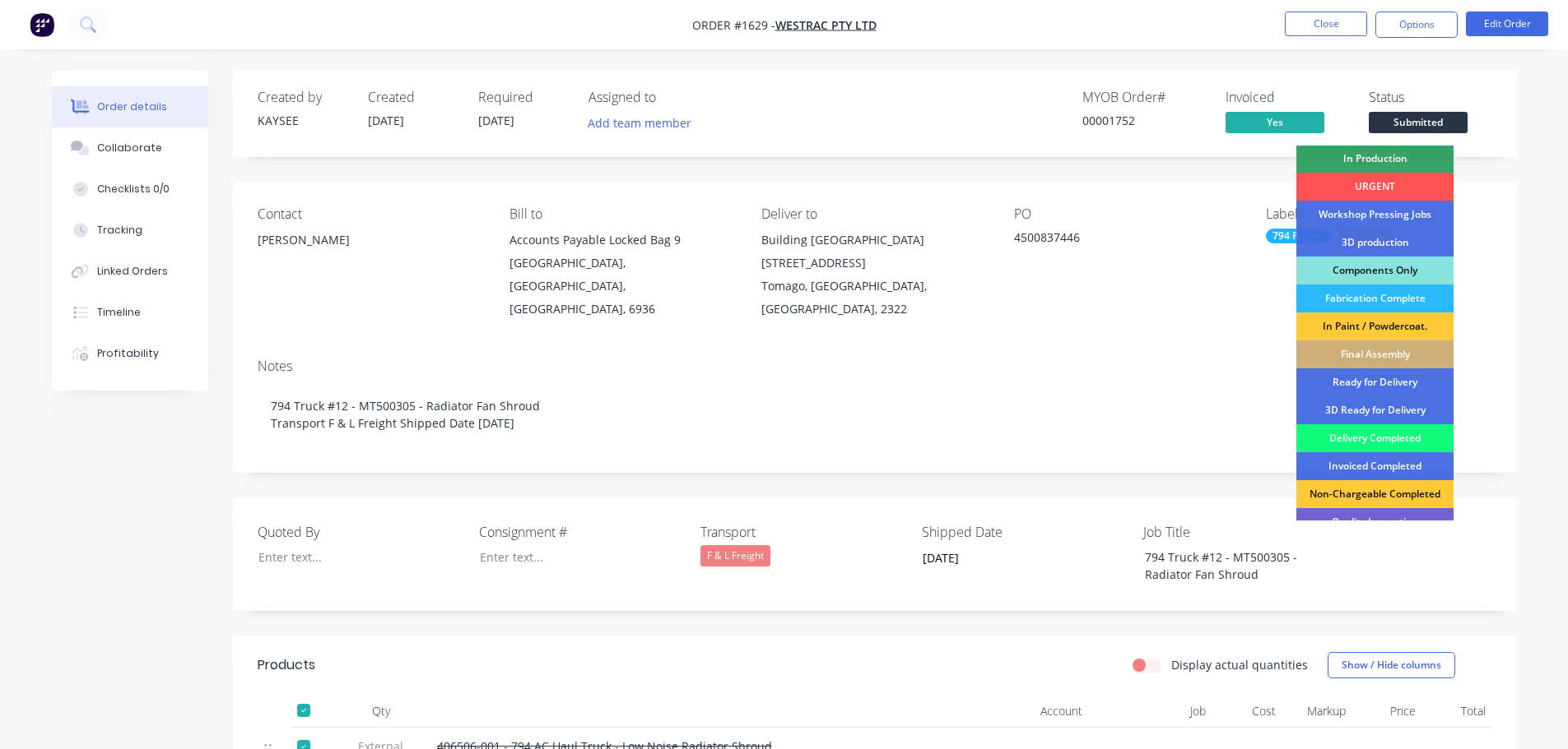
scroll to position [164, 0]
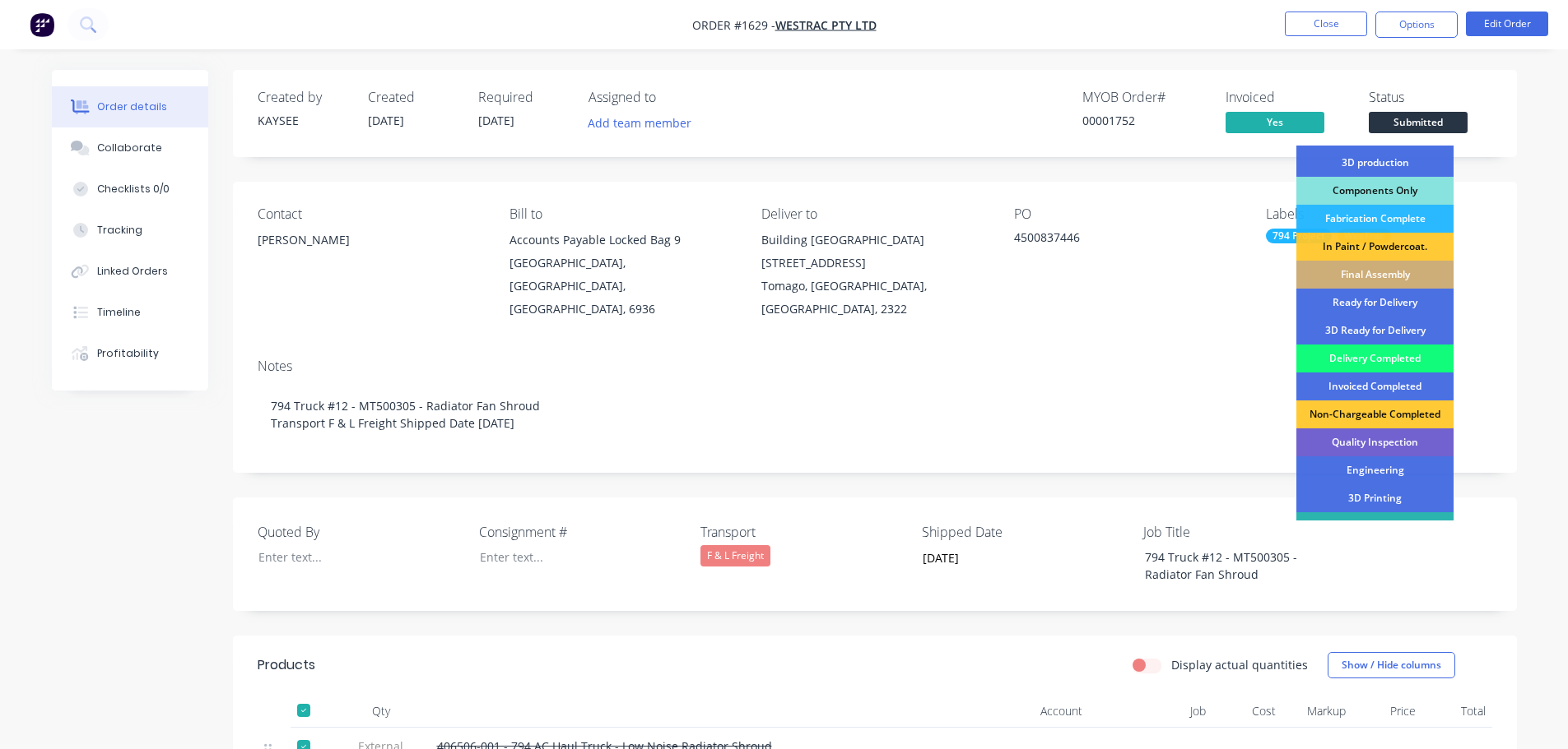
click at [1371, 356] on div "Delivery Completed" at bounding box center [1375, 359] width 158 height 28
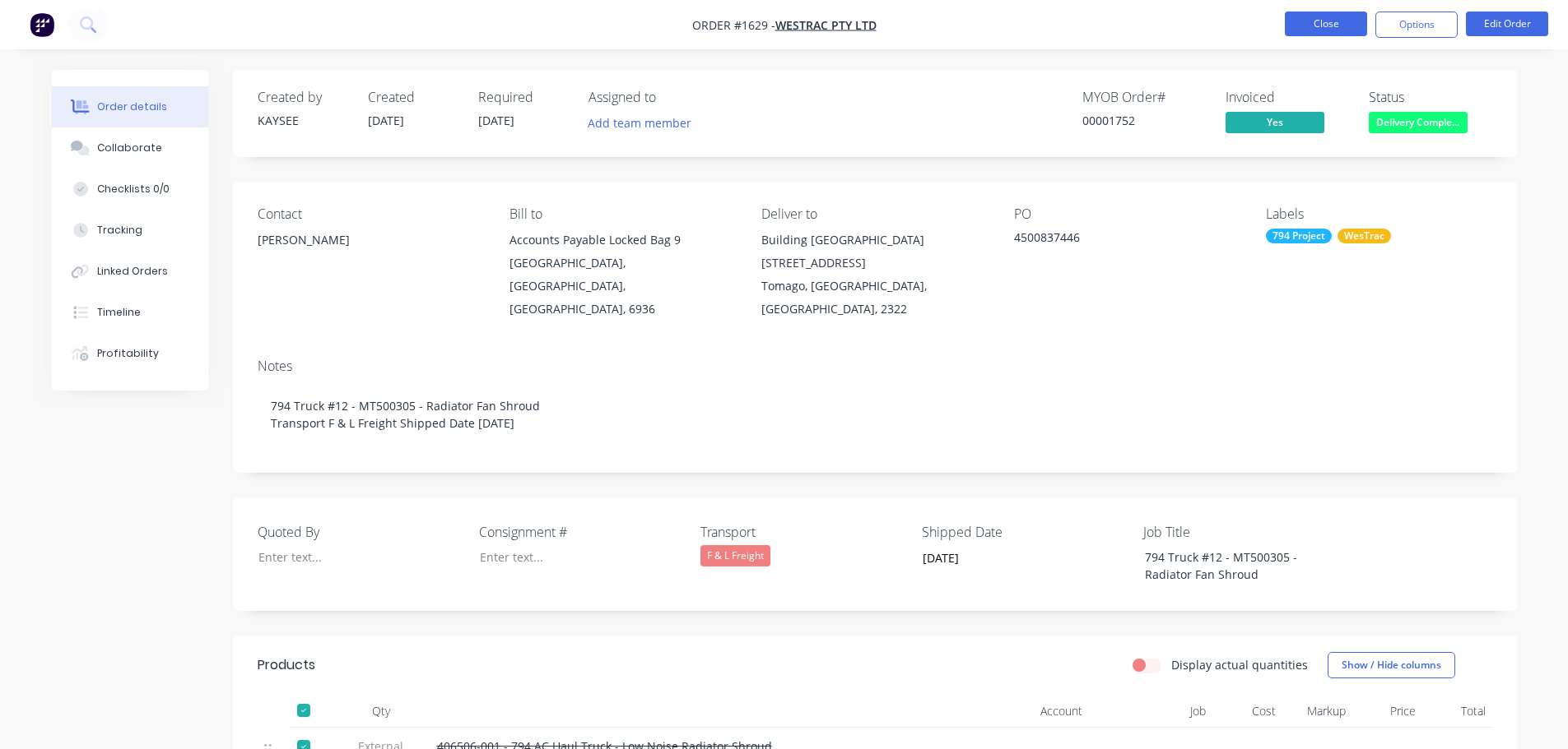
click at [1306, 34] on button "Close" at bounding box center [1325, 24] width 82 height 24
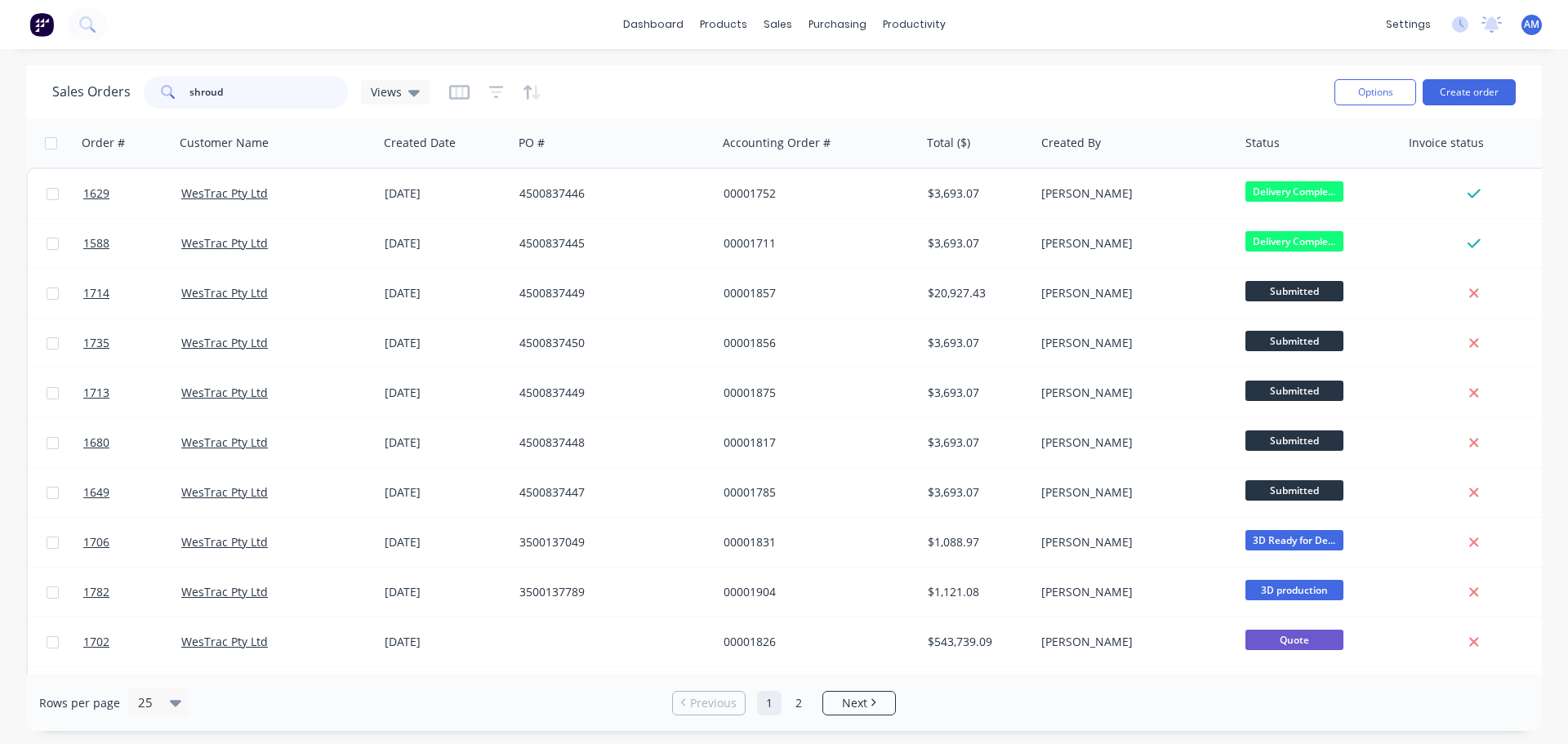
drag, startPoint x: 238, startPoint y: 96, endPoint x: 141, endPoint y: 89, distance: 97.3
click at [141, 89] on div "Sales Orders shroud Views" at bounding box center [241, 92] width 377 height 33
type input "1650"
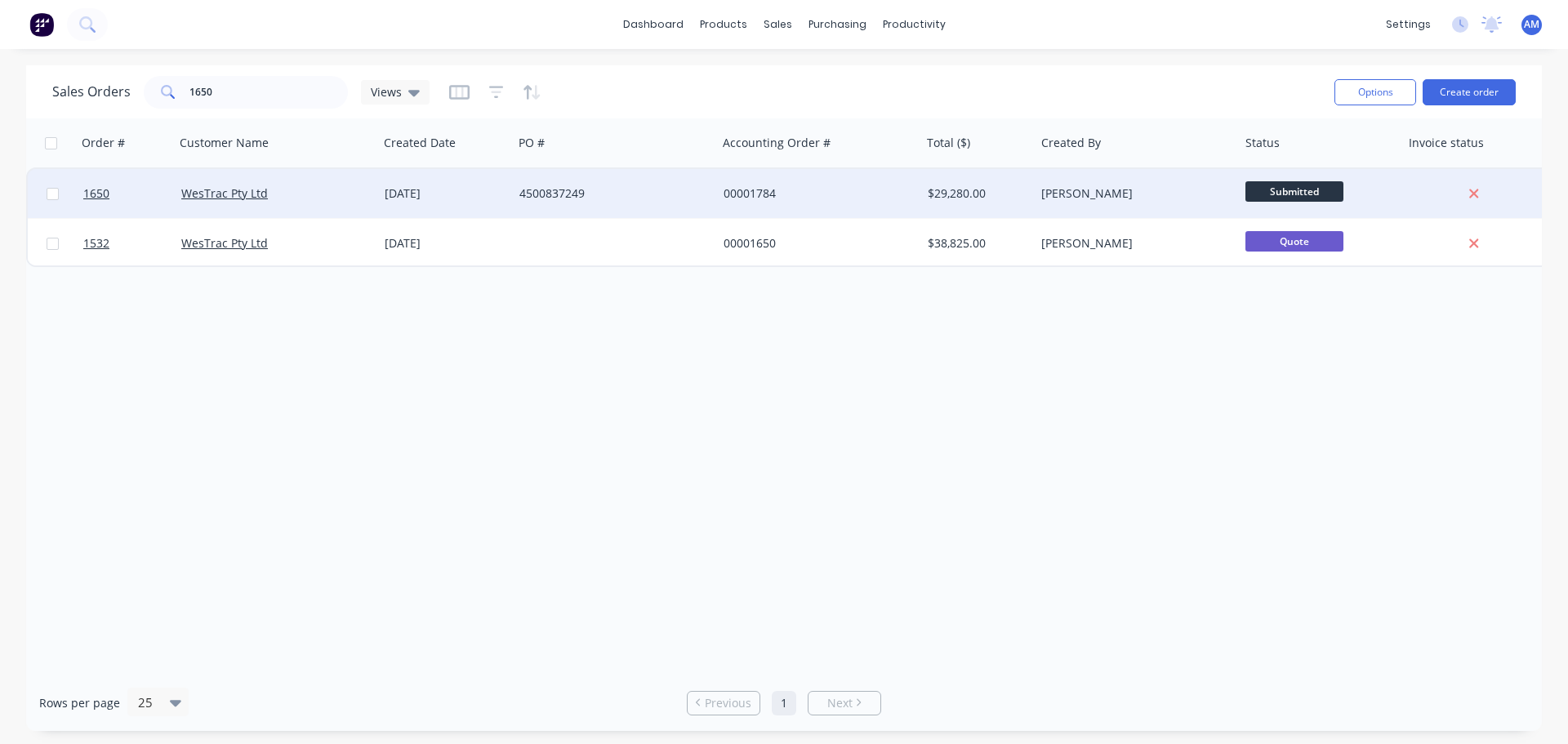
click at [738, 191] on div "00001784" at bounding box center [814, 193] width 182 height 17
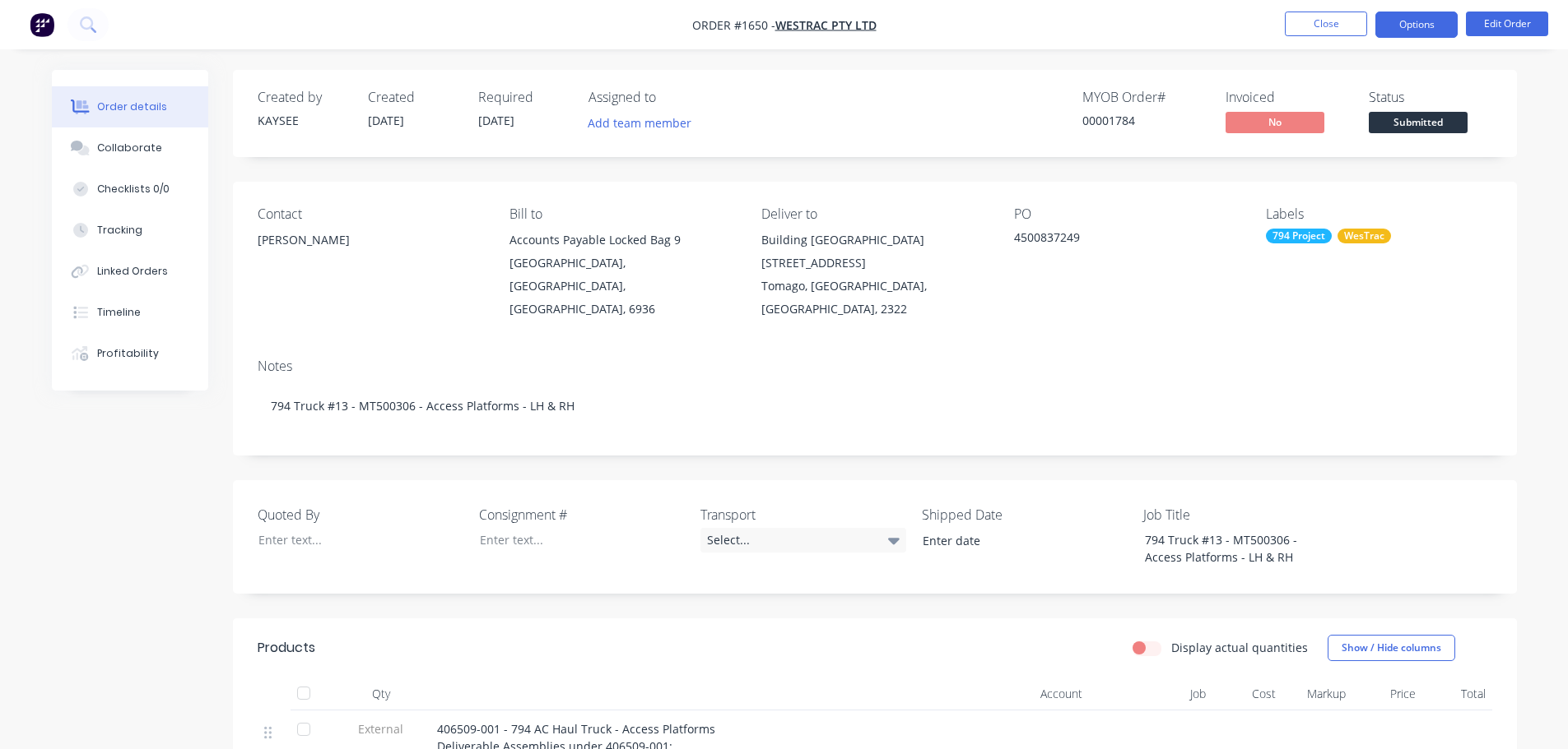
click at [1416, 29] on button "Options" at bounding box center [1417, 24] width 82 height 26
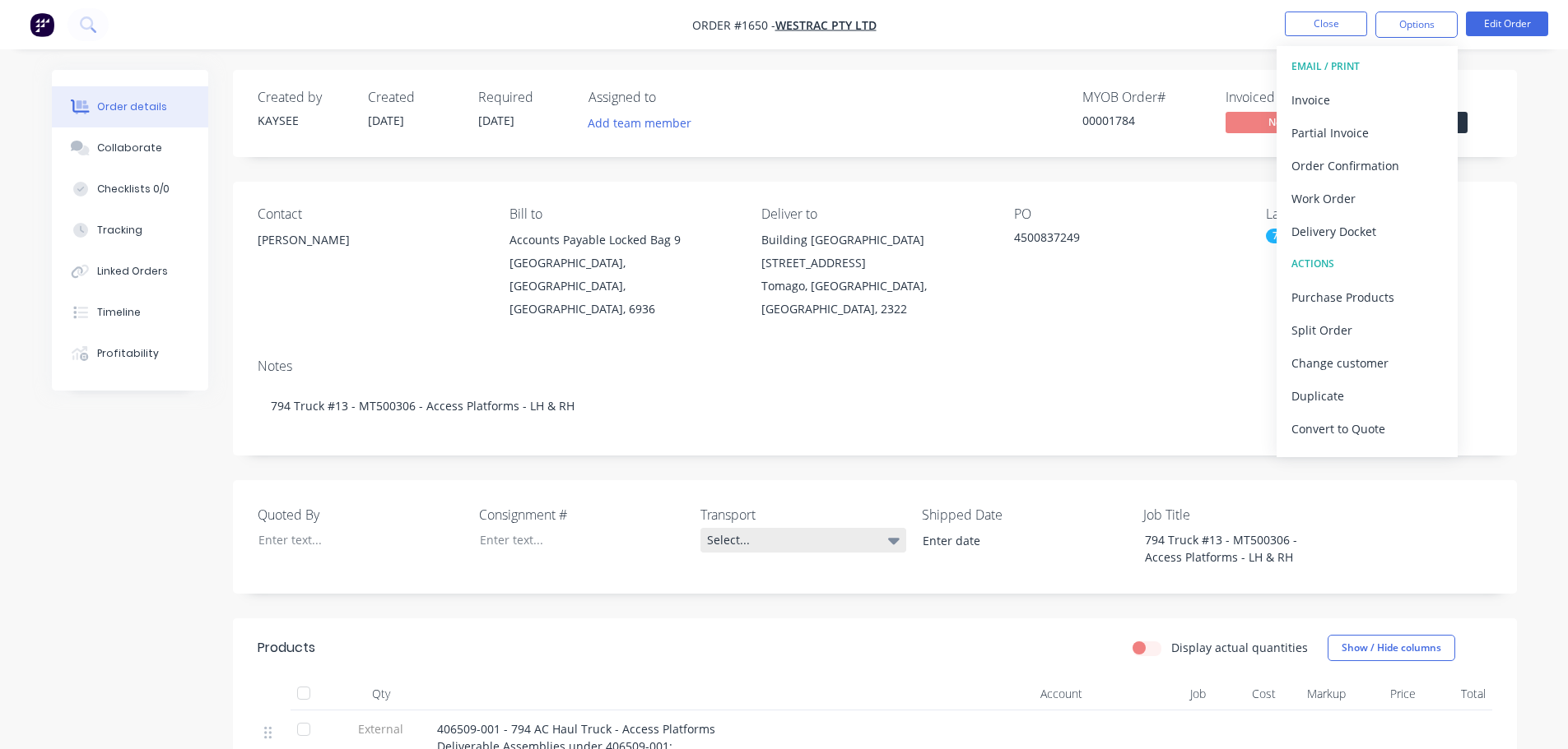
click at [721, 528] on div "Select..." at bounding box center [803, 540] width 206 height 24
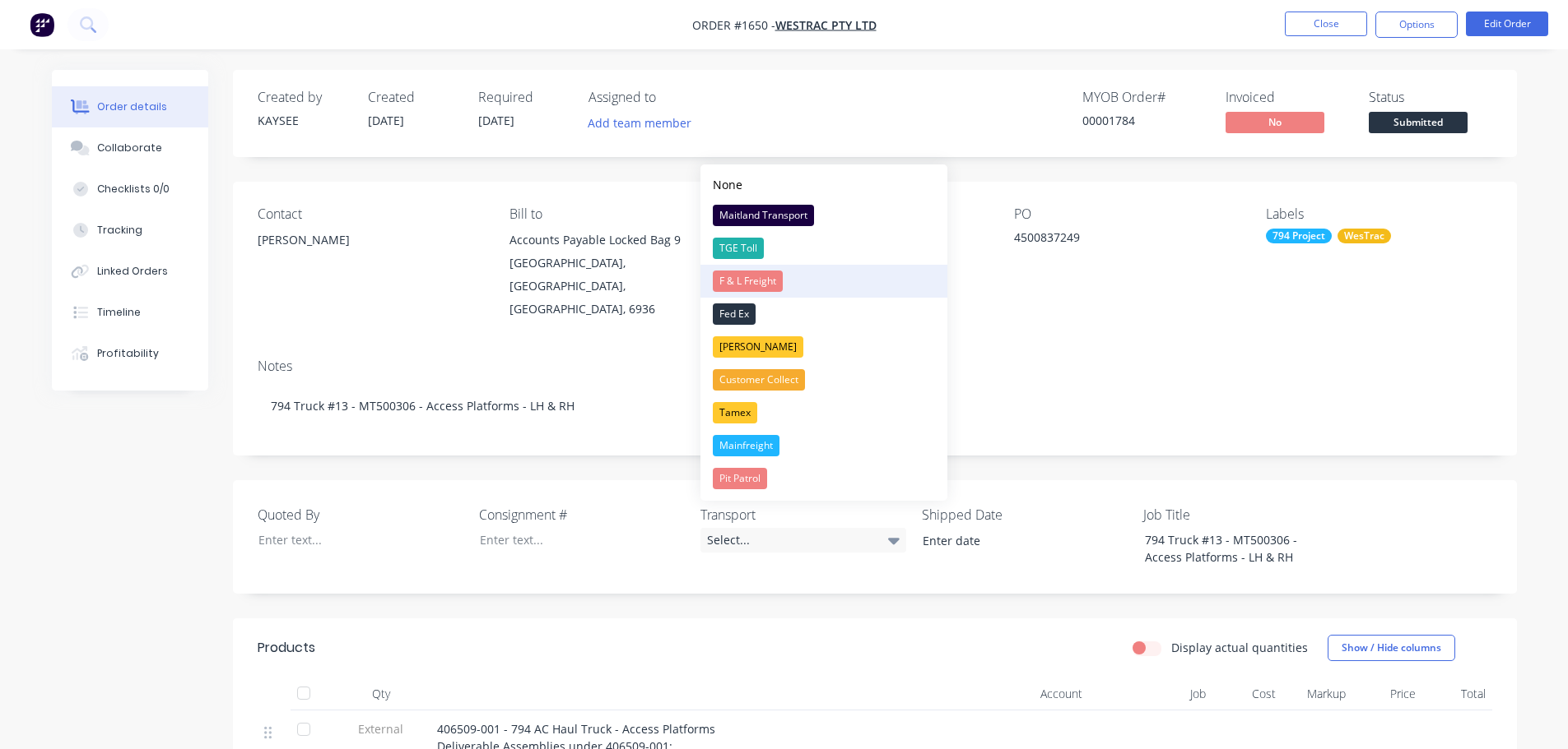
click at [769, 281] on div "F & L Freight" at bounding box center [748, 281] width 70 height 21
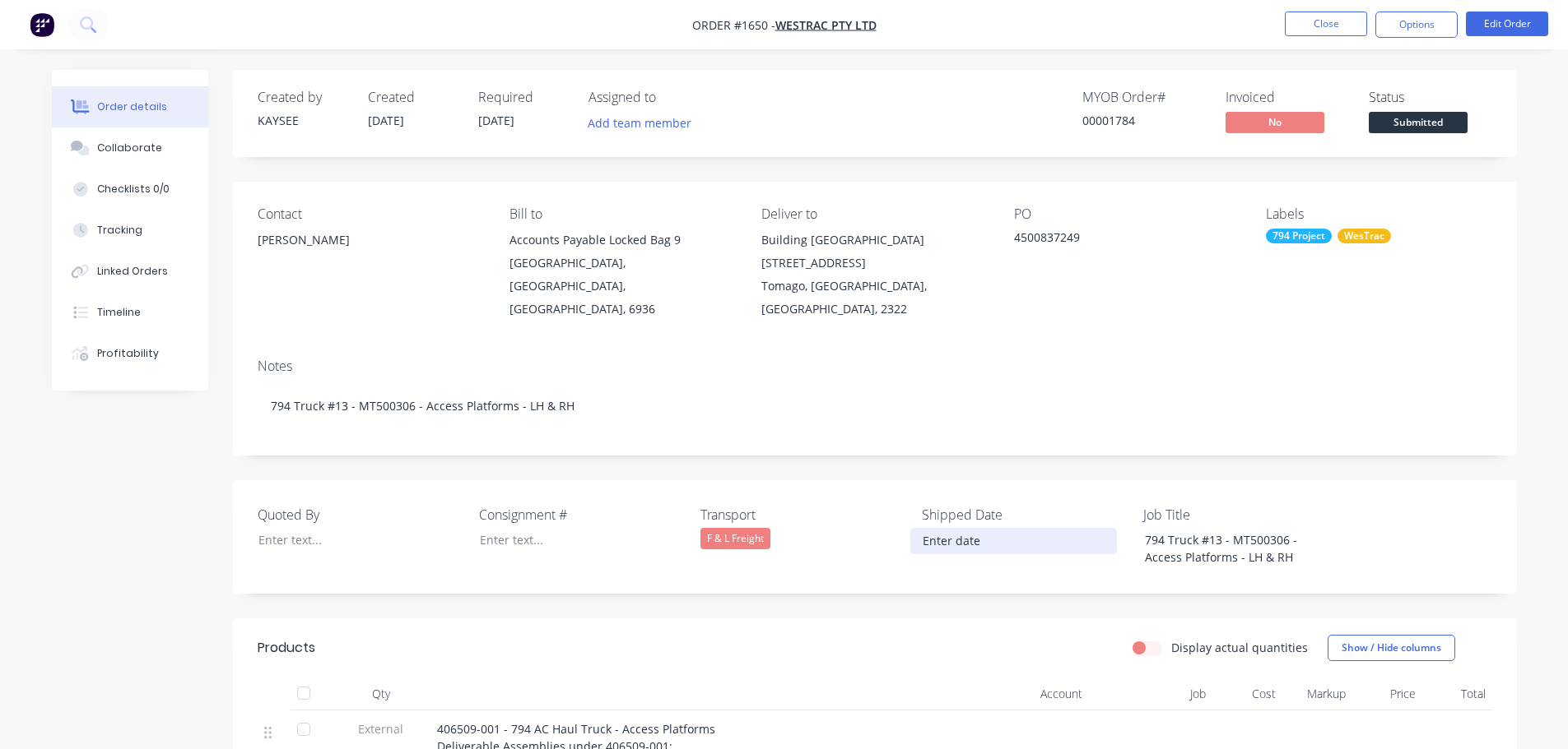
click at [943, 528] on input at bounding box center [1014, 541] width 205 height 24
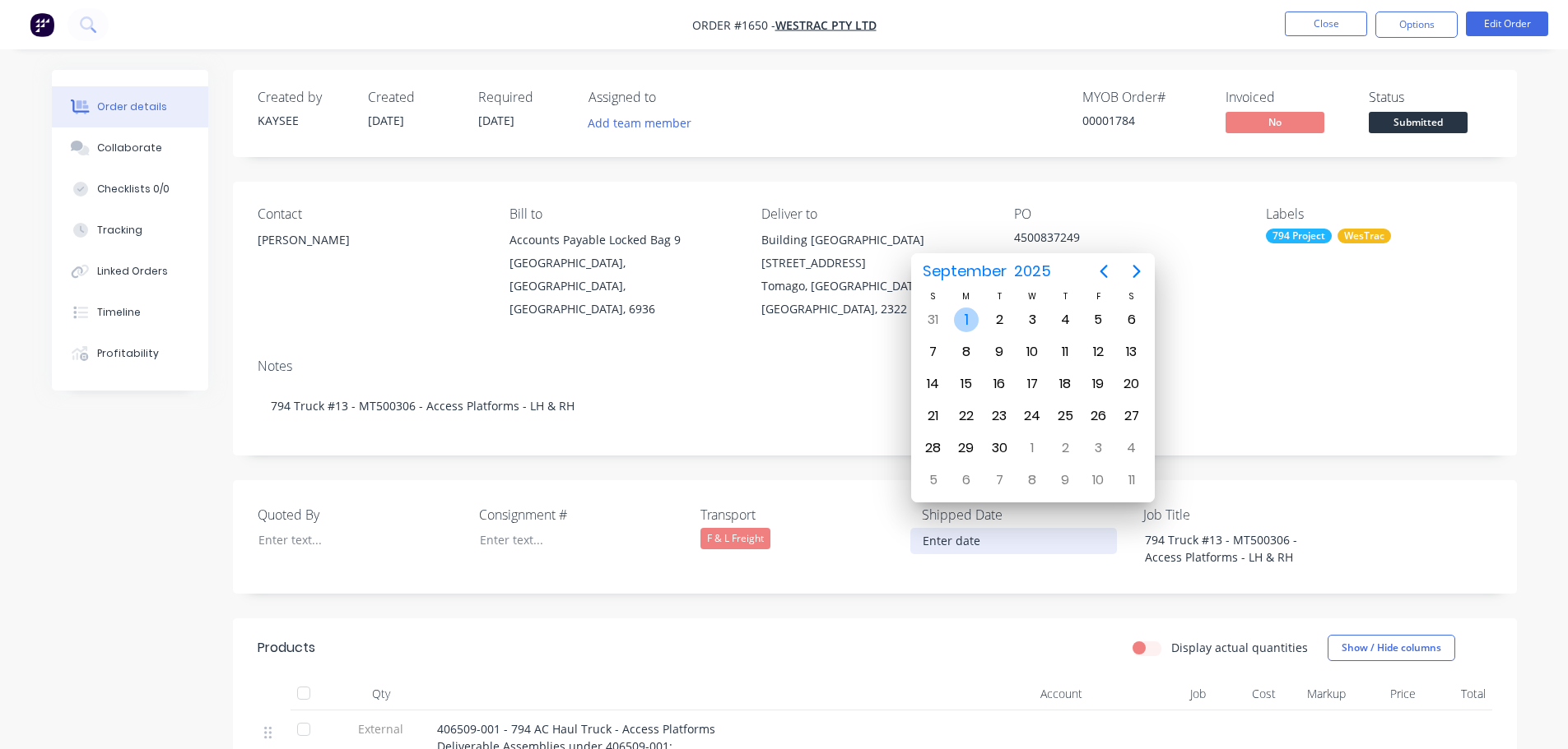
click at [968, 312] on div "1" at bounding box center [966, 320] width 25 height 24
type input "[DATE]"
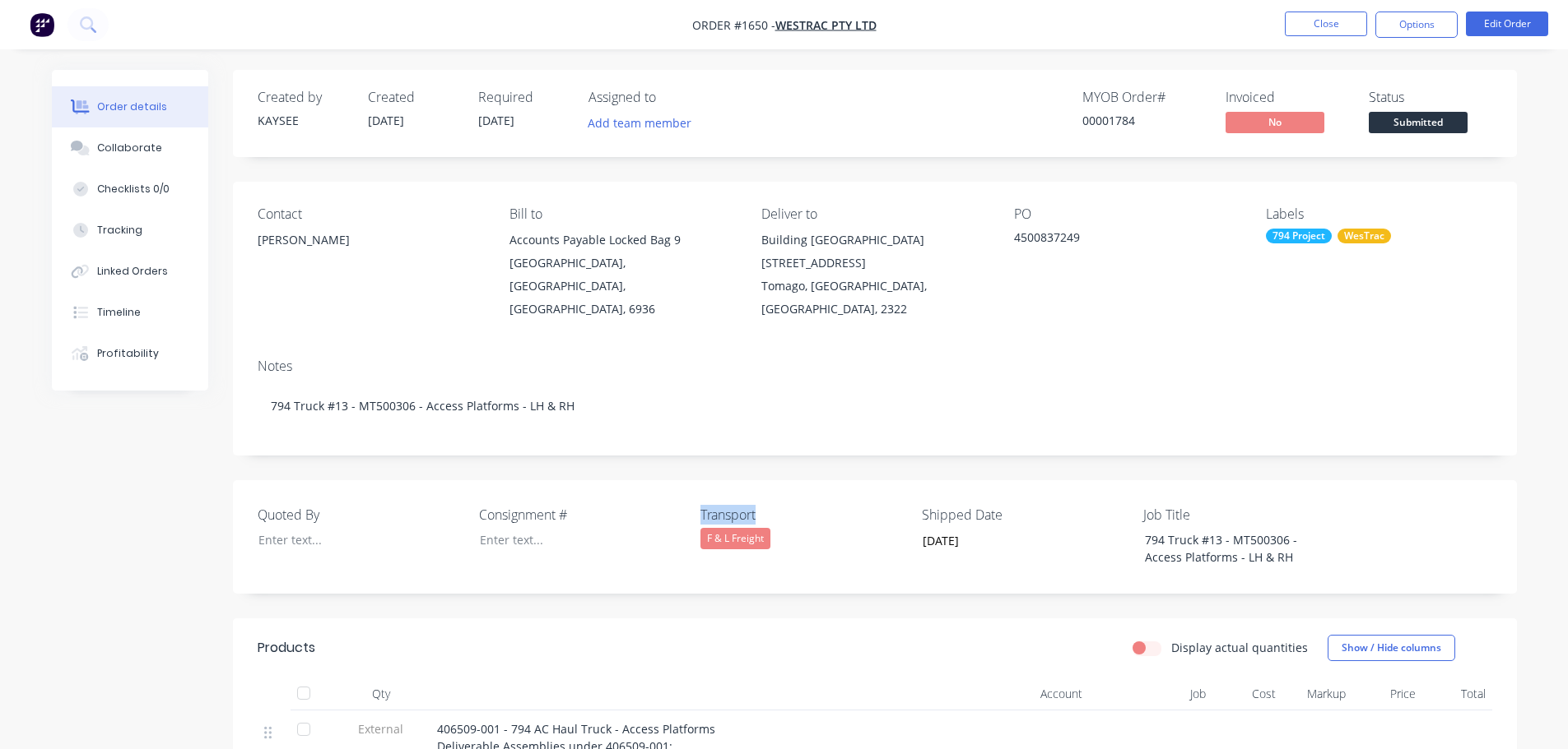
drag, startPoint x: 767, startPoint y: 490, endPoint x: 699, endPoint y: 489, distance: 68.0
click at [699, 489] on div "Quoted By Consignment # Transport F & L Freight Shipped Date [DATE] Job Title 7…" at bounding box center [875, 537] width 1283 height 114
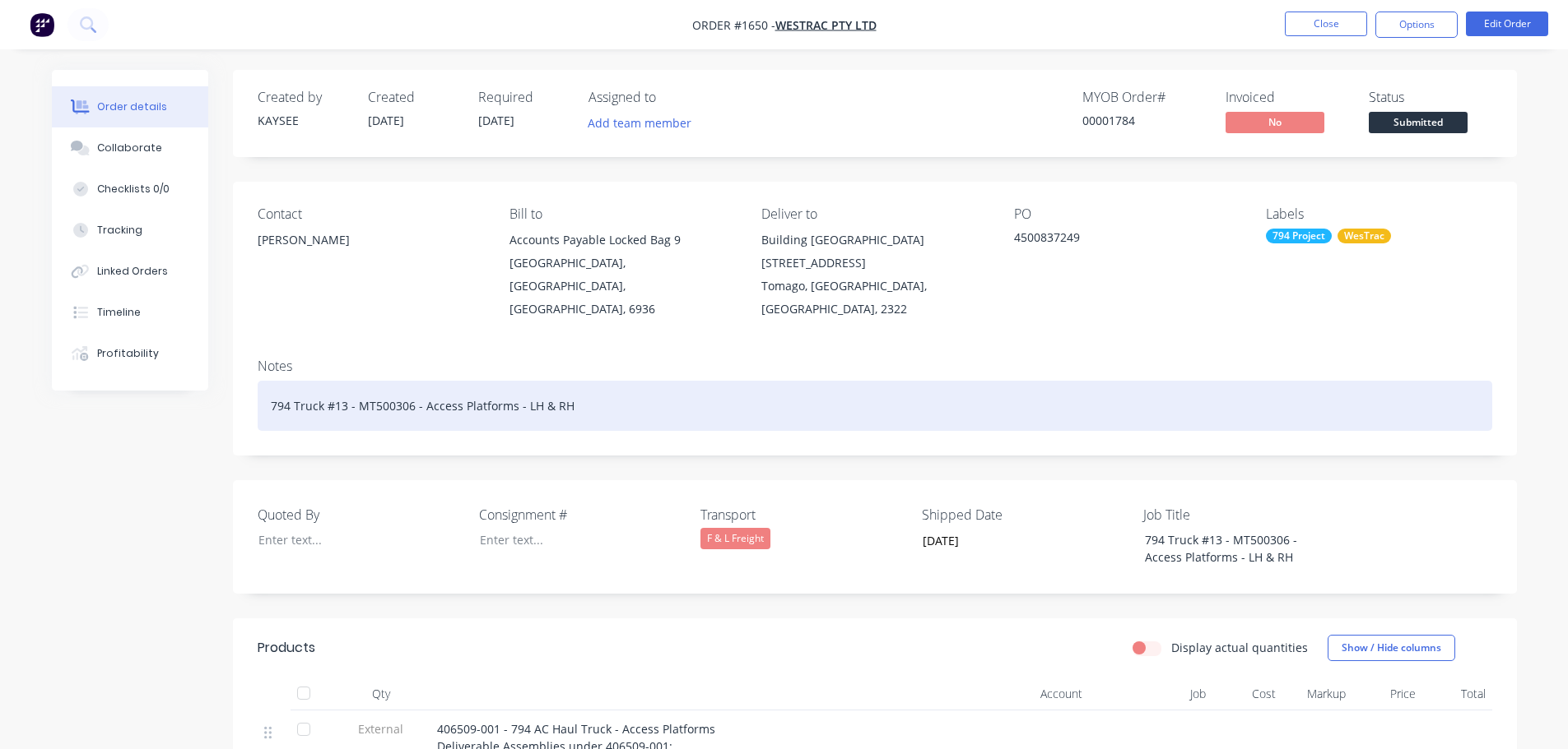
click at [580, 383] on div "794 Truck #13 - MT500306 - Access Platforms - LH & RH" at bounding box center [875, 405] width 1234 height 50
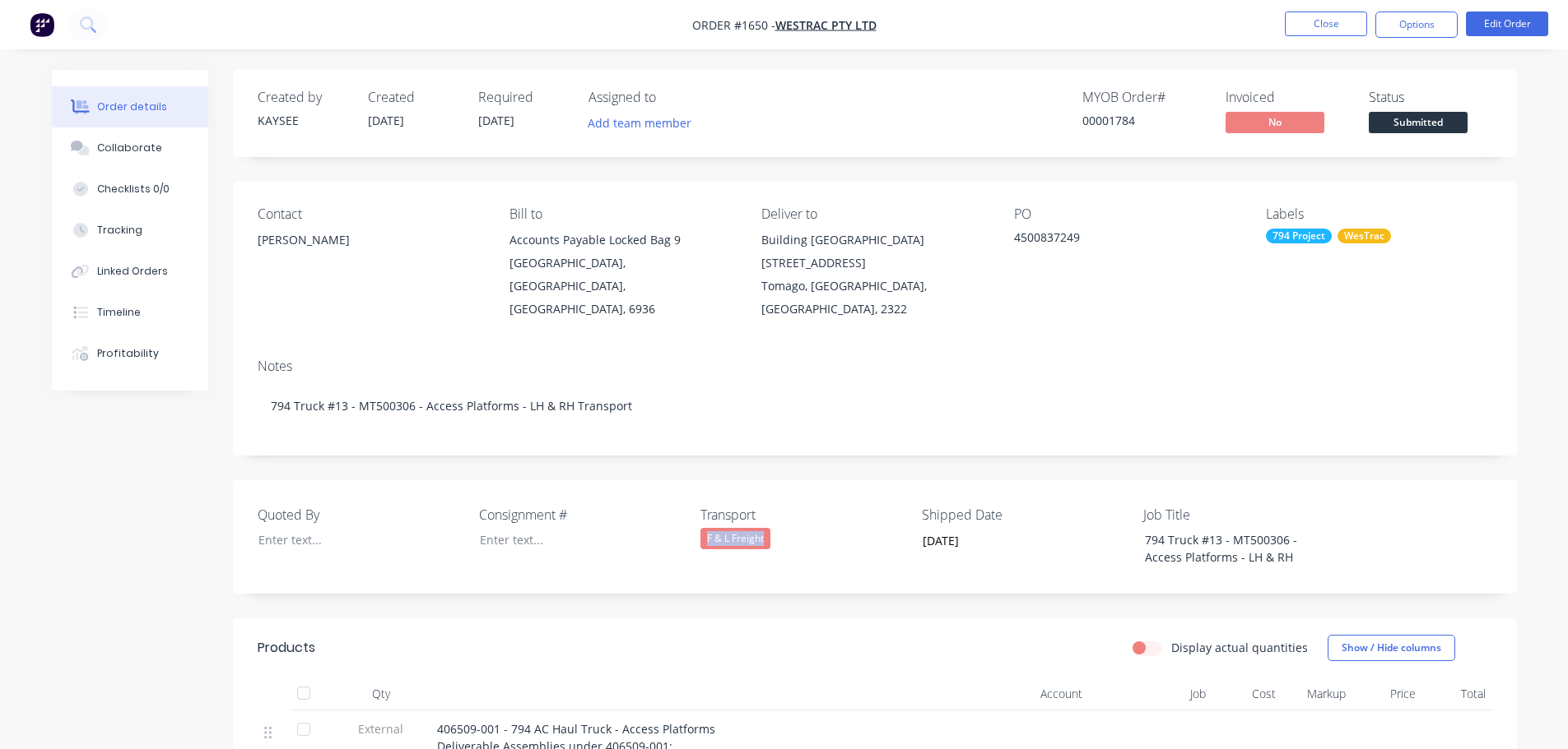
drag, startPoint x: 791, startPoint y: 516, endPoint x: 697, endPoint y: 516, distance: 94.0
click at [697, 516] on div "Quoted By Consignment # Transport F & L Freight Shipped Date [DATE] Job Title 7…" at bounding box center [875, 537] width 1283 height 114
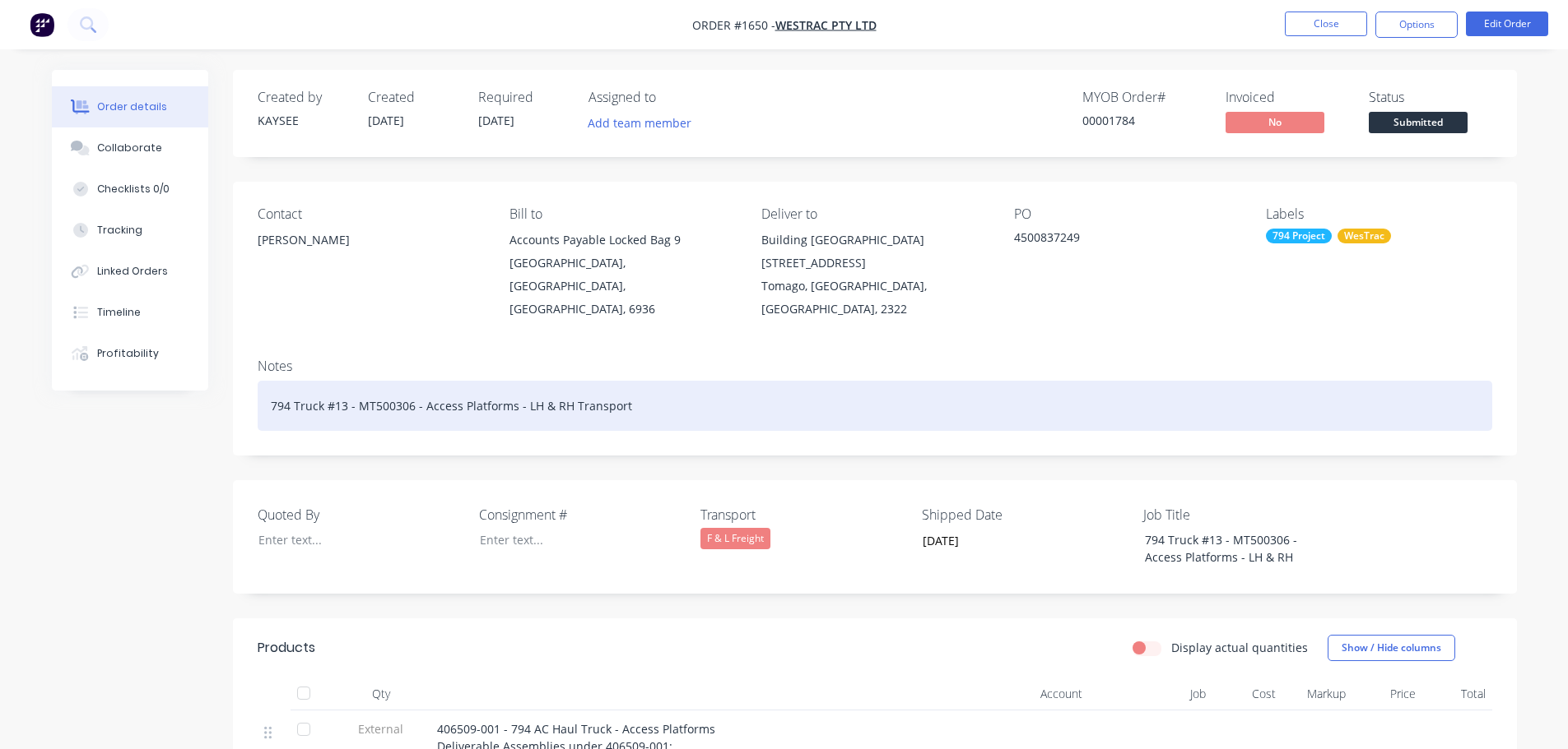
click at [676, 381] on div "794 Truck #13 - MT500306 - Access Platforms - LH & RH Transport" at bounding box center [875, 405] width 1234 height 50
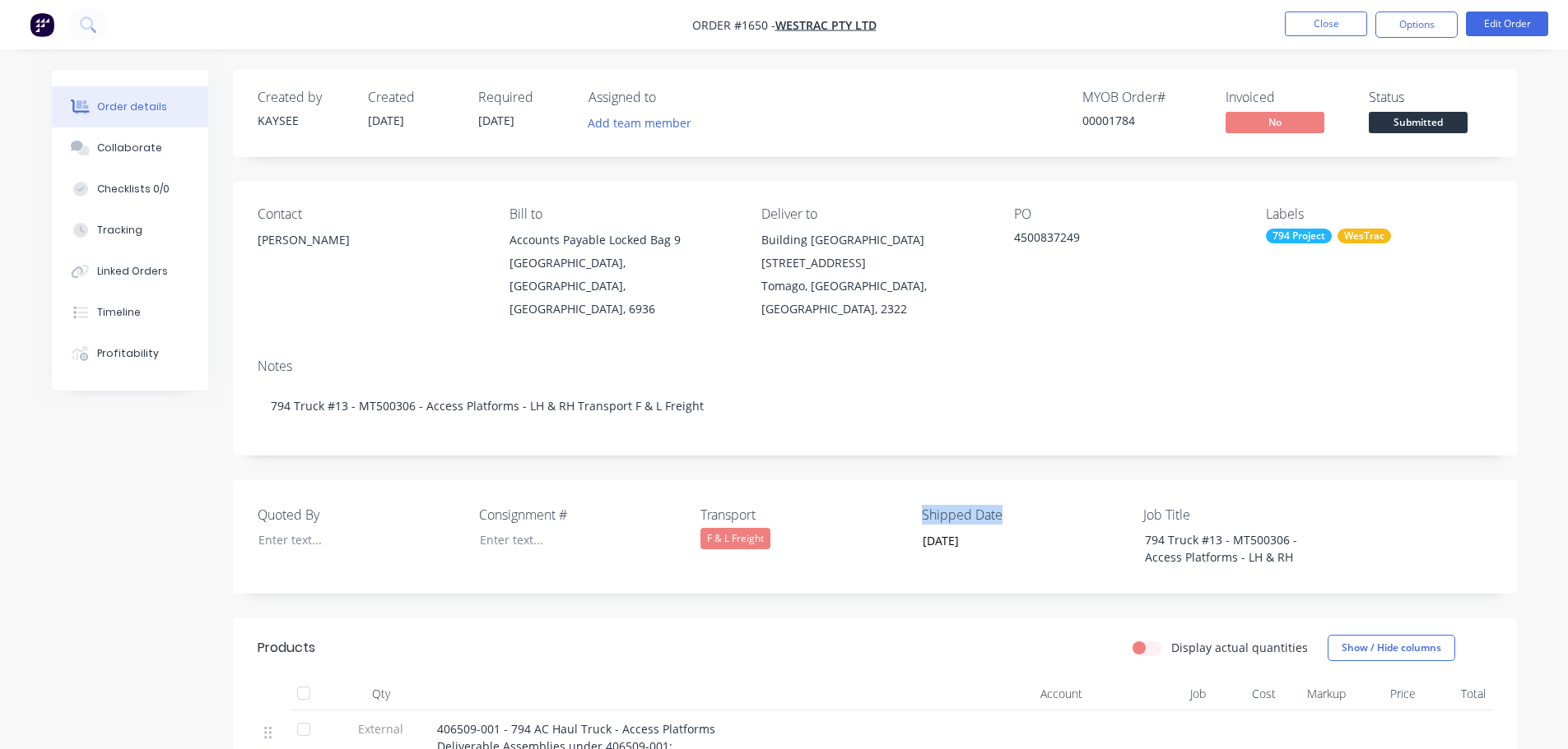
drag, startPoint x: 1008, startPoint y: 489, endPoint x: 918, endPoint y: 487, distance: 90.0
click at [918, 487] on div "Quoted By Consignment # Transport F & L Freight Shipped Date [DATE] Job Title 7…" at bounding box center [875, 537] width 1283 height 114
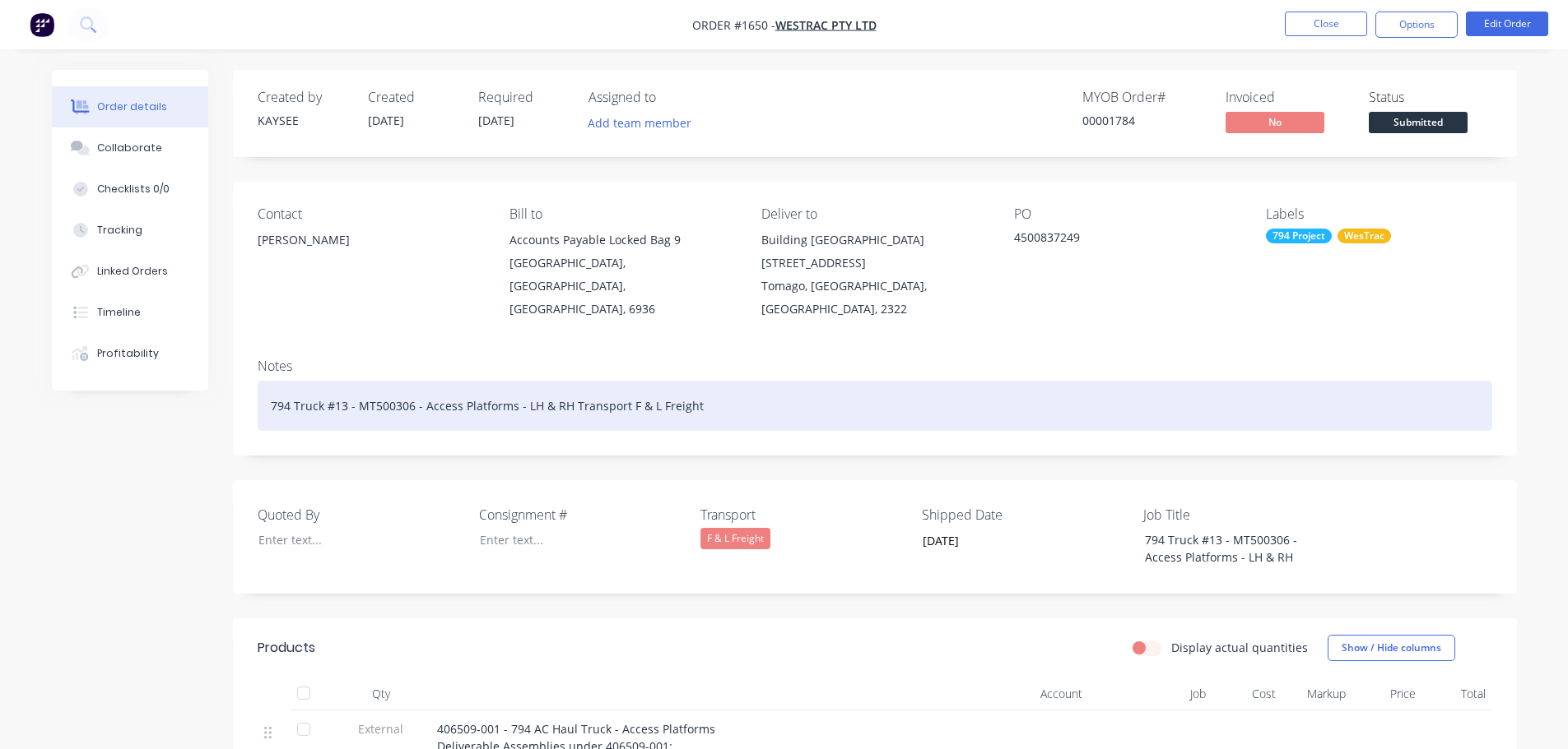
drag, startPoint x: 767, startPoint y: 363, endPoint x: 756, endPoint y: 372, distance: 14.2
click at [756, 381] on div "794 Truck #13 - MT500306 - Access Platforms - LH & RH Transport F & L Freight" at bounding box center [875, 405] width 1234 height 50
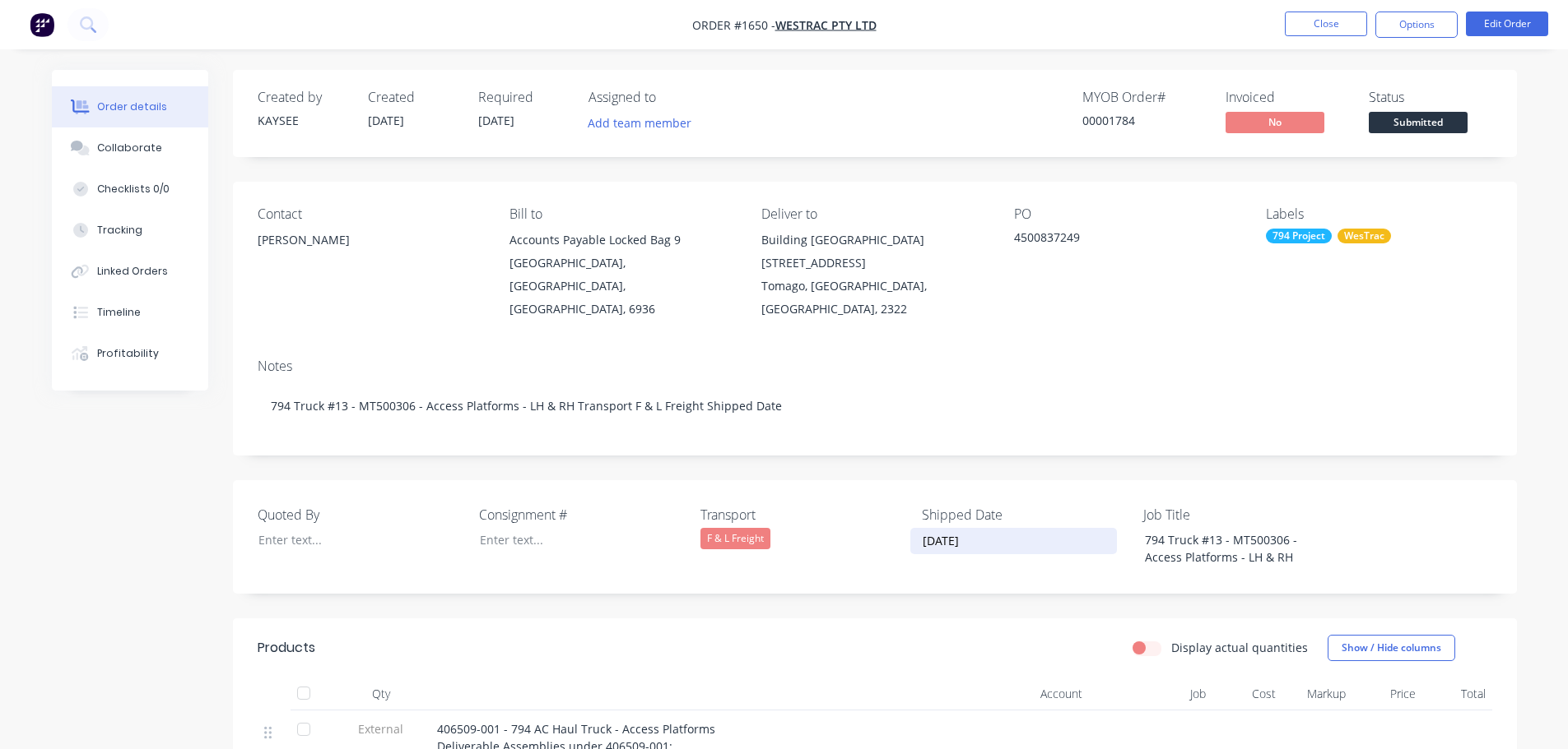
drag, startPoint x: 990, startPoint y: 522, endPoint x: 897, endPoint y: 526, distance: 93.1
click at [897, 526] on div "Quoted By Consignment # Transport F & L Freight Shipped Date [DATE] Job Title 7…" at bounding box center [875, 537] width 1283 height 114
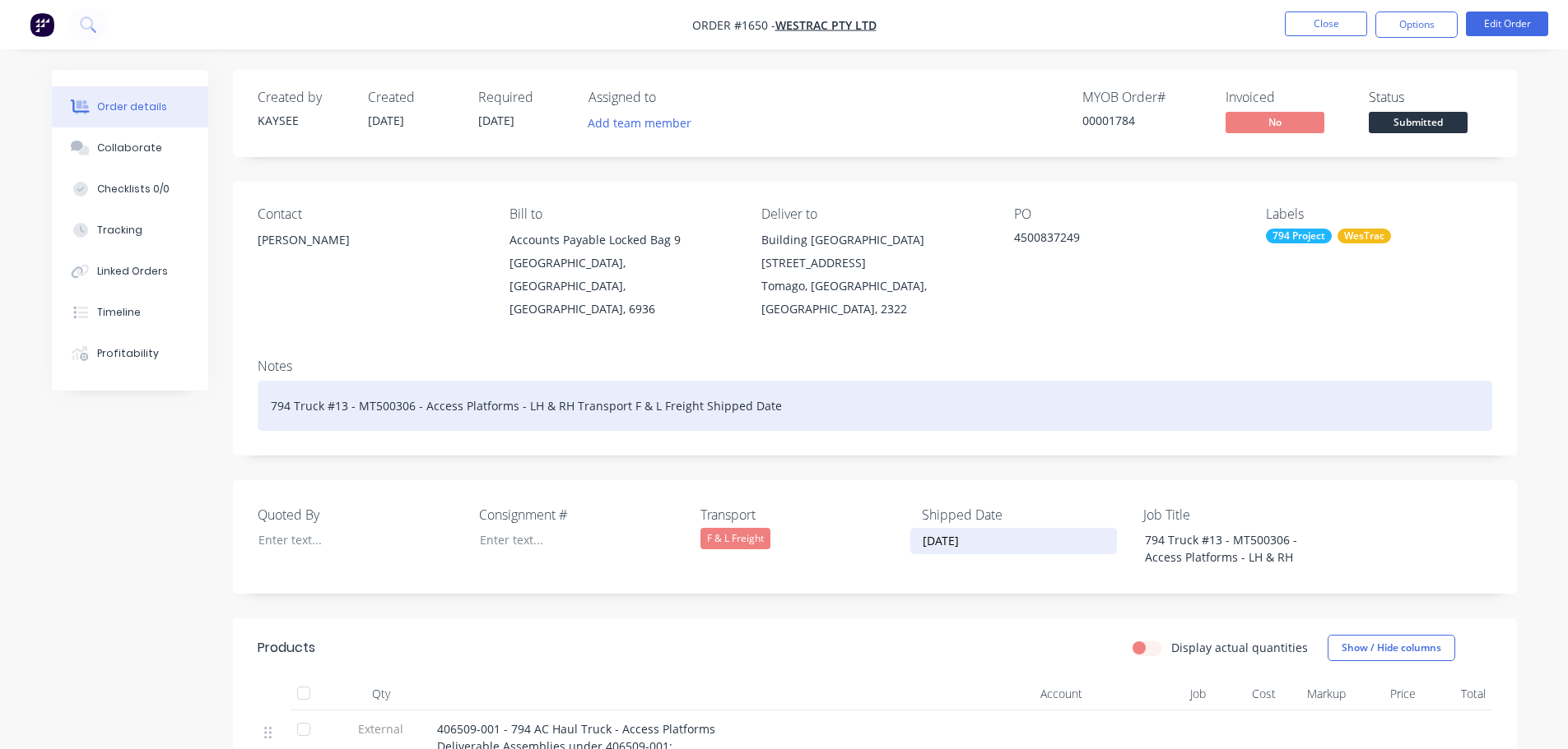
click at [798, 387] on div "794 Truck #13 - MT500306 - Access Platforms - LH & RH Transport F & L Freight S…" at bounding box center [875, 405] width 1234 height 50
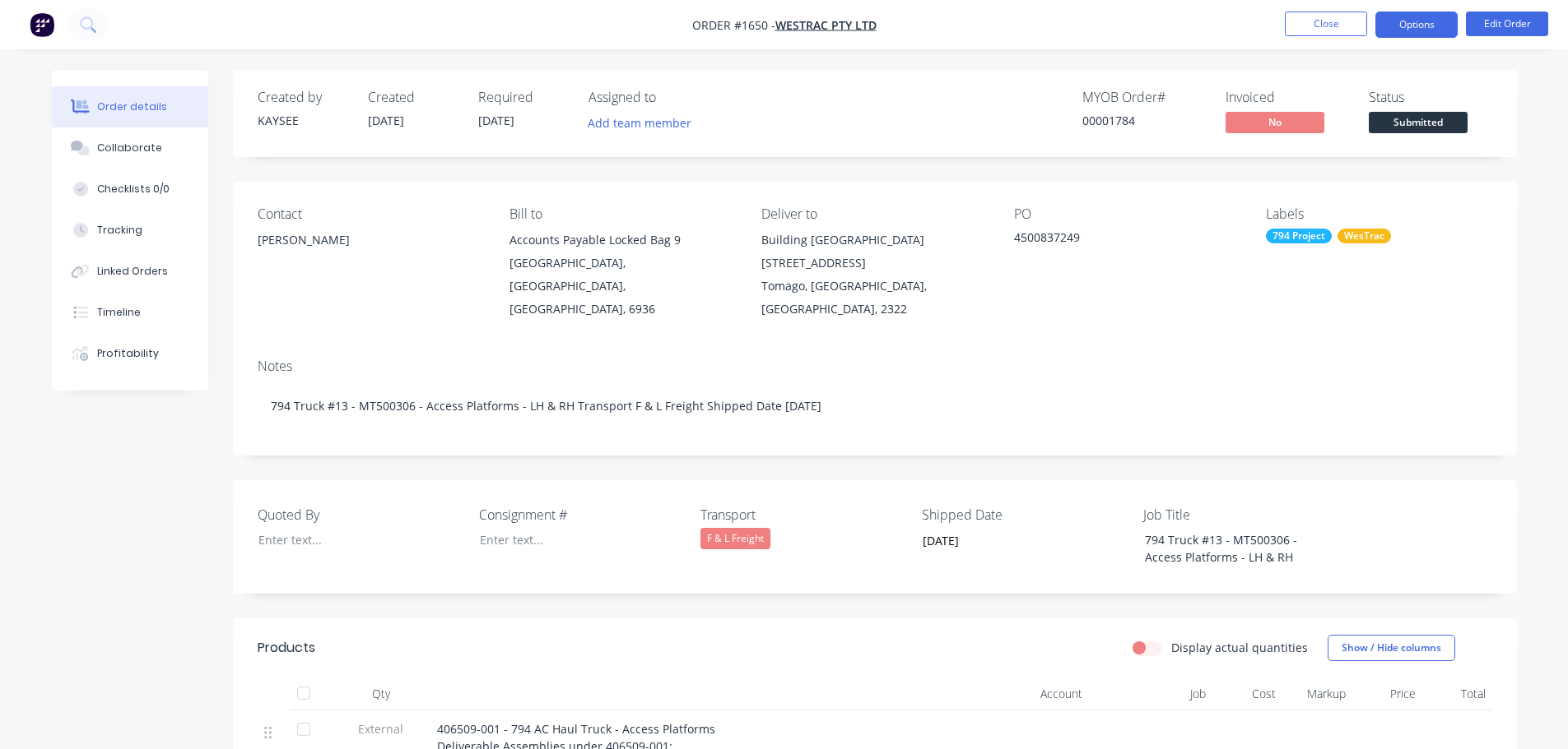
click at [1419, 31] on button "Options" at bounding box center [1417, 24] width 82 height 26
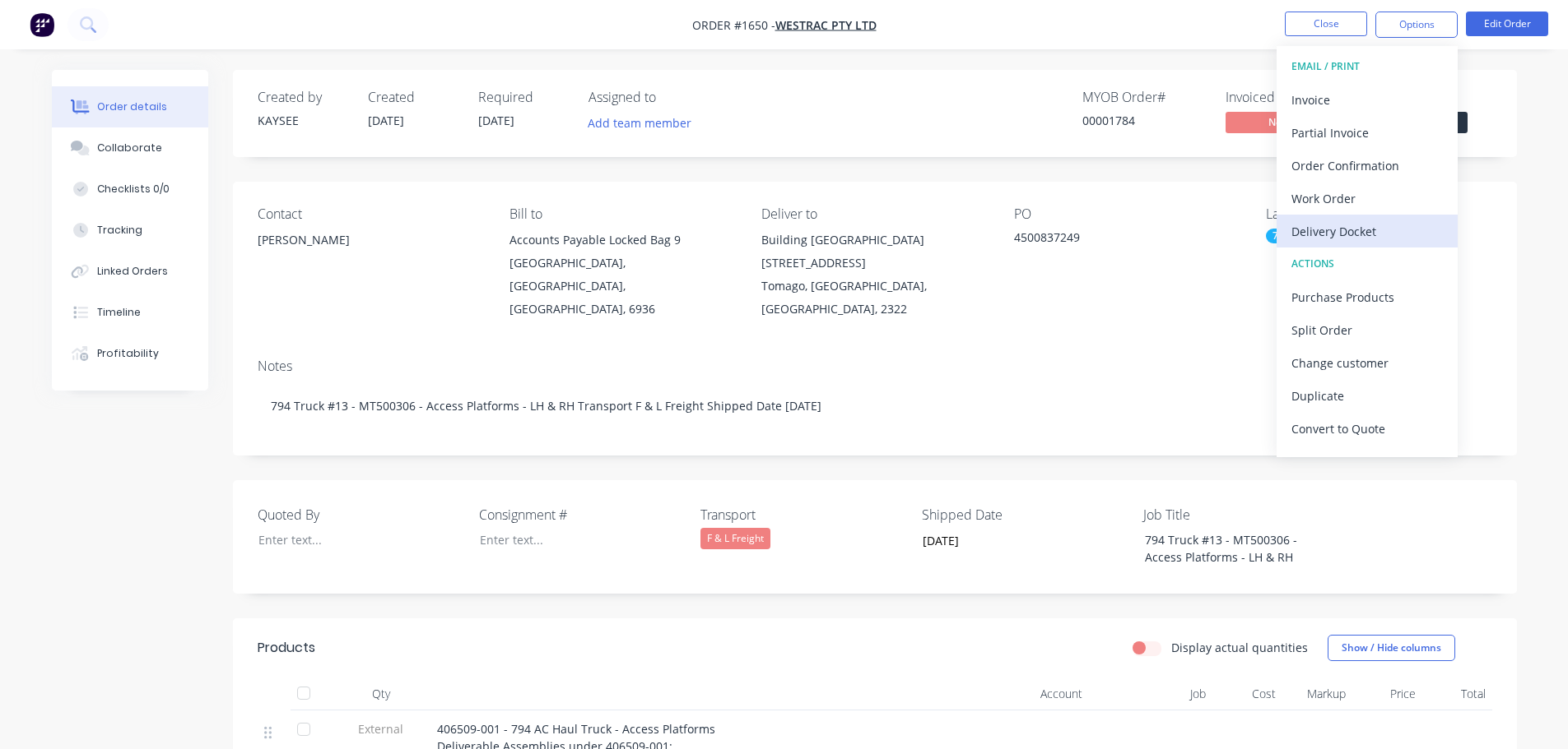
click at [1366, 226] on div "Delivery Docket" at bounding box center [1367, 231] width 151 height 24
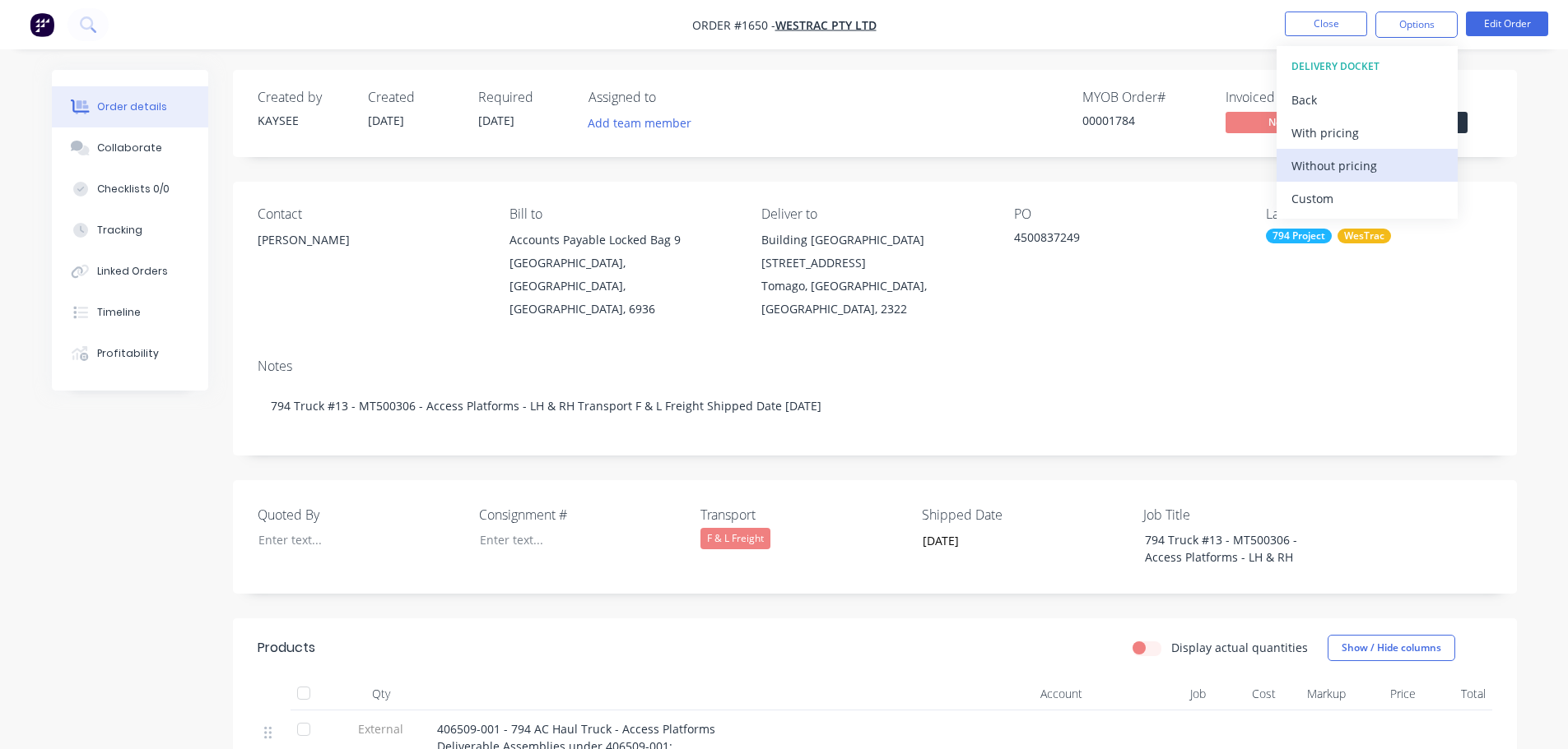
drag, startPoint x: 1348, startPoint y: 192, endPoint x: 1346, endPoint y: 181, distance: 11.2
click at [1347, 192] on div "Custom" at bounding box center [1367, 198] width 151 height 24
click at [1347, 166] on div "Without pricing" at bounding box center [1367, 165] width 151 height 24
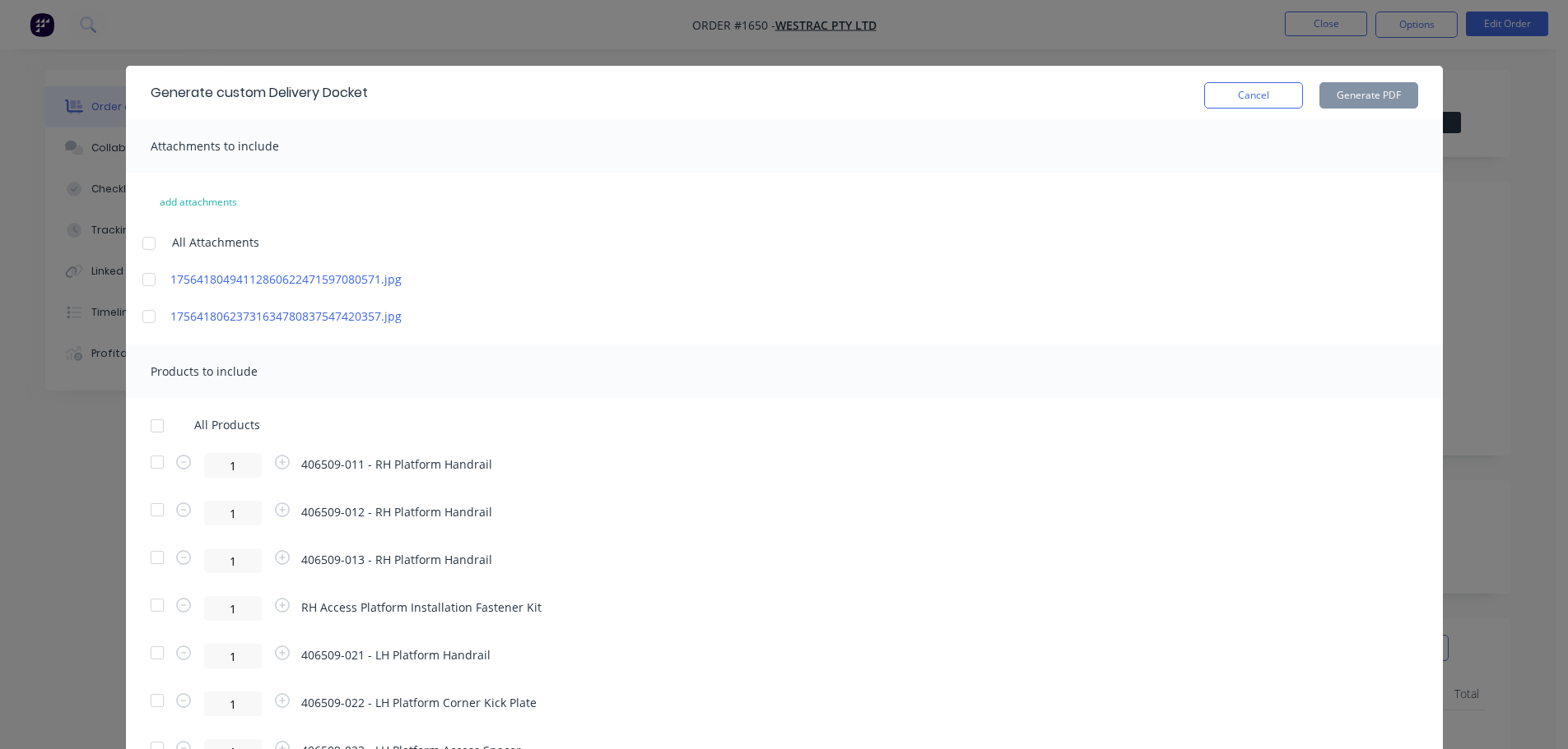
click at [151, 464] on div at bounding box center [158, 462] width 33 height 33
click at [141, 502] on div at bounding box center [158, 510] width 33 height 33
click at [149, 543] on div at bounding box center [158, 557] width 33 height 33
click at [152, 599] on div at bounding box center [158, 606] width 33 height 33
click at [1373, 99] on button "Generate PDF" at bounding box center [1368, 95] width 99 height 26
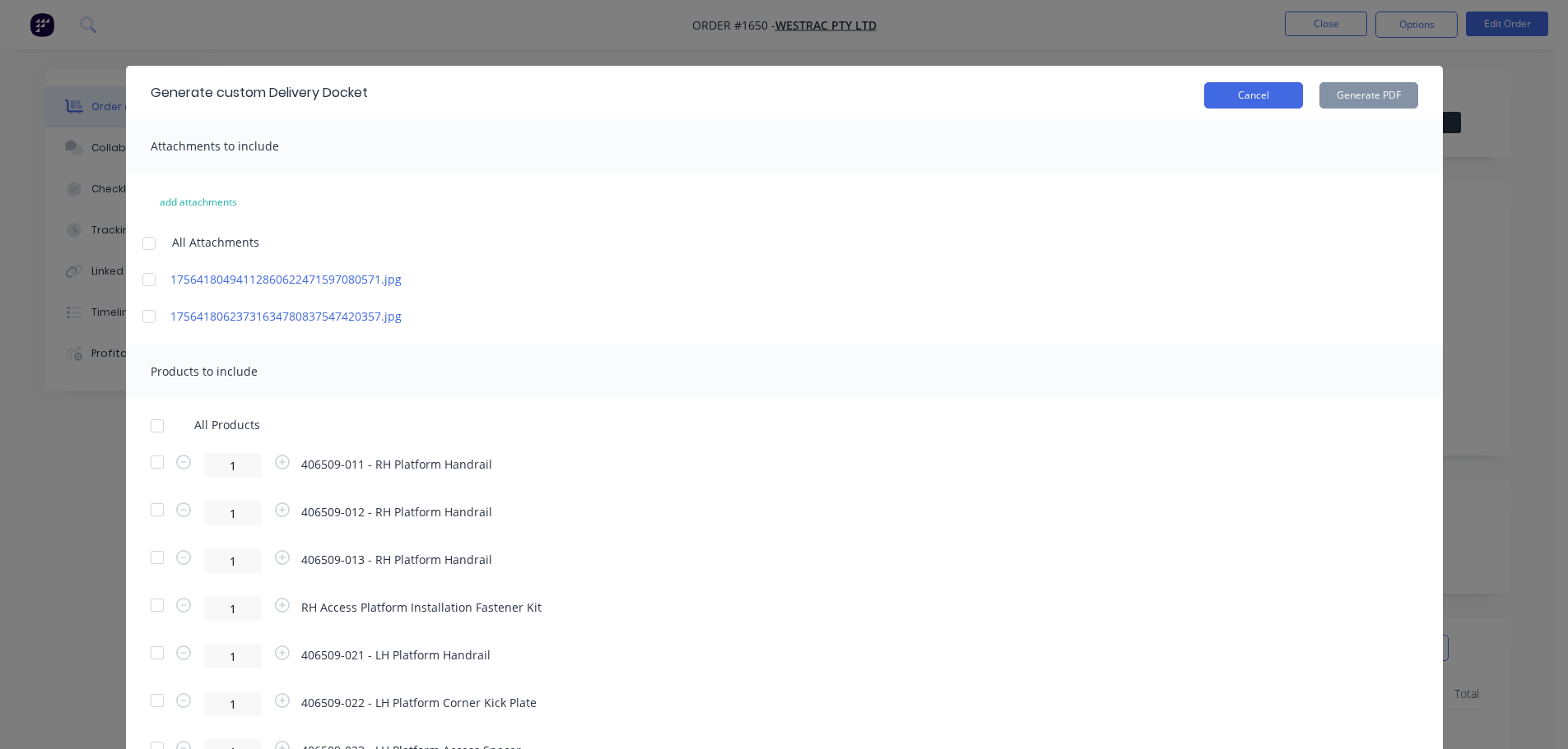
click at [1266, 103] on button "Cancel" at bounding box center [1253, 95] width 99 height 26
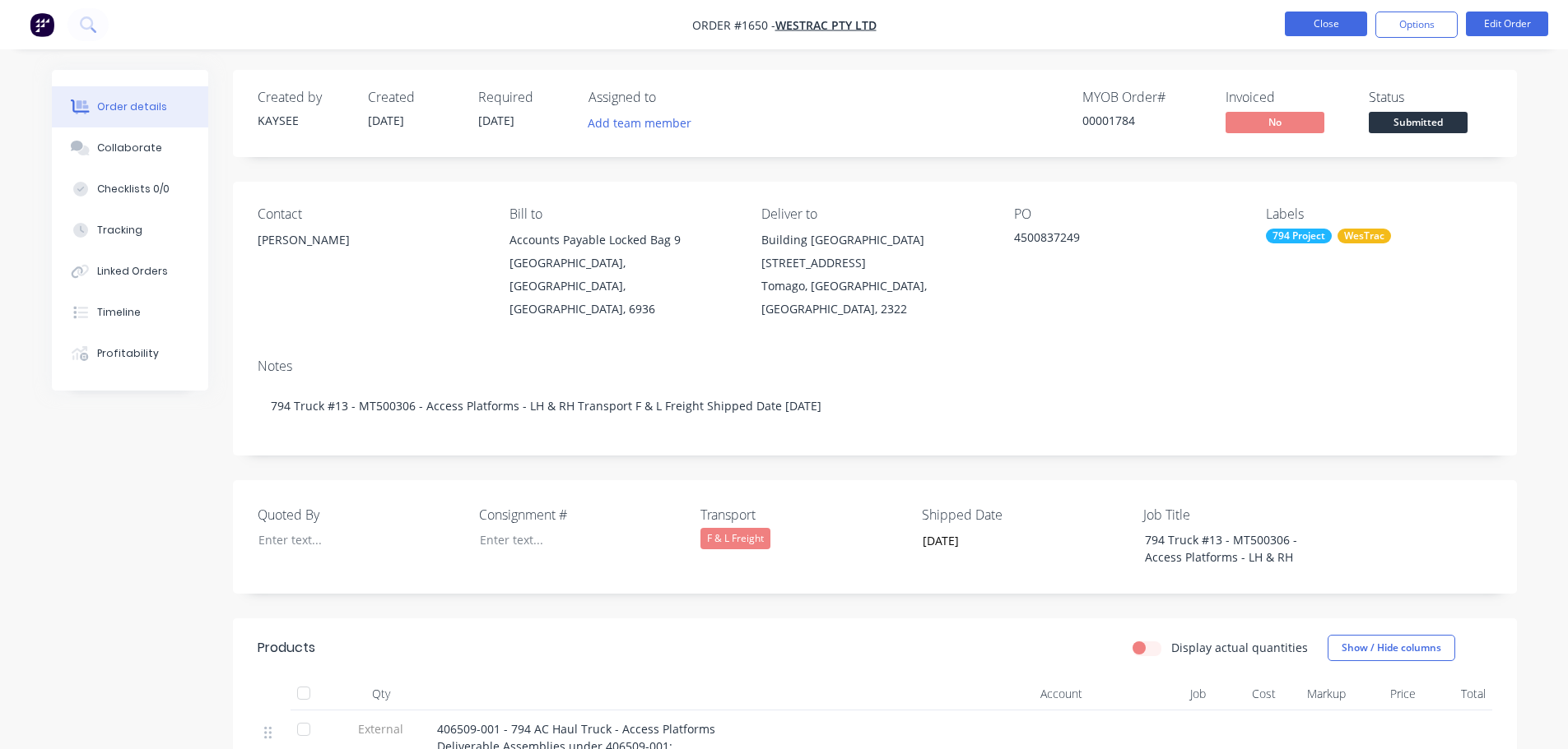
click at [1339, 20] on button "Close" at bounding box center [1325, 24] width 82 height 24
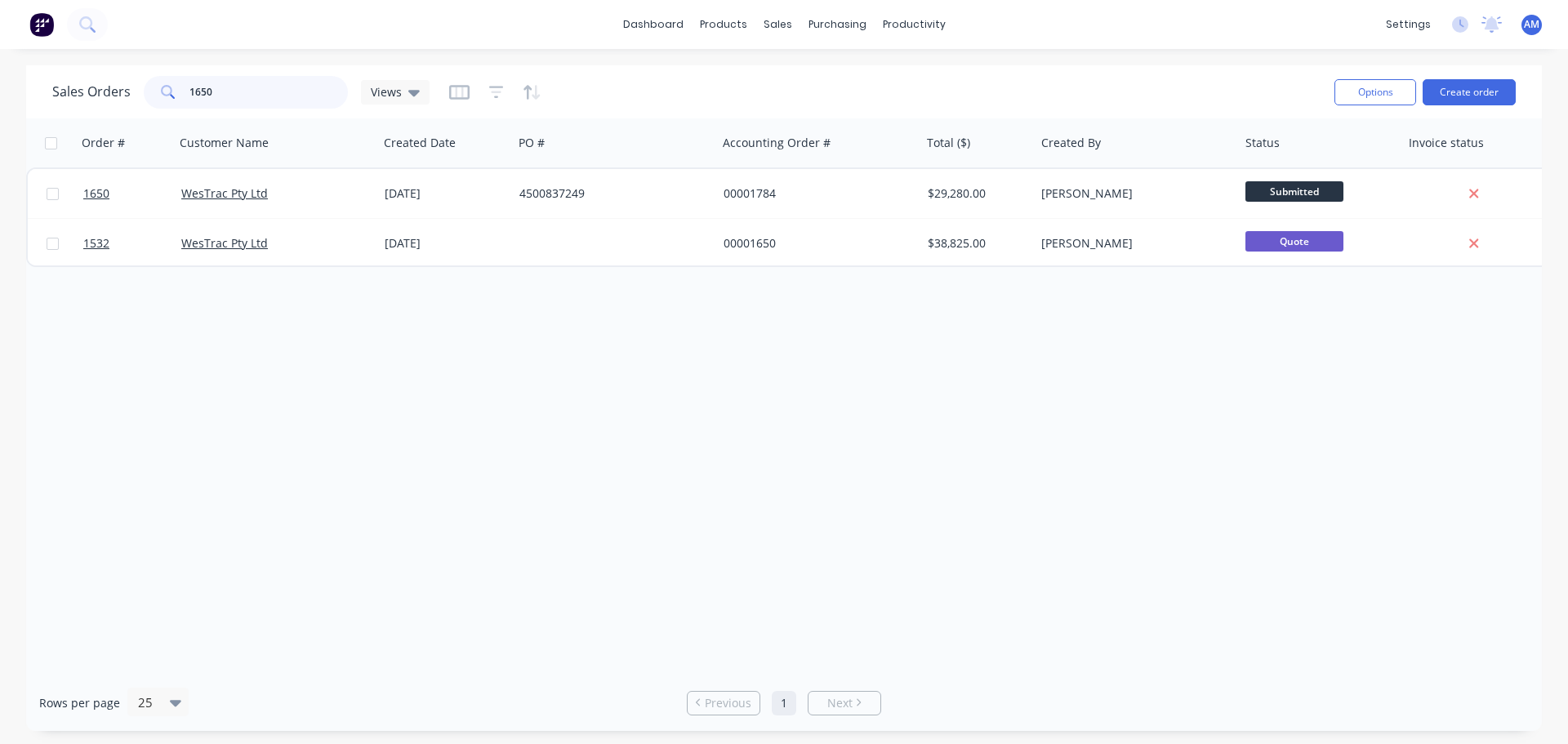
drag, startPoint x: 236, startPoint y: 93, endPoint x: 149, endPoint y: 95, distance: 87.0
click at [149, 95] on div "1650" at bounding box center [245, 92] width 204 height 33
type input "1599"
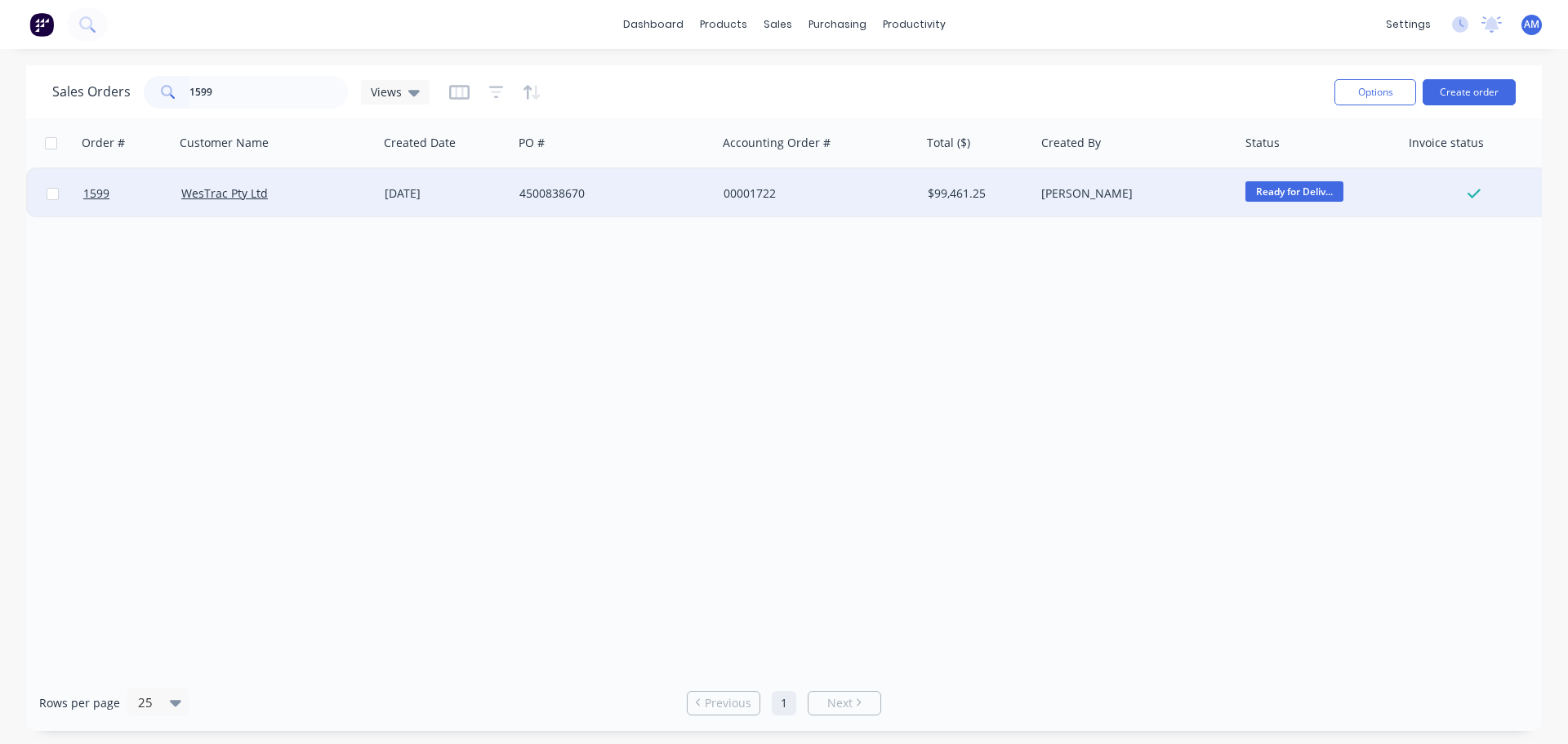
click at [574, 189] on div "4500838670" at bounding box center [610, 193] width 182 height 17
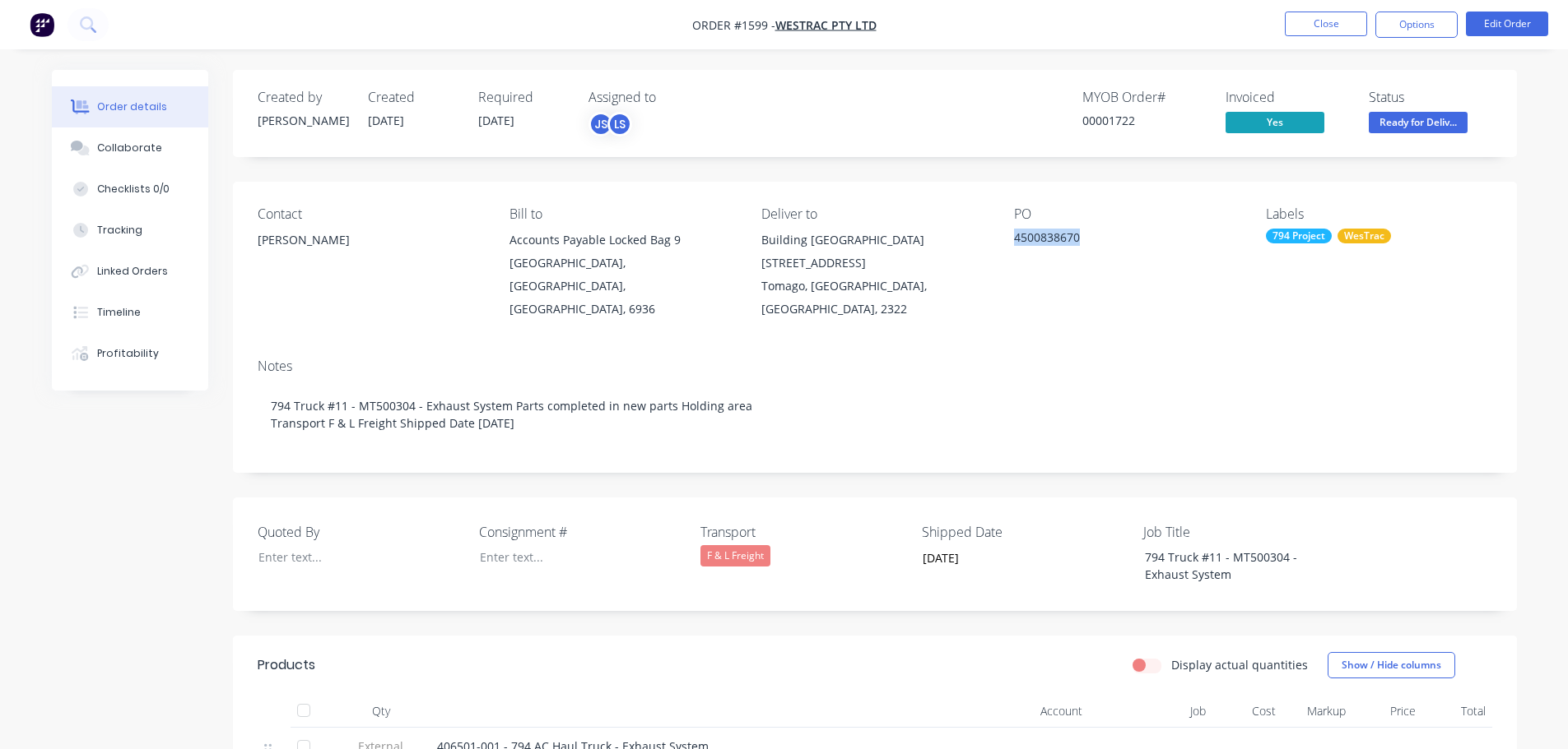
drag, startPoint x: 1085, startPoint y: 238, endPoint x: 1009, endPoint y: 240, distance: 76.0
click at [1009, 240] on div "Contact [PERSON_NAME] [PERSON_NAME] to Accounts Payable Locked Bag [STREET_ADDR…" at bounding box center [875, 263] width 1283 height 164
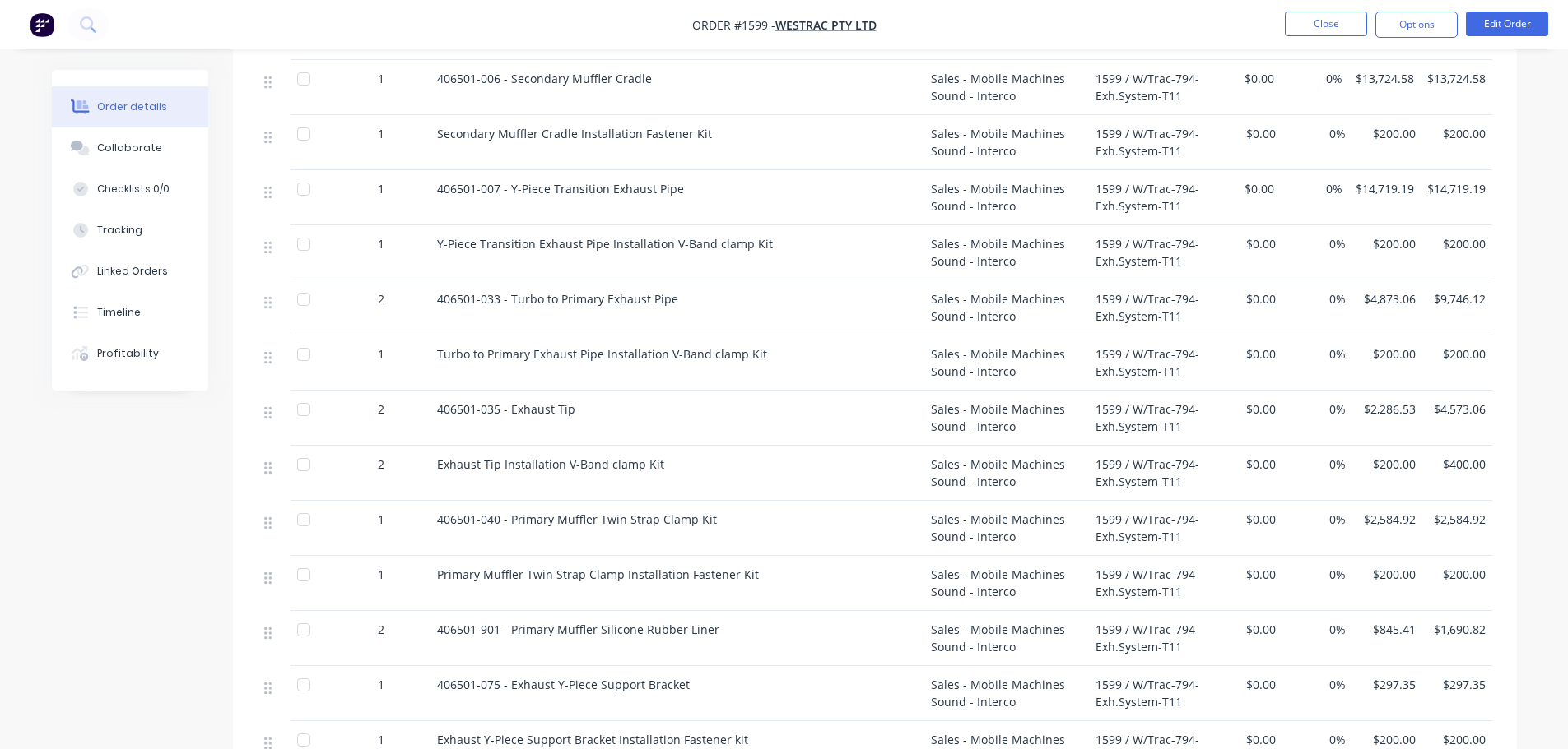
scroll to position [905, 0]
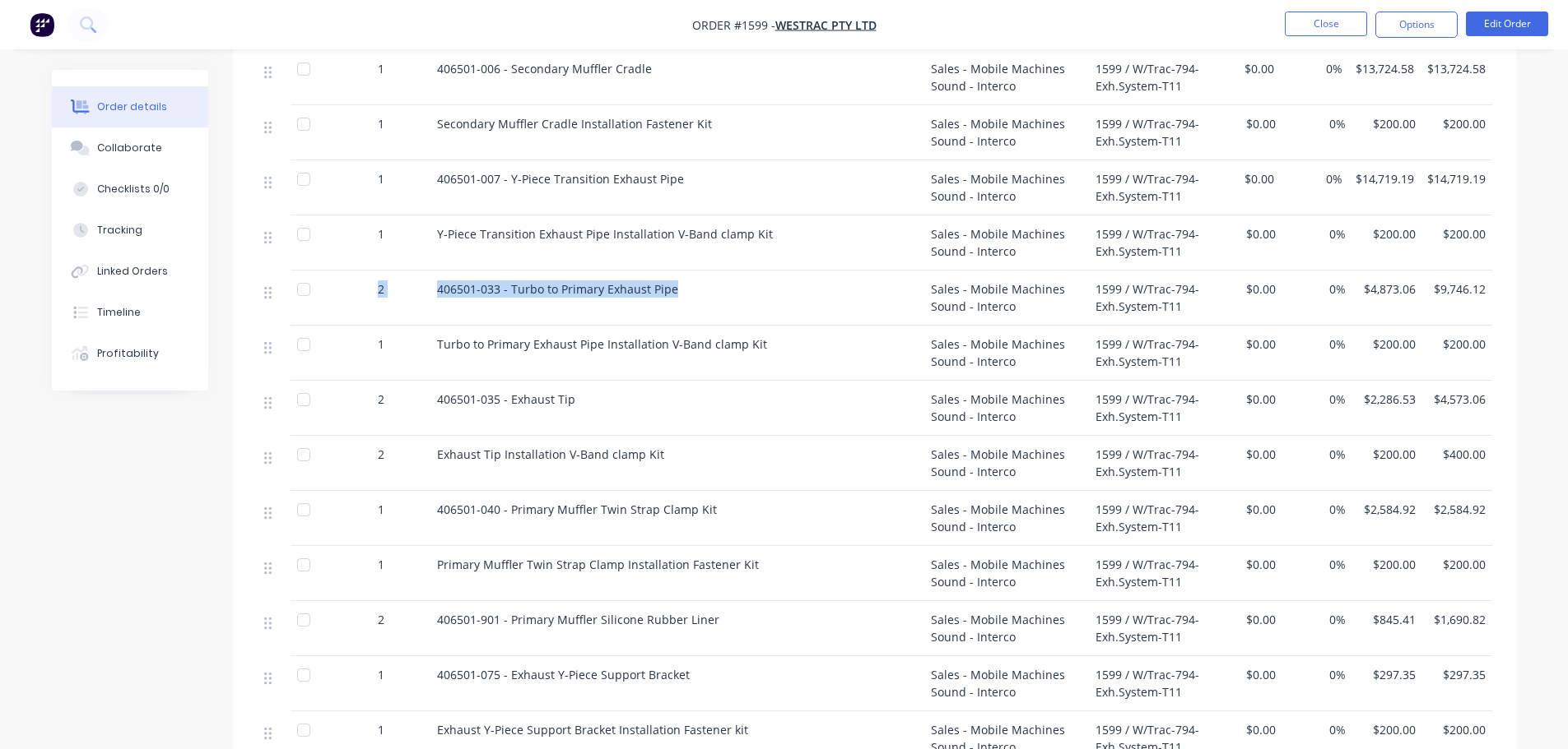
drag, startPoint x: 677, startPoint y: 262, endPoint x: 371, endPoint y: 263, distance: 306.0
click at [371, 270] on div "2 406501-033 - Turbo to Primary Exhaust Pipe Sales - Mobile Machines Sound - In…" at bounding box center [875, 298] width 1234 height 55
click at [679, 281] on div "406501-033 - Turbo to Primary Exhaust Pipe" at bounding box center [677, 290] width 481 height 18
drag, startPoint x: 677, startPoint y: 262, endPoint x: 437, endPoint y: 268, distance: 240.1
click at [437, 281] on div "406501-033 - Turbo to Primary Exhaust Pipe" at bounding box center [677, 290] width 481 height 18
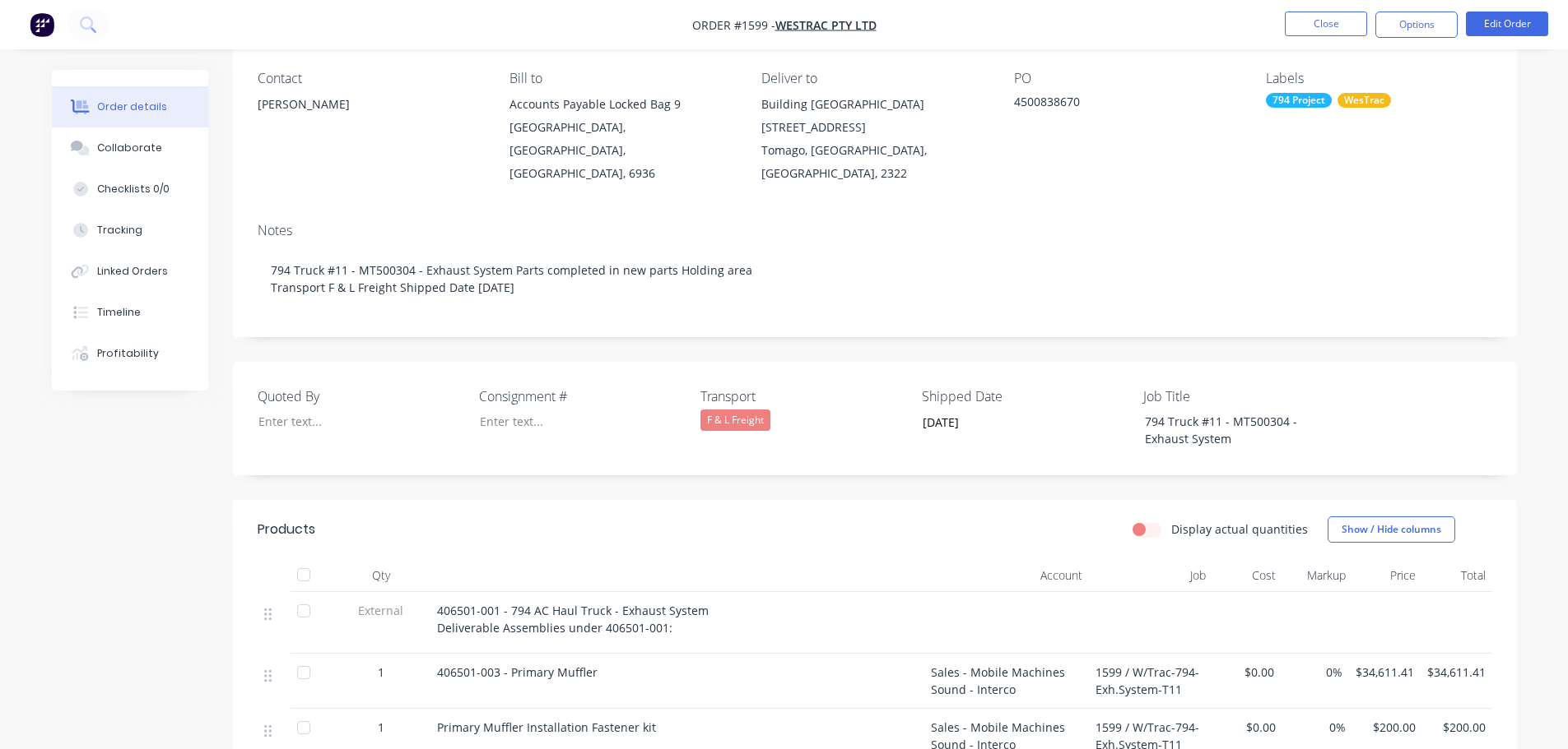
scroll to position [0, 0]
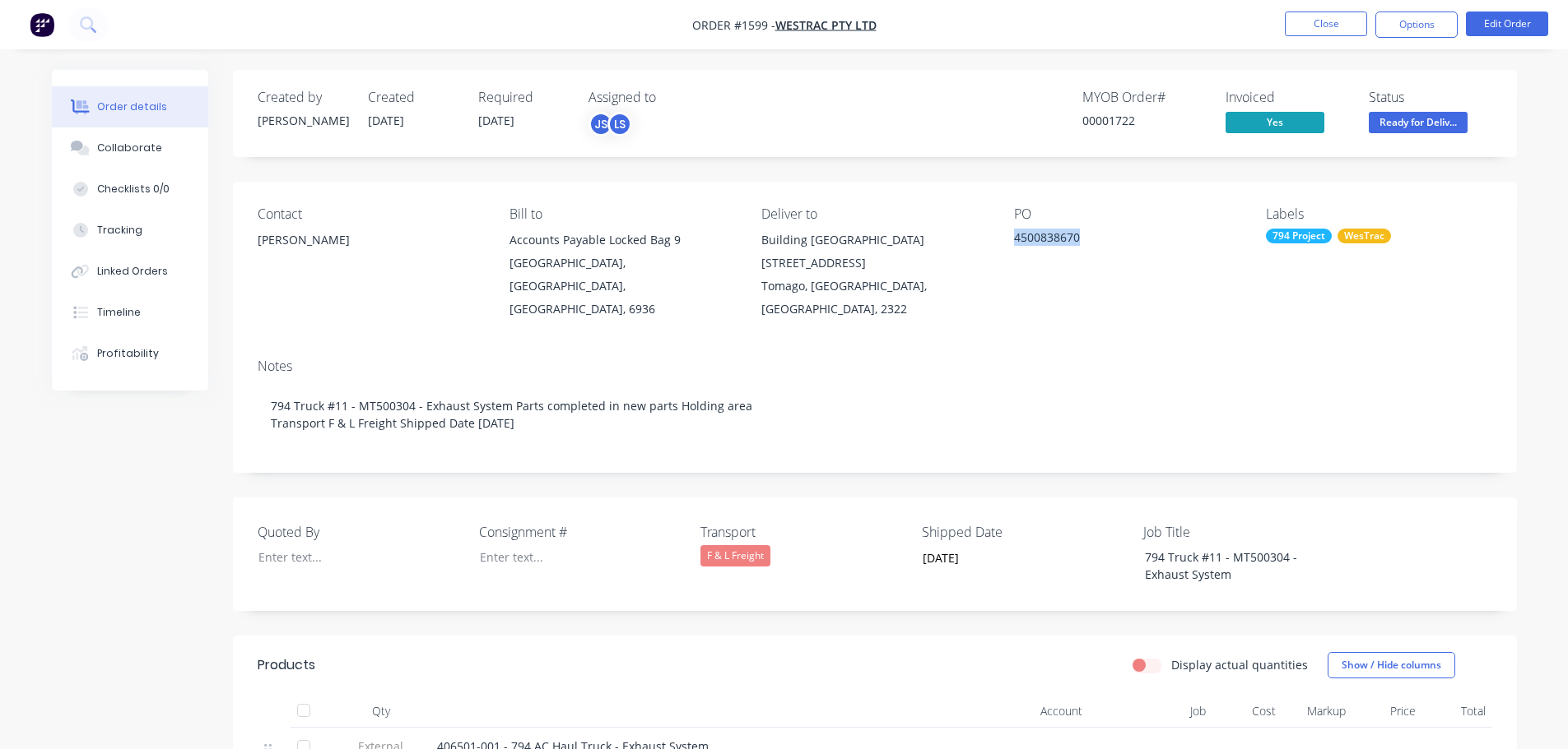
drag, startPoint x: 1080, startPoint y: 236, endPoint x: 1010, endPoint y: 240, distance: 70.1
click at [1010, 240] on div "Contact [PERSON_NAME] [PERSON_NAME] to Accounts Payable Locked Bag [STREET_ADDR…" at bounding box center [875, 263] width 1283 height 164
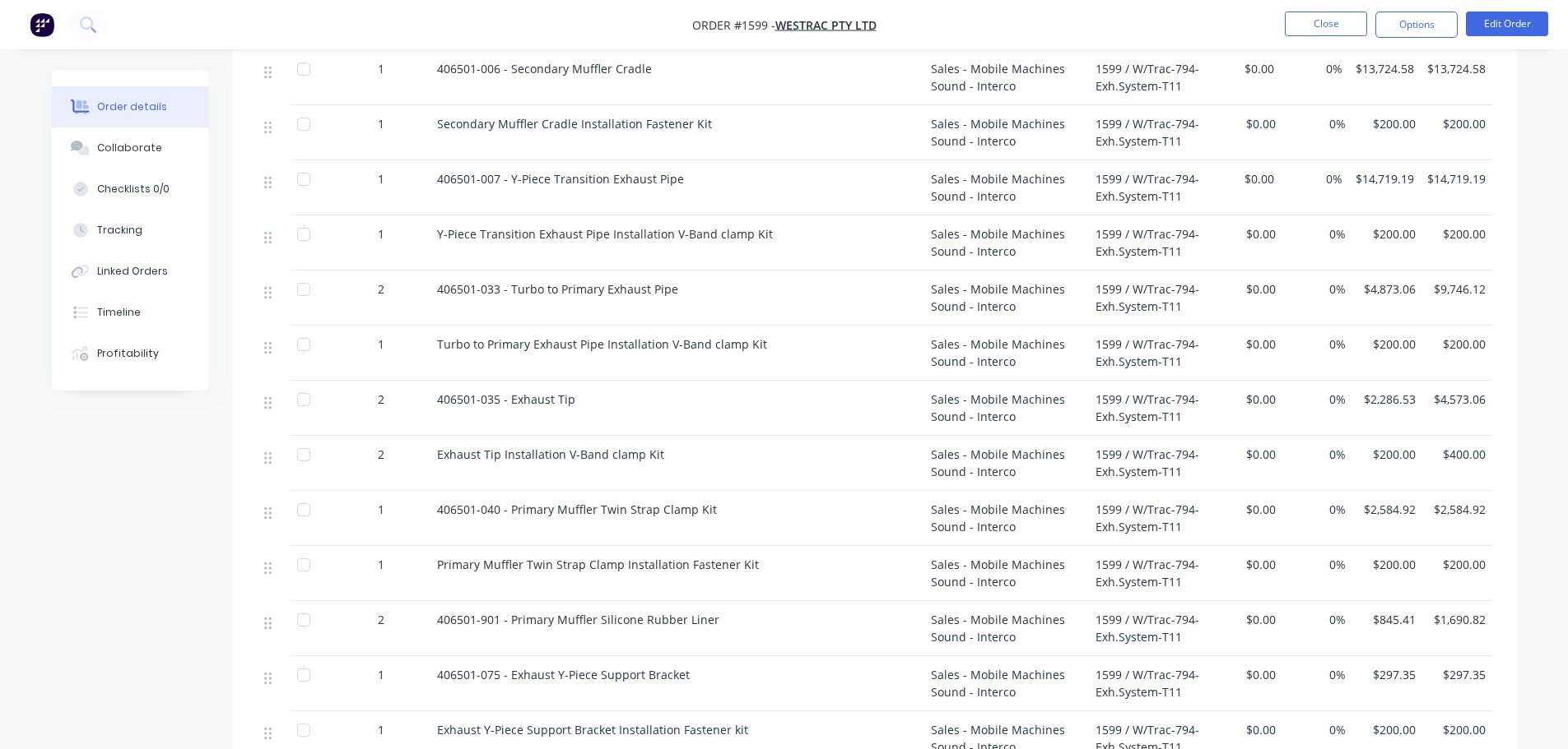
scroll to position [987, 0]
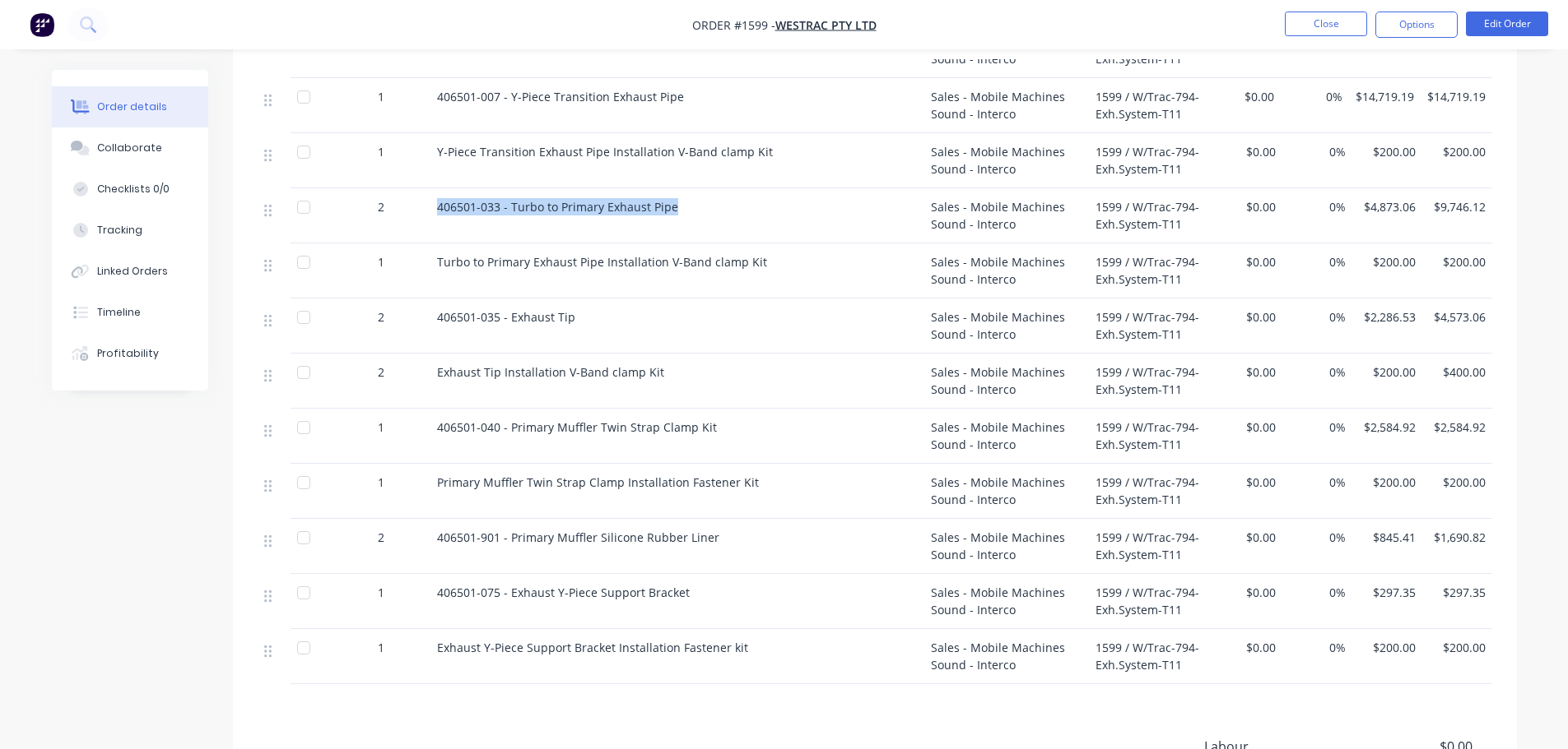
drag, startPoint x: 678, startPoint y: 182, endPoint x: 433, endPoint y: 187, distance: 245.1
click at [433, 188] on div "406501-033 - Turbo to Primary Exhaust Pipe" at bounding box center [678, 215] width 494 height 55
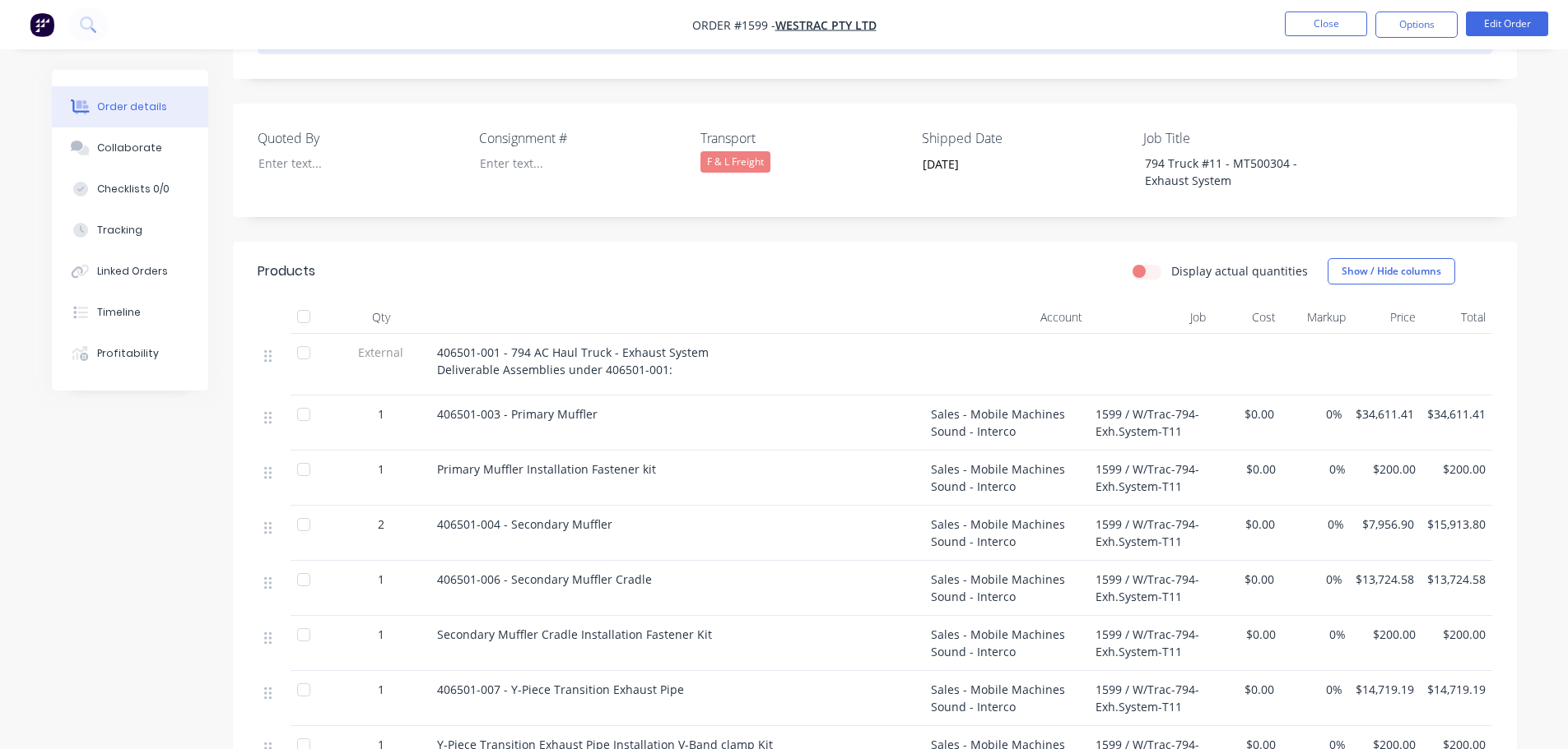
scroll to position [247, 0]
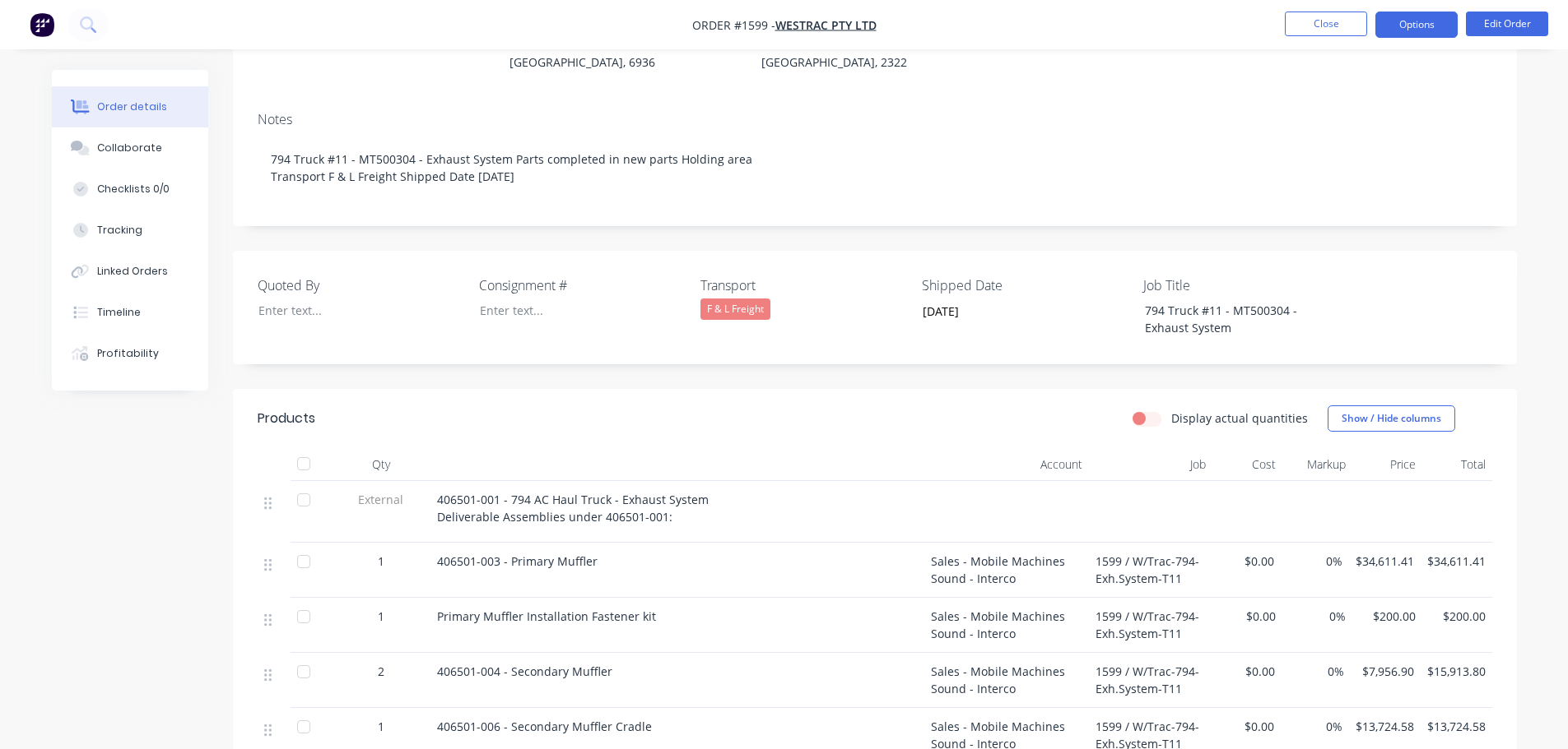
click at [1403, 32] on button "Options" at bounding box center [1417, 24] width 82 height 26
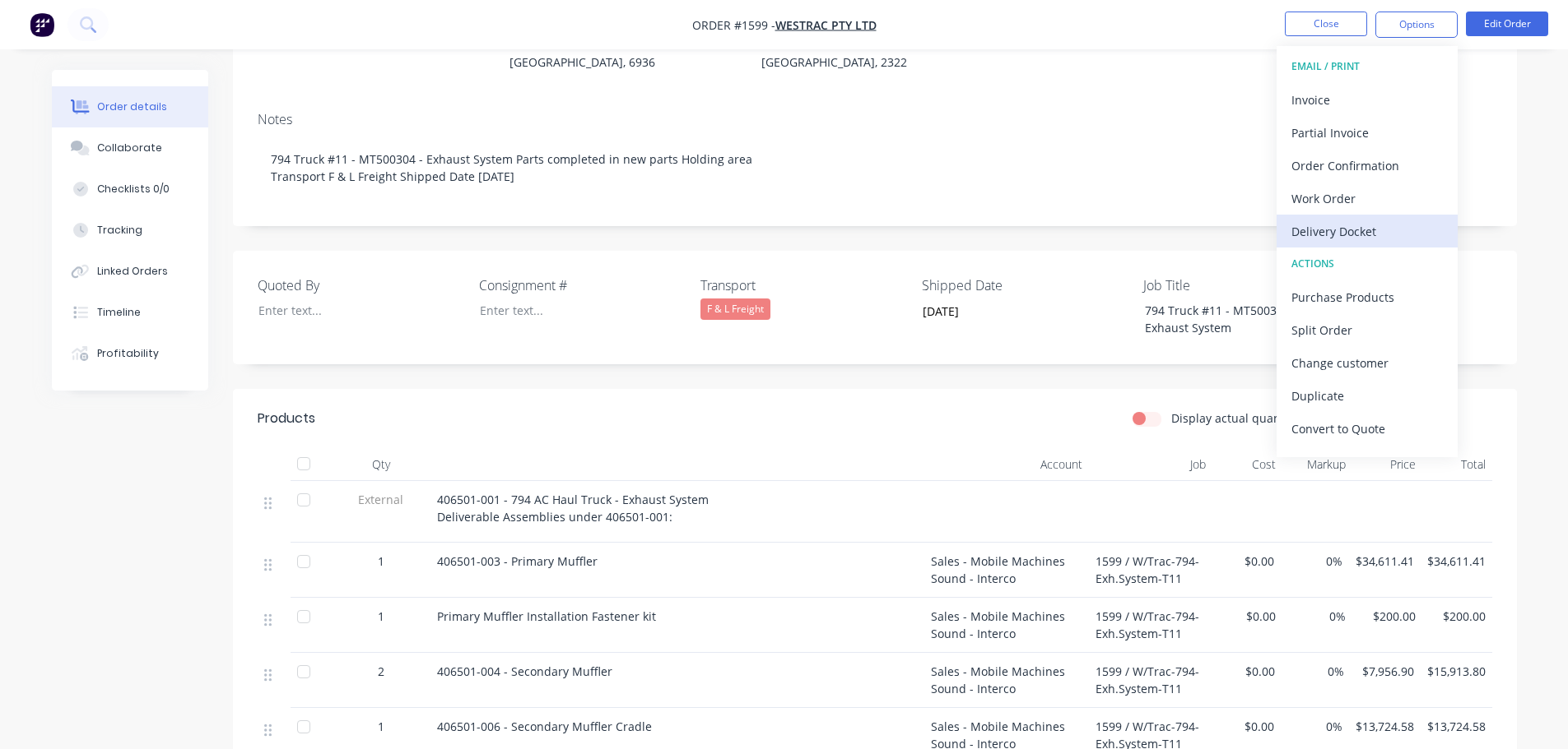
click at [1363, 234] on div "Delivery Docket" at bounding box center [1367, 231] width 151 height 24
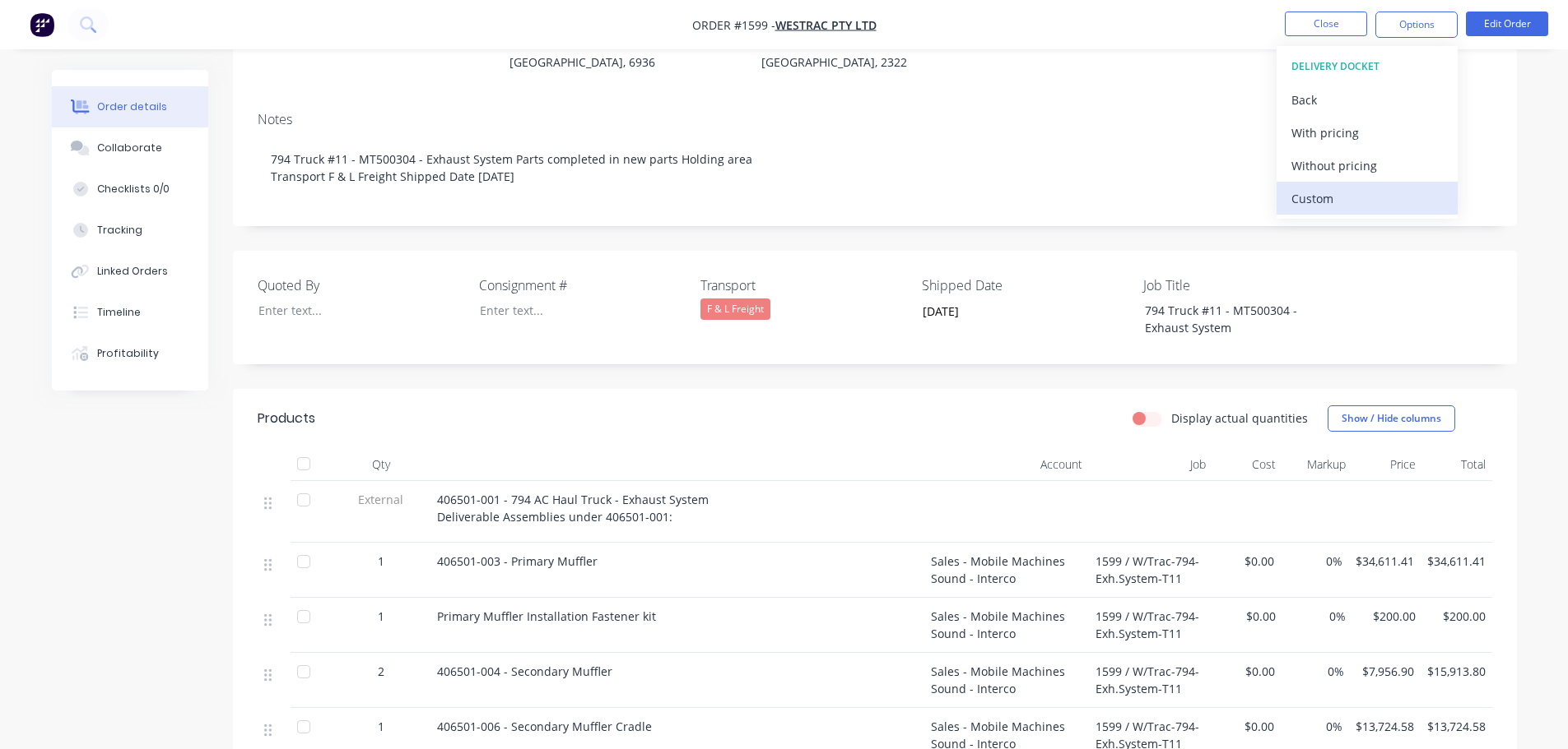
click at [1324, 200] on div "Custom" at bounding box center [1367, 198] width 151 height 24
click at [1327, 166] on div "Without pricing" at bounding box center [1367, 165] width 151 height 24
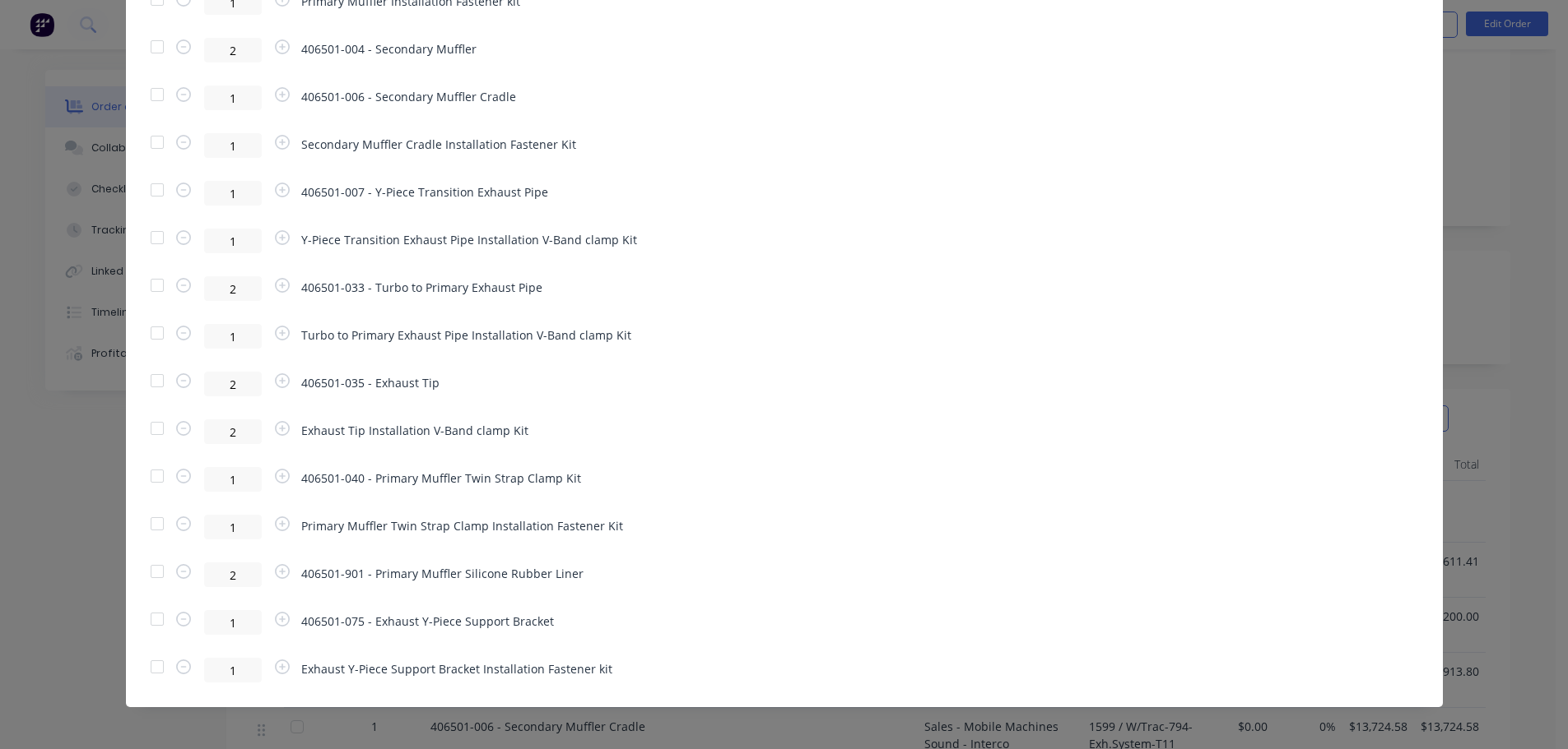
scroll to position [850, 0]
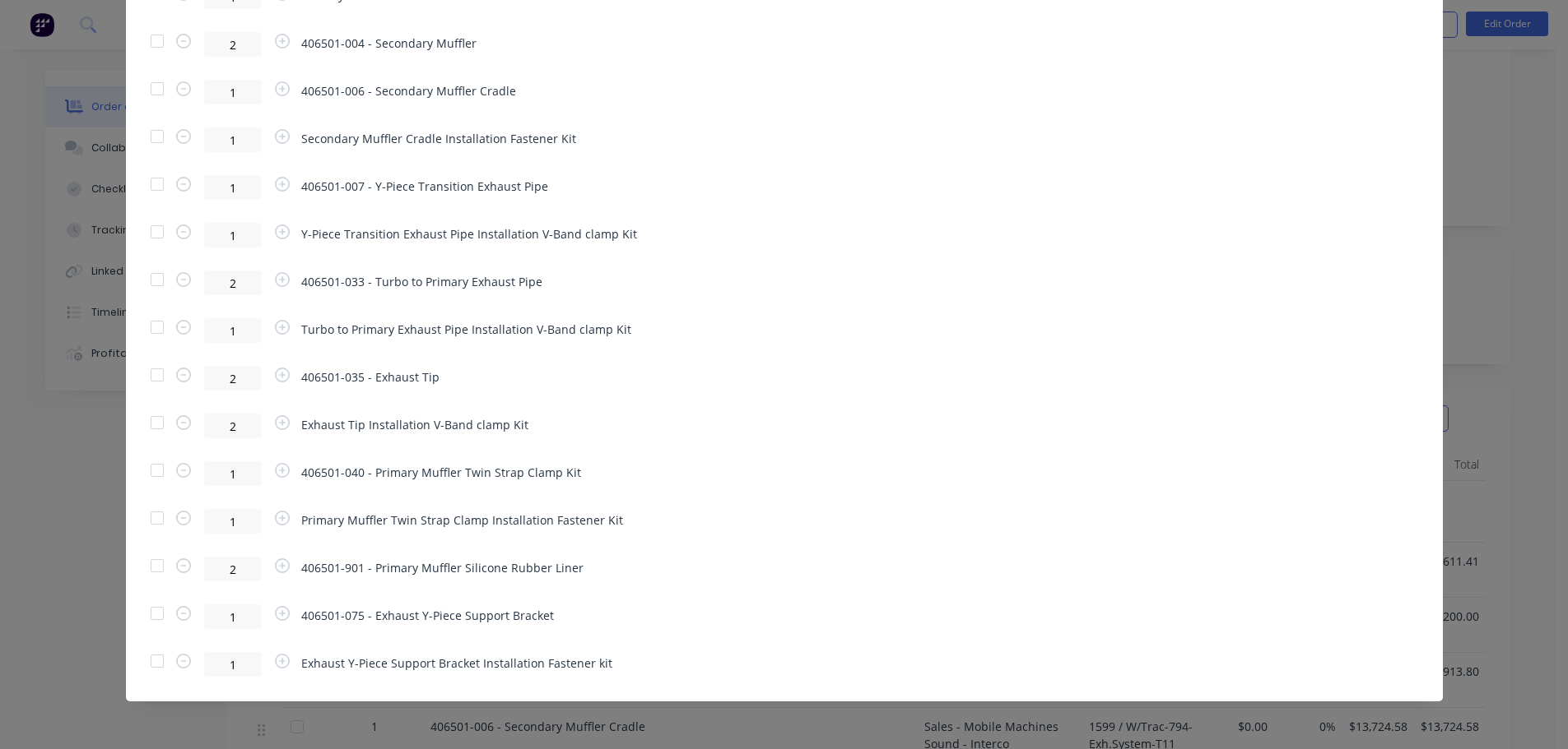
click at [158, 280] on div at bounding box center [158, 280] width 33 height 33
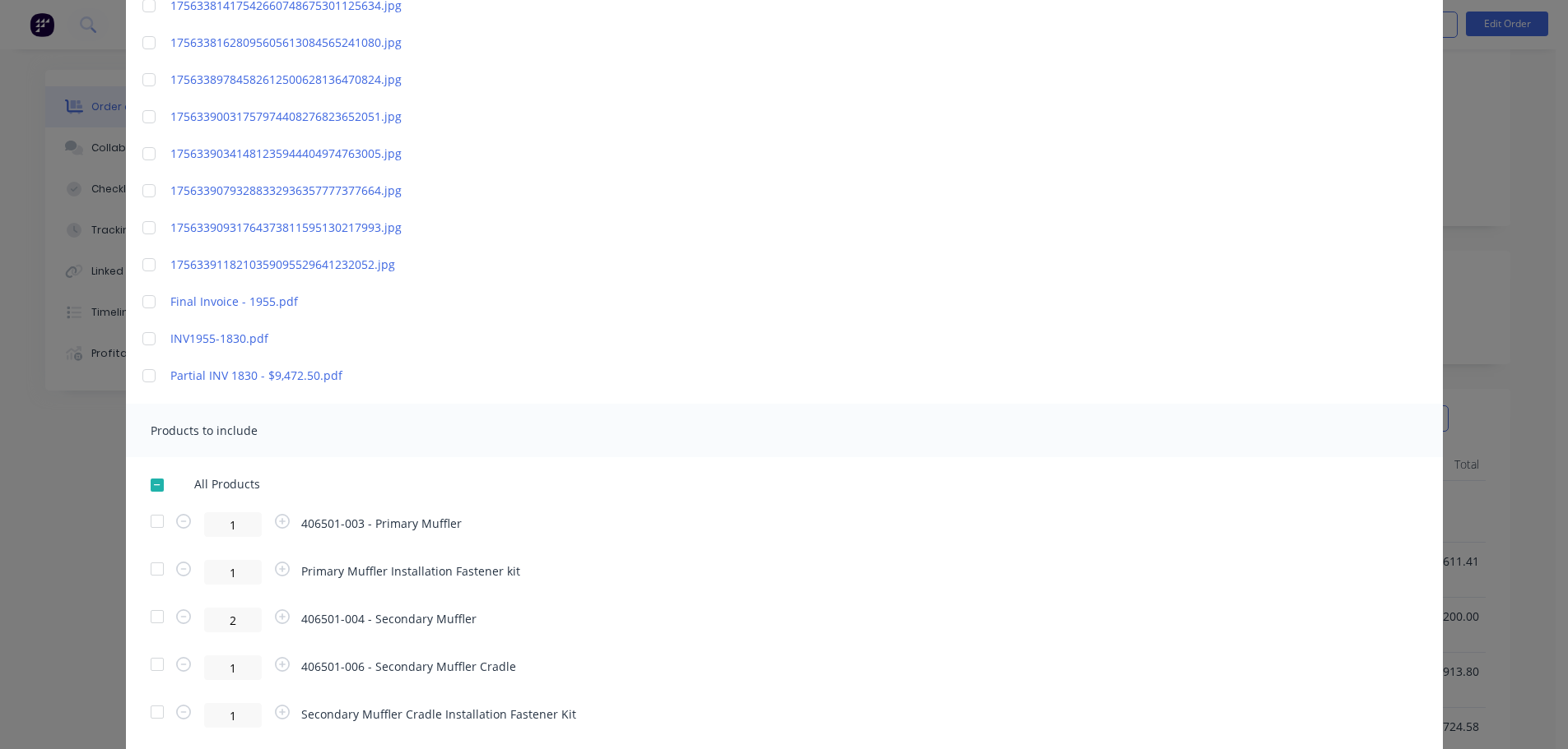
scroll to position [0, 0]
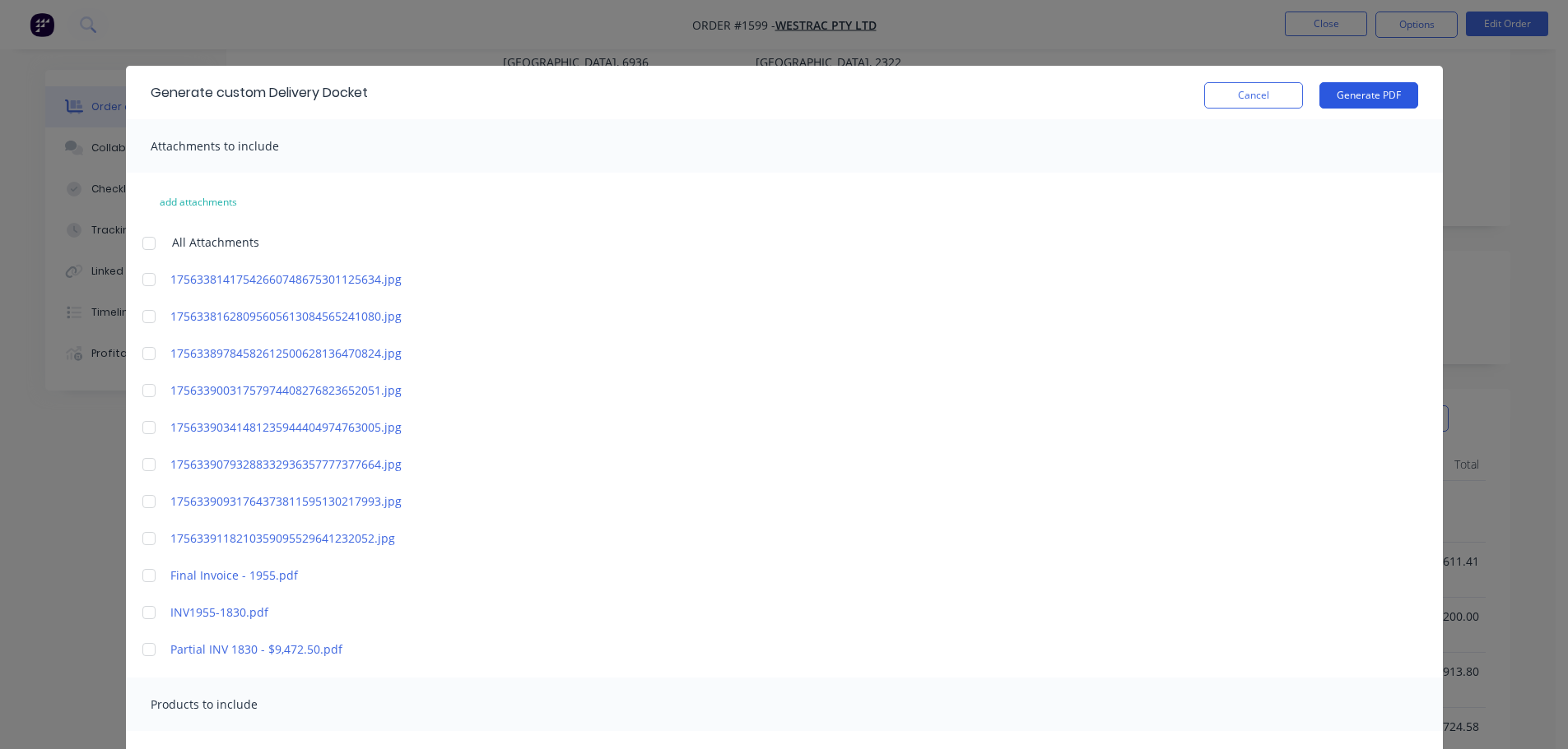
click at [1355, 101] on button "Generate PDF" at bounding box center [1368, 95] width 99 height 26
click at [1249, 98] on button "Cancel" at bounding box center [1253, 95] width 99 height 26
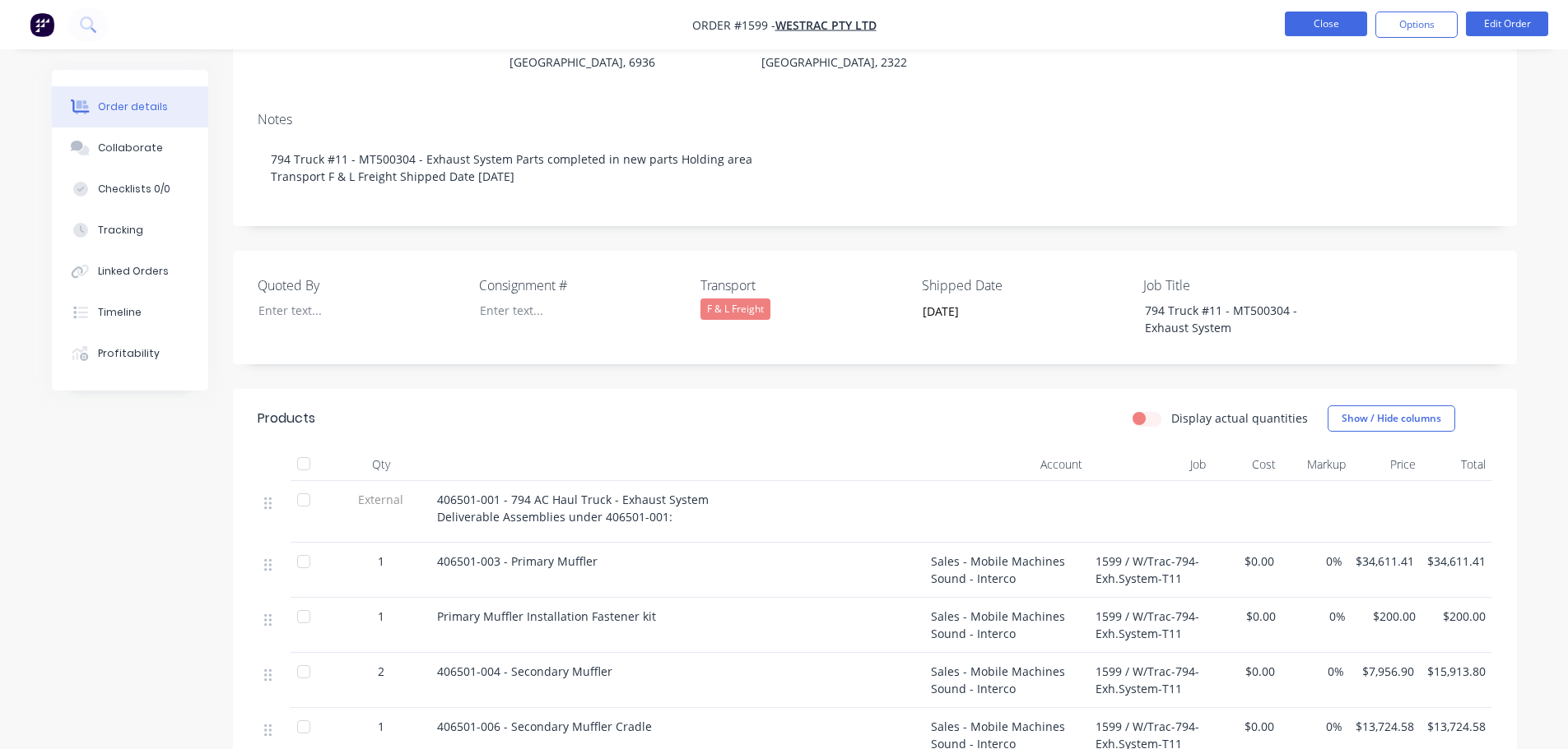
click at [1309, 32] on button "Close" at bounding box center [1325, 24] width 82 height 24
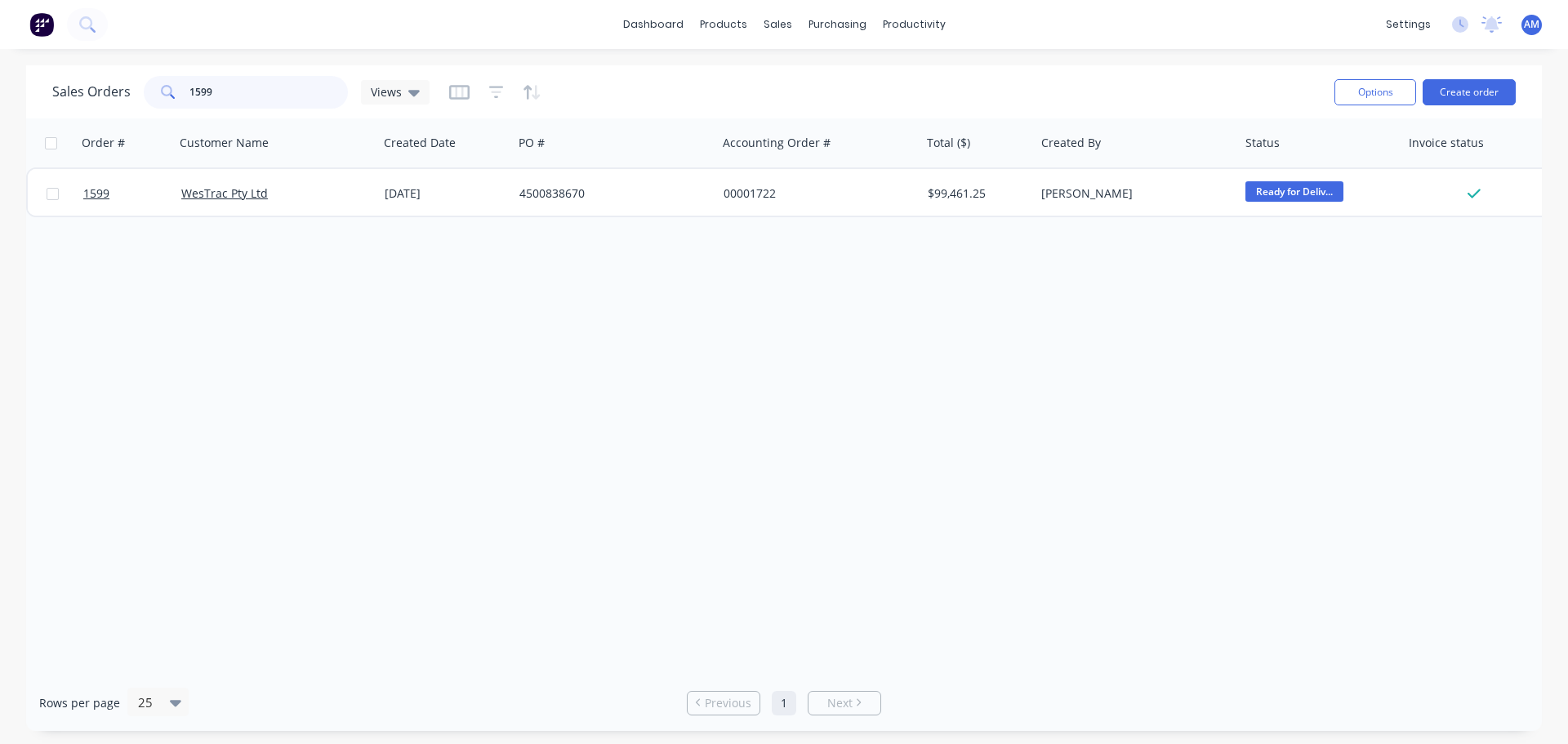
drag, startPoint x: 232, startPoint y: 93, endPoint x: 188, endPoint y: 89, distance: 44.2
click at [189, 89] on input "1599" at bounding box center [268, 92] width 159 height 33
type input "1636"
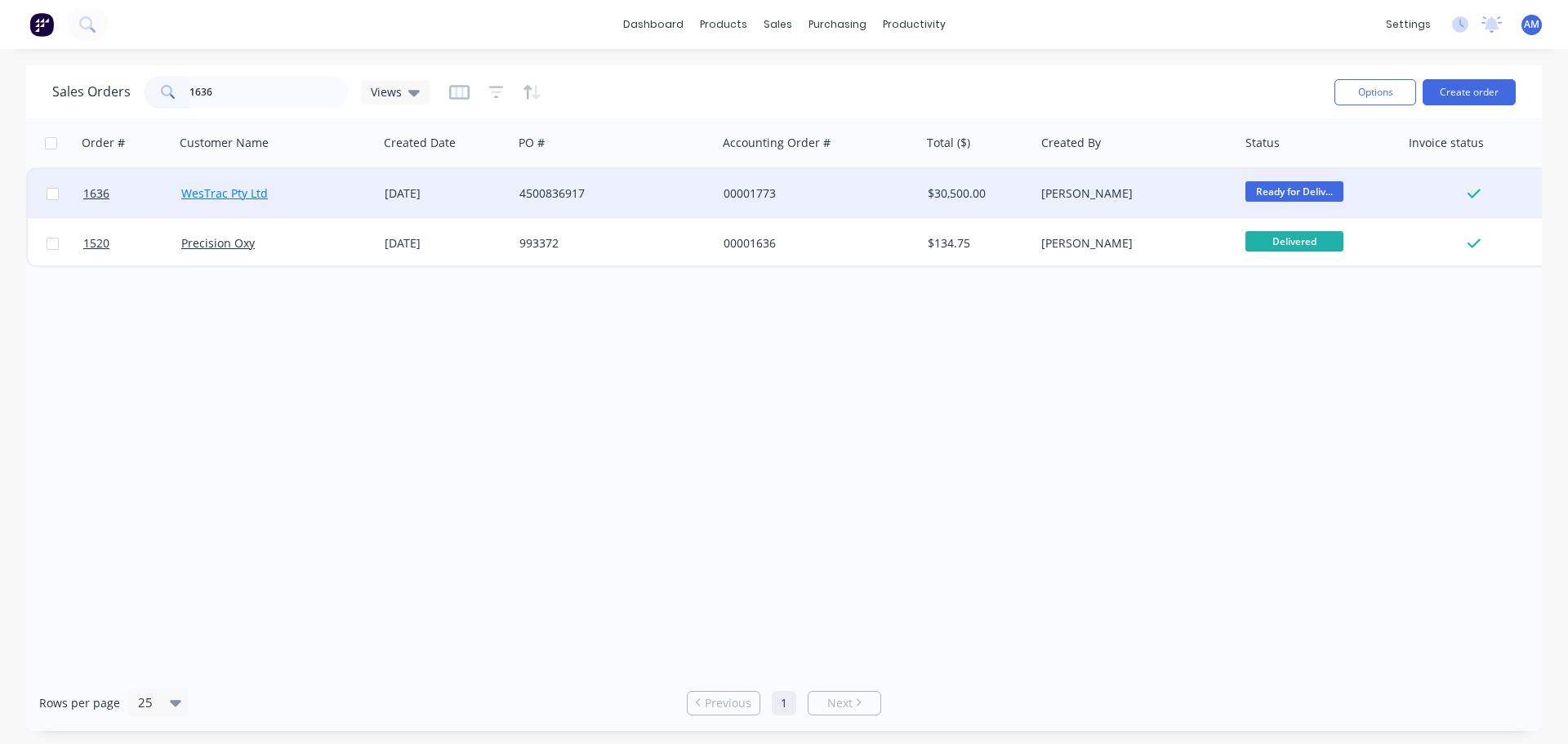
click at [244, 196] on link "WesTrac Pty Ltd" at bounding box center [225, 193] width 87 height 16
click at [562, 190] on div "4500836917" at bounding box center [610, 193] width 182 height 17
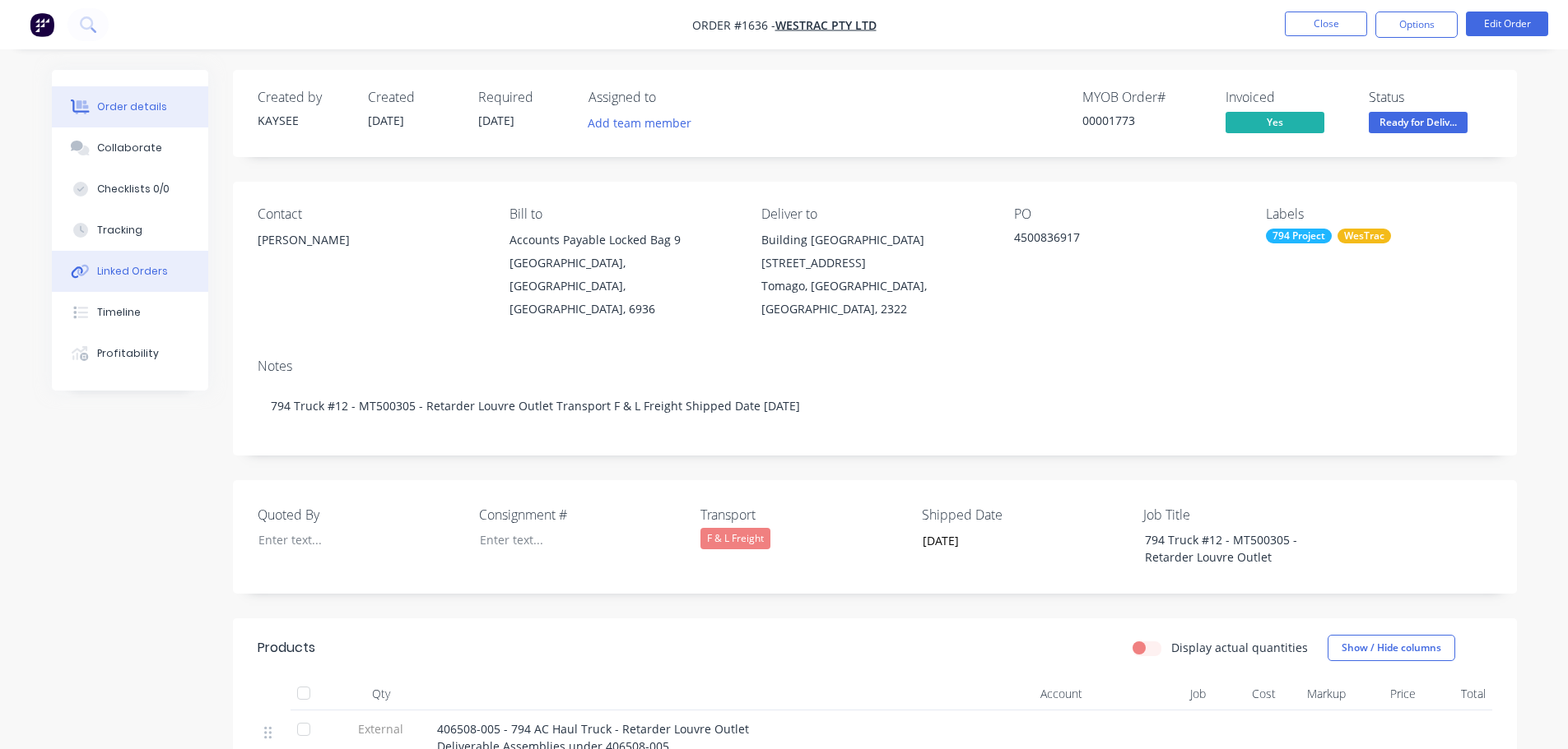
click at [125, 266] on div "Linked Orders" at bounding box center [132, 271] width 71 height 15
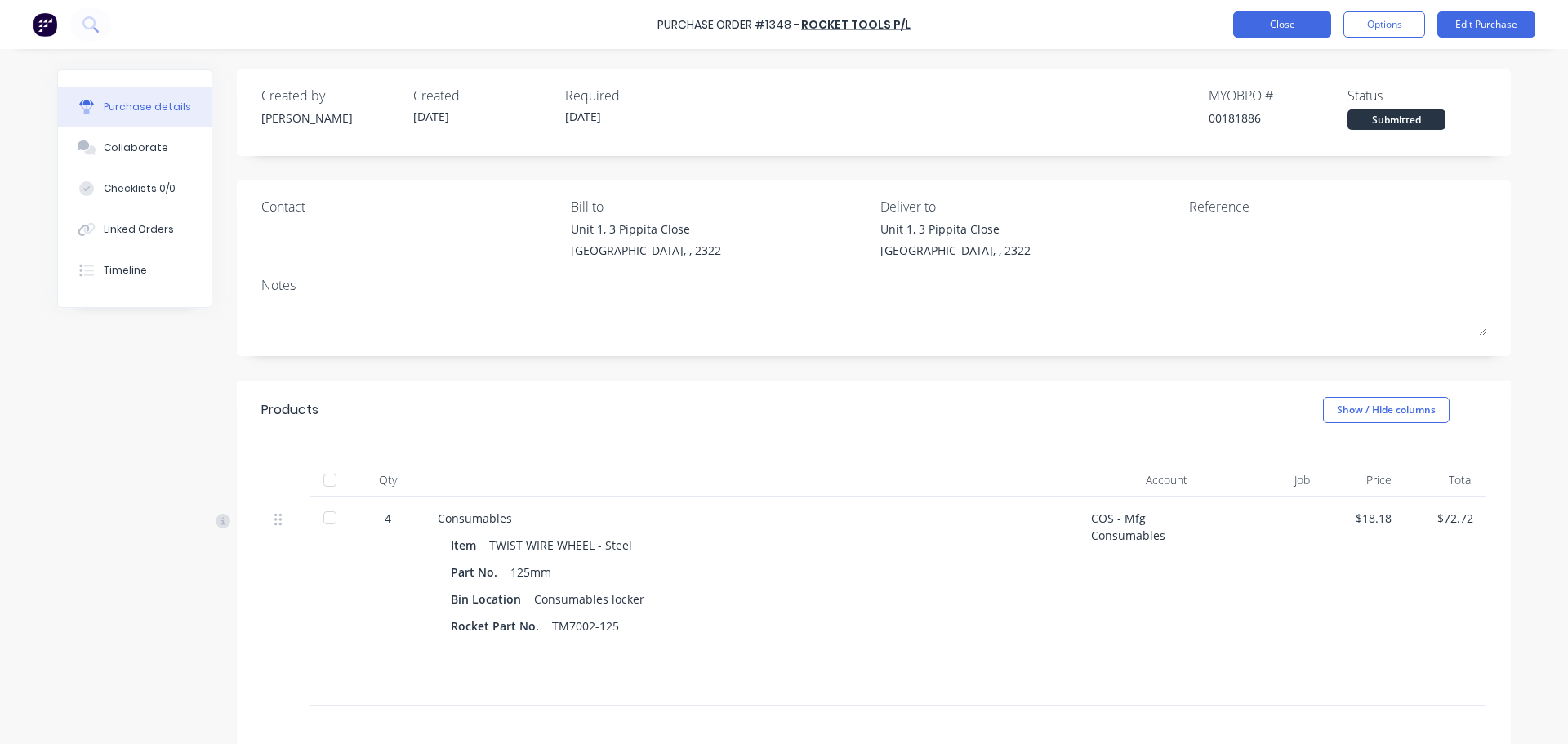
click at [1275, 23] on button "Close" at bounding box center [1281, 24] width 98 height 26
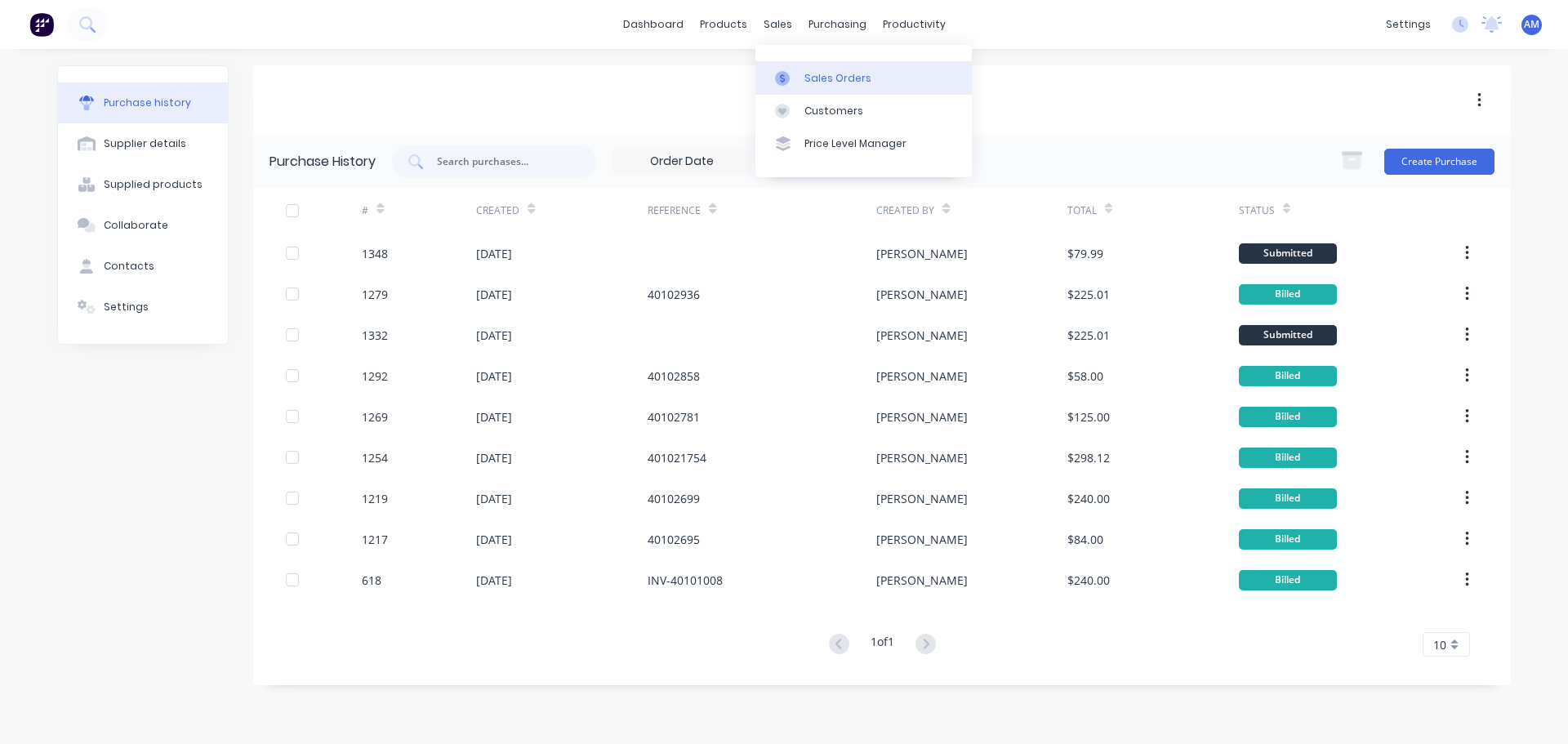
click at [850, 76] on div "Sales Orders" at bounding box center [837, 78] width 67 height 15
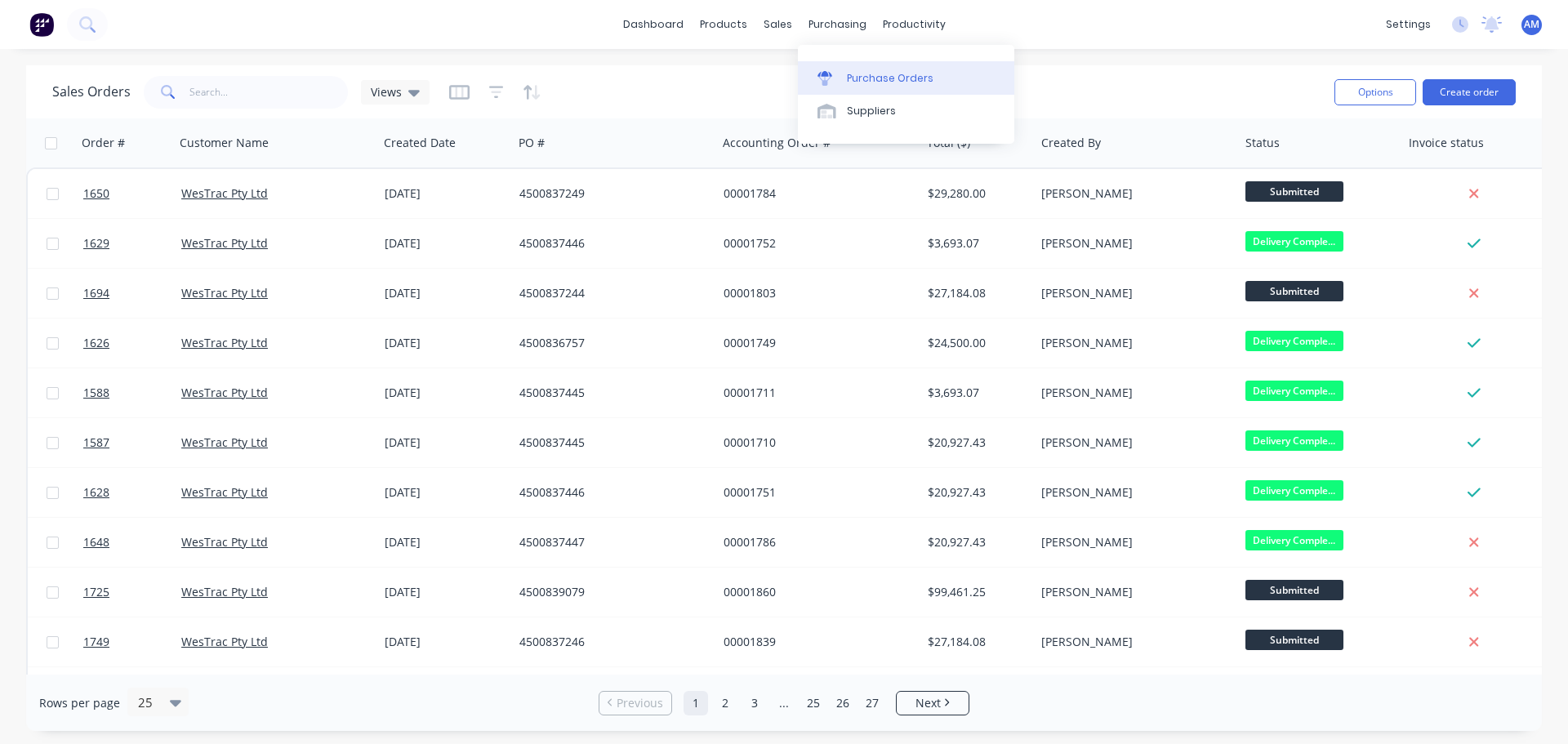
click at [863, 74] on div "Purchase Orders" at bounding box center [890, 78] width 87 height 15
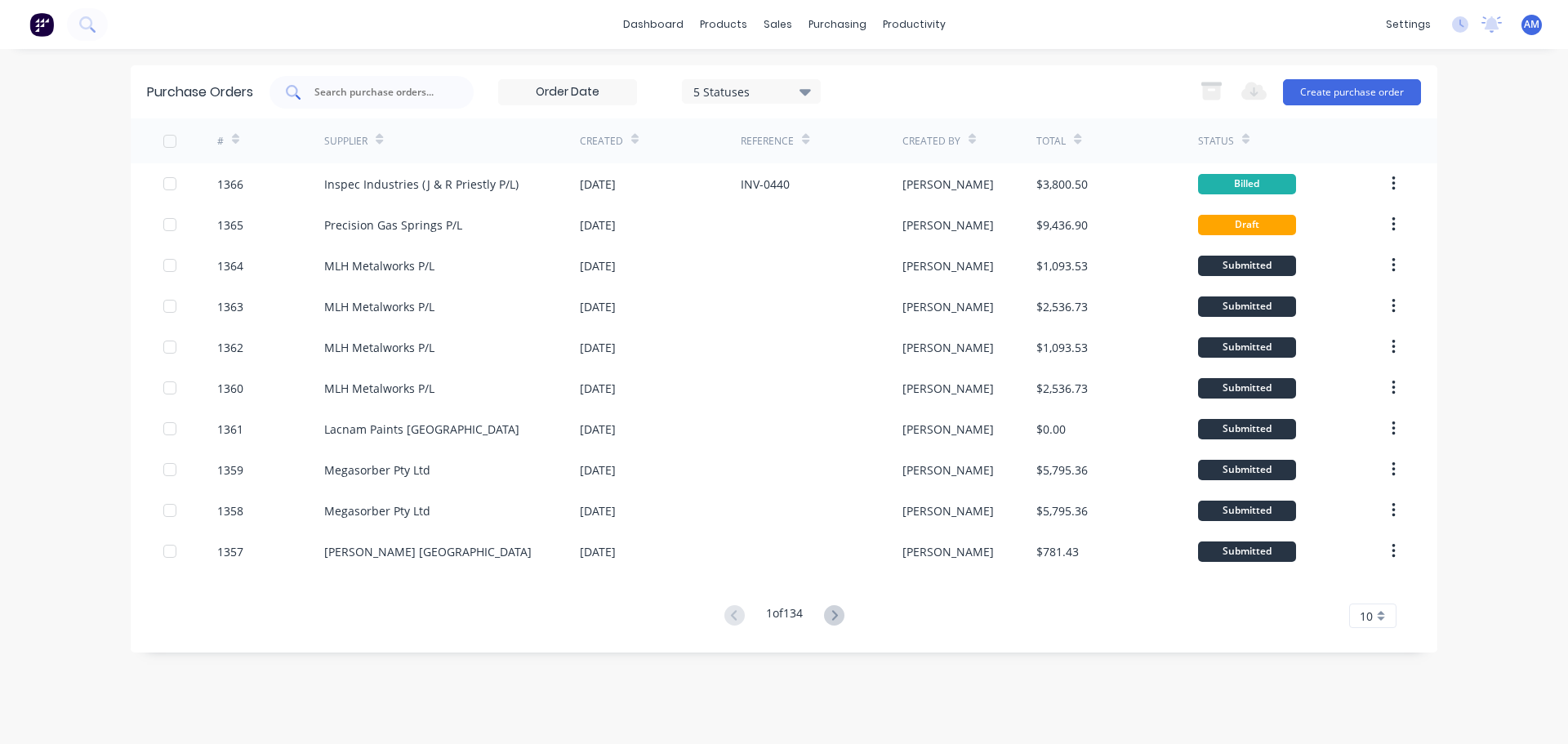
click at [388, 93] on input "text" at bounding box center [380, 92] width 136 height 17
type input "1310"
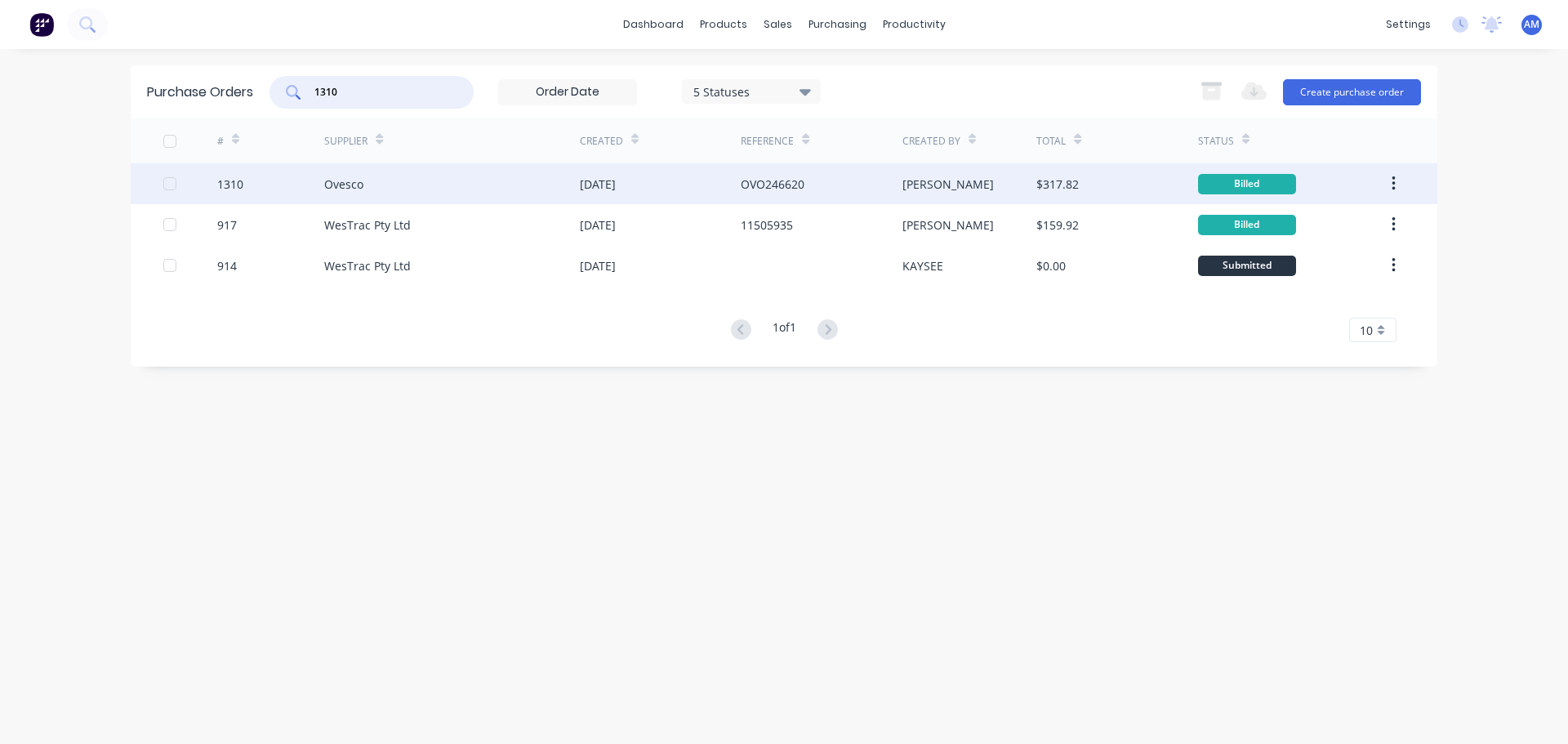
click at [347, 185] on div "Ovesco" at bounding box center [343, 184] width 39 height 17
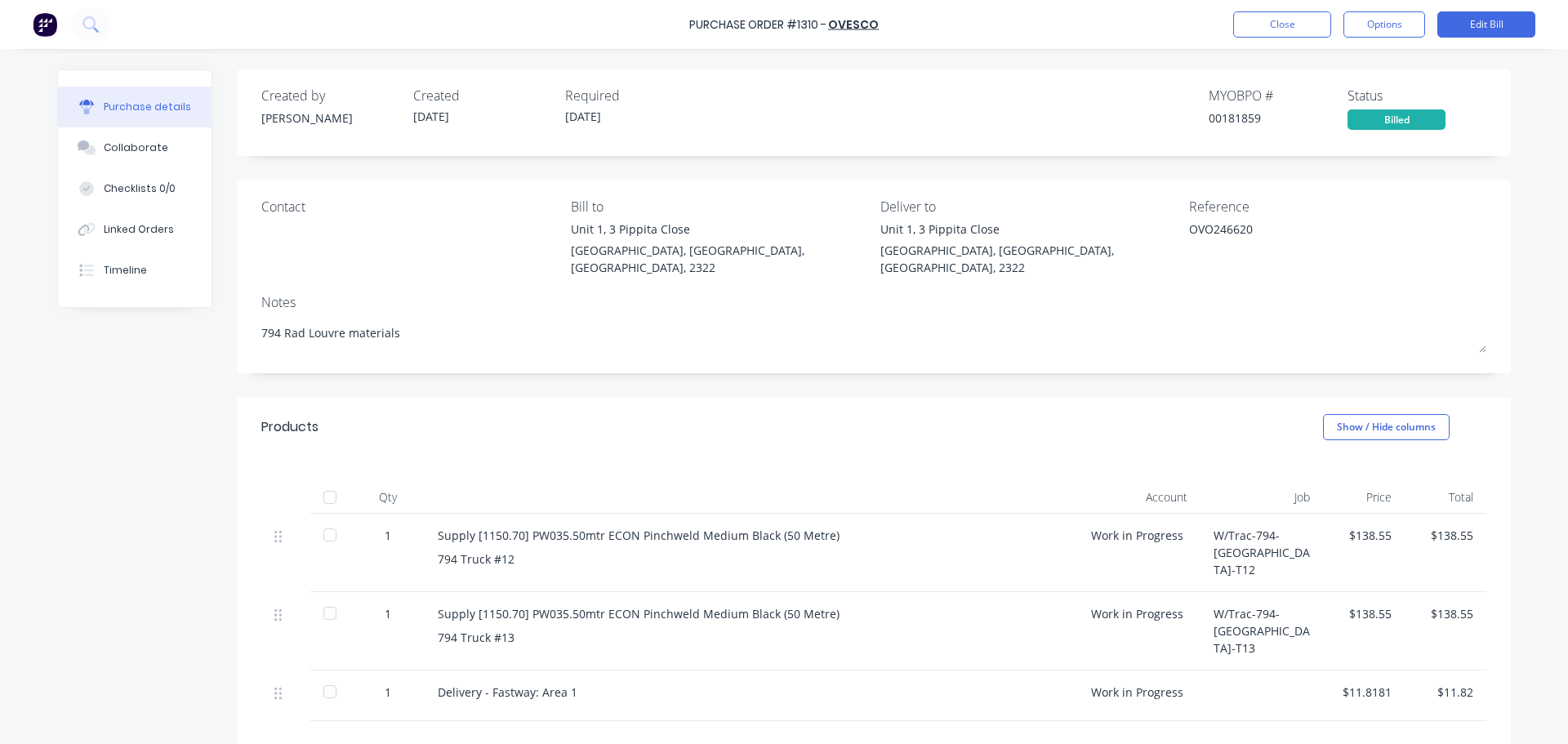
click at [320, 482] on div at bounding box center [330, 498] width 33 height 33
type textarea "x"
